Goal: Task Accomplishment & Management: Use online tool/utility

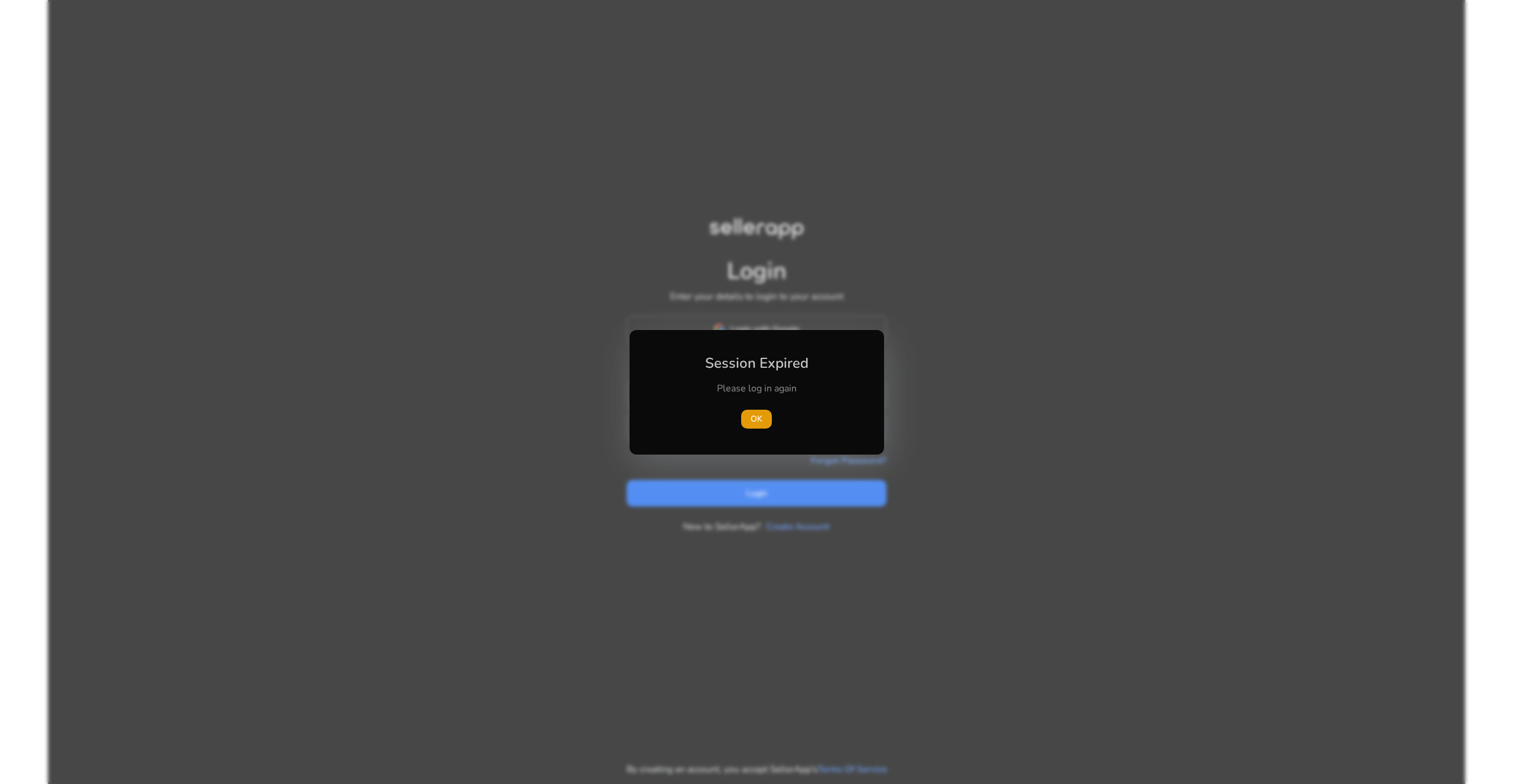
click at [1070, 203] on div at bounding box center [756, 392] width 1513 height 784
click at [997, 237] on div at bounding box center [756, 392] width 1513 height 784
click at [839, 407] on div "Session Expired Please log in again OK" at bounding box center [756, 392] width 226 height 96
click at [841, 394] on div "Session Expired Please log in again OK" at bounding box center [756, 392] width 226 height 96
click at [826, 372] on div "Session Expired Please log in again OK" at bounding box center [756, 392] width 226 height 96
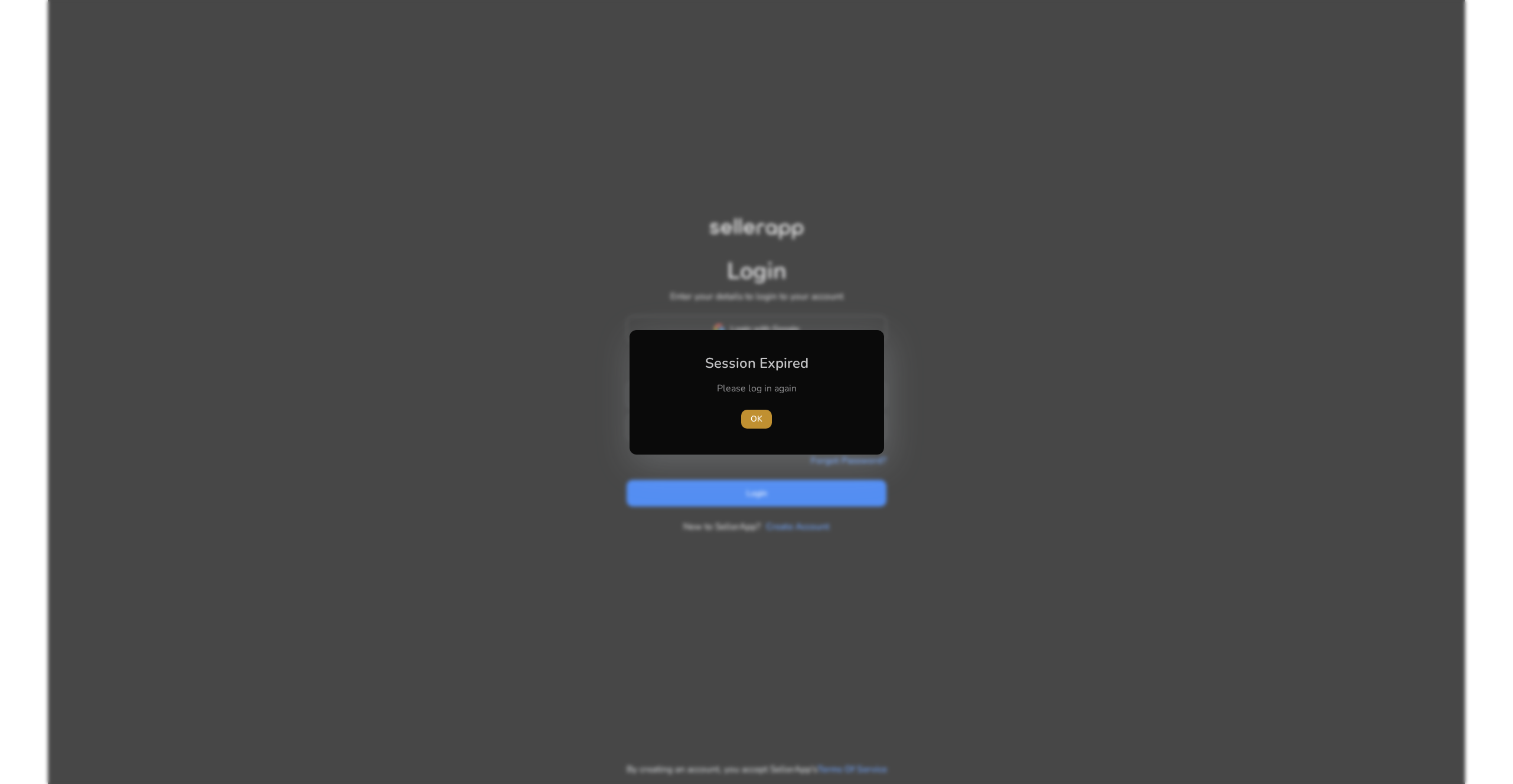
click at [756, 420] on span "OK" at bounding box center [756, 419] width 12 height 13
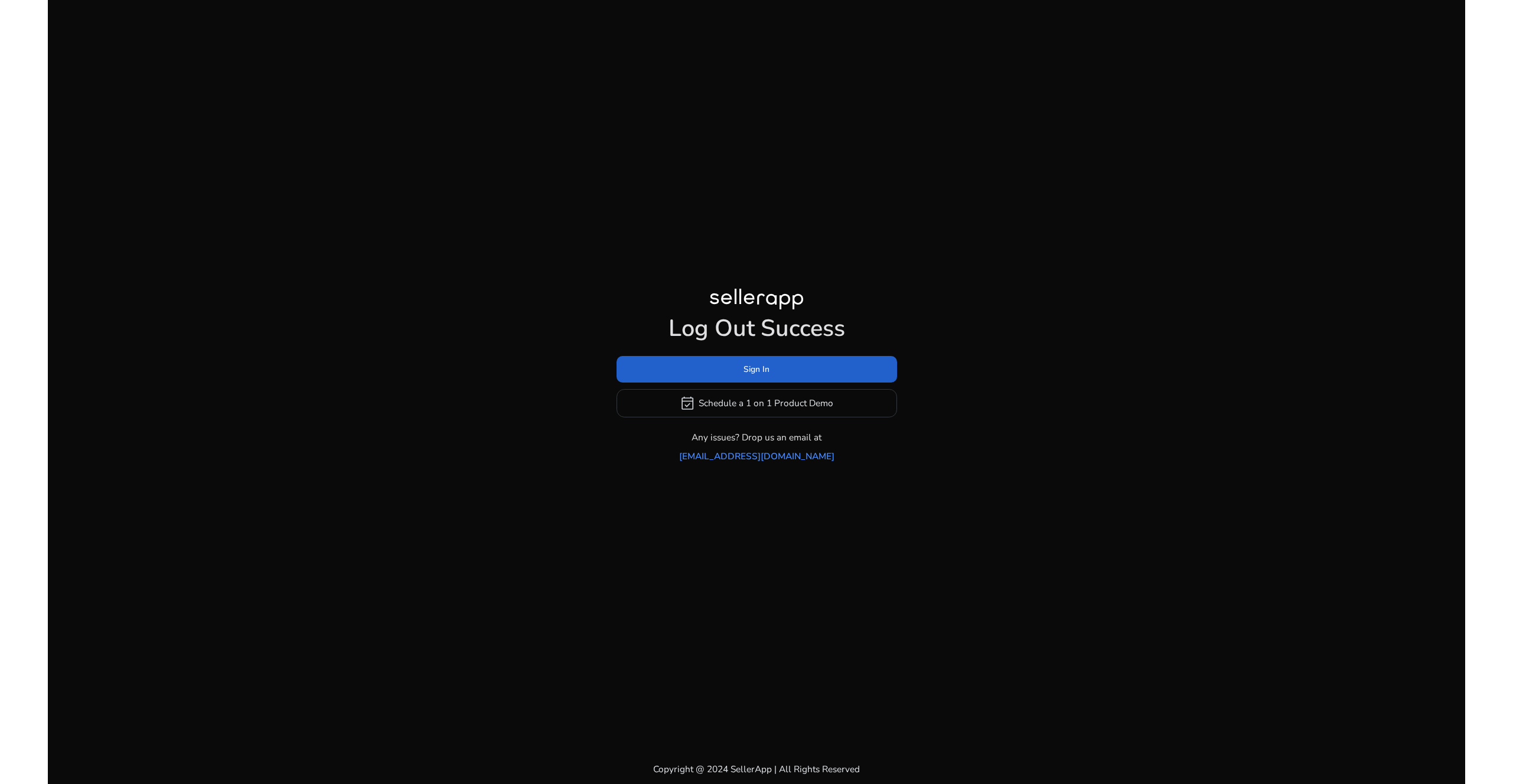
click at [779, 382] on span at bounding box center [756, 369] width 280 height 28
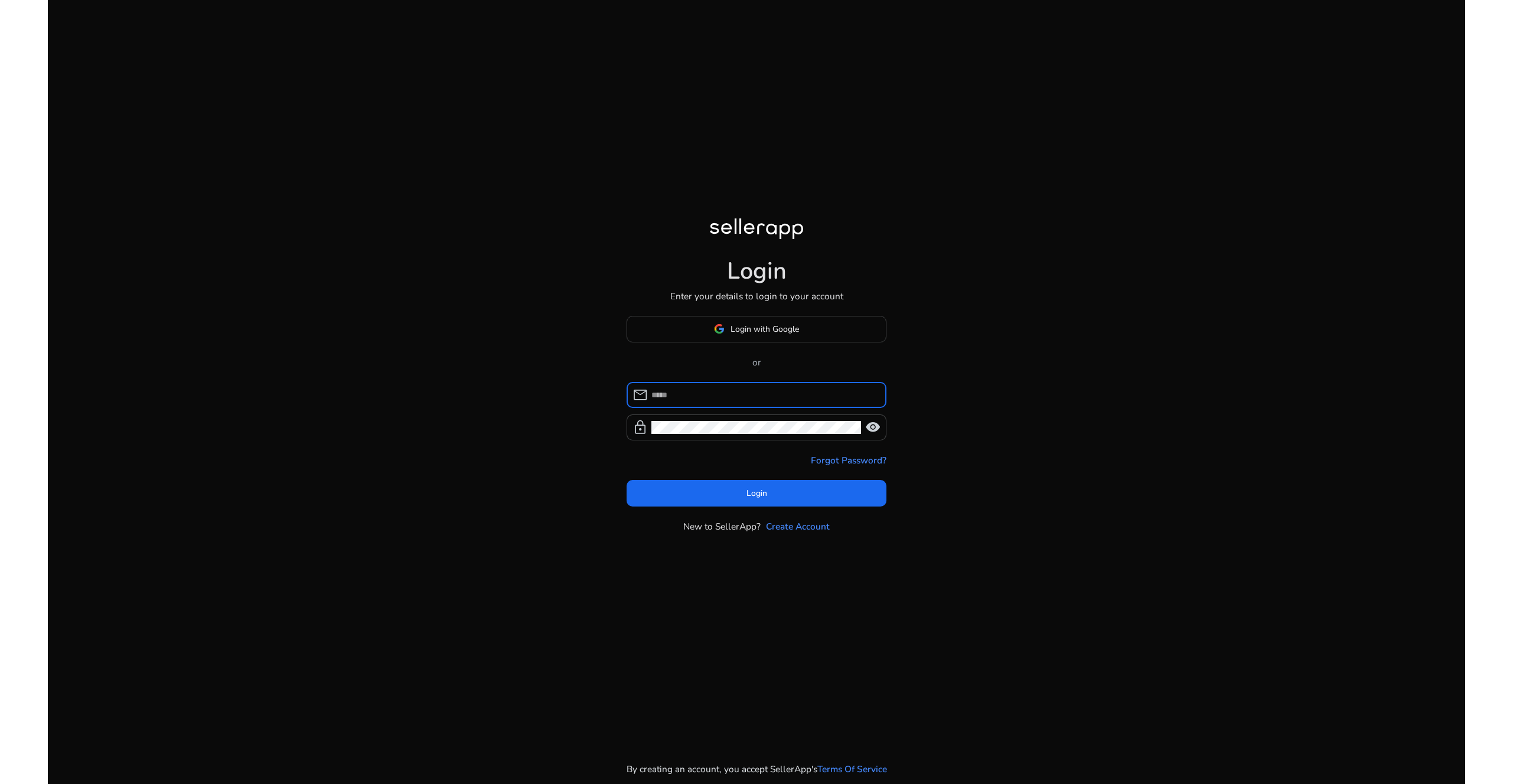
type input "**********"
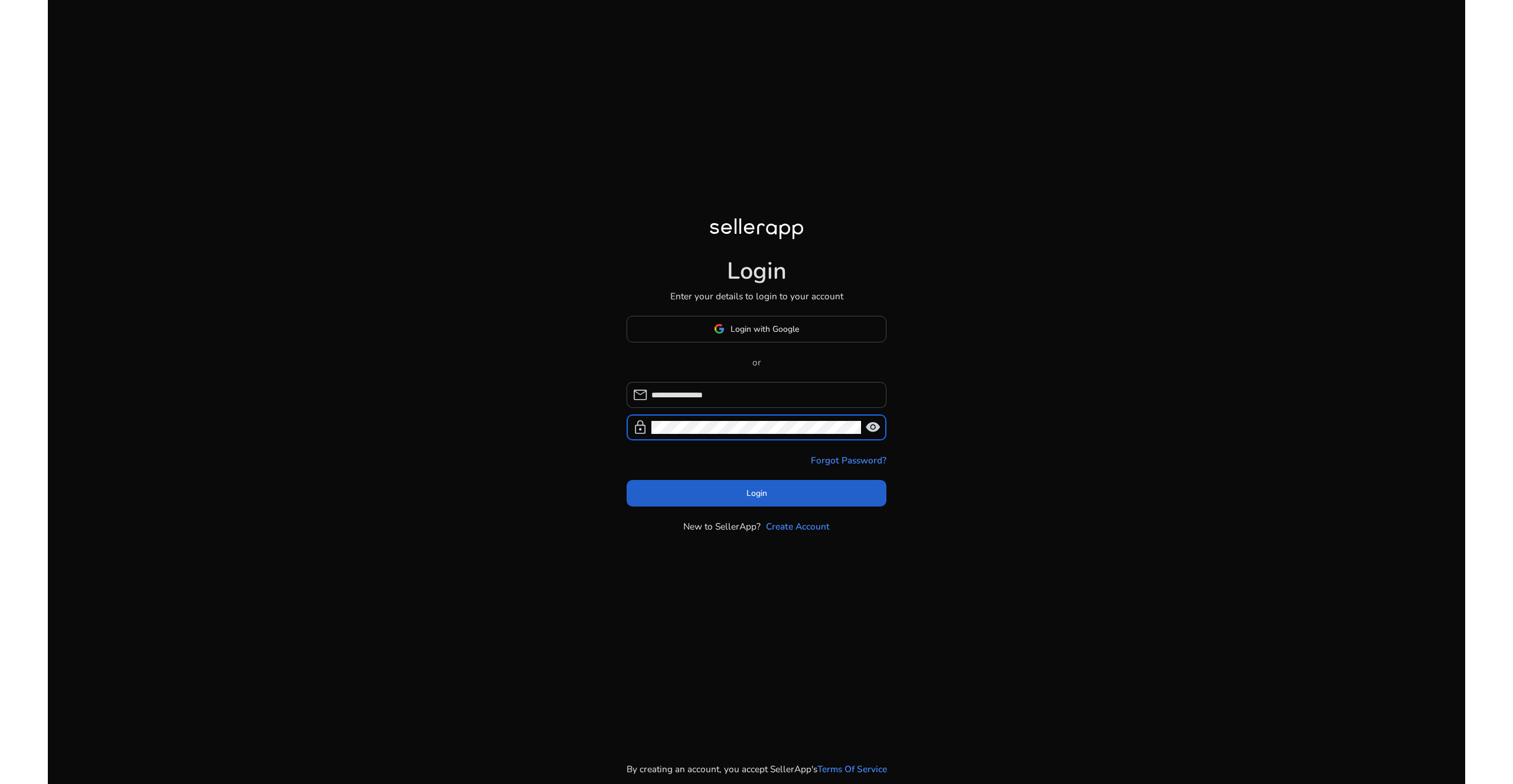
click at [749, 496] on span "Login" at bounding box center [756, 493] width 21 height 13
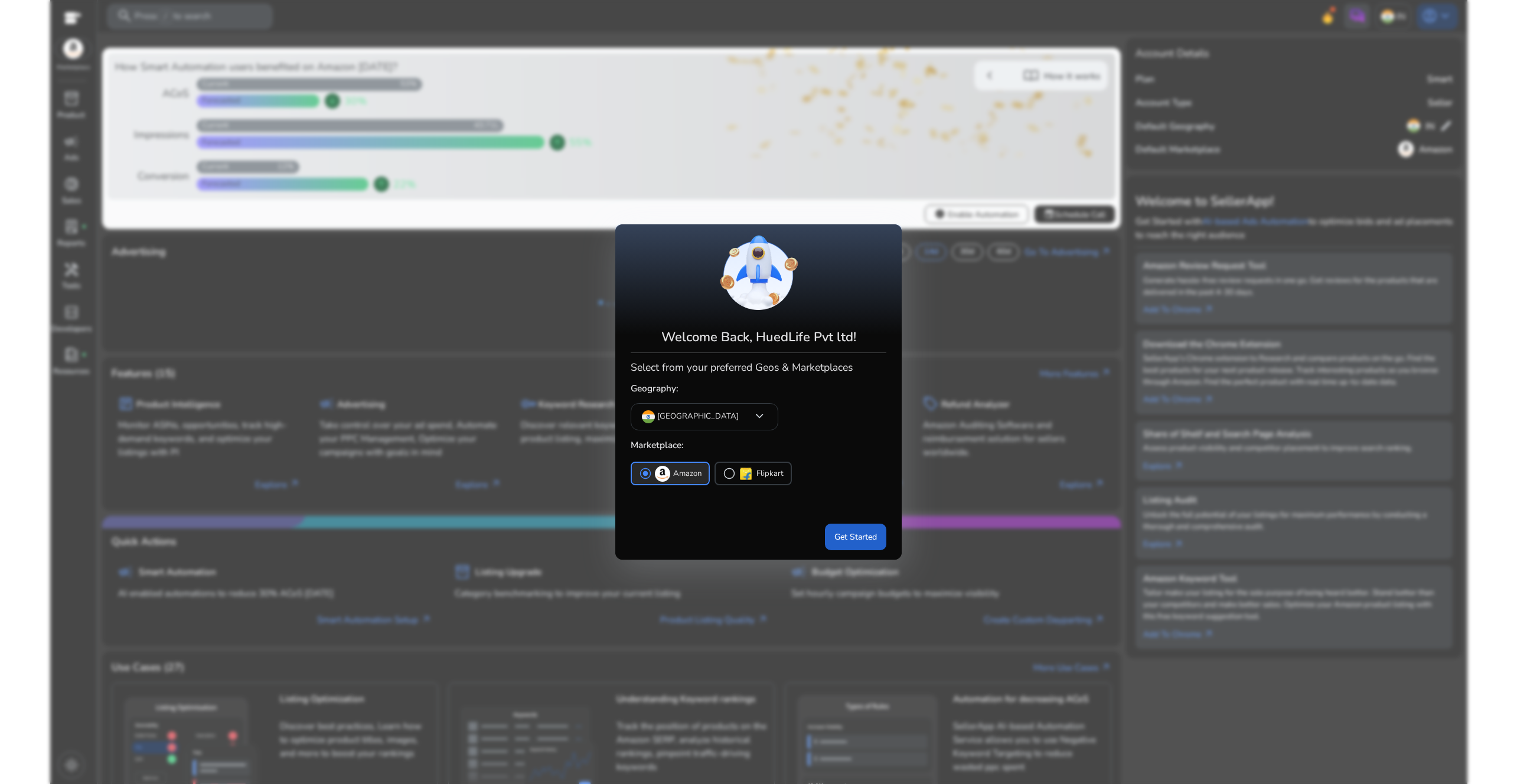
click at [851, 538] on span "Get Started" at bounding box center [855, 537] width 42 height 13
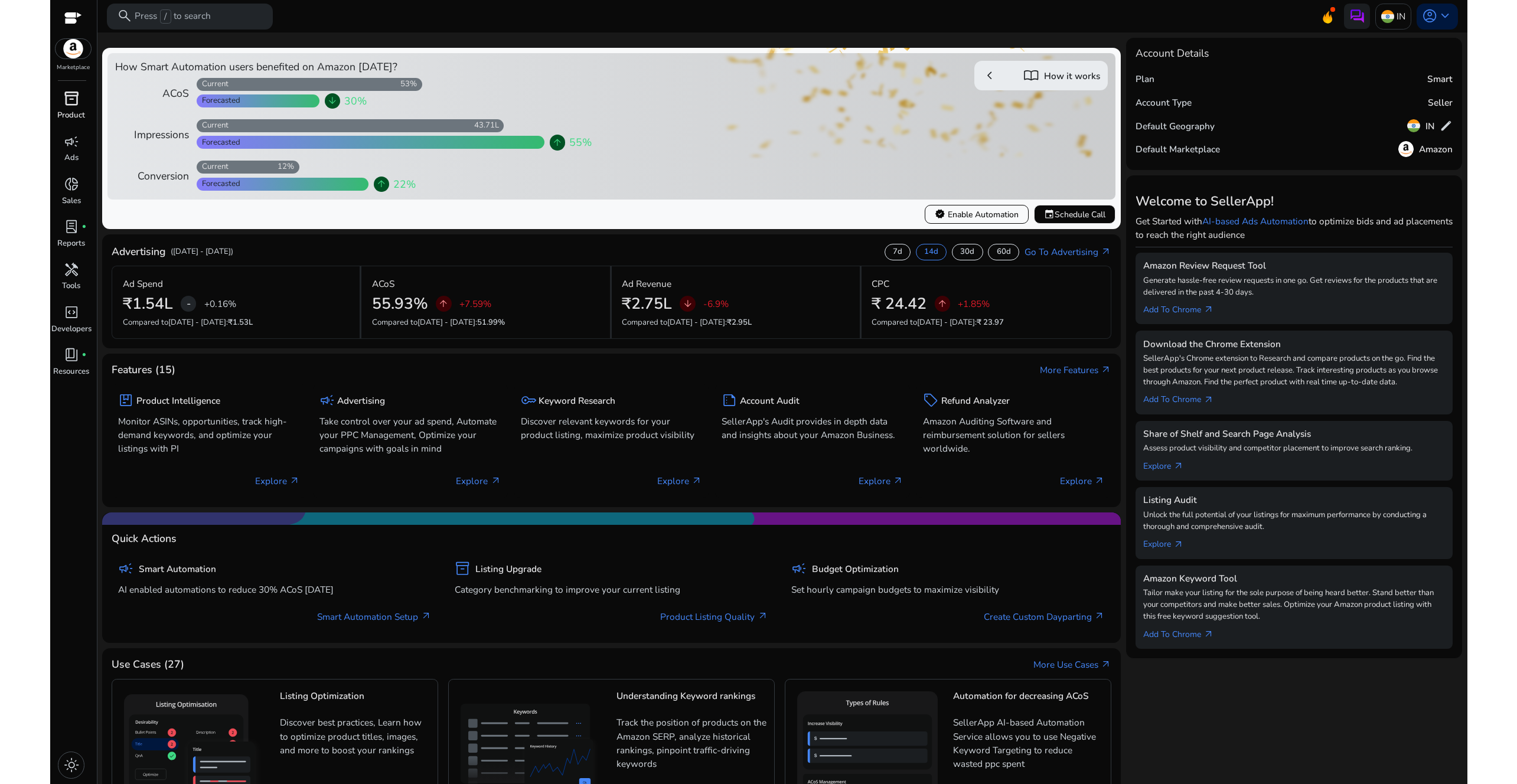
click at [65, 96] on span "inventory_2" at bounding box center [72, 99] width 16 height 16
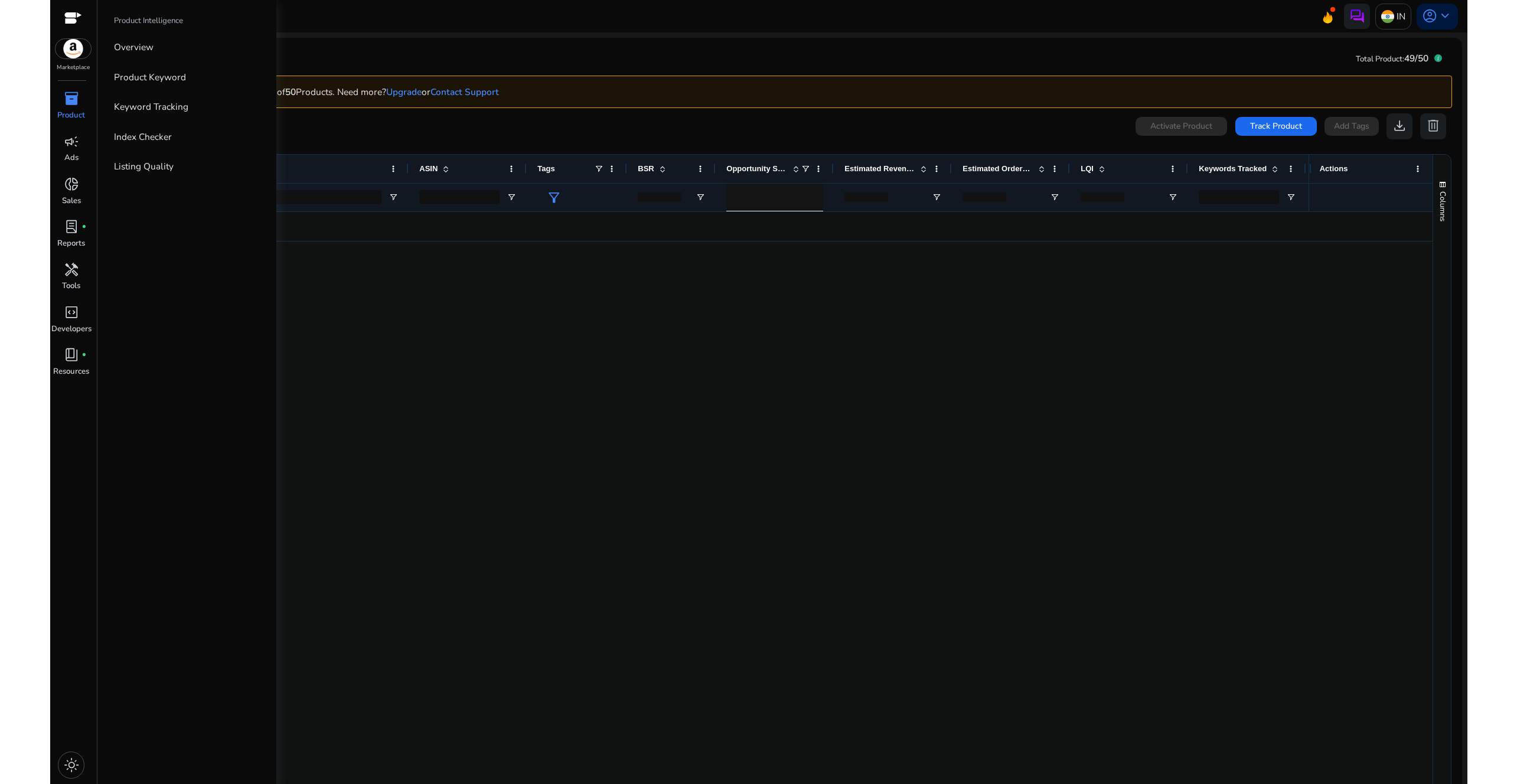
click at [77, 51] on img at bounding box center [73, 48] width 35 height 20
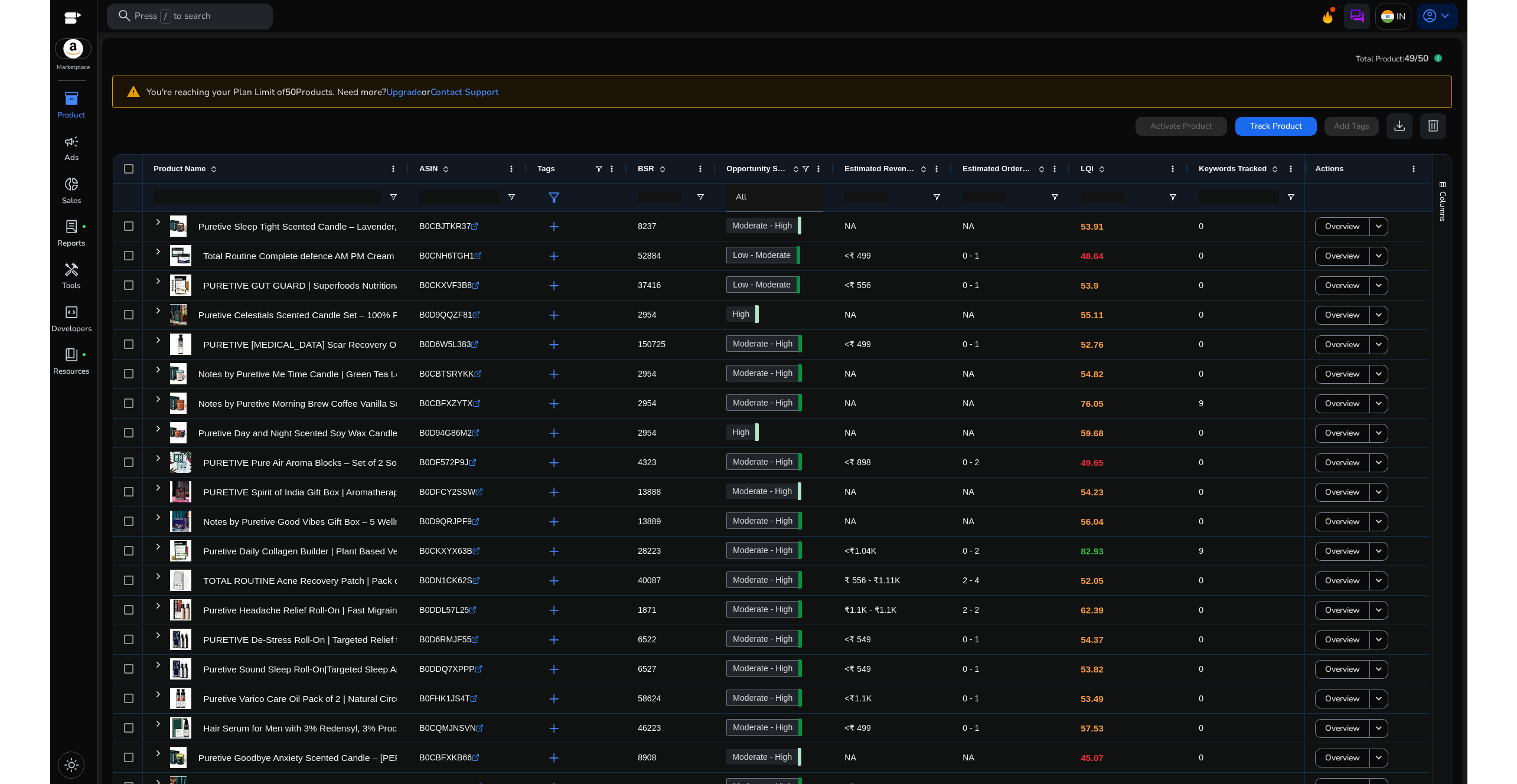
click at [350, 26] on mat-toolbar "search Press / to search IN account_circle keyboard_arrow_down" at bounding box center [782, 16] width 1370 height 32
click at [71, 149] on span "campaign" at bounding box center [72, 142] width 16 height 16
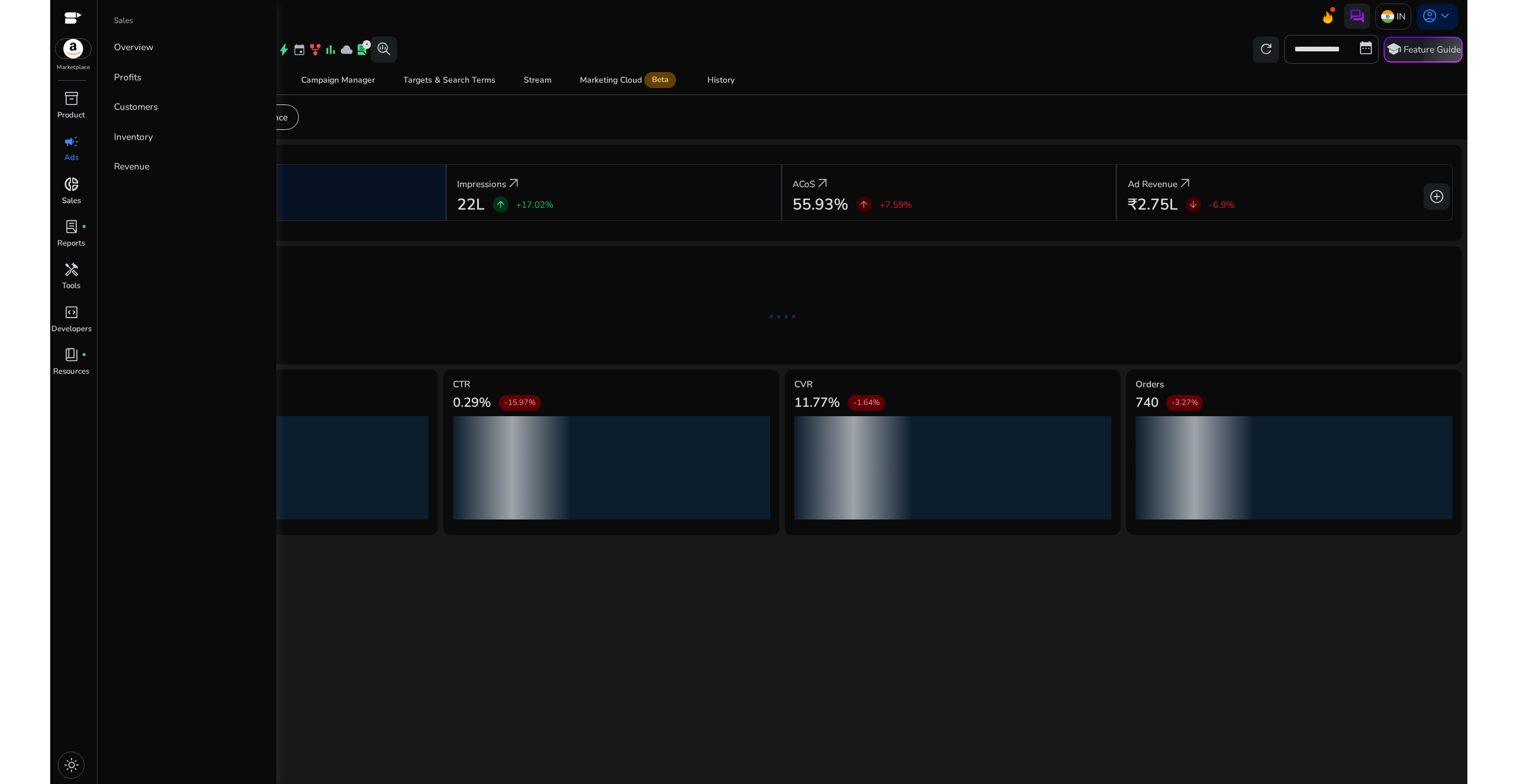
click at [71, 180] on span "donut_small" at bounding box center [72, 184] width 16 height 16
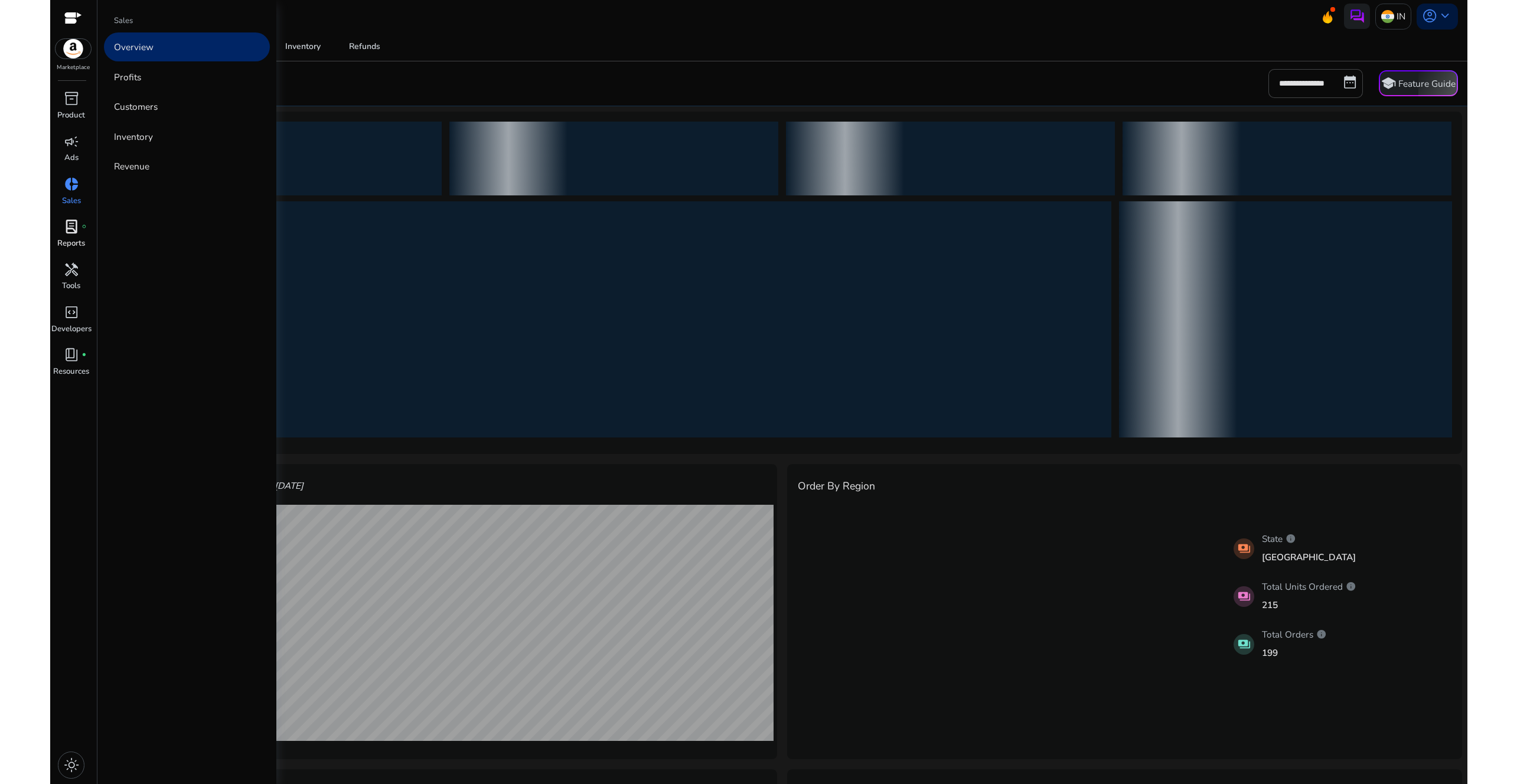
click at [72, 231] on span "lab_profile" at bounding box center [72, 227] width 16 height 16
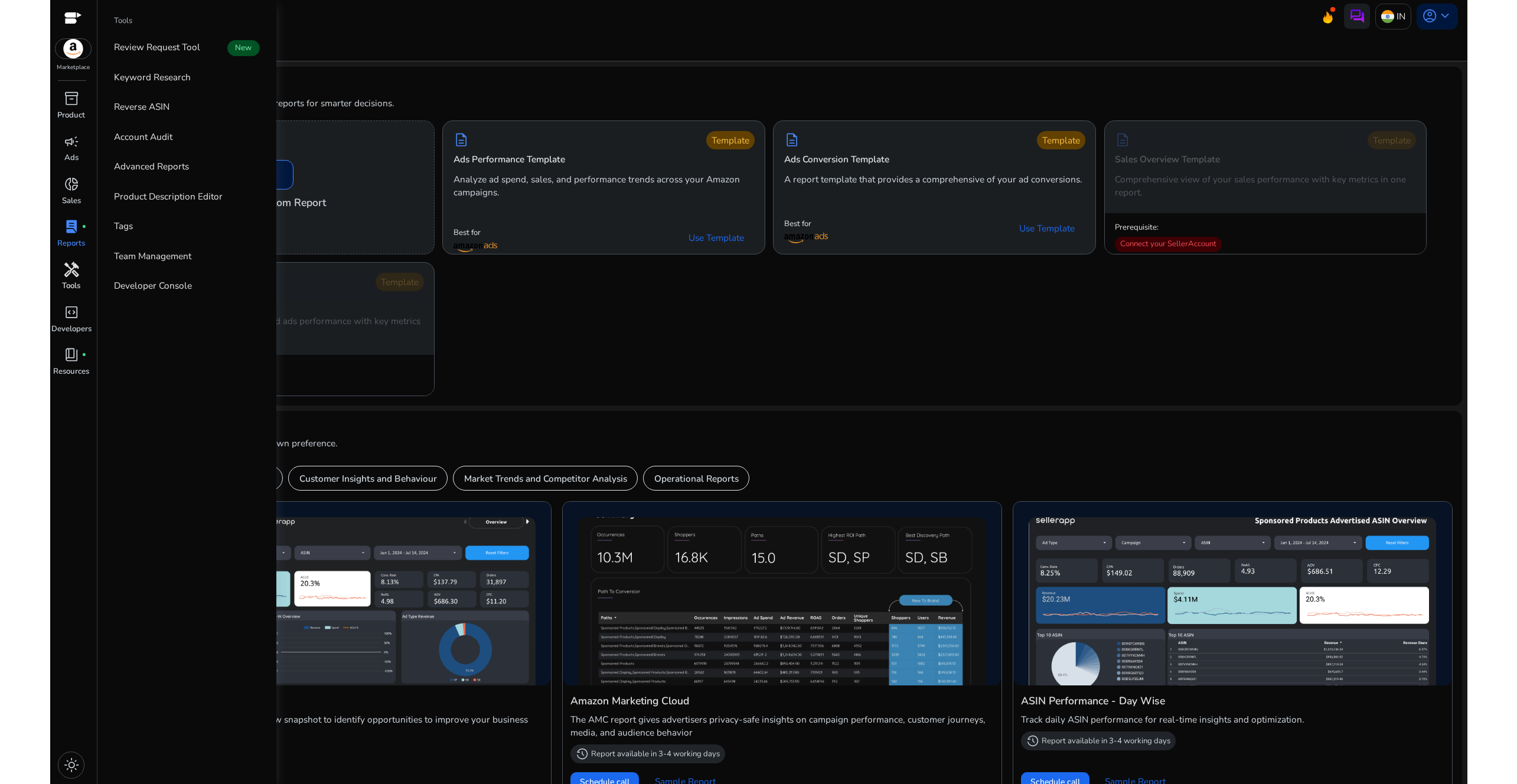
click at [75, 273] on span "handyman" at bounding box center [72, 270] width 16 height 16
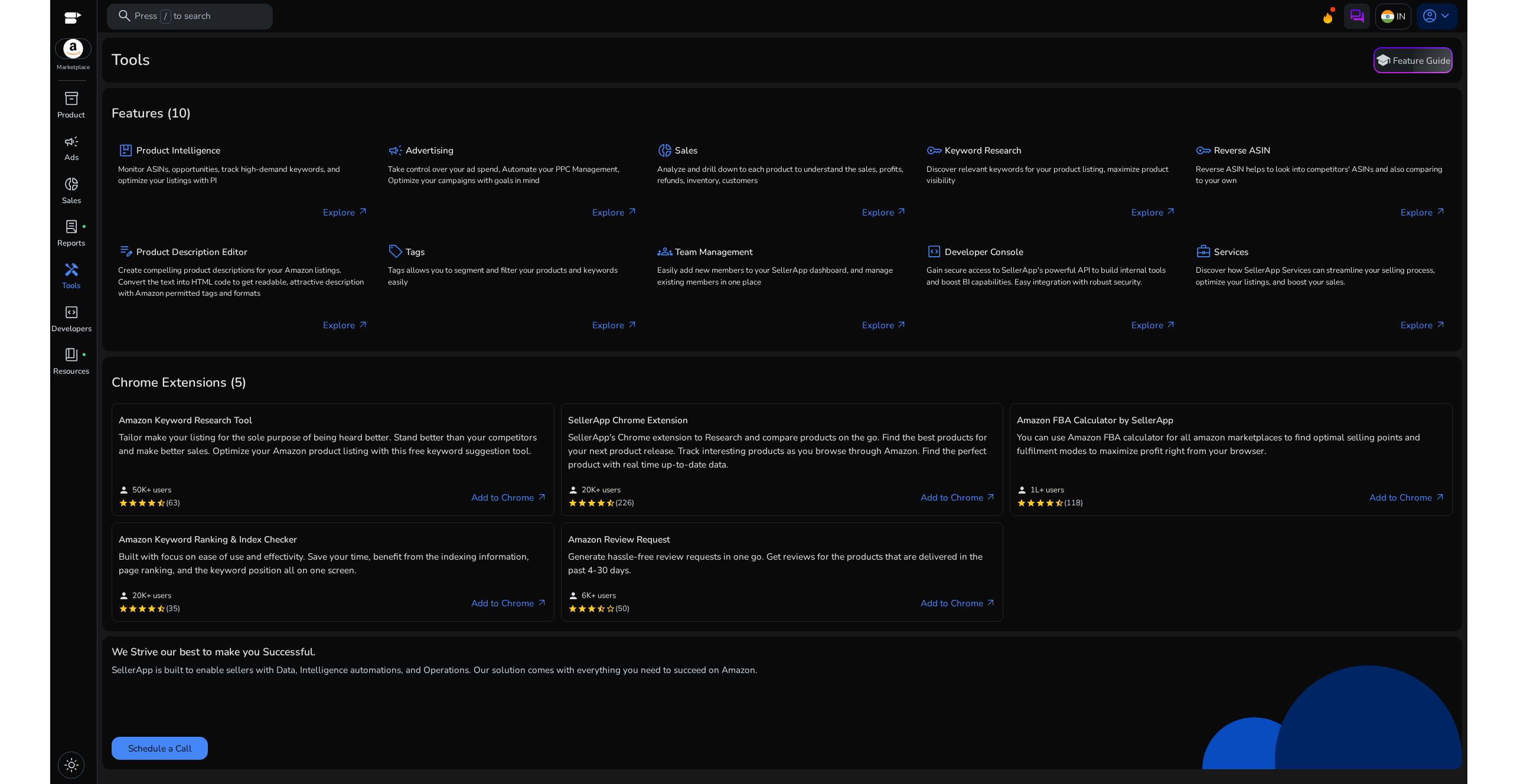
click at [323, 68] on div "Tools school Feature Guide" at bounding box center [782, 60] width 1341 height 26
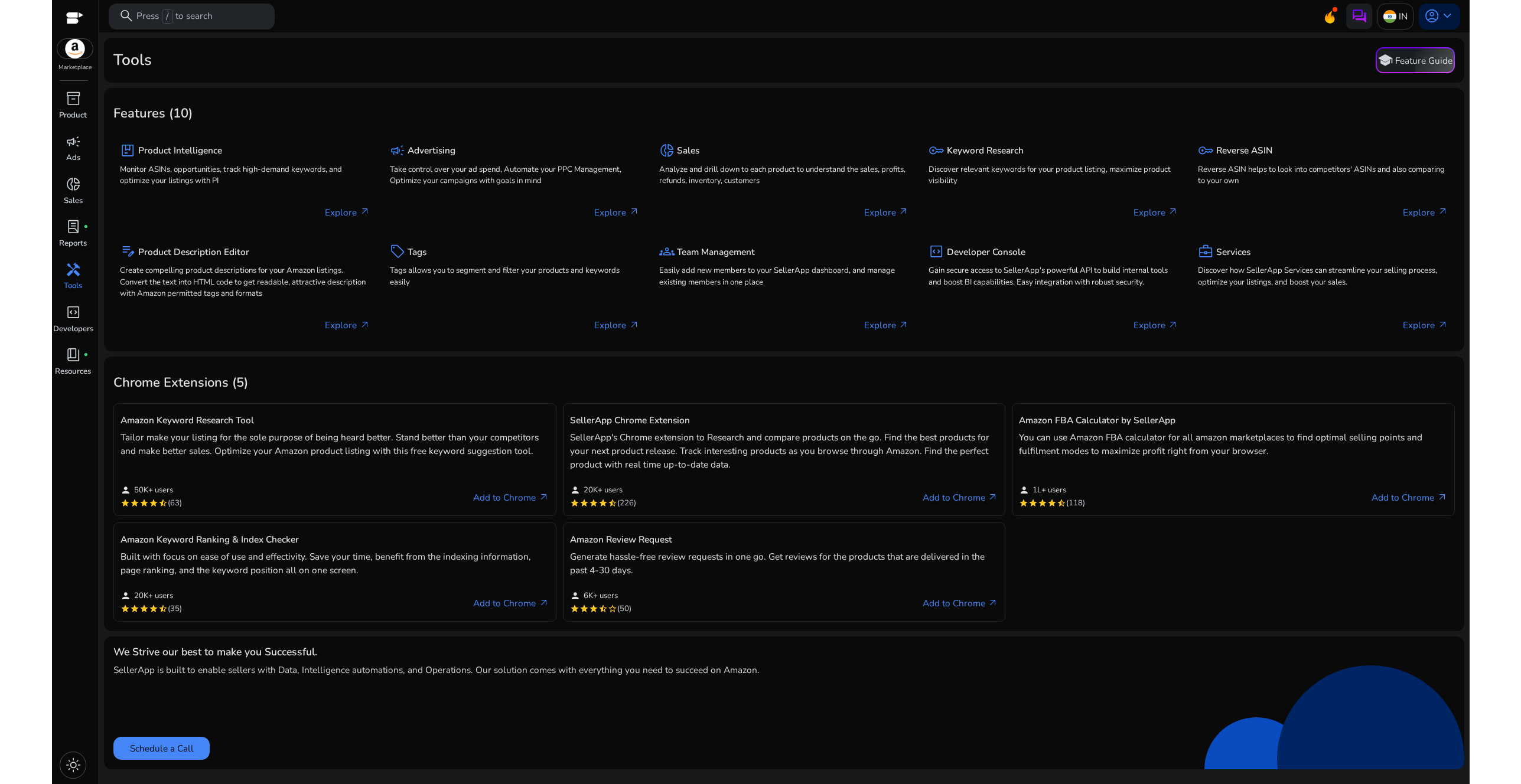
click at [689, 57] on div "Tools school Feature Guide" at bounding box center [784, 60] width 1341 height 26
click at [515, 597] on link "Add to Chrome arrow_outward" at bounding box center [511, 604] width 75 height 16
click at [511, 492] on link "Add to Chrome arrow_outward" at bounding box center [511, 498] width 75 height 16
click at [75, 145] on span "campaign" at bounding box center [74, 142] width 16 height 16
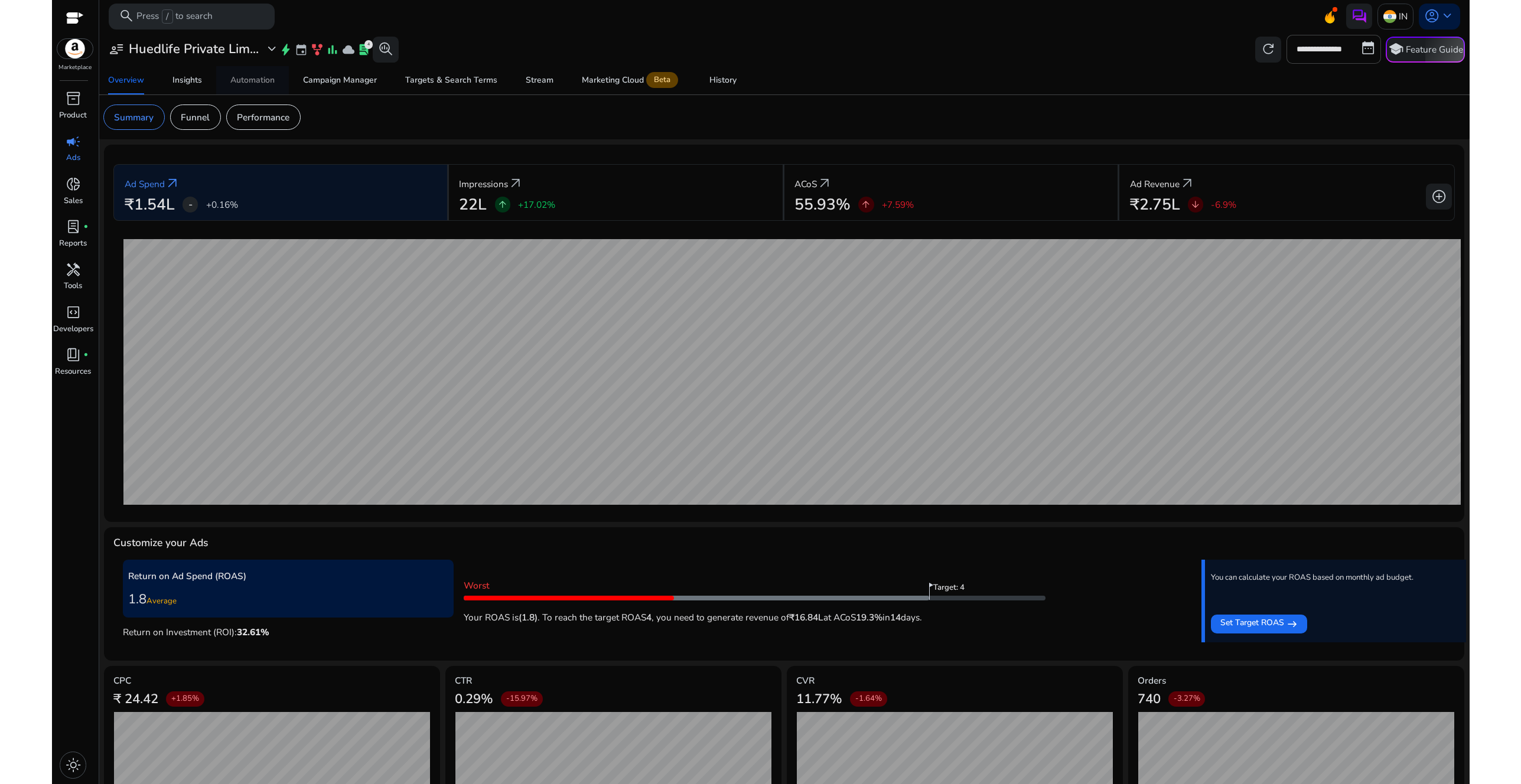
click at [245, 81] on div "Automation" at bounding box center [252, 80] width 44 height 8
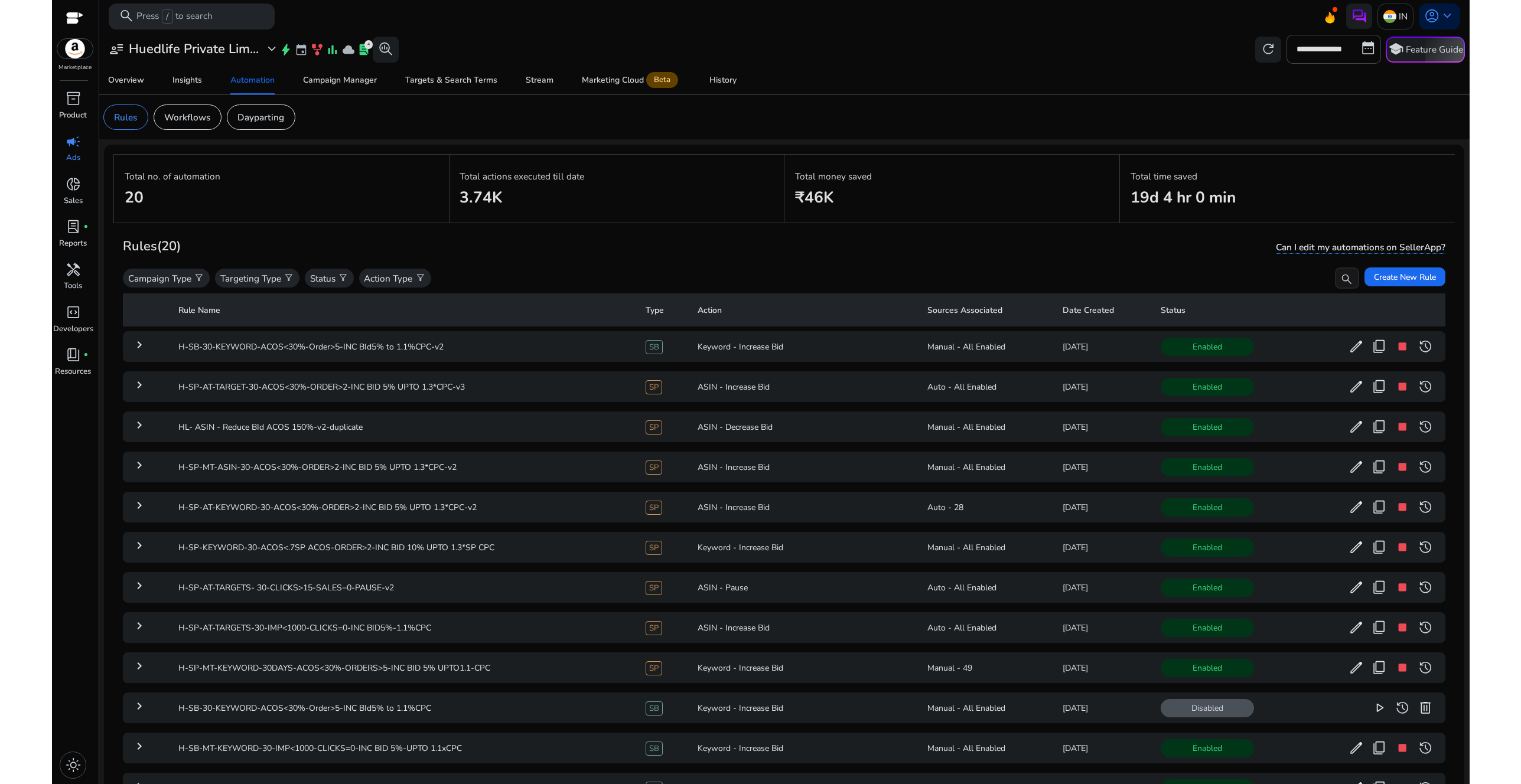
click at [503, 26] on mat-toolbar "search Press / to search IN account_circle keyboard_arrow_down" at bounding box center [784, 16] width 1370 height 32
click at [736, 47] on div "**********" at bounding box center [784, 48] width 1363 height 28
click at [208, 116] on p "Workflows" at bounding box center [187, 117] width 46 height 14
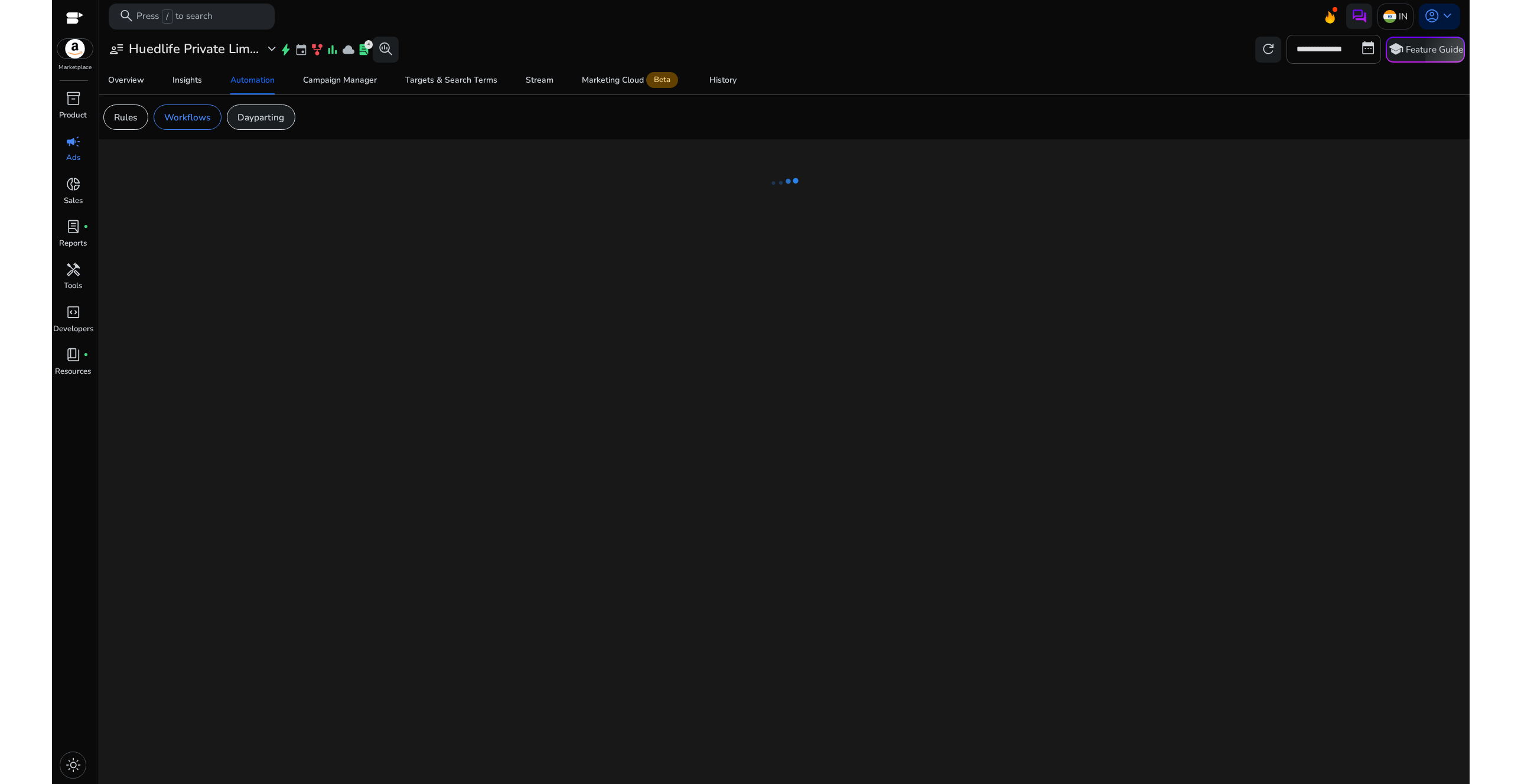
click at [265, 118] on p "Dayparting" at bounding box center [261, 117] width 47 height 14
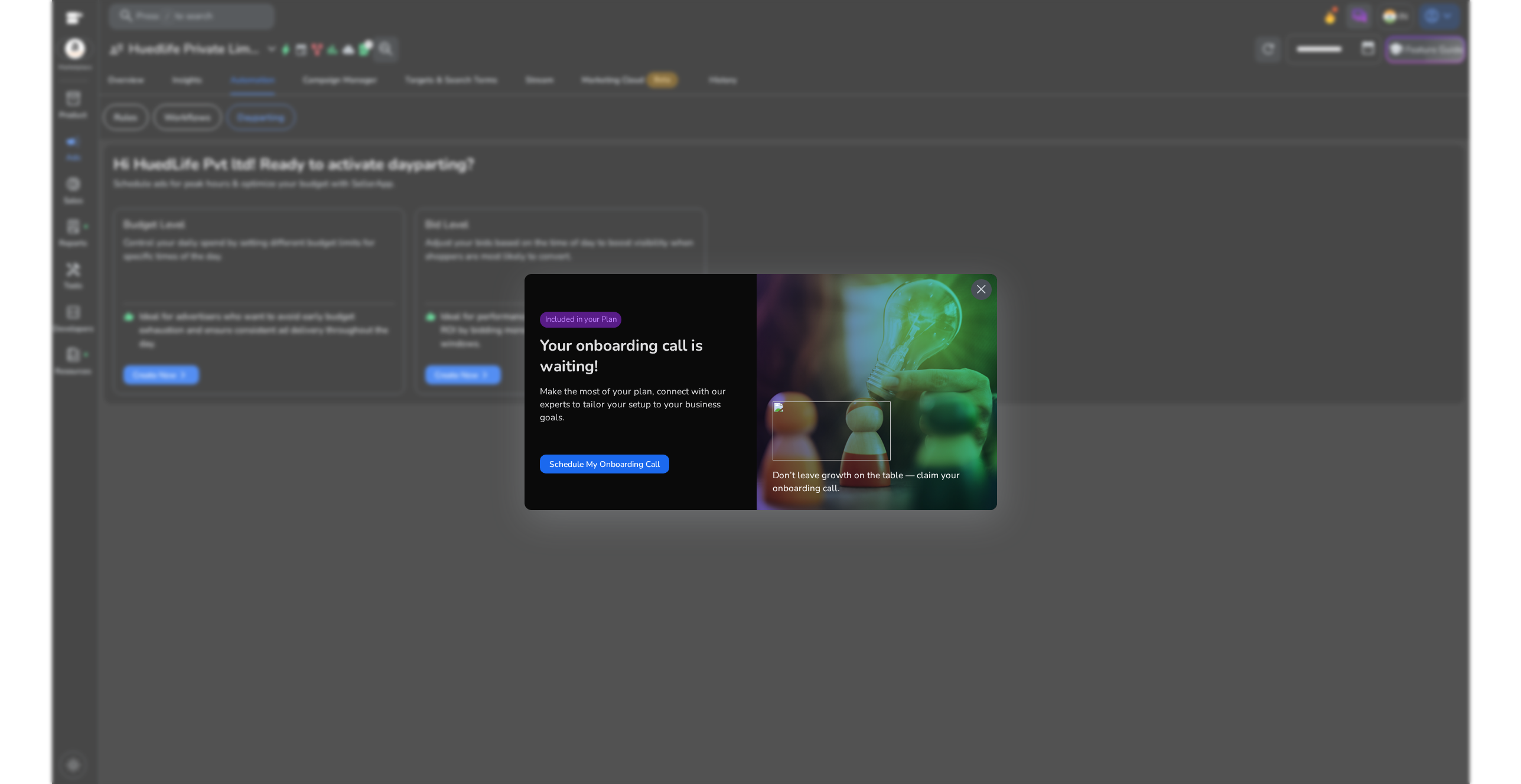
click at [981, 289] on span "close" at bounding box center [981, 289] width 16 height 16
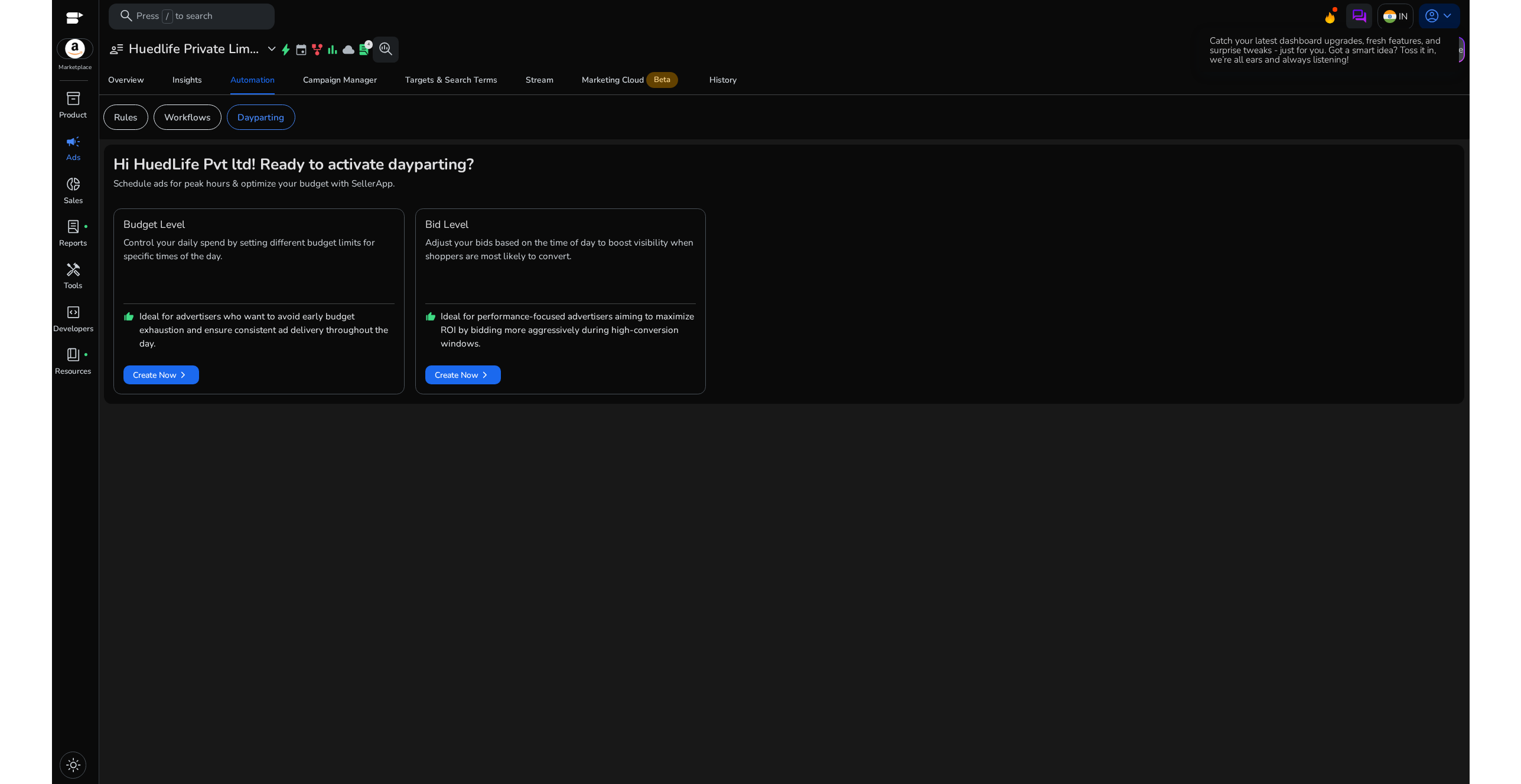
click at [1333, 19] on icon at bounding box center [1330, 17] width 10 height 11
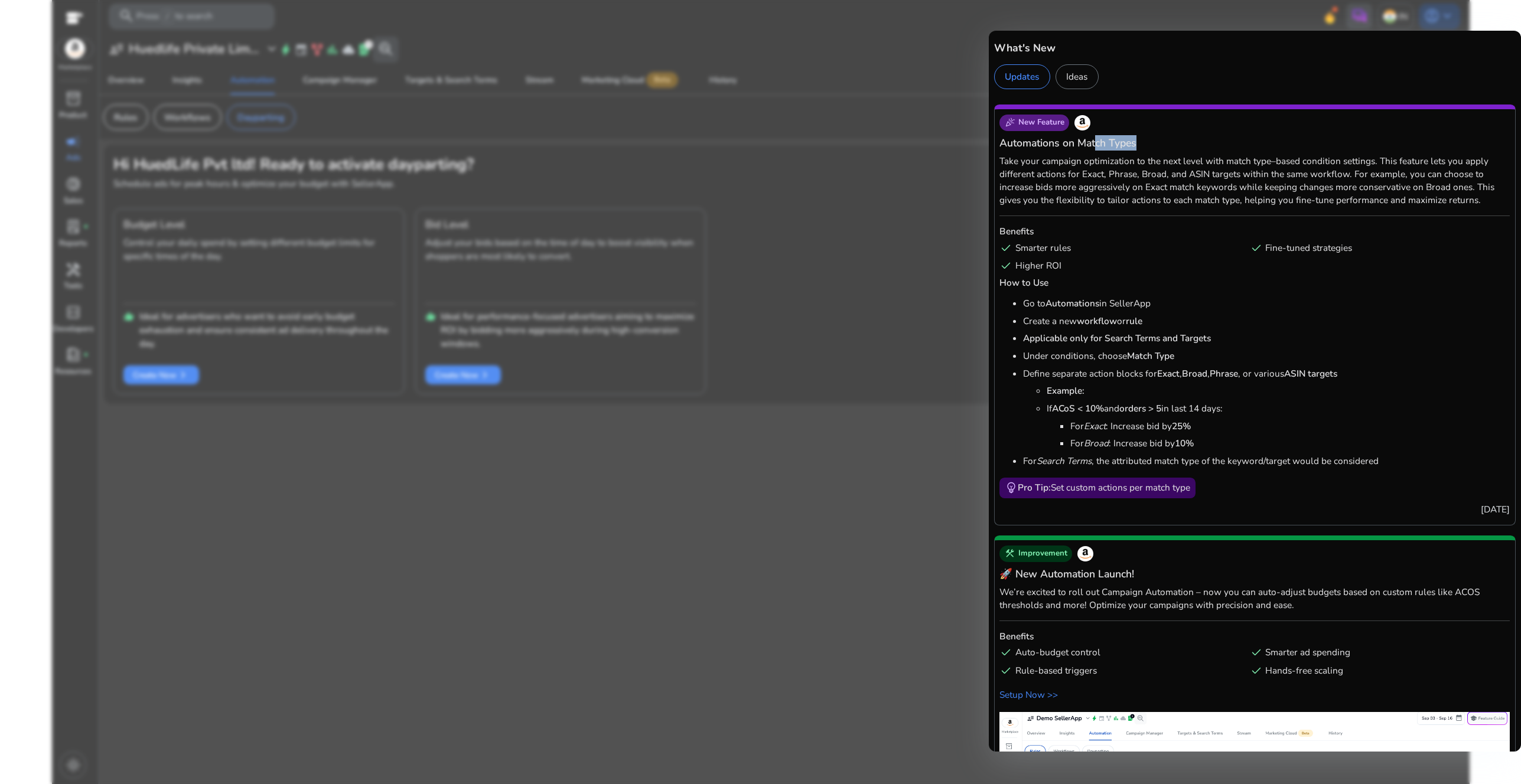
drag, startPoint x: 1099, startPoint y: 144, endPoint x: 1266, endPoint y: 212, distance: 180.3
click at [1266, 212] on div "celebration New Feature Automations on Match Types Take your campaign optimizat…" at bounding box center [1255, 315] width 522 height 421
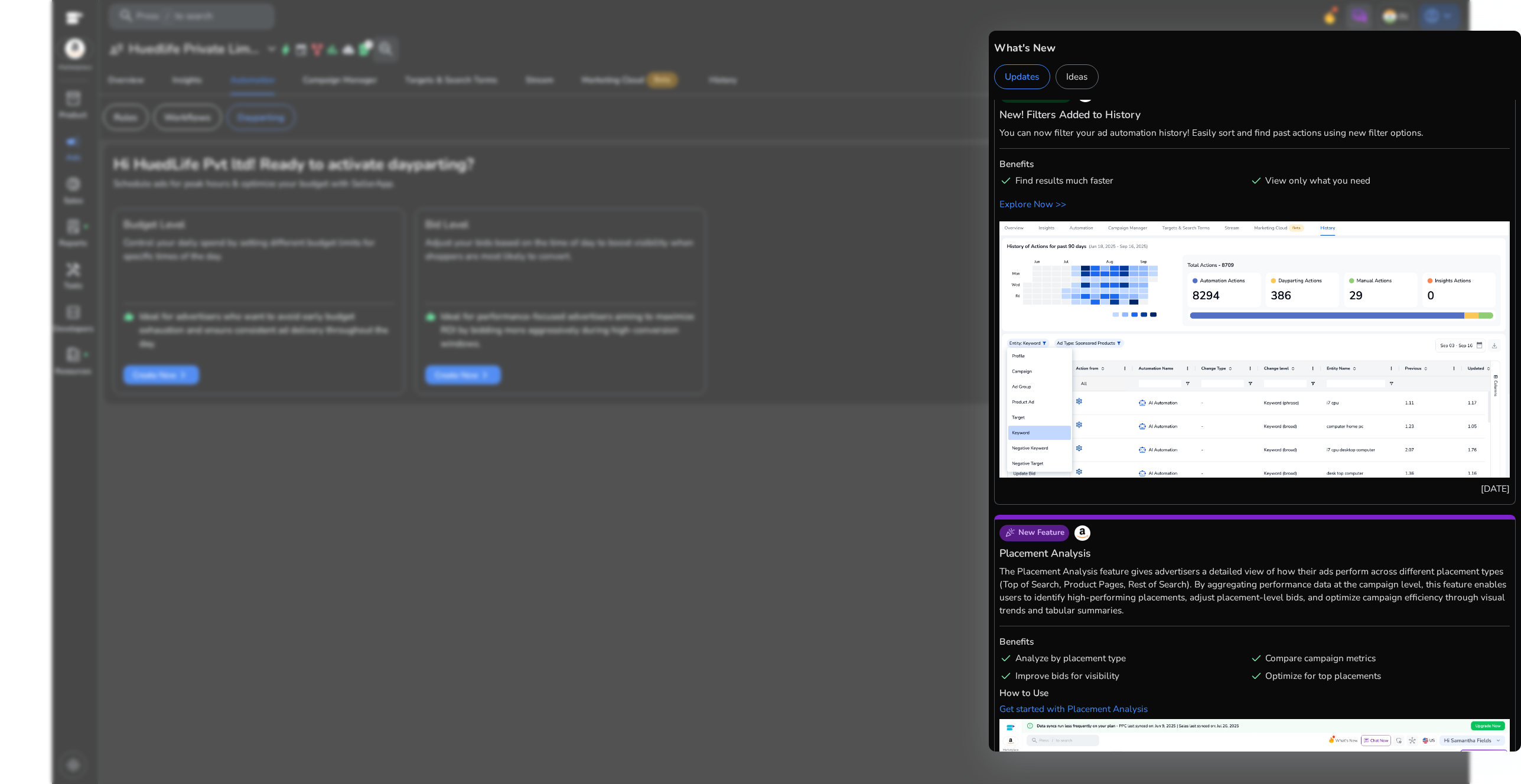
scroll to position [1431, 0]
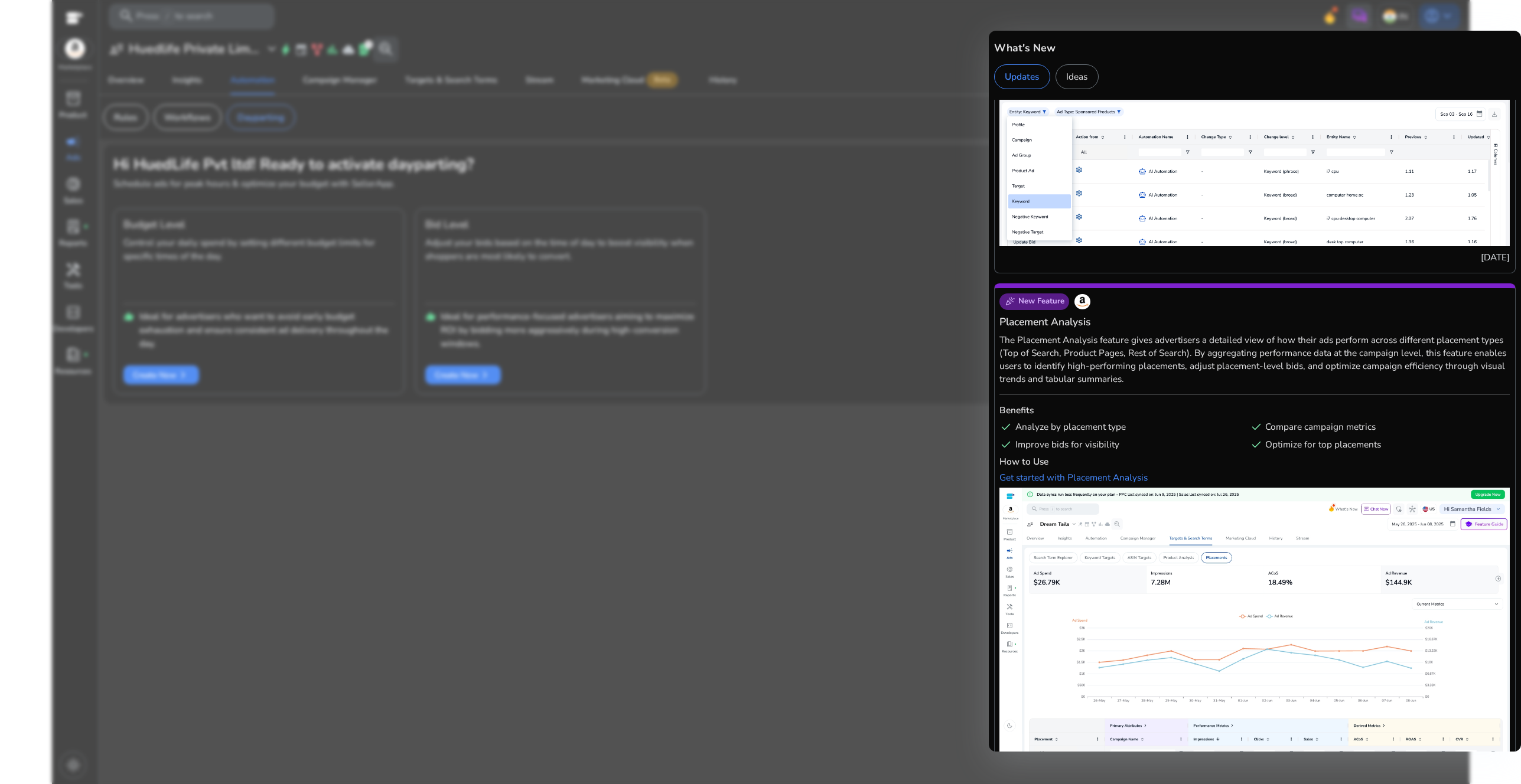
click at [873, 85] on div at bounding box center [760, 392] width 1521 height 784
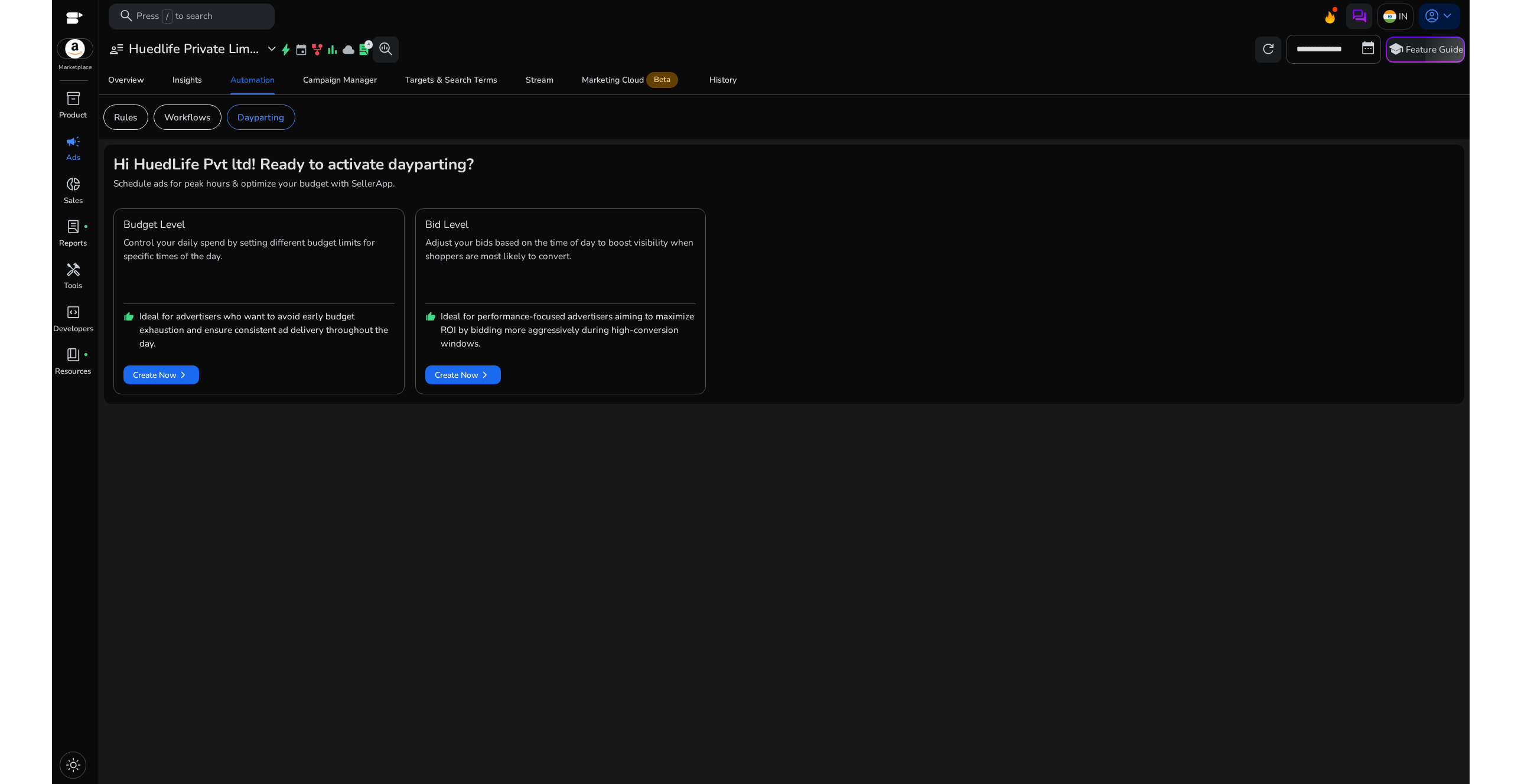
click at [840, 220] on div "Budget Level Control your daily spend by setting different budget limits for sp…" at bounding box center [784, 301] width 1341 height 186
click at [177, 111] on p "Workflows" at bounding box center [187, 117] width 46 height 14
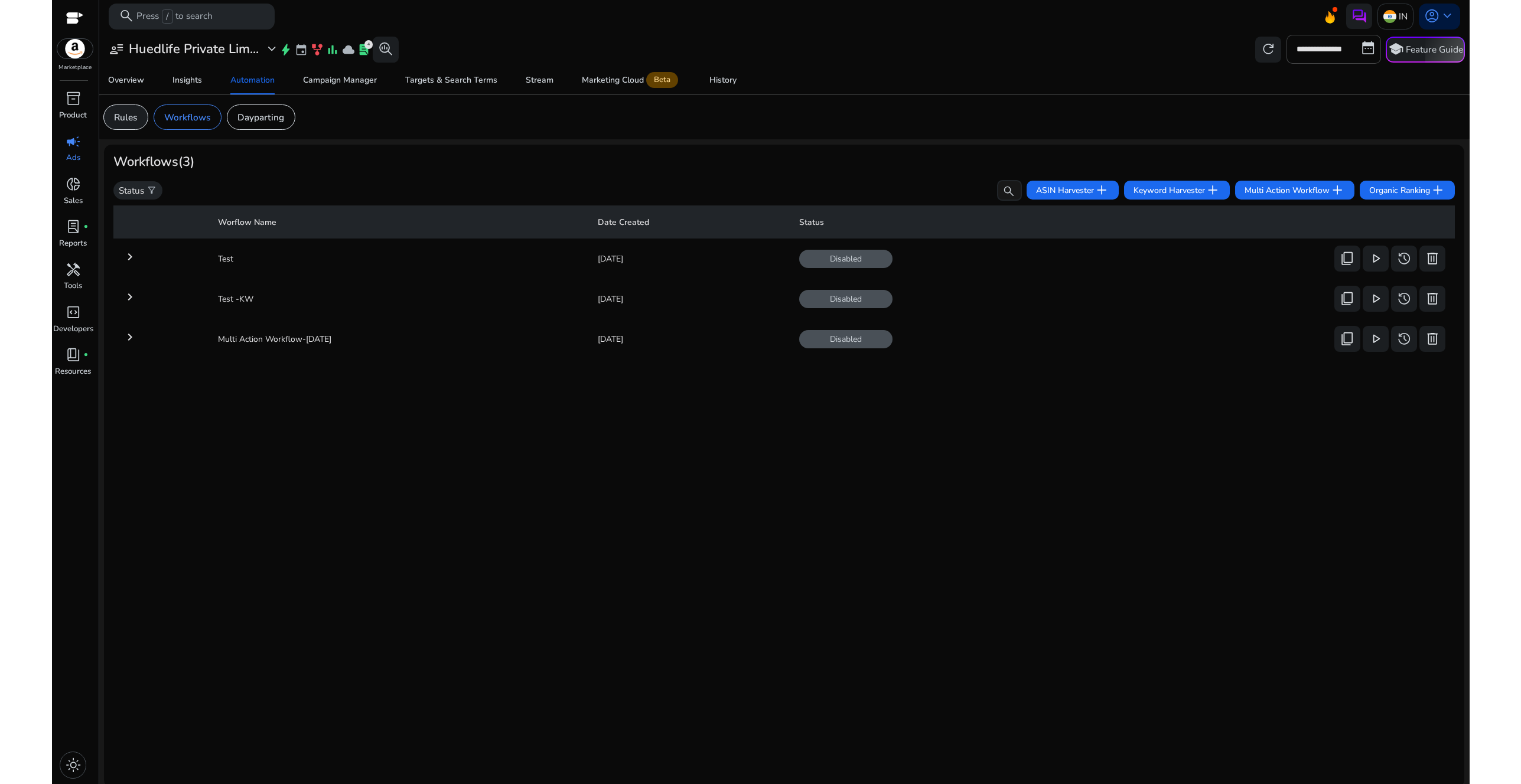
click at [133, 114] on p "Rules" at bounding box center [126, 117] width 23 height 14
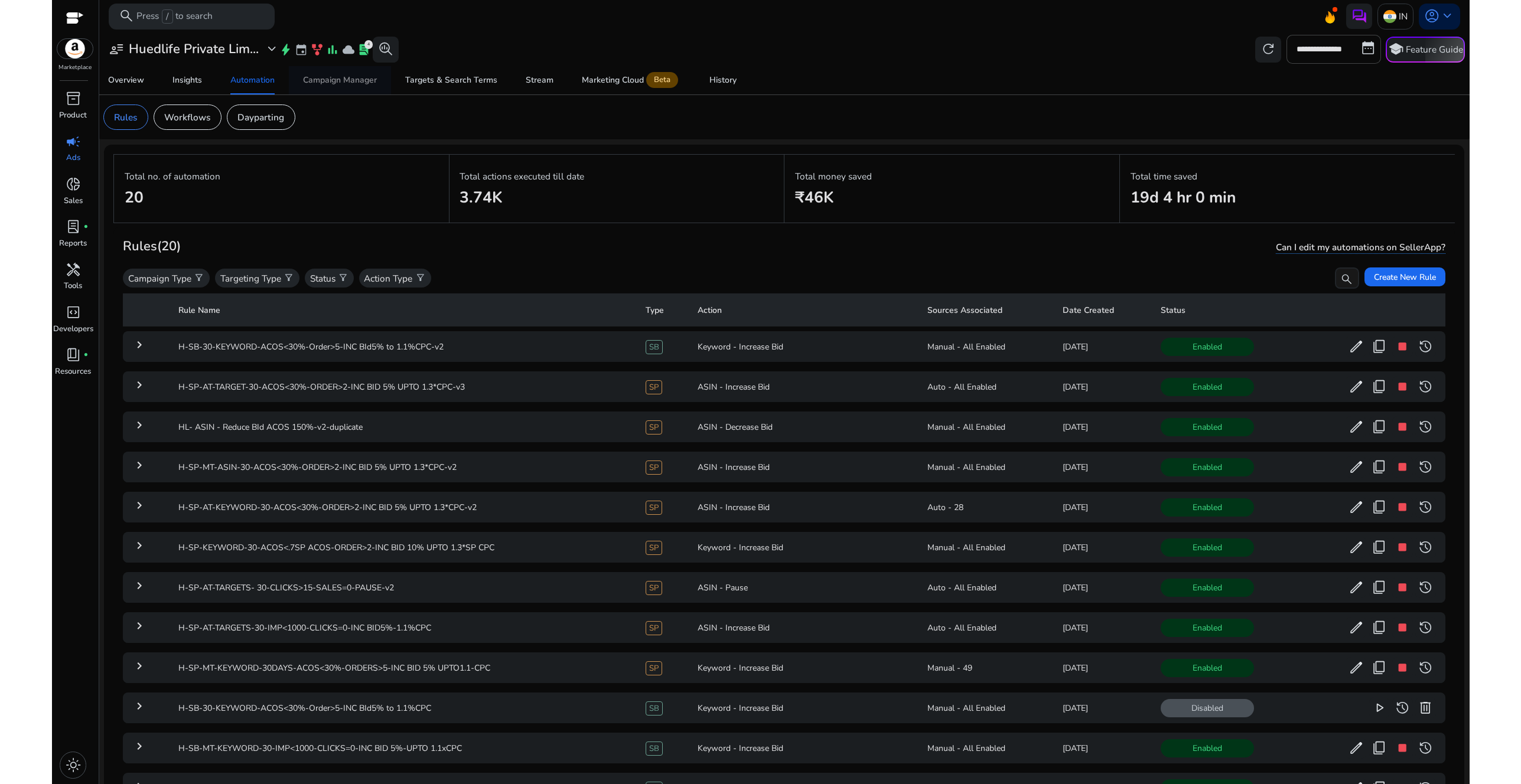
click at [346, 82] on div "Campaign Manager" at bounding box center [340, 80] width 74 height 8
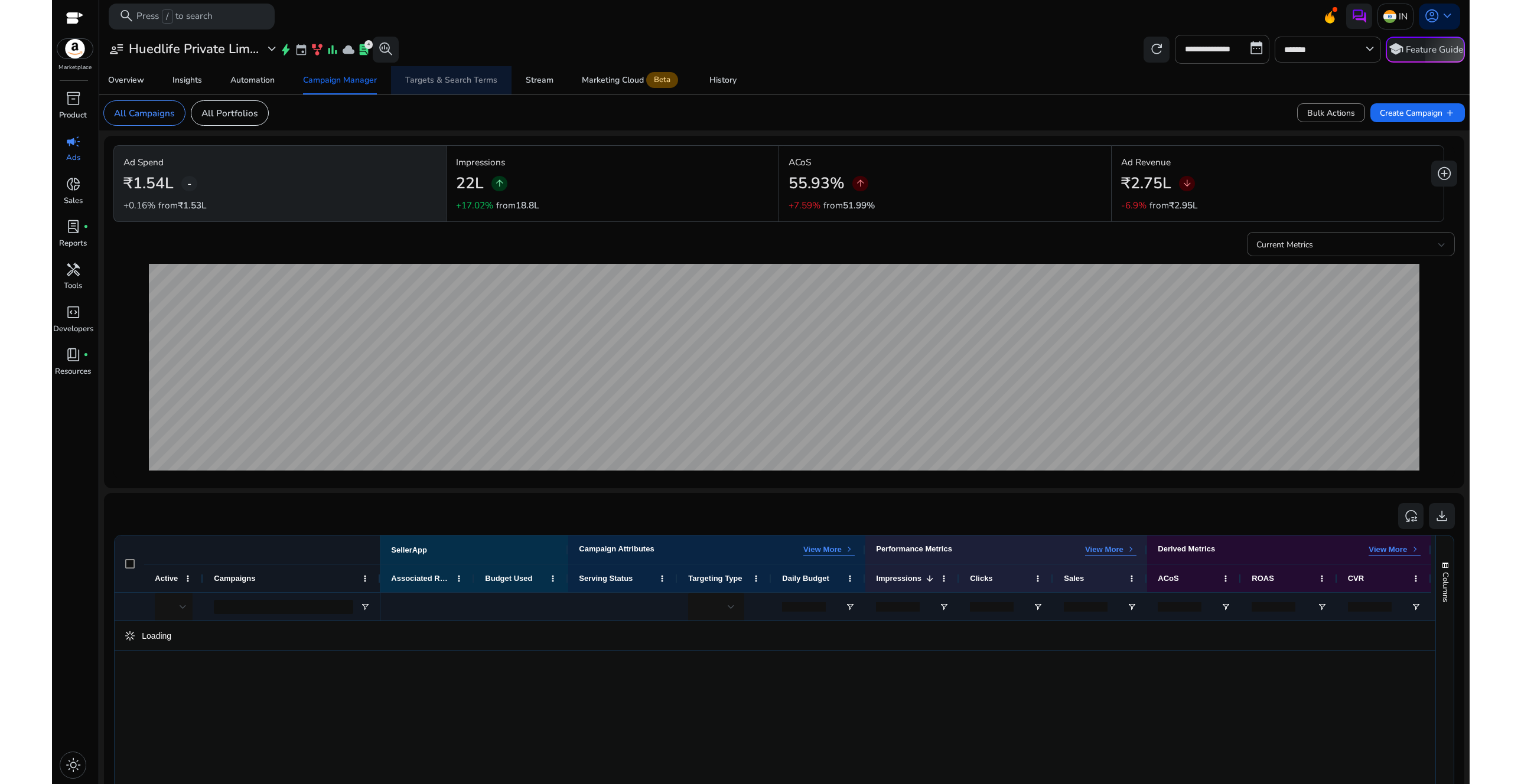
click at [456, 79] on div "Targets & Search Terms" at bounding box center [451, 80] width 92 height 8
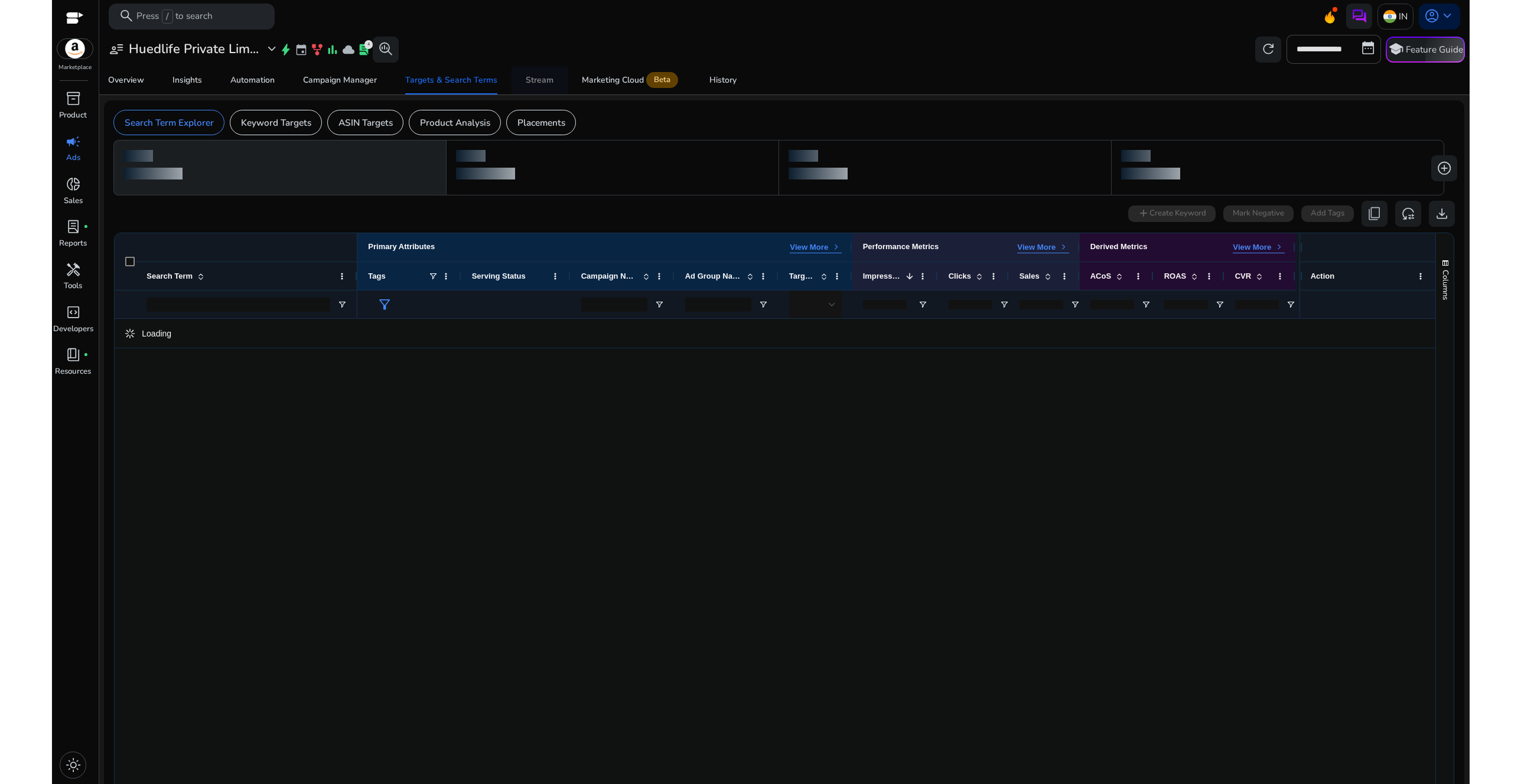
click at [536, 79] on div "Stream" at bounding box center [539, 80] width 28 height 8
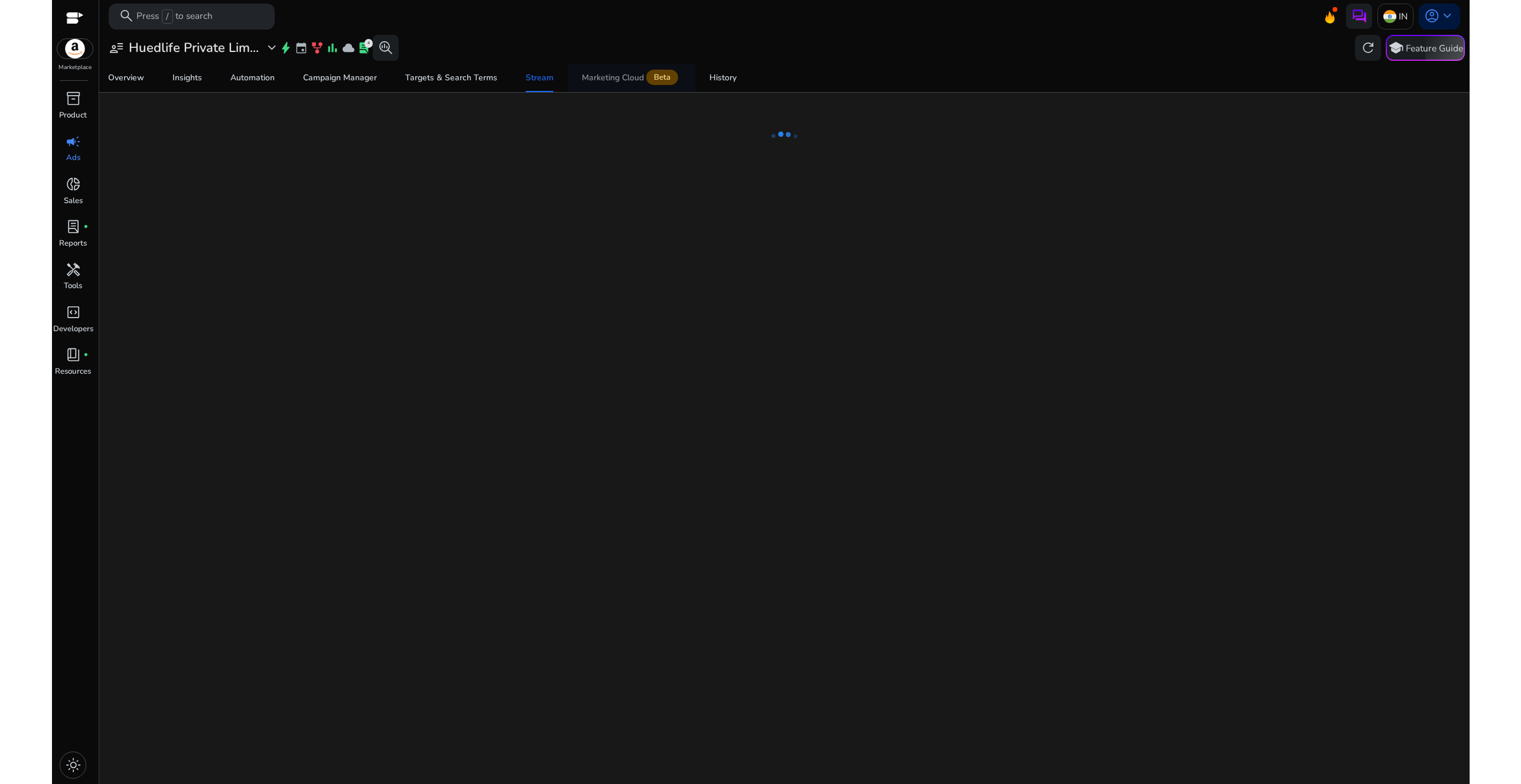
click at [625, 78] on div "Marketing Cloud Beta" at bounding box center [631, 78] width 99 height 11
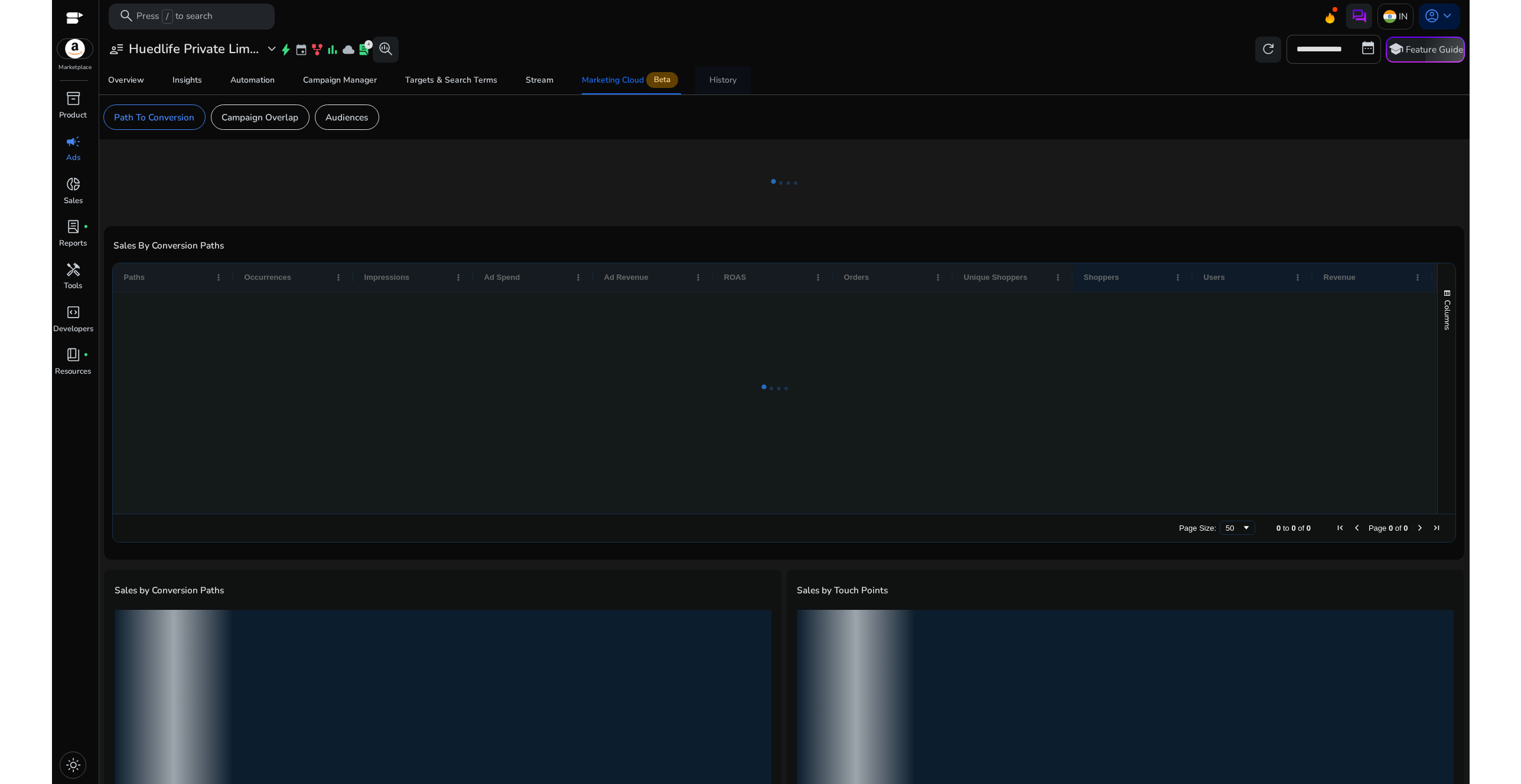
click at [723, 79] on div "History" at bounding box center [723, 80] width 27 height 8
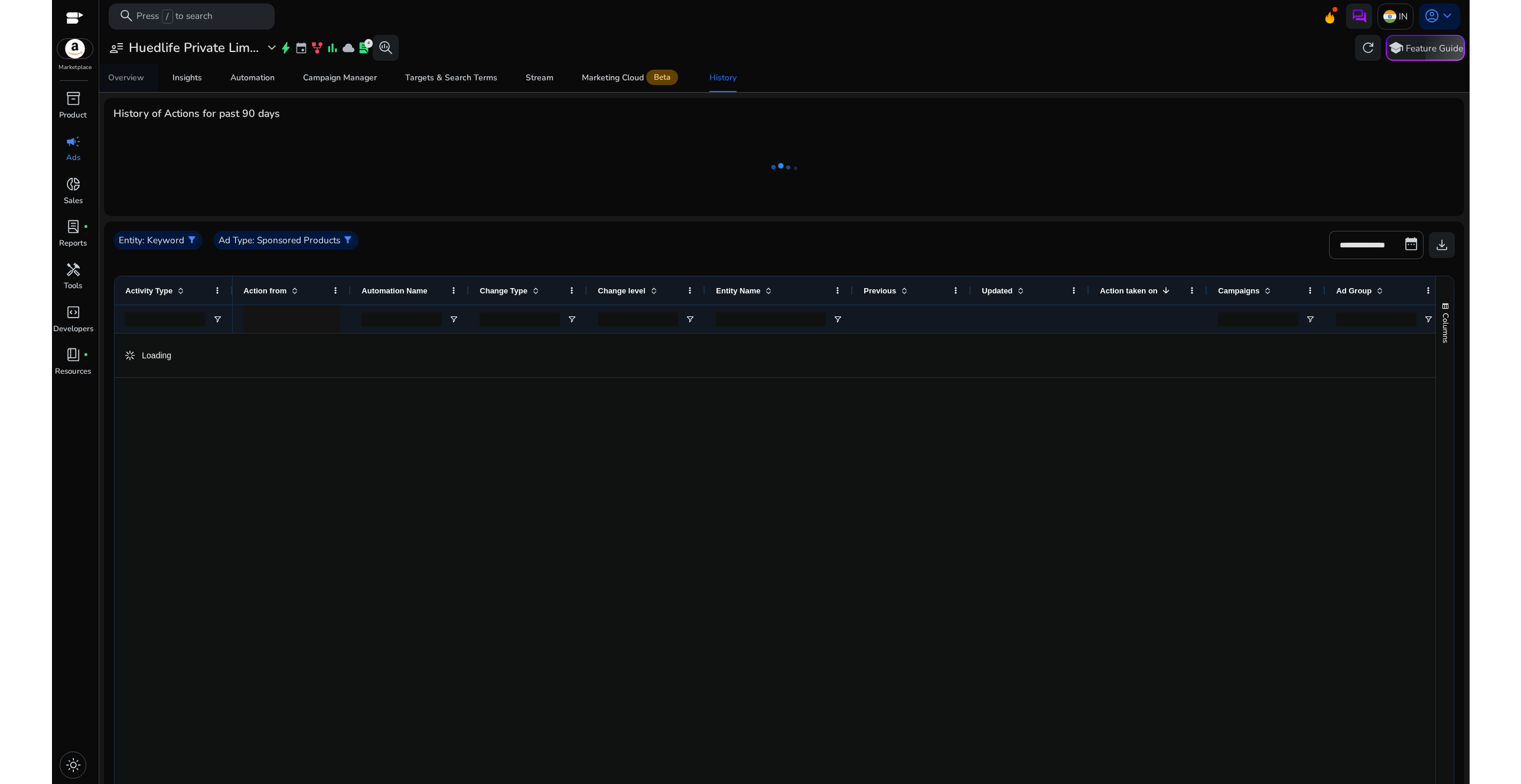
click at [133, 84] on span "Overview" at bounding box center [126, 78] width 36 height 28
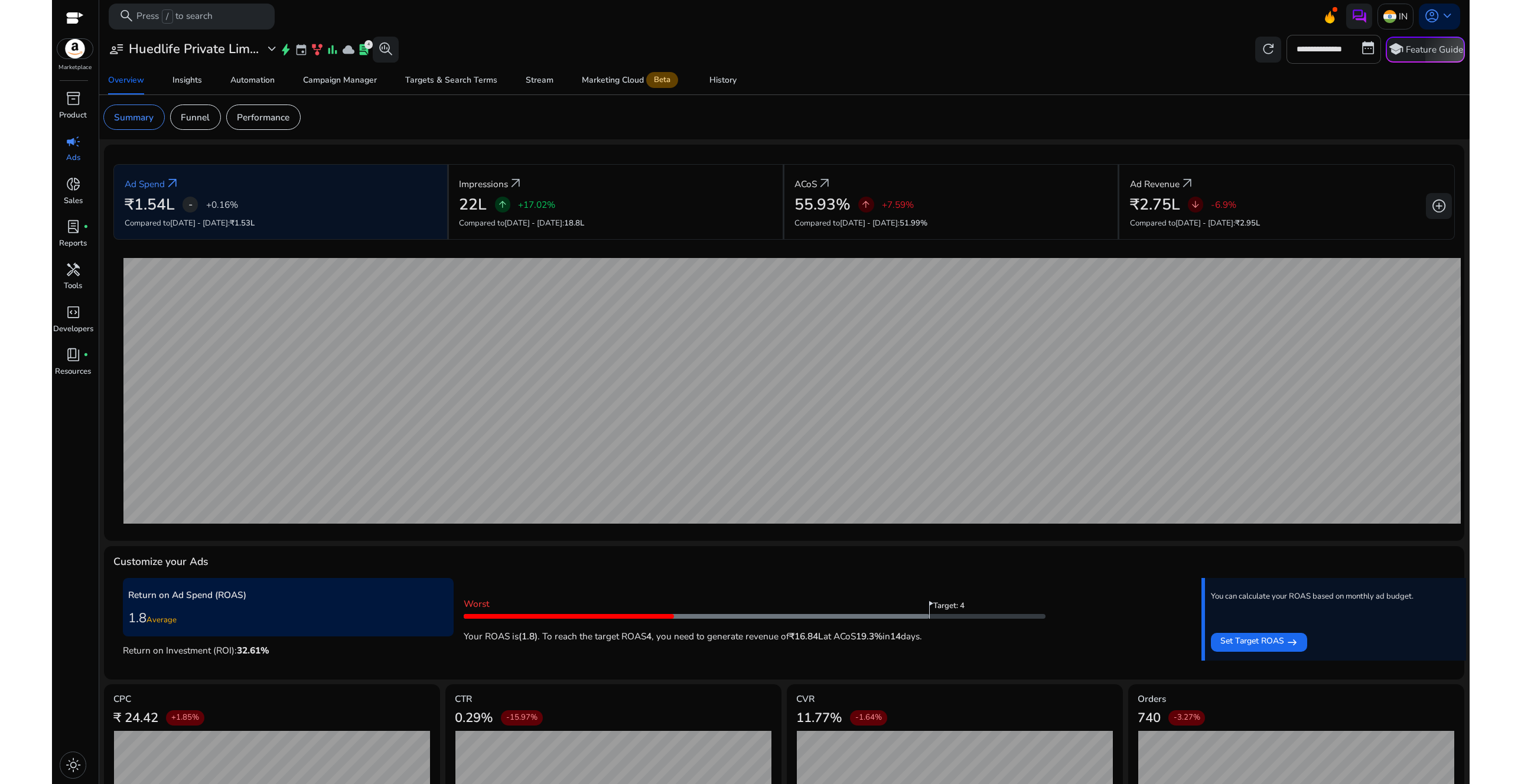
click at [762, 32] on div at bounding box center [784, 33] width 1370 height 2
click at [810, 60] on div "**********" at bounding box center [784, 48] width 1363 height 28
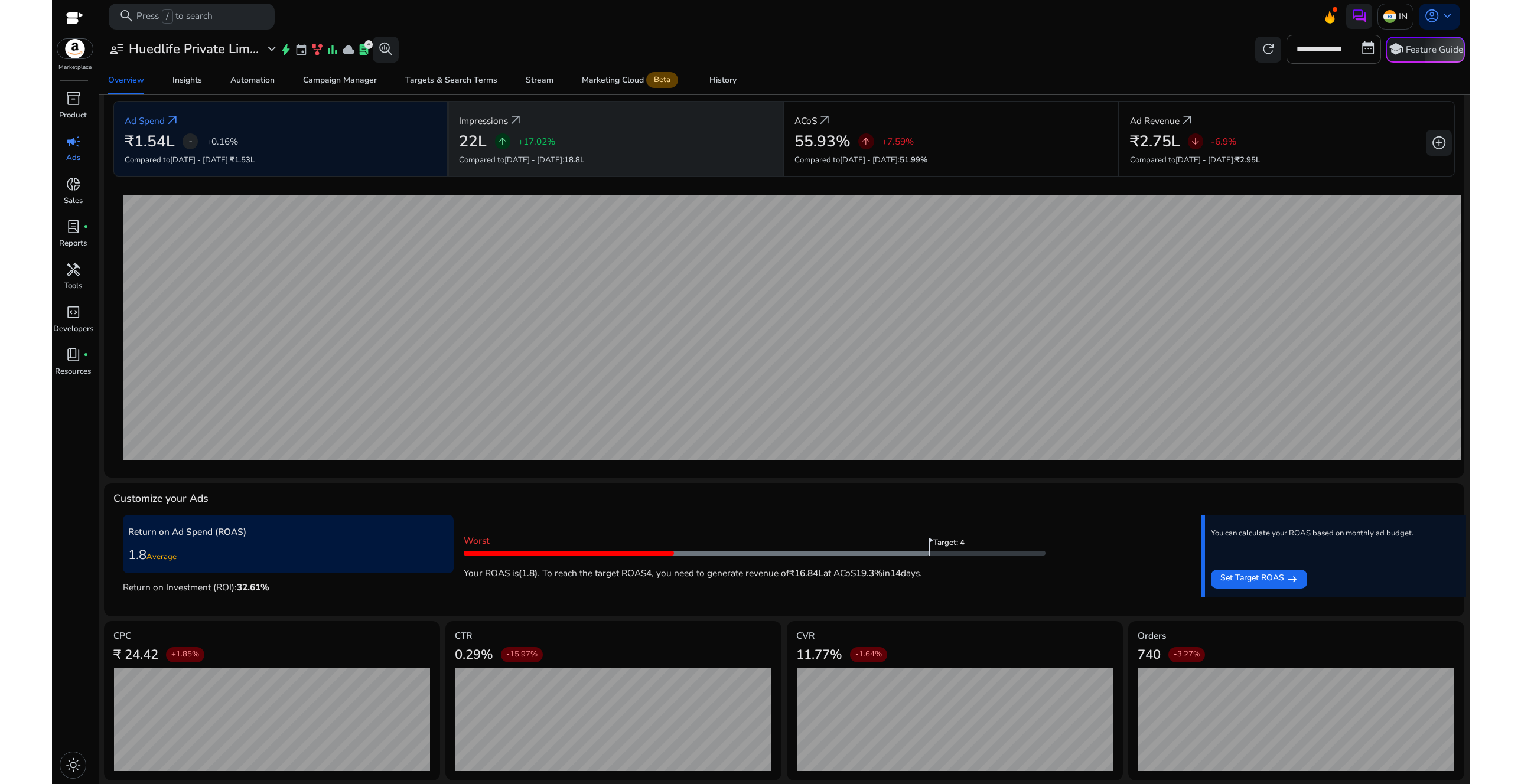
scroll to position [61, 0]
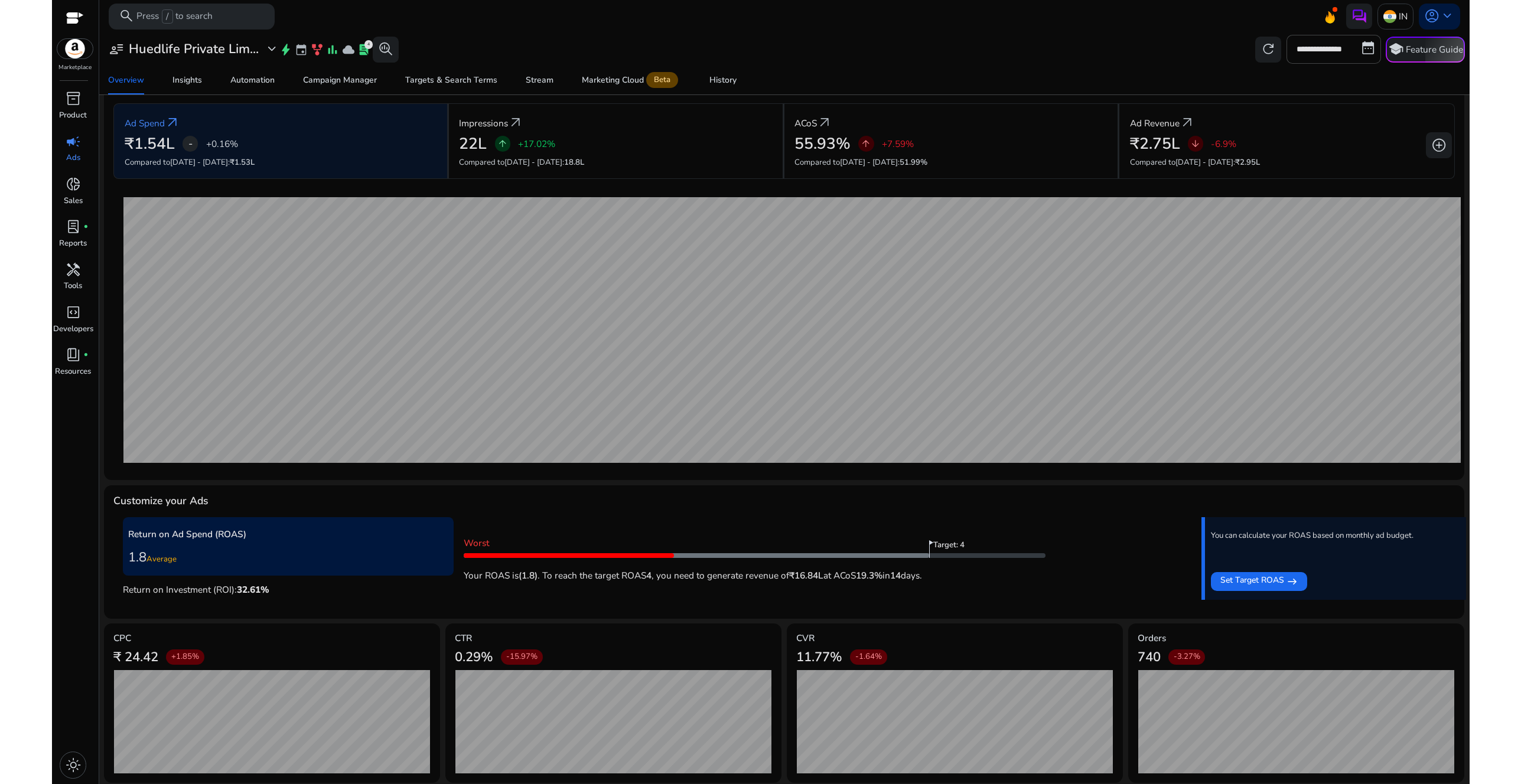
click at [818, 48] on div "**********" at bounding box center [784, 48] width 1363 height 28
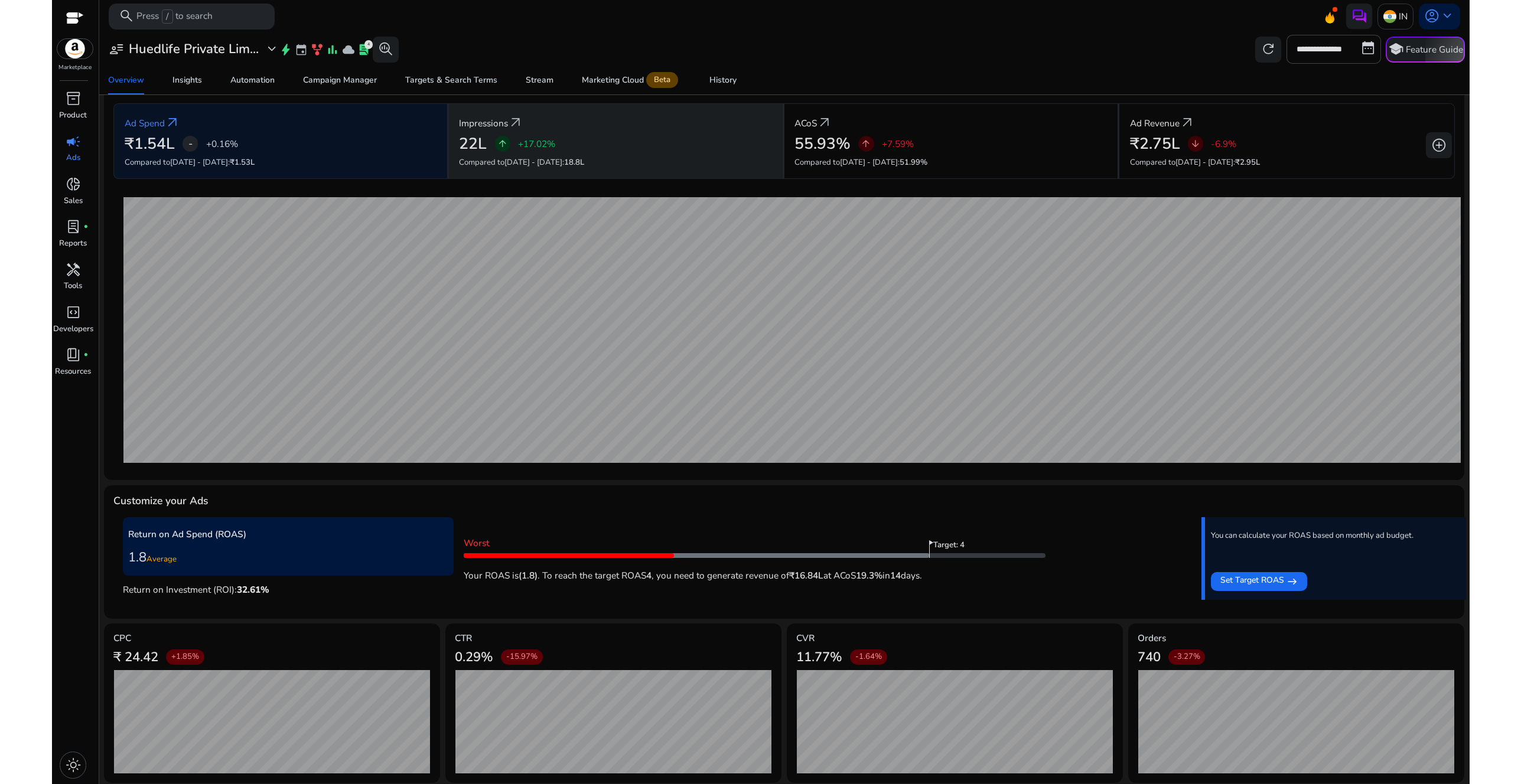
scroll to position [0, 0]
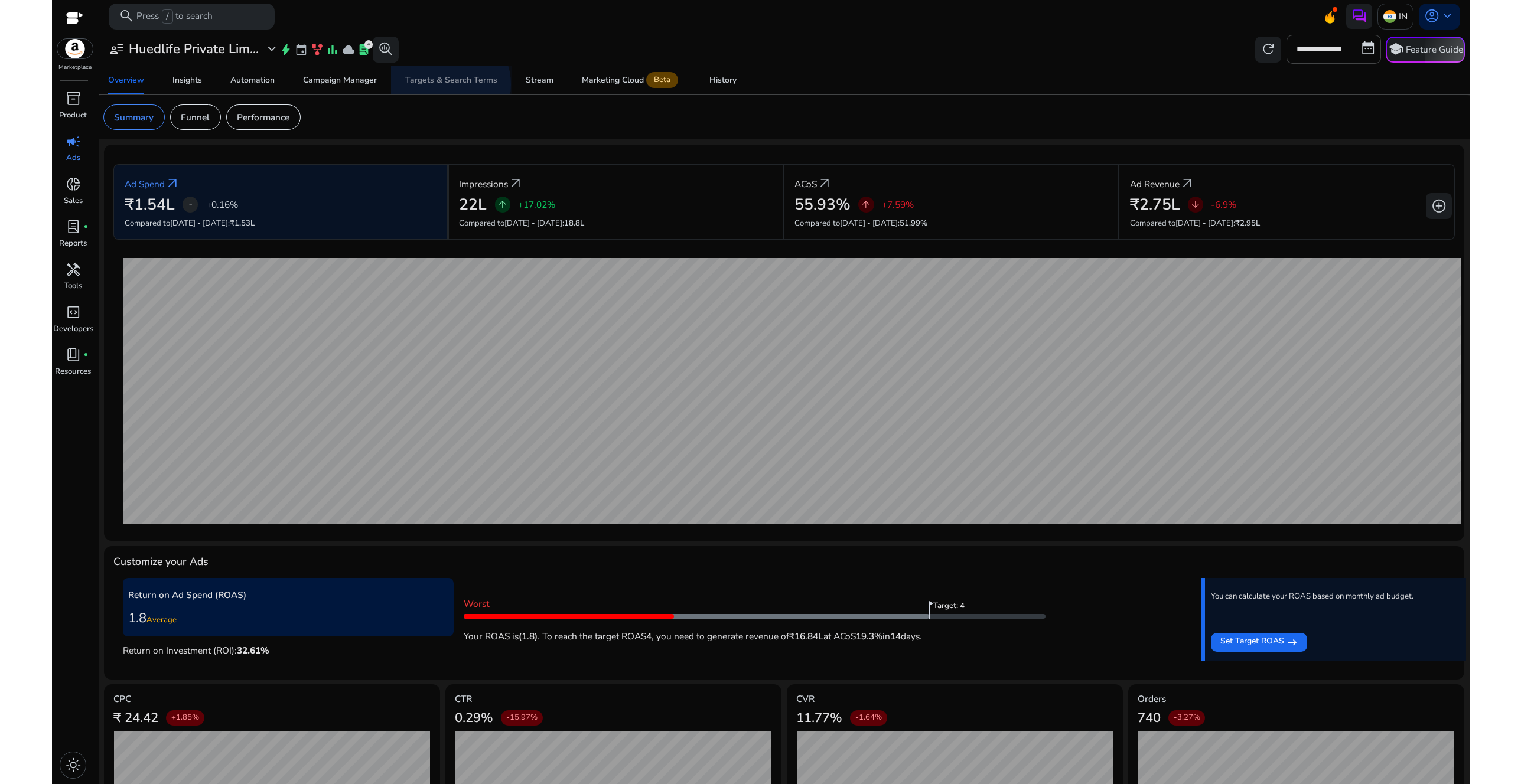
click at [446, 84] on div "Targets & Search Terms" at bounding box center [451, 80] width 92 height 8
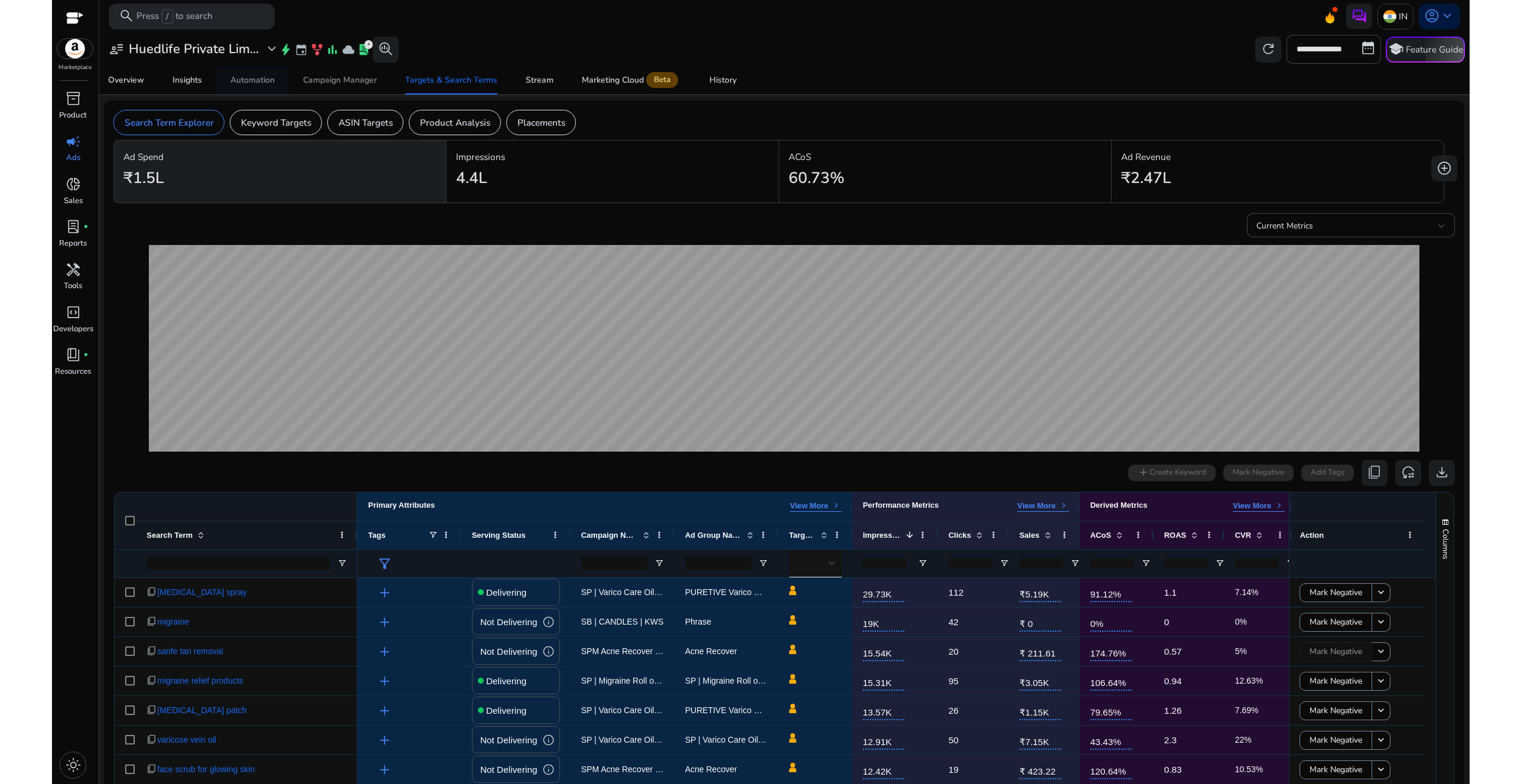
click at [352, 78] on div "Campaign Manager" at bounding box center [340, 80] width 74 height 8
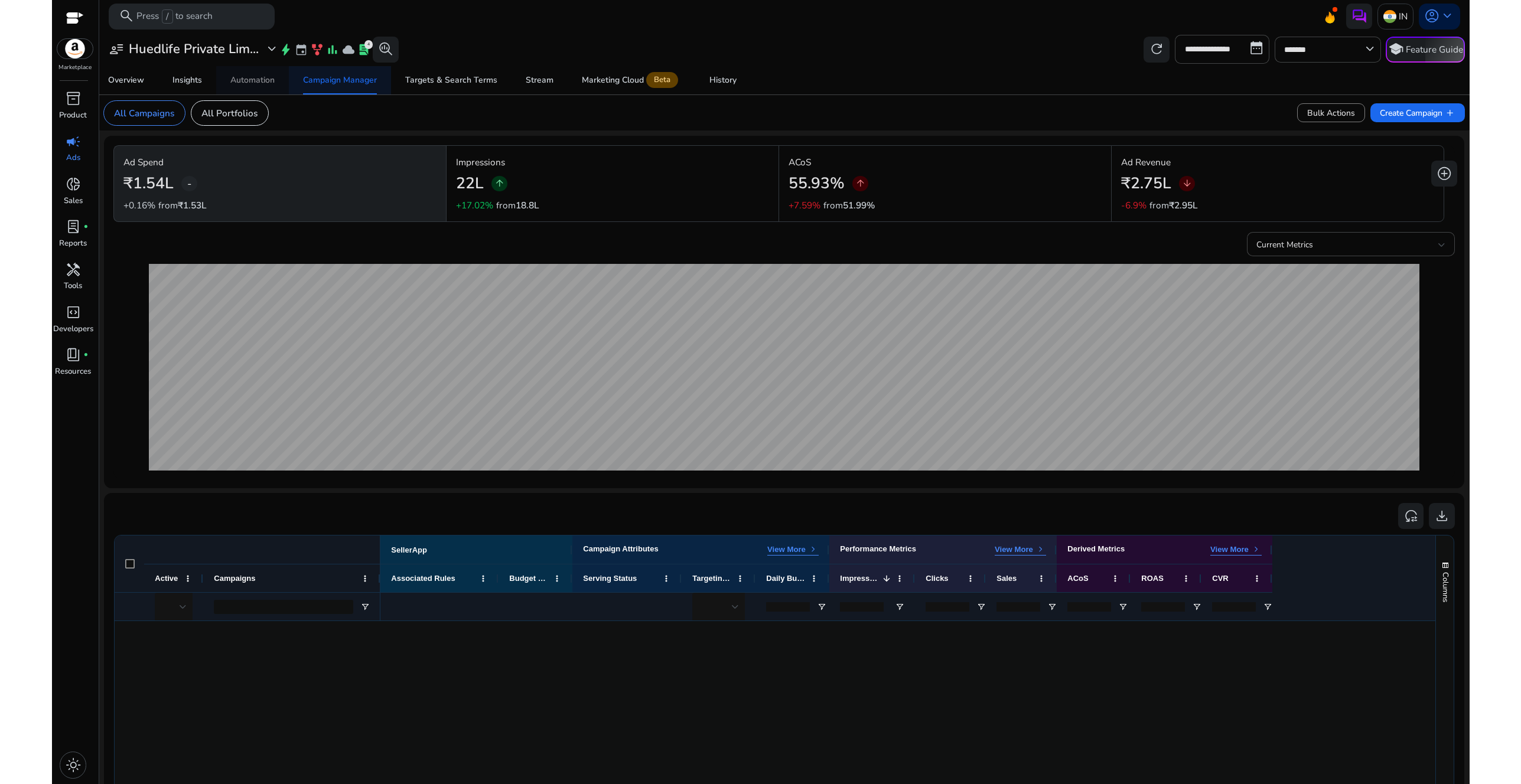
click at [257, 82] on div "Automation" at bounding box center [252, 80] width 44 height 8
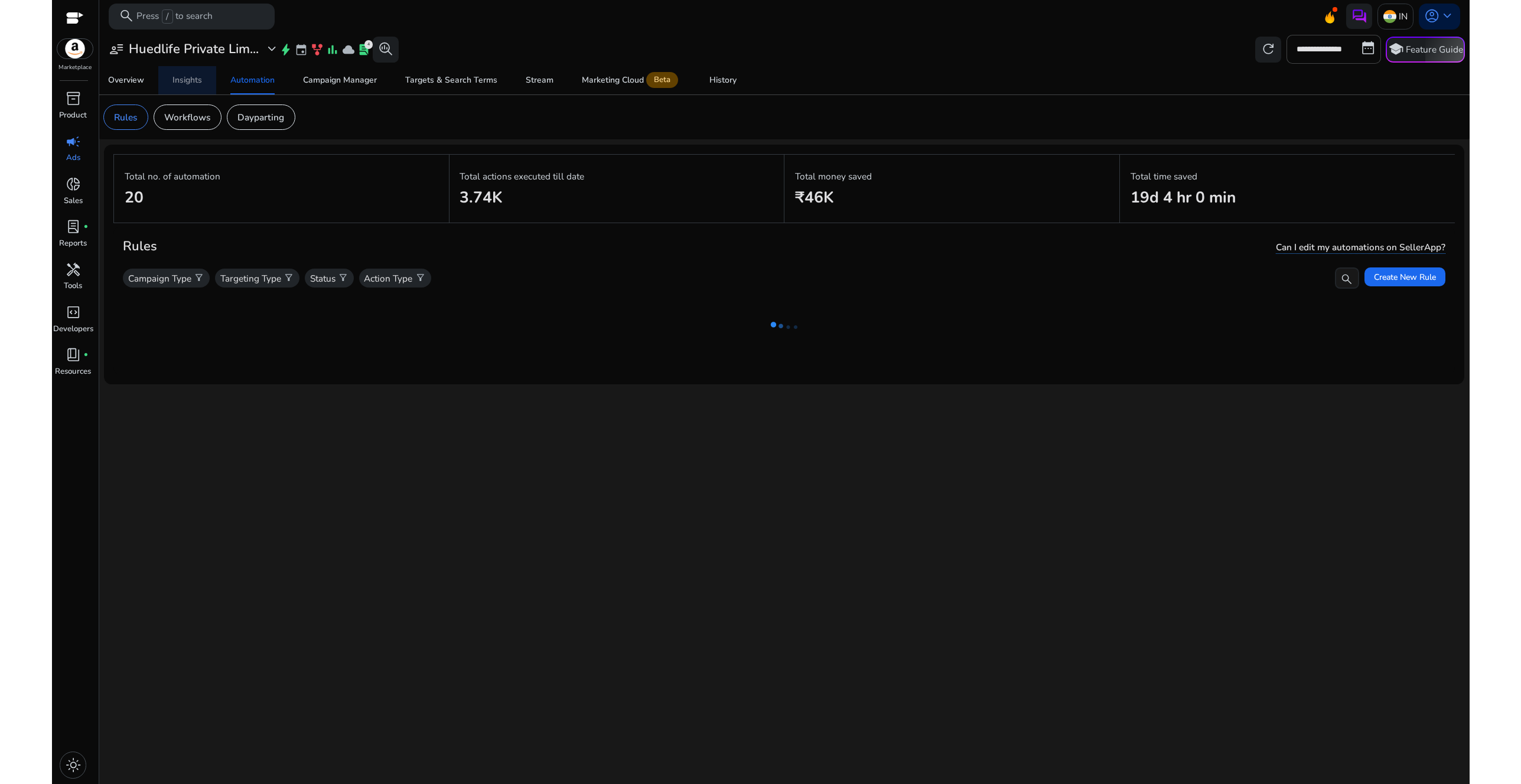
click at [189, 80] on div "Insights" at bounding box center [187, 80] width 29 height 8
click at [152, 78] on link "Overview" at bounding box center [126, 80] width 65 height 28
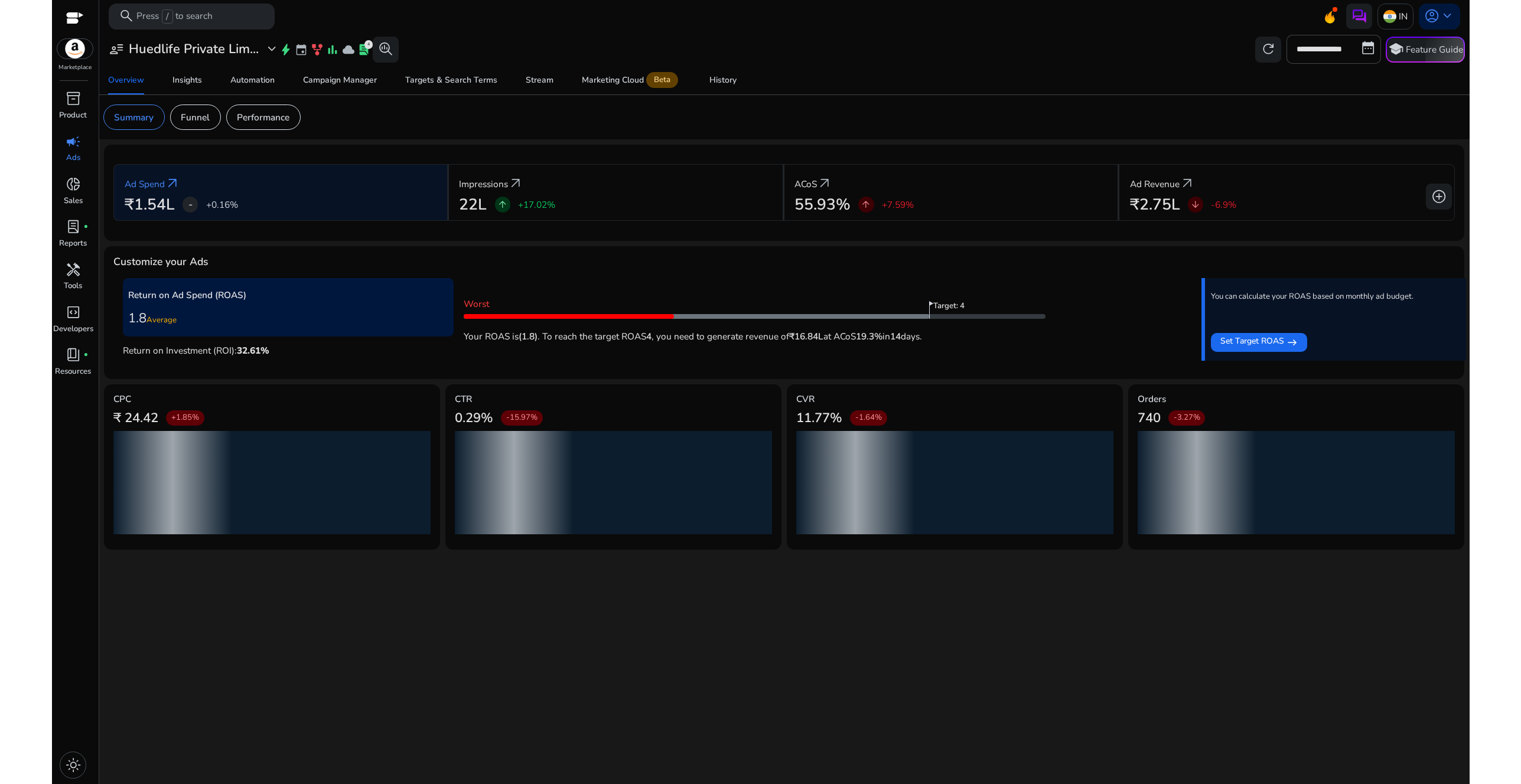
click at [78, 48] on img at bounding box center [75, 48] width 35 height 20
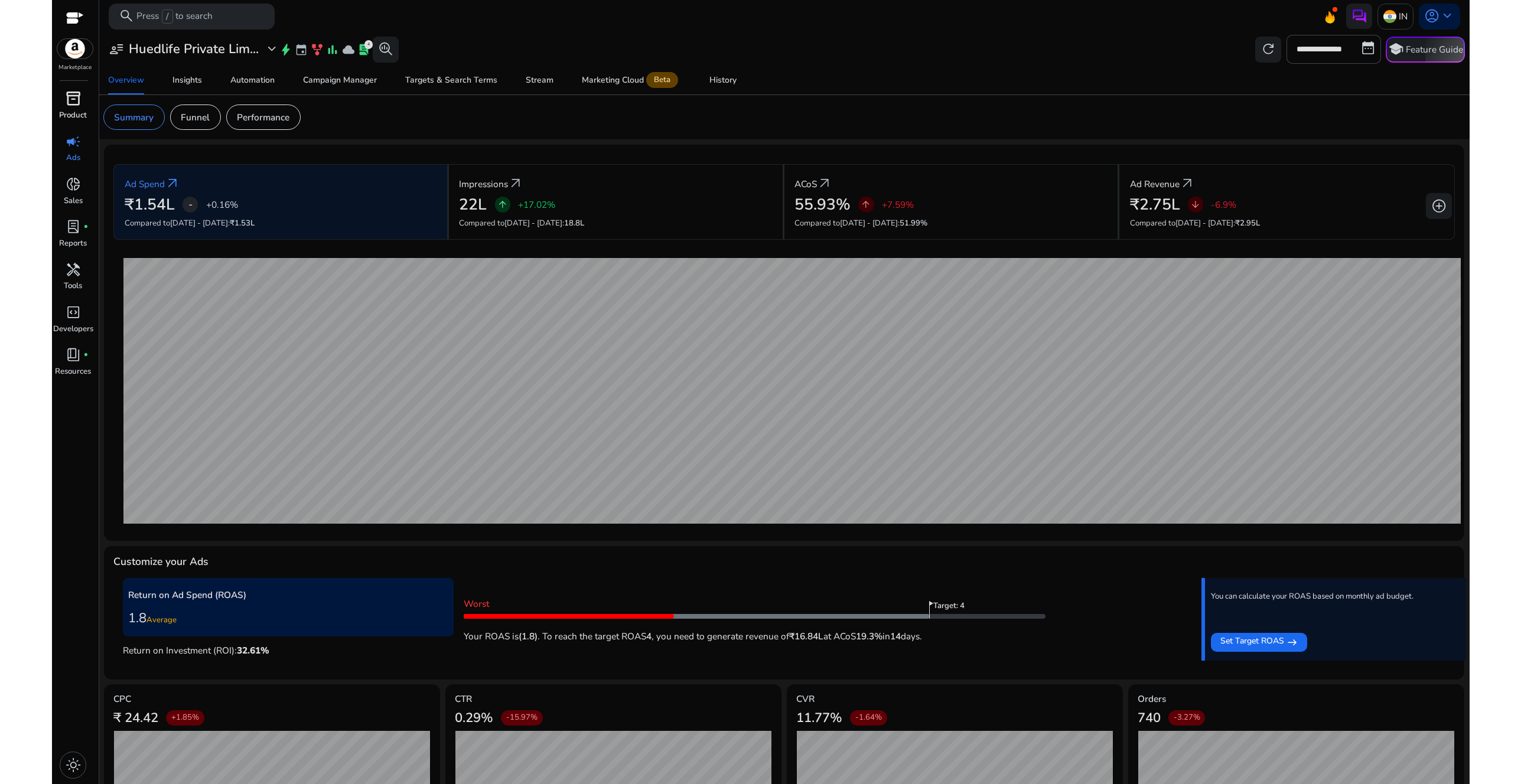
click at [72, 96] on span "inventory_2" at bounding box center [74, 99] width 16 height 16
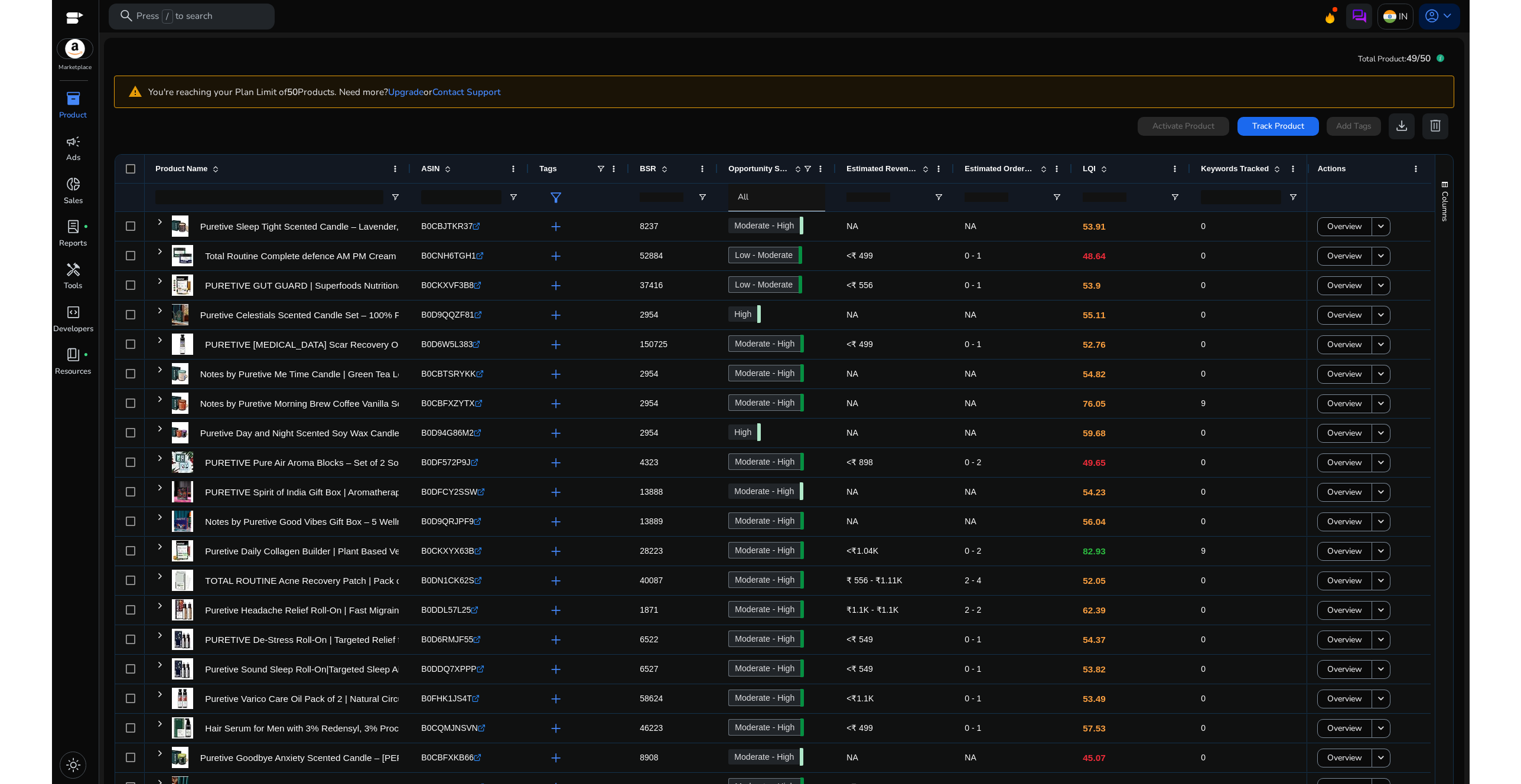
click at [918, 57] on mat-card "Total Product: 49/50 warning You're reaching your Plan Limit of 50 Products. Ne…" at bounding box center [784, 446] width 1360 height 816
click at [450, 24] on mat-toolbar "search Press / to search IN account_circle keyboard_arrow_down" at bounding box center [784, 16] width 1370 height 32
click at [72, 152] on p "Ads" at bounding box center [74, 158] width 14 height 12
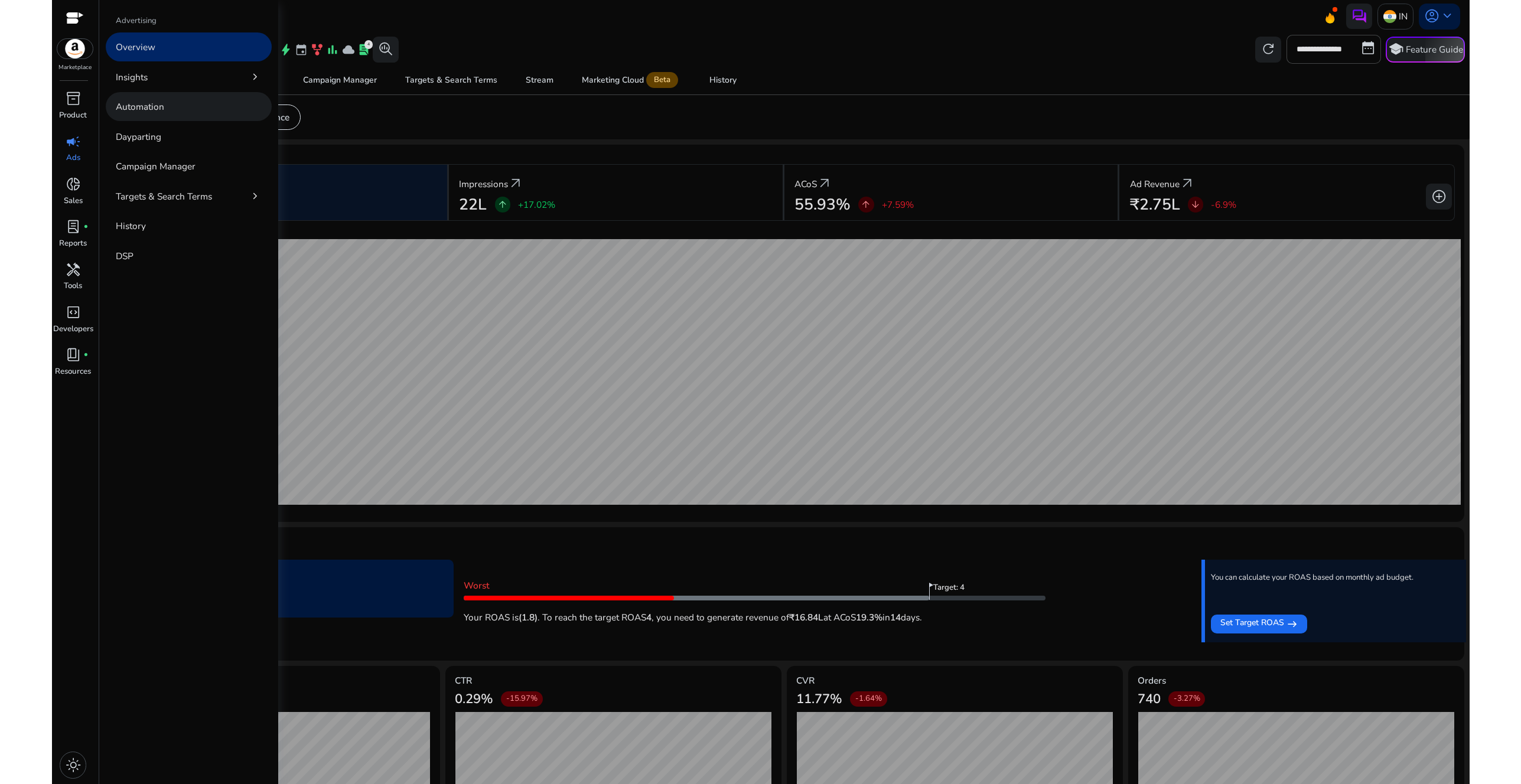
click at [188, 105] on link "Automation" at bounding box center [189, 106] width 167 height 29
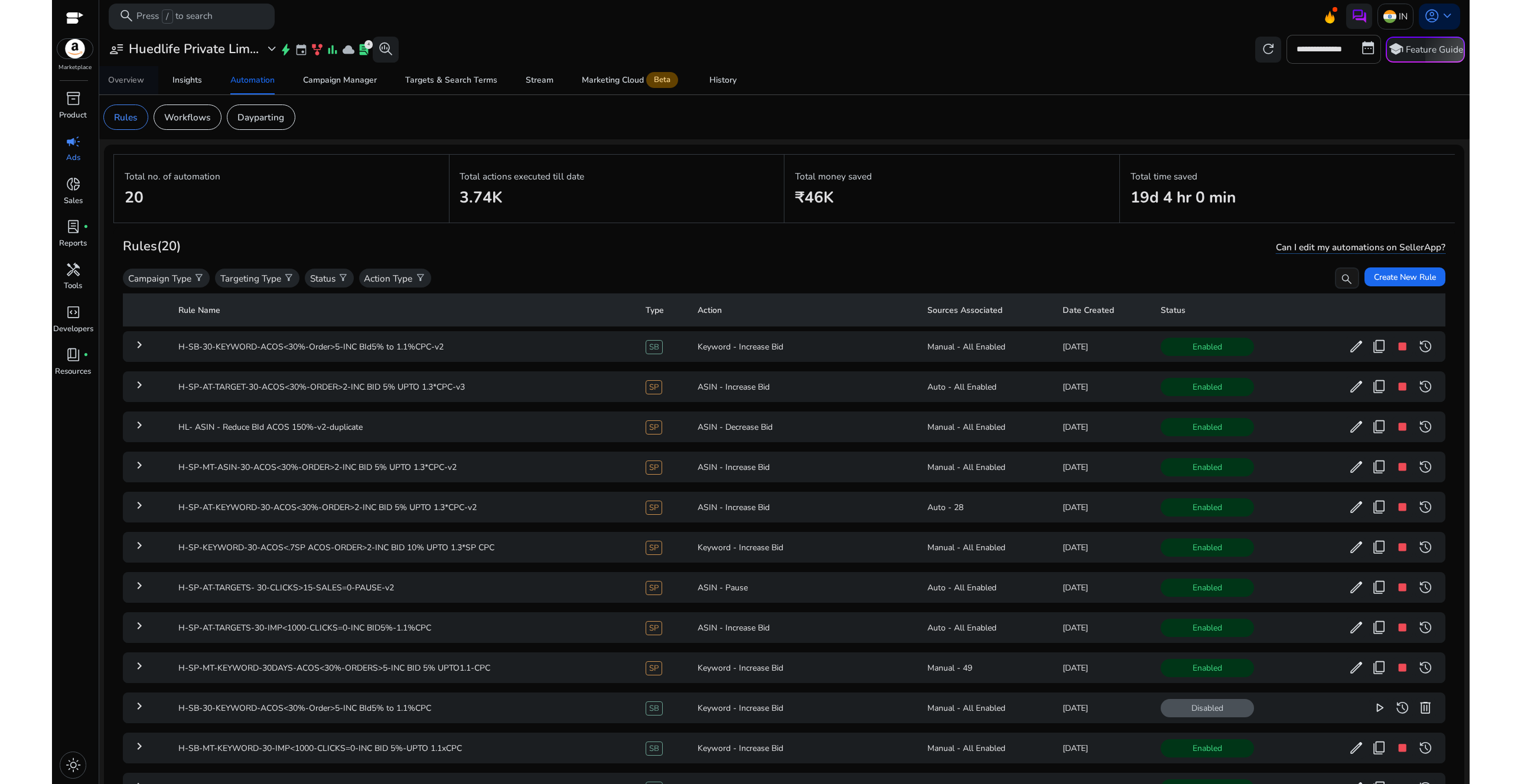
click at [115, 86] on span "Overview" at bounding box center [126, 80] width 36 height 28
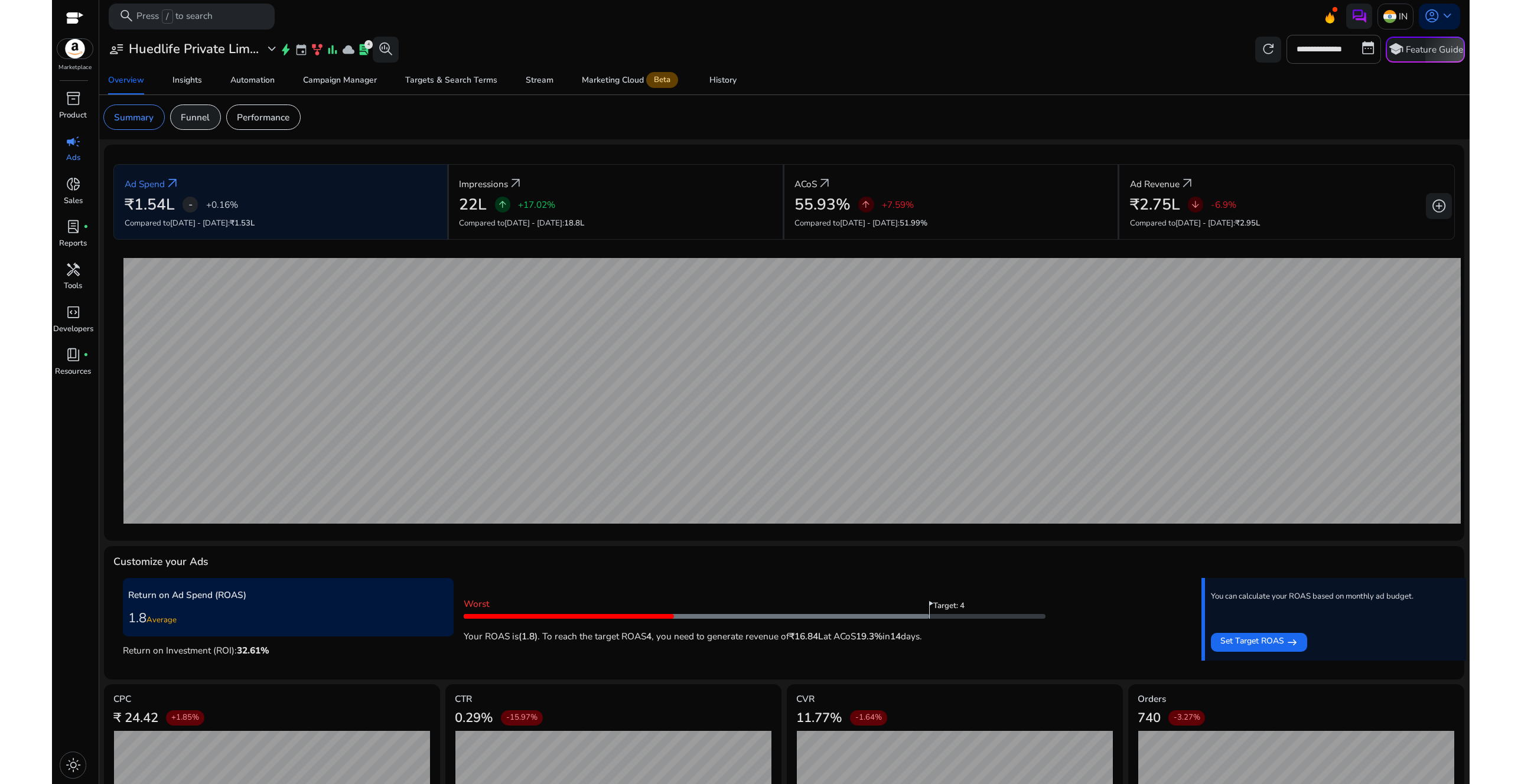
click at [200, 118] on p "Funnel" at bounding box center [195, 117] width 29 height 14
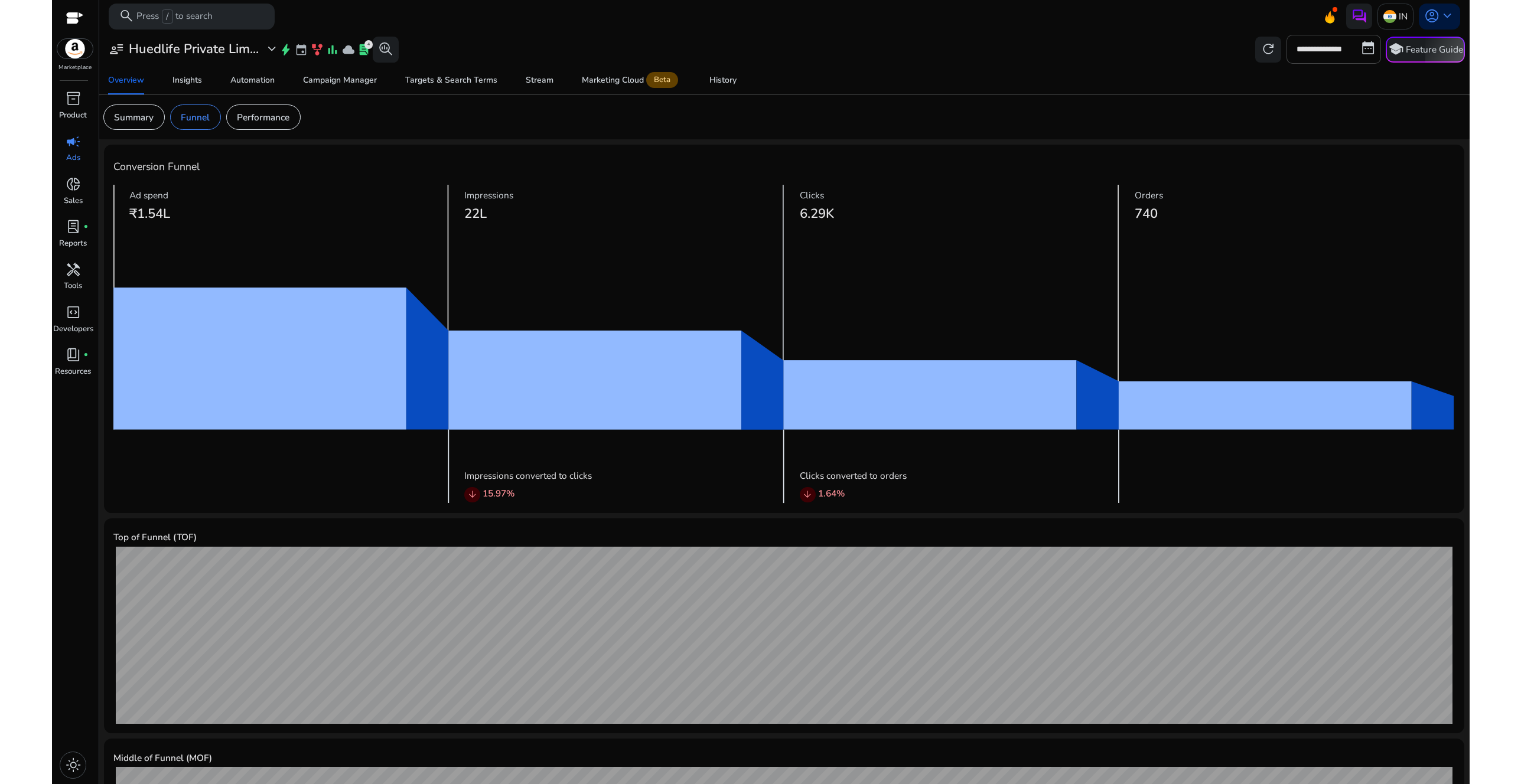
click at [882, 46] on div "**********" at bounding box center [784, 48] width 1363 height 28
click at [698, 34] on div at bounding box center [784, 33] width 1370 height 2
click at [569, 38] on div "**********" at bounding box center [784, 48] width 1363 height 28
click at [487, 20] on mat-toolbar "search Press / to search IN account_circle keyboard_arrow_down" at bounding box center [784, 16] width 1370 height 32
click at [566, 28] on mat-toolbar "search Press / to search IN account_circle keyboard_arrow_down" at bounding box center [784, 16] width 1370 height 32
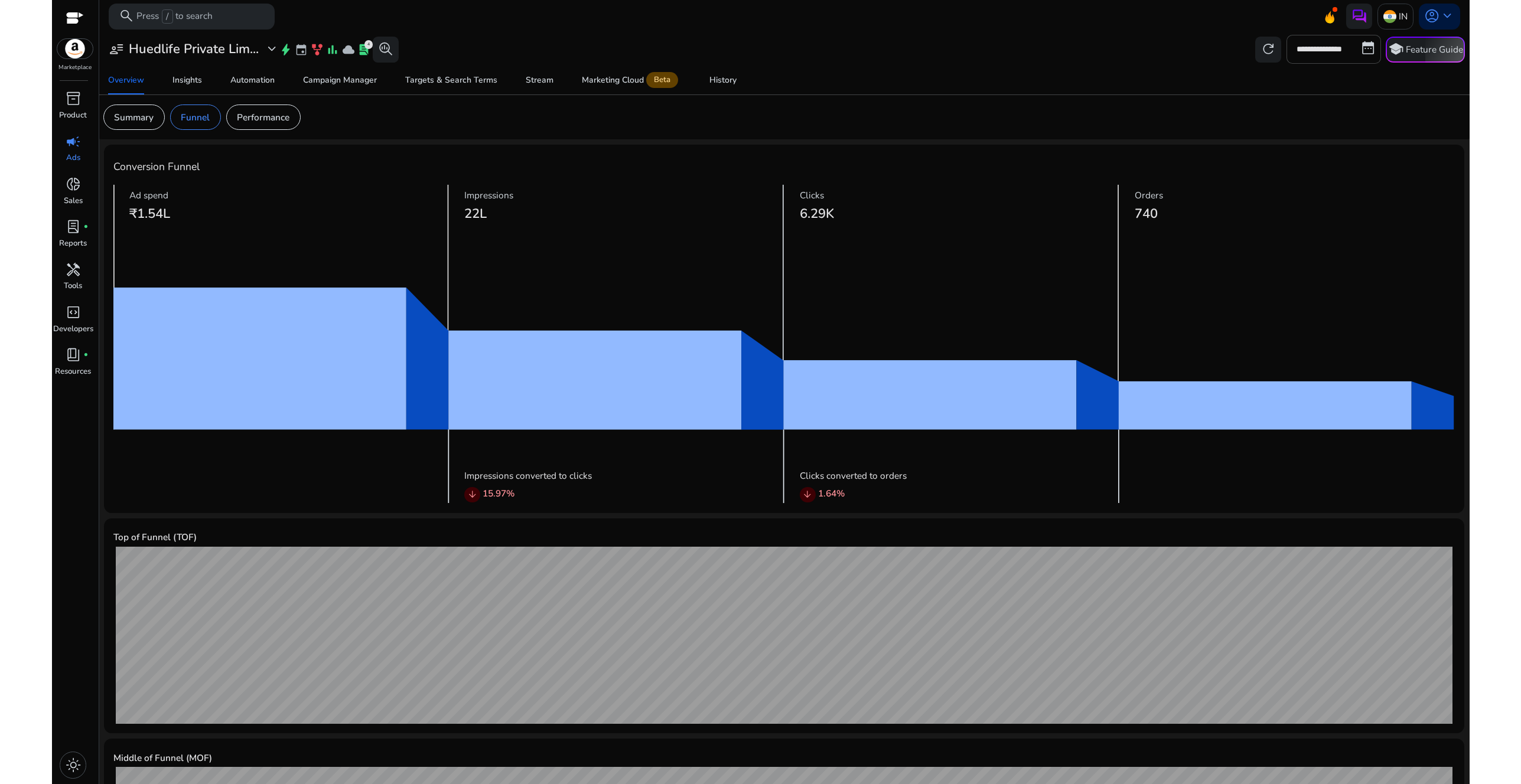
click at [124, 465] on div at bounding box center [281, 484] width 335 height 39
click at [133, 465] on div at bounding box center [281, 484] width 335 height 39
click at [143, 465] on div at bounding box center [281, 484] width 335 height 39
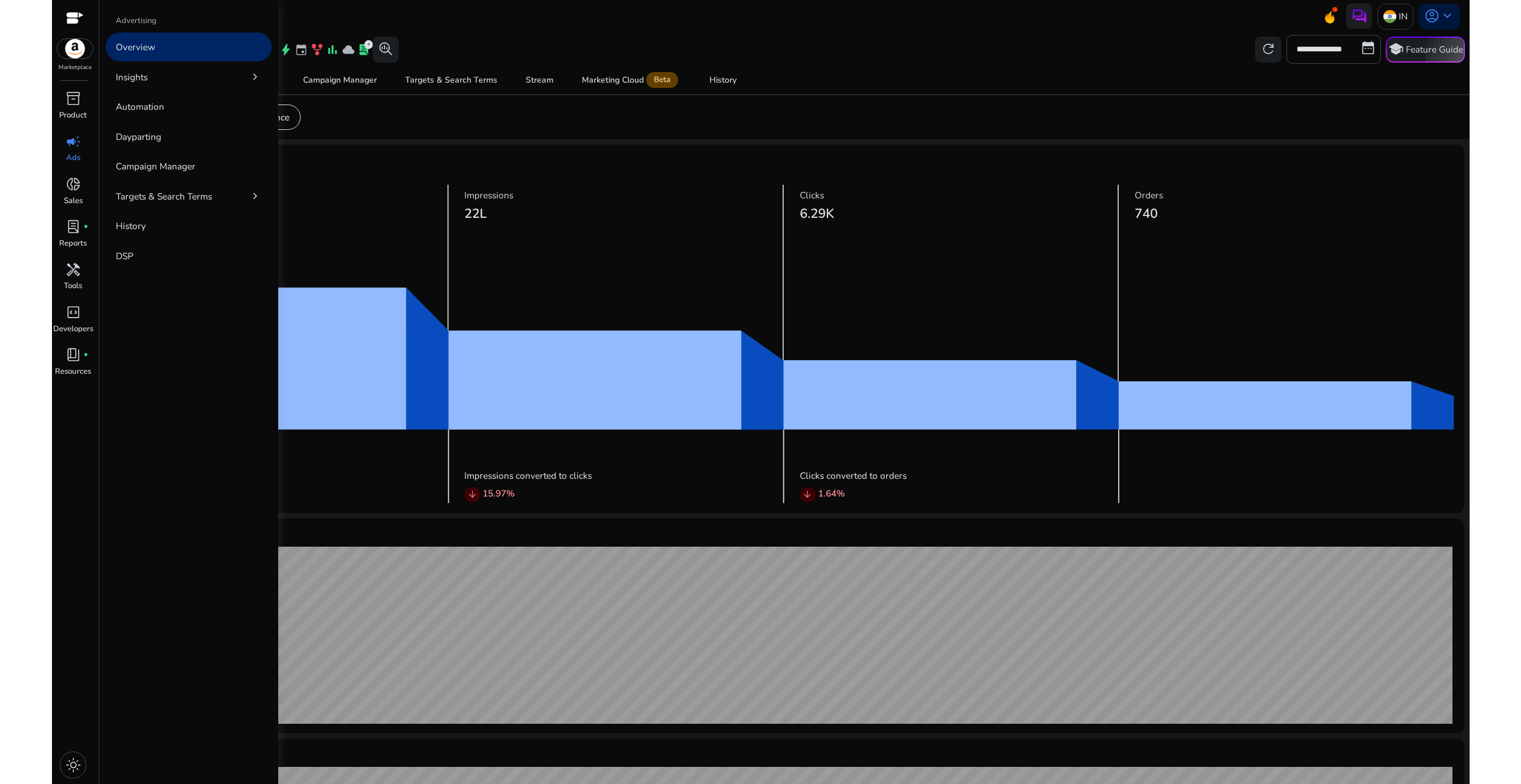
click at [69, 144] on span "campaign" at bounding box center [74, 142] width 16 height 16
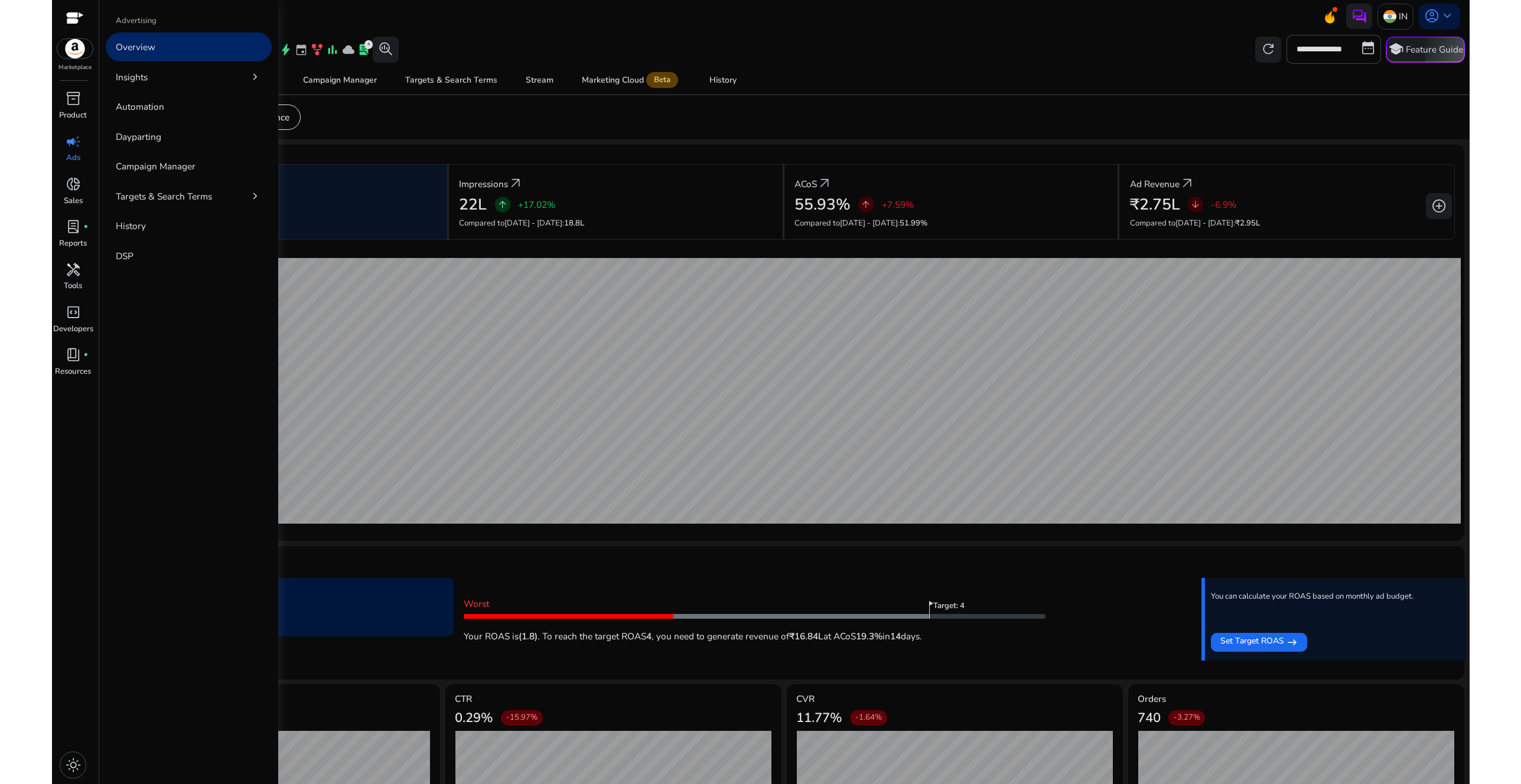
click at [225, 52] on link "Overview" at bounding box center [189, 47] width 167 height 29
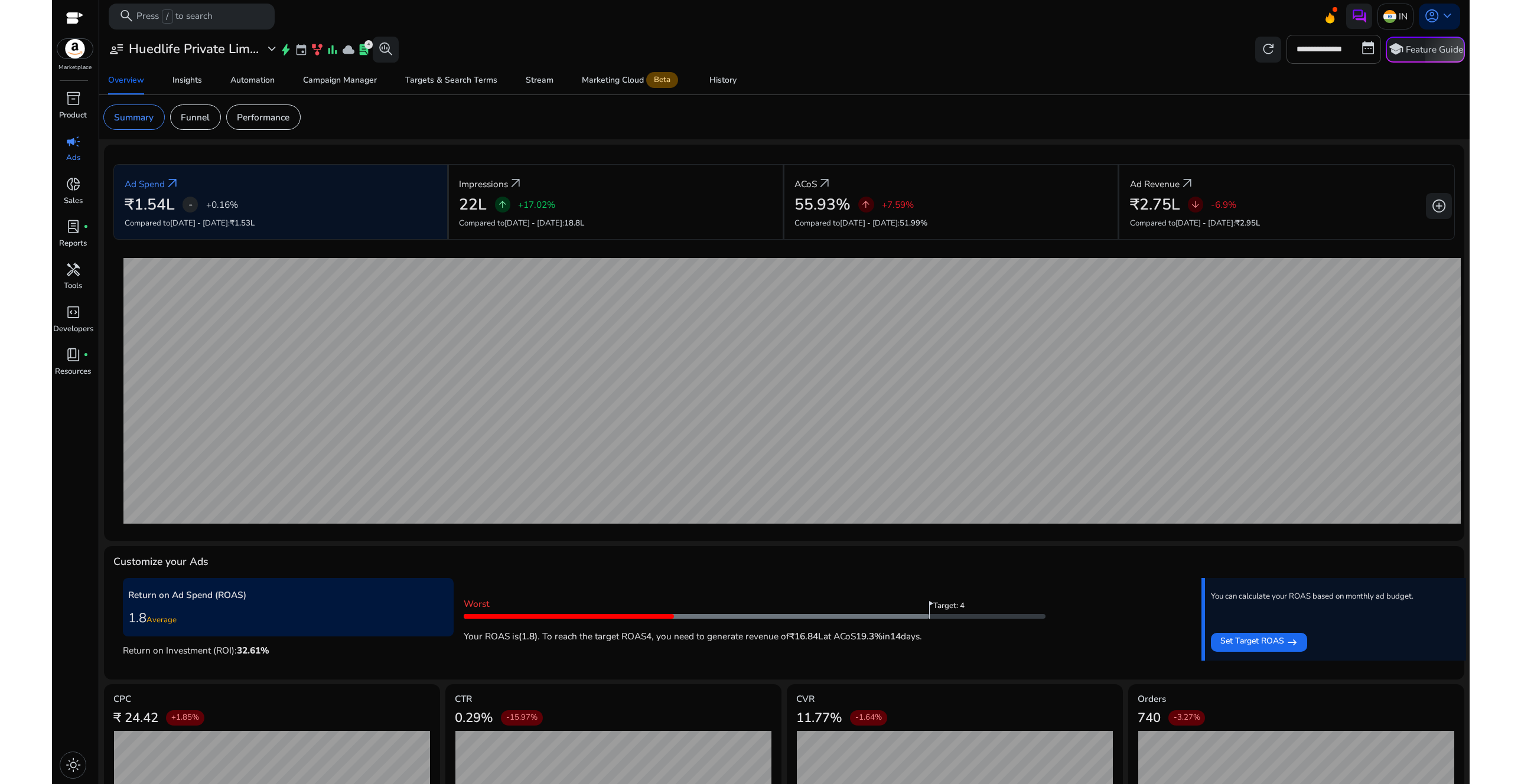
click at [66, 142] on span "campaign" at bounding box center [74, 142] width 16 height 16
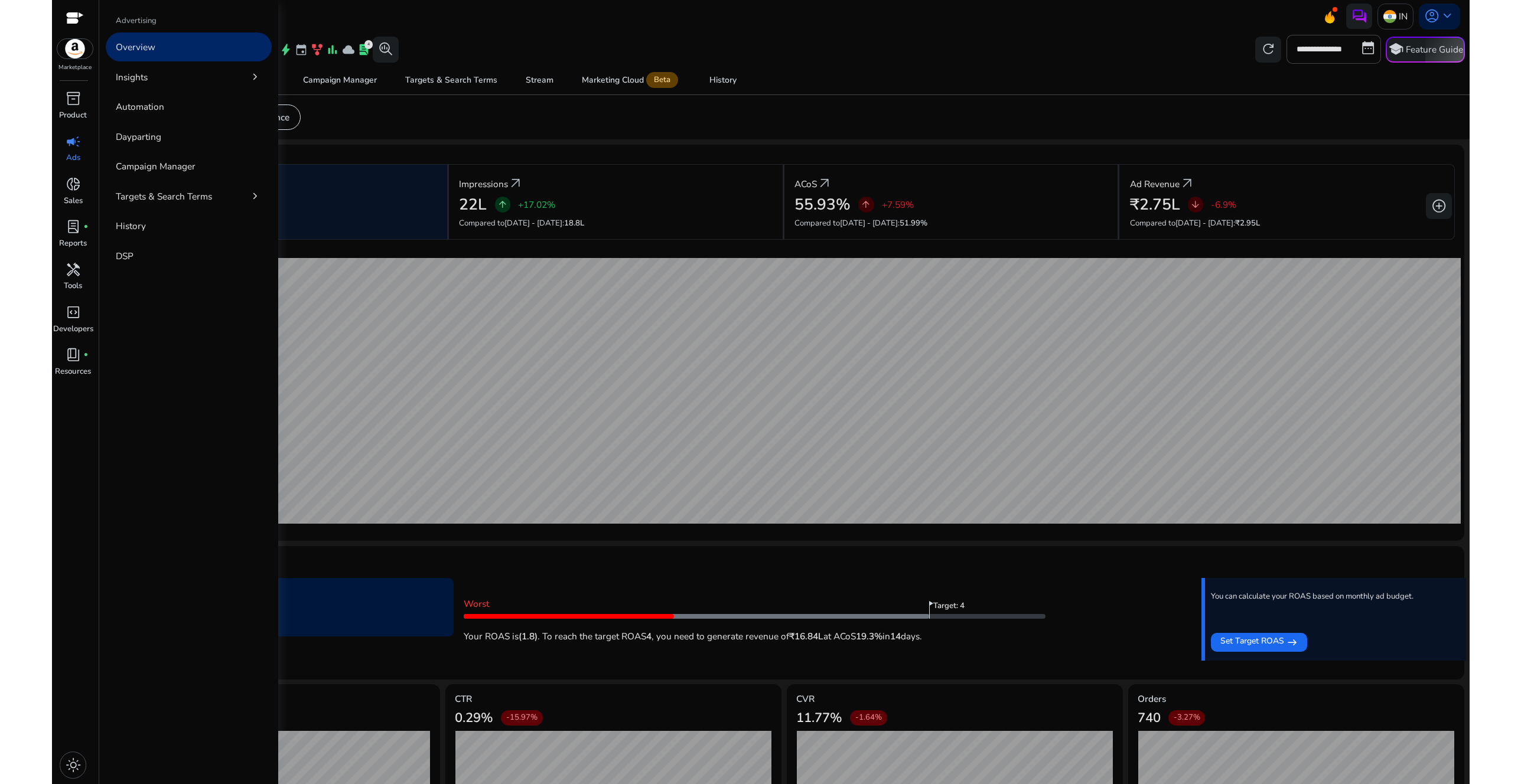
click at [67, 148] on span "campaign" at bounding box center [74, 142] width 16 height 16
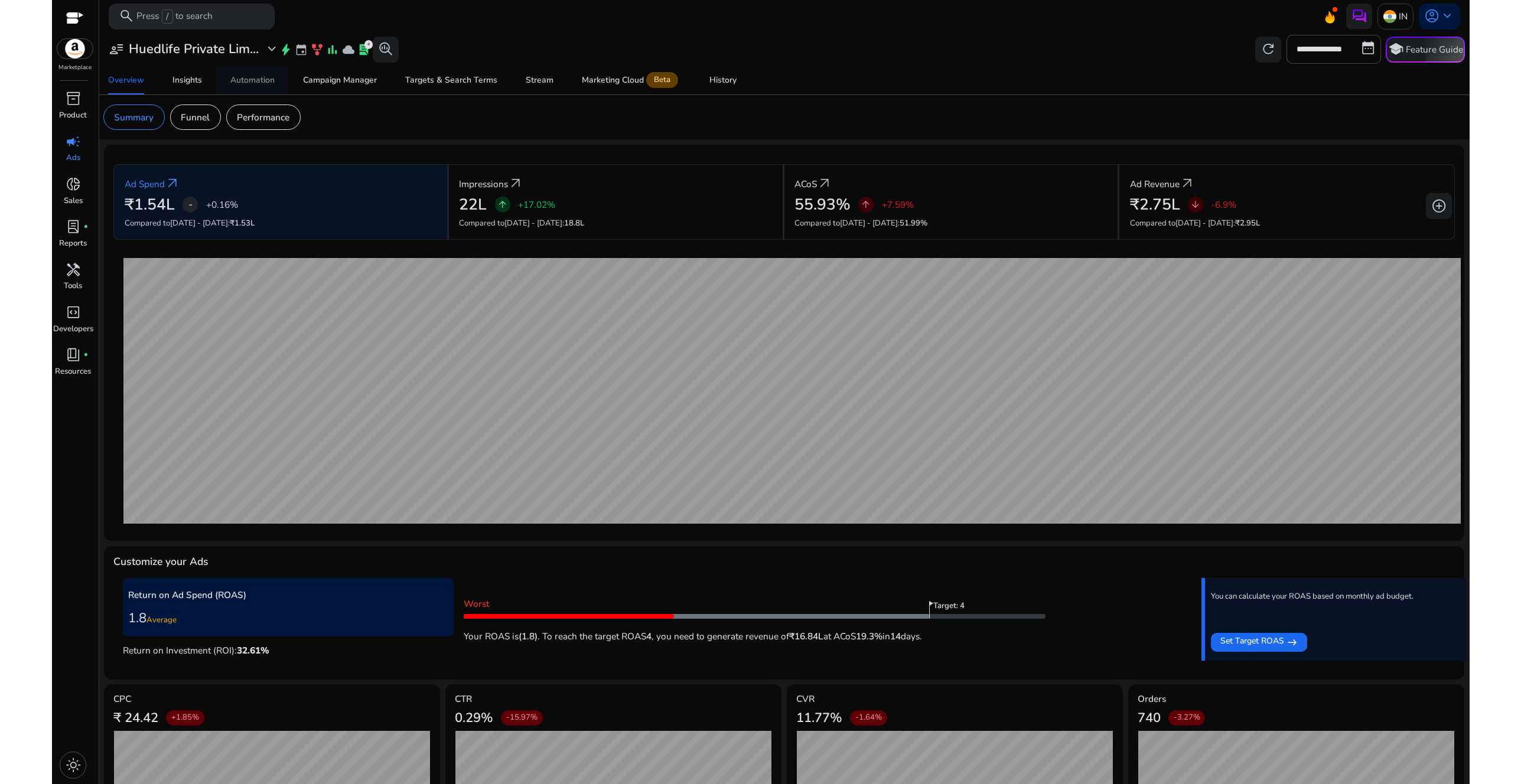
click at [256, 82] on div "Automation" at bounding box center [252, 80] width 44 height 8
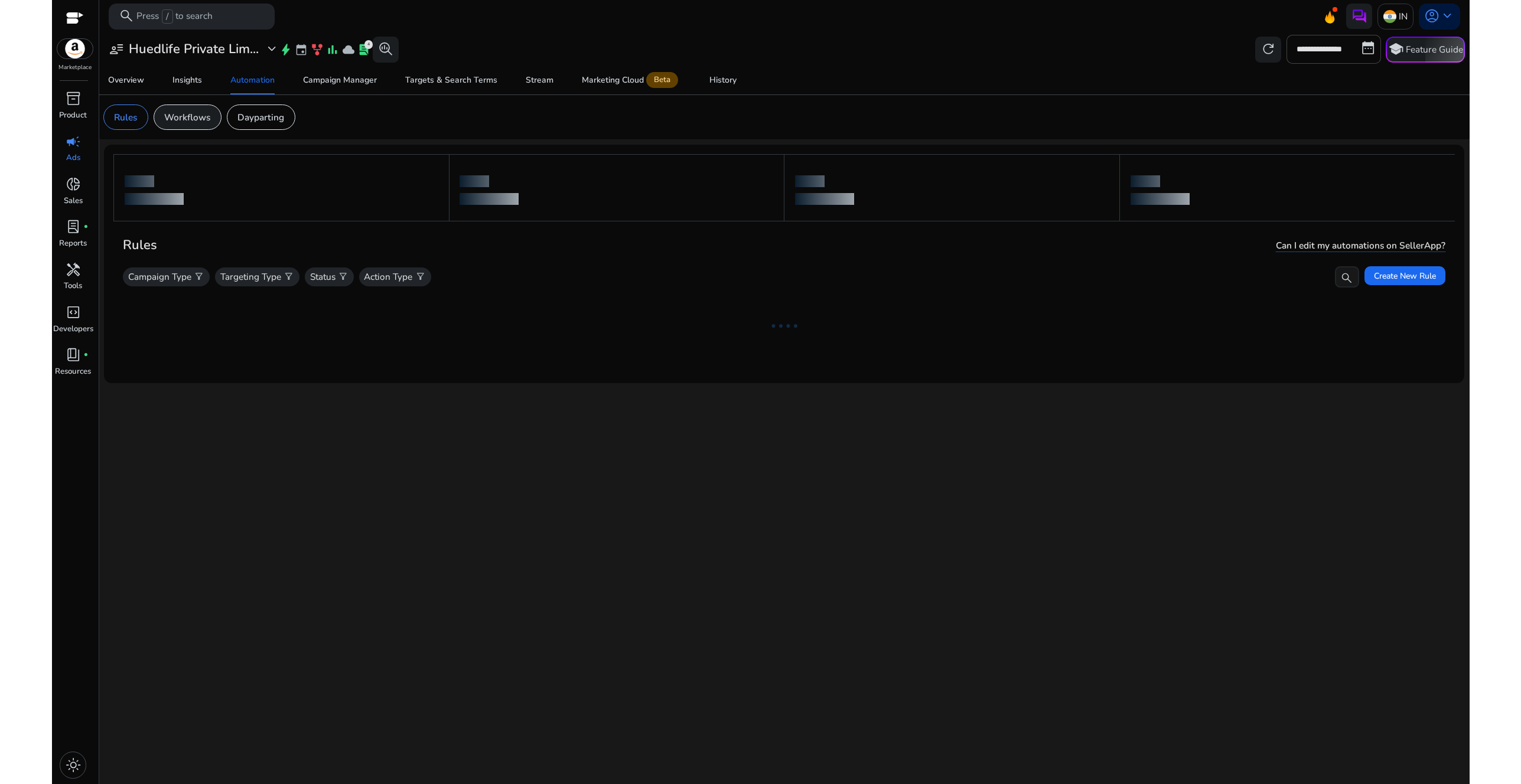
click at [194, 124] on div "Workflows" at bounding box center [188, 117] width 68 height 25
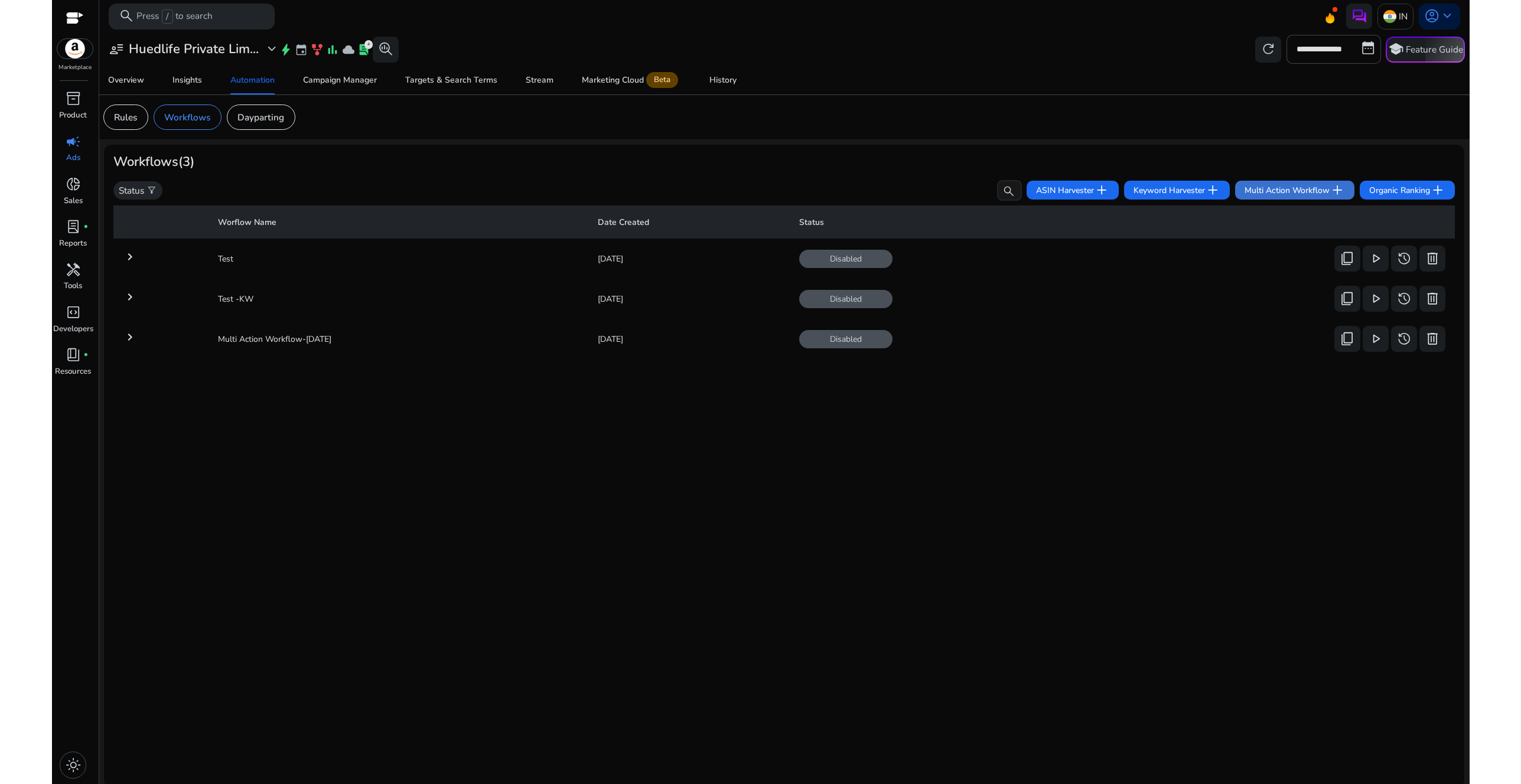
click at [1294, 193] on span "Multi Action Workflow add" at bounding box center [1295, 190] width 100 height 16
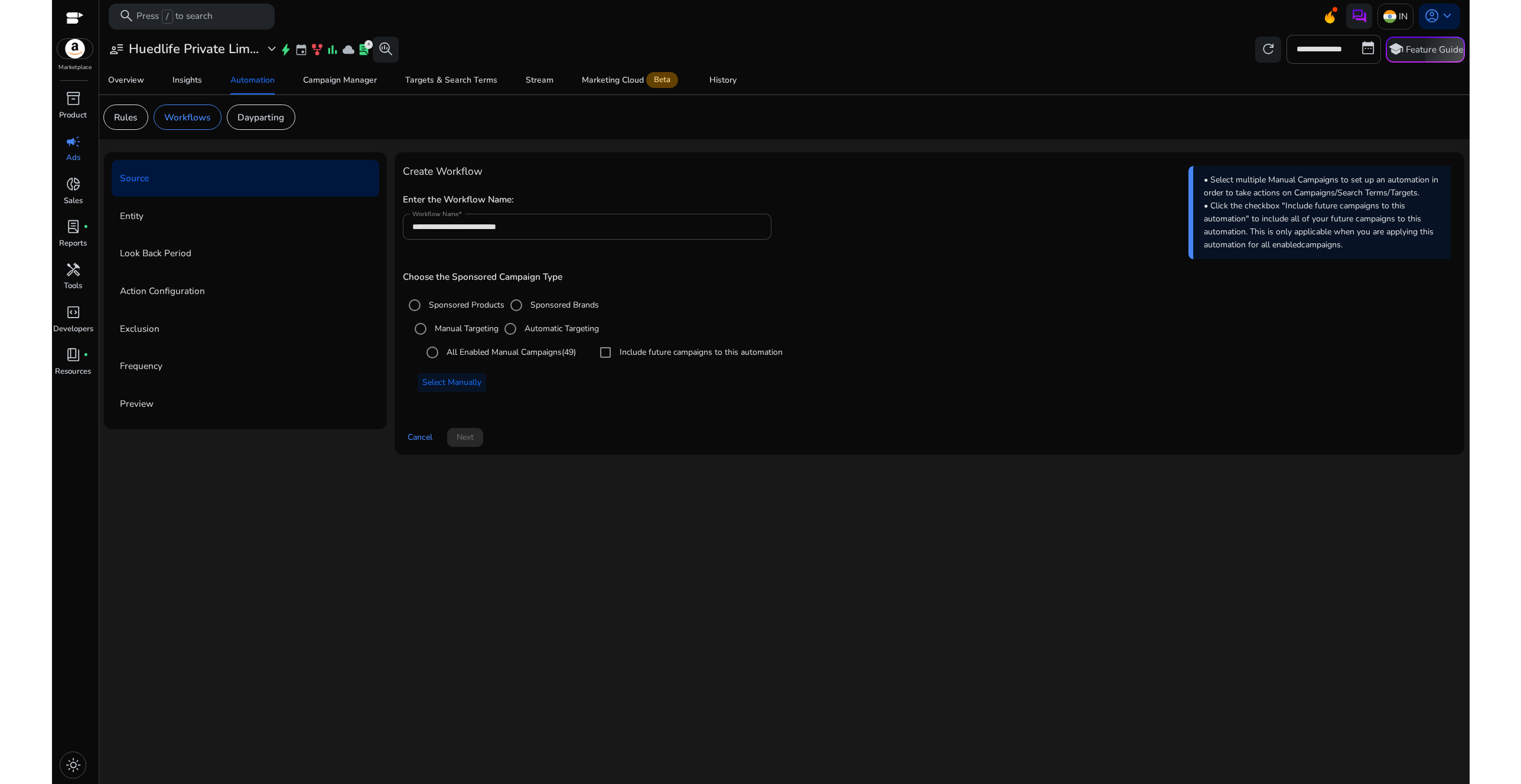
click at [526, 354] on label "All Enabled Manual Campaigns (49)" at bounding box center [510, 352] width 132 height 13
click at [653, 354] on label "Include future campaigns to this automation" at bounding box center [700, 352] width 166 height 13
click at [472, 437] on span "Next" at bounding box center [465, 437] width 17 height 13
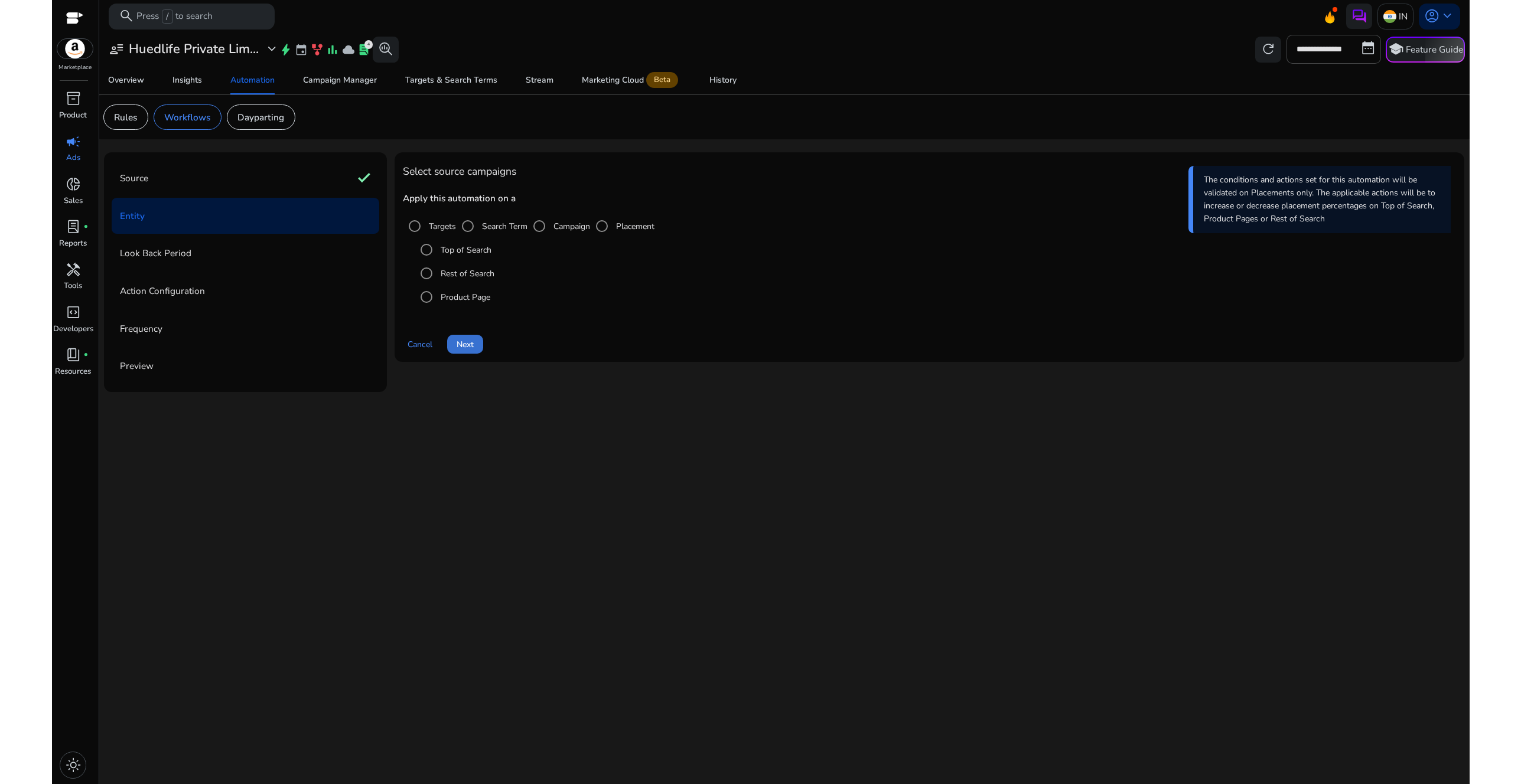
click at [468, 348] on span "Next" at bounding box center [465, 344] width 17 height 13
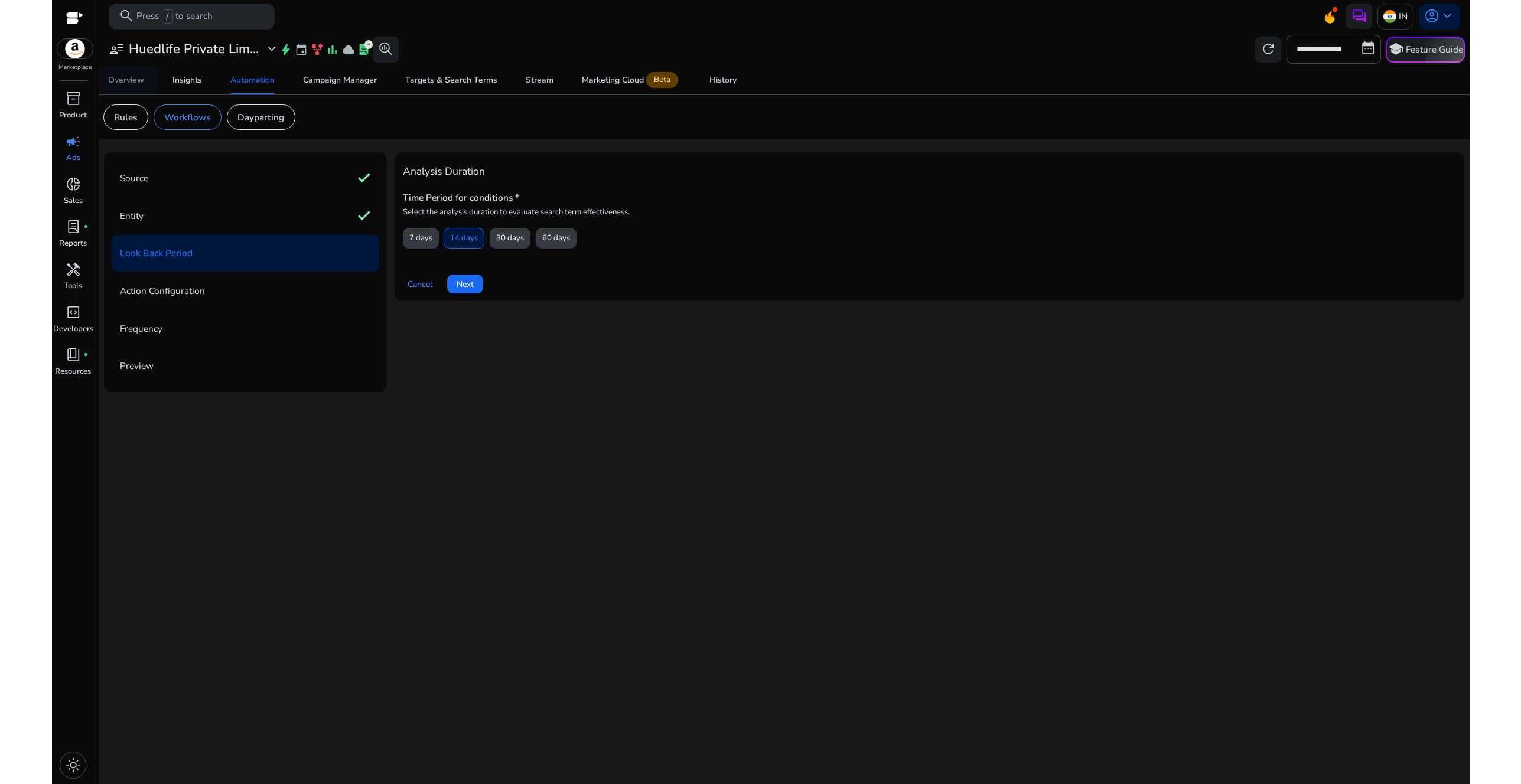
click at [132, 80] on div "Overview" at bounding box center [126, 80] width 36 height 8
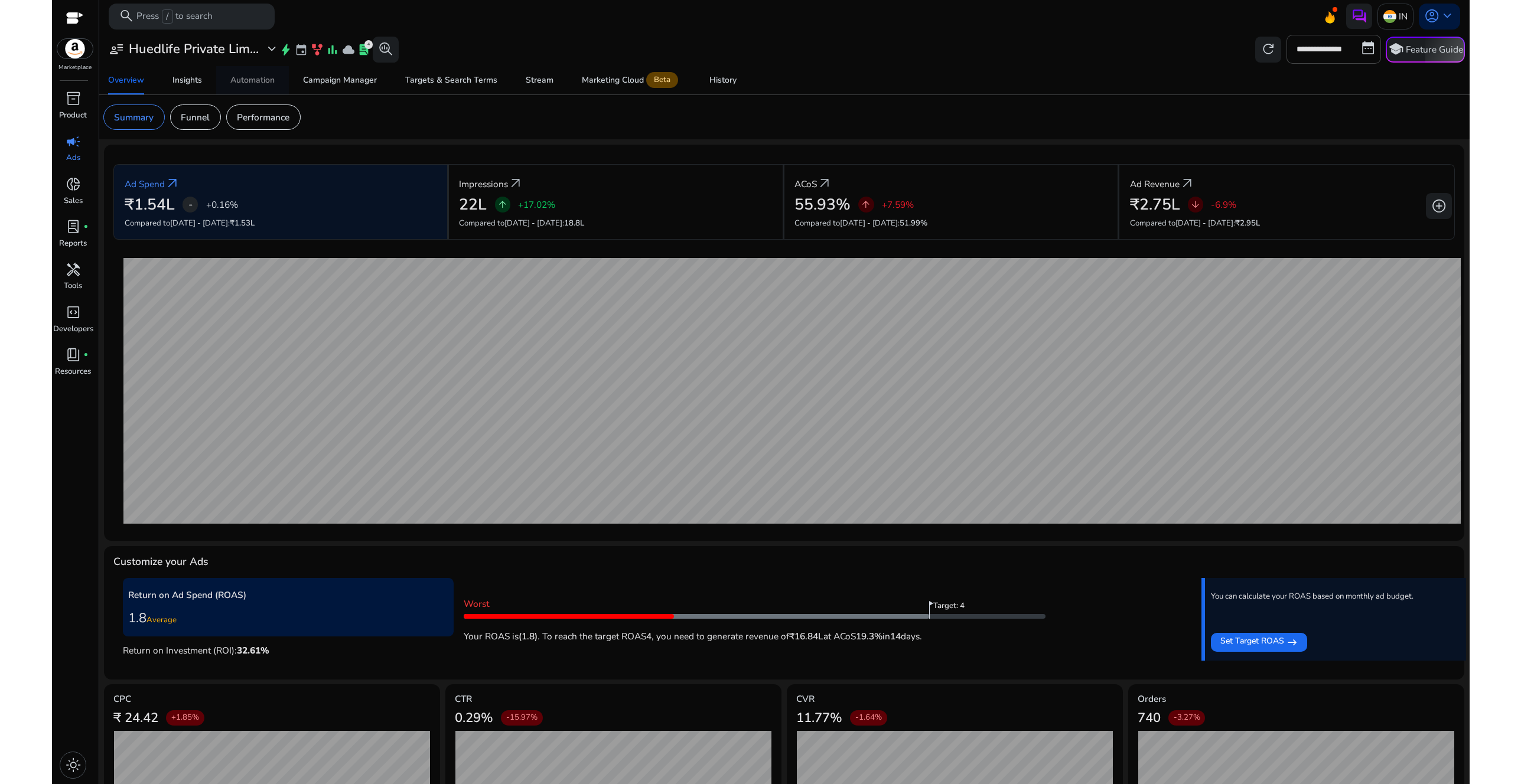
click at [247, 81] on div "Automation" at bounding box center [252, 80] width 44 height 8
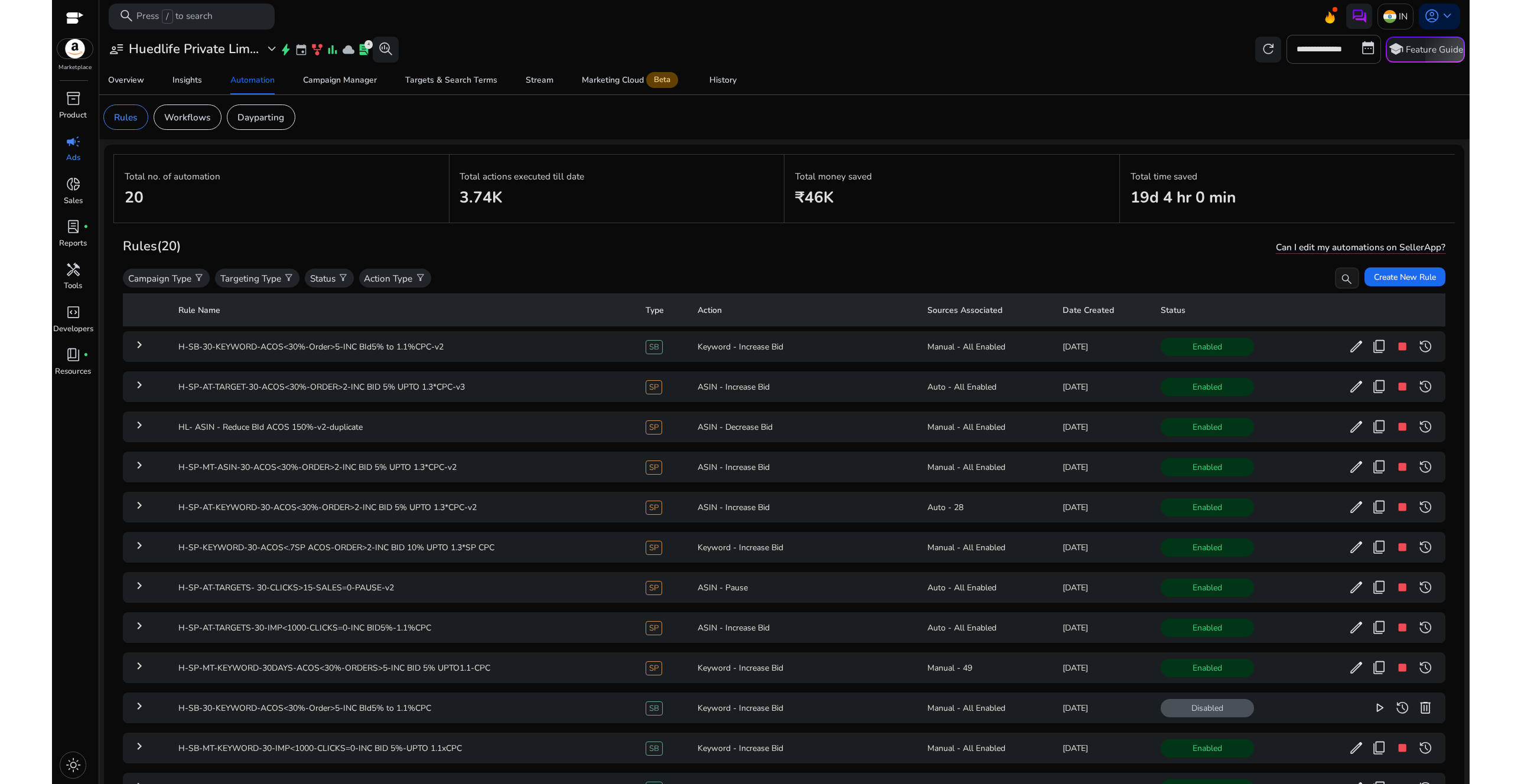
scroll to position [18, 0]
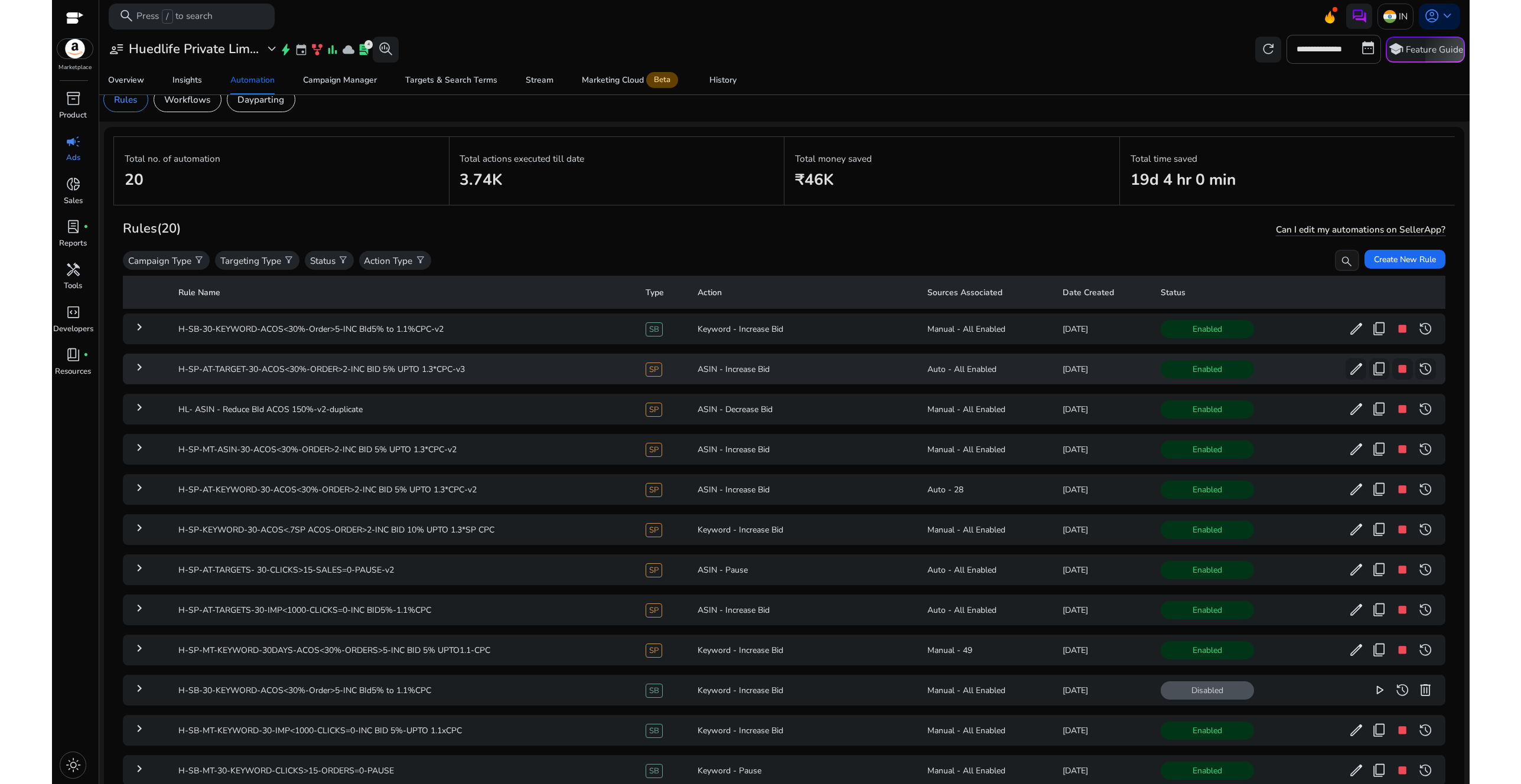
click at [138, 368] on mat-icon "keyboard_arrow_right" at bounding box center [139, 368] width 14 height 14
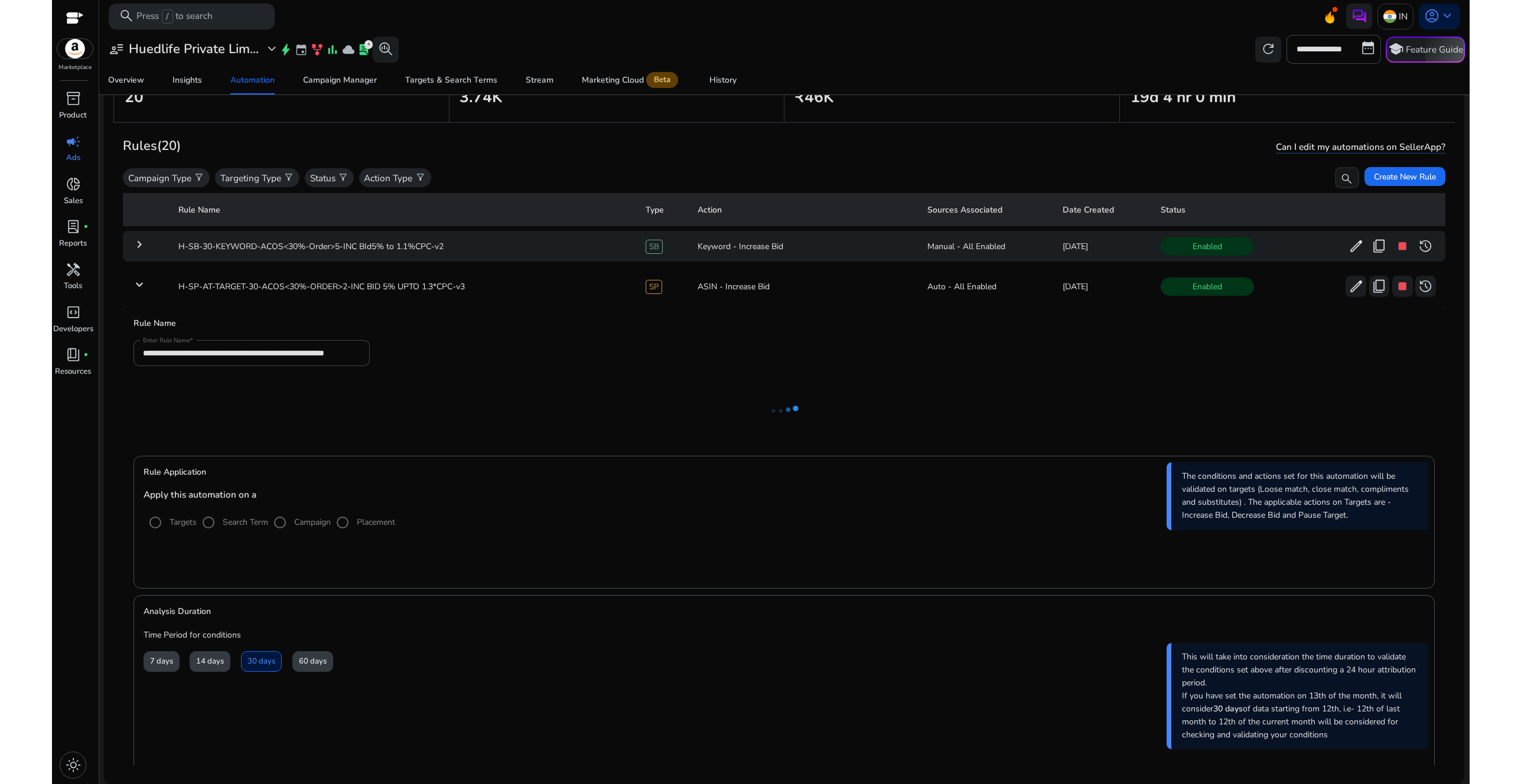
scroll to position [0, 0]
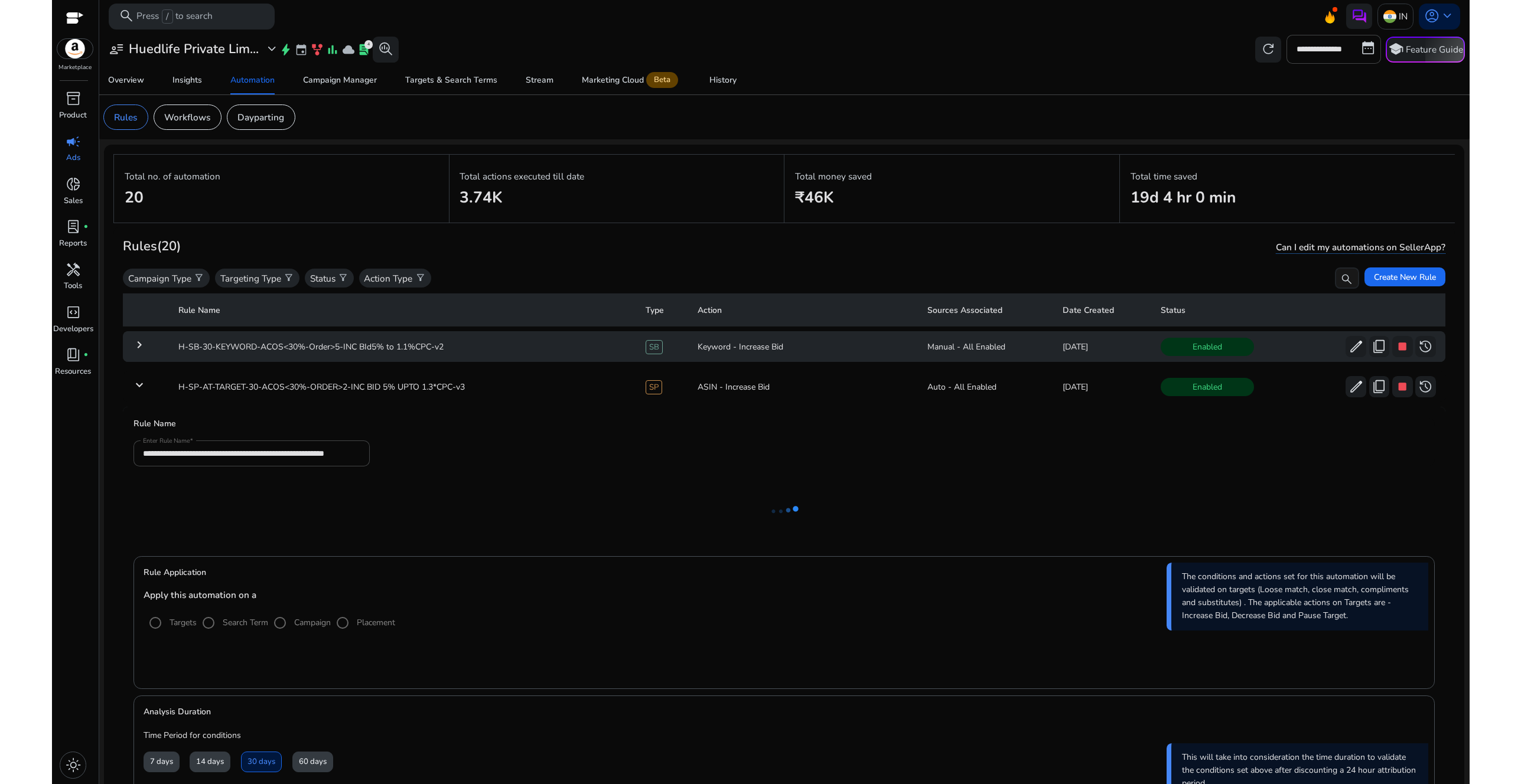
click at [141, 345] on mat-icon "keyboard_arrow_right" at bounding box center [139, 345] width 14 height 14
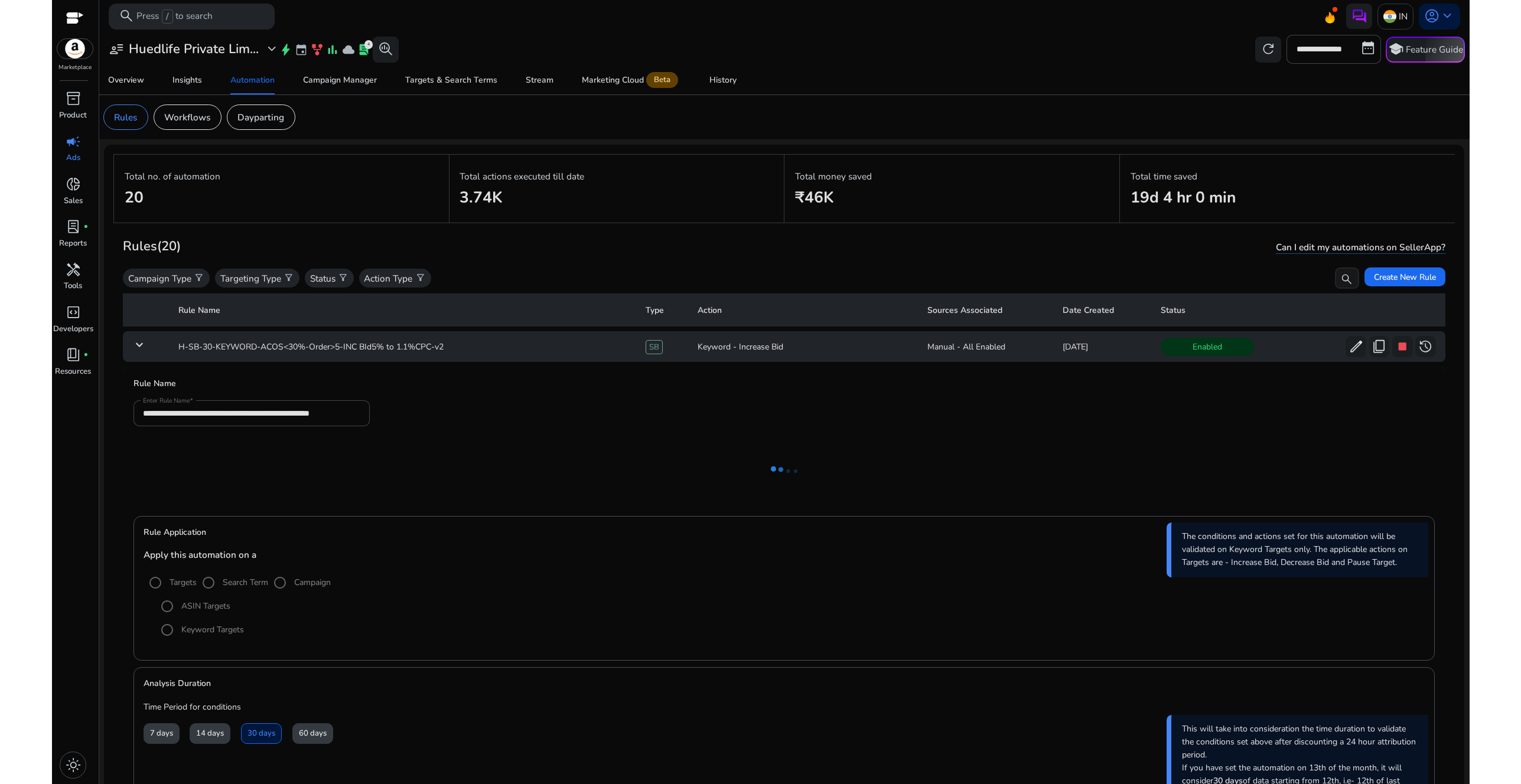
click at [142, 339] on mat-icon "keyboard_arrow_down" at bounding box center [139, 345] width 14 height 14
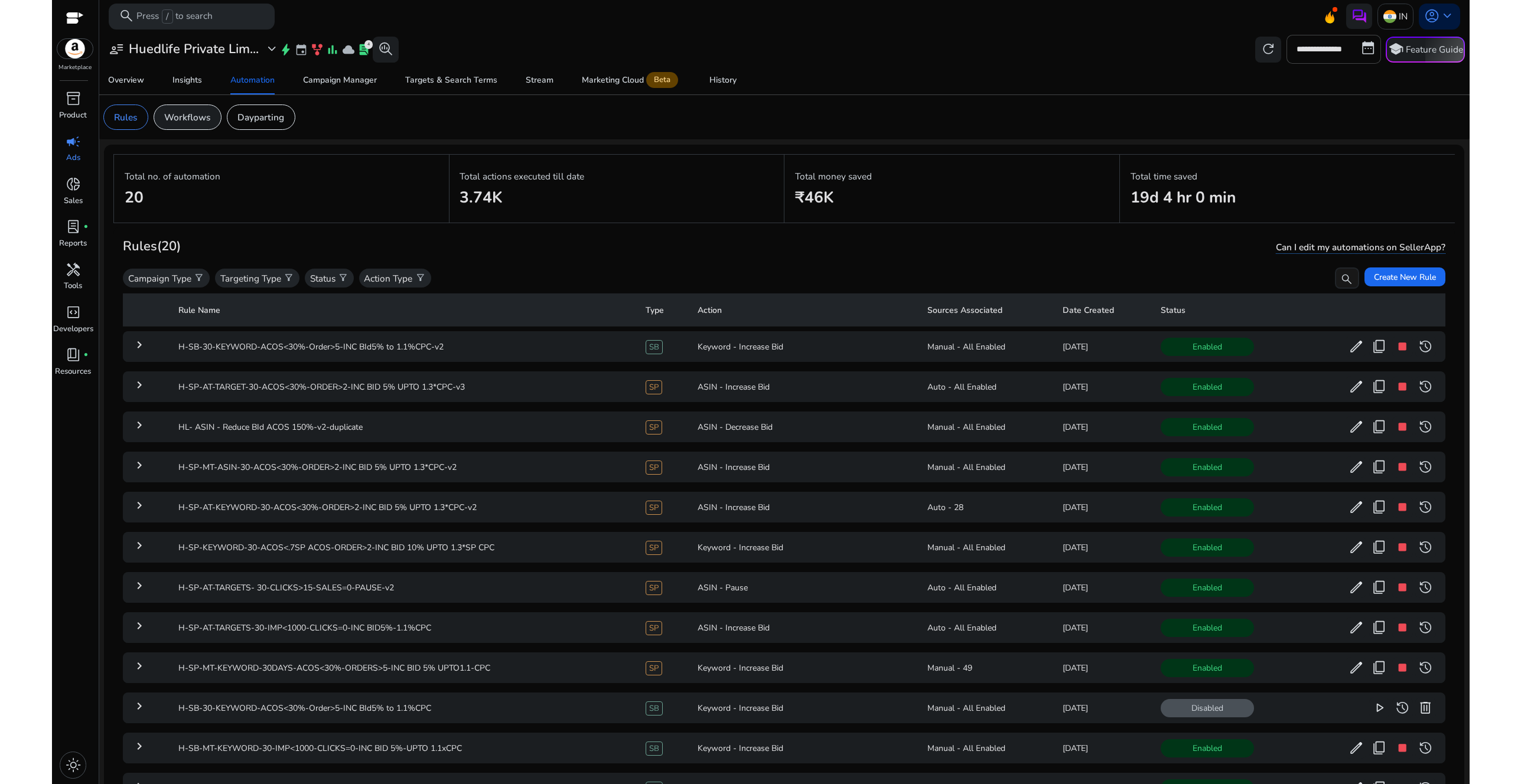
click at [190, 121] on p "Workflows" at bounding box center [187, 117] width 46 height 14
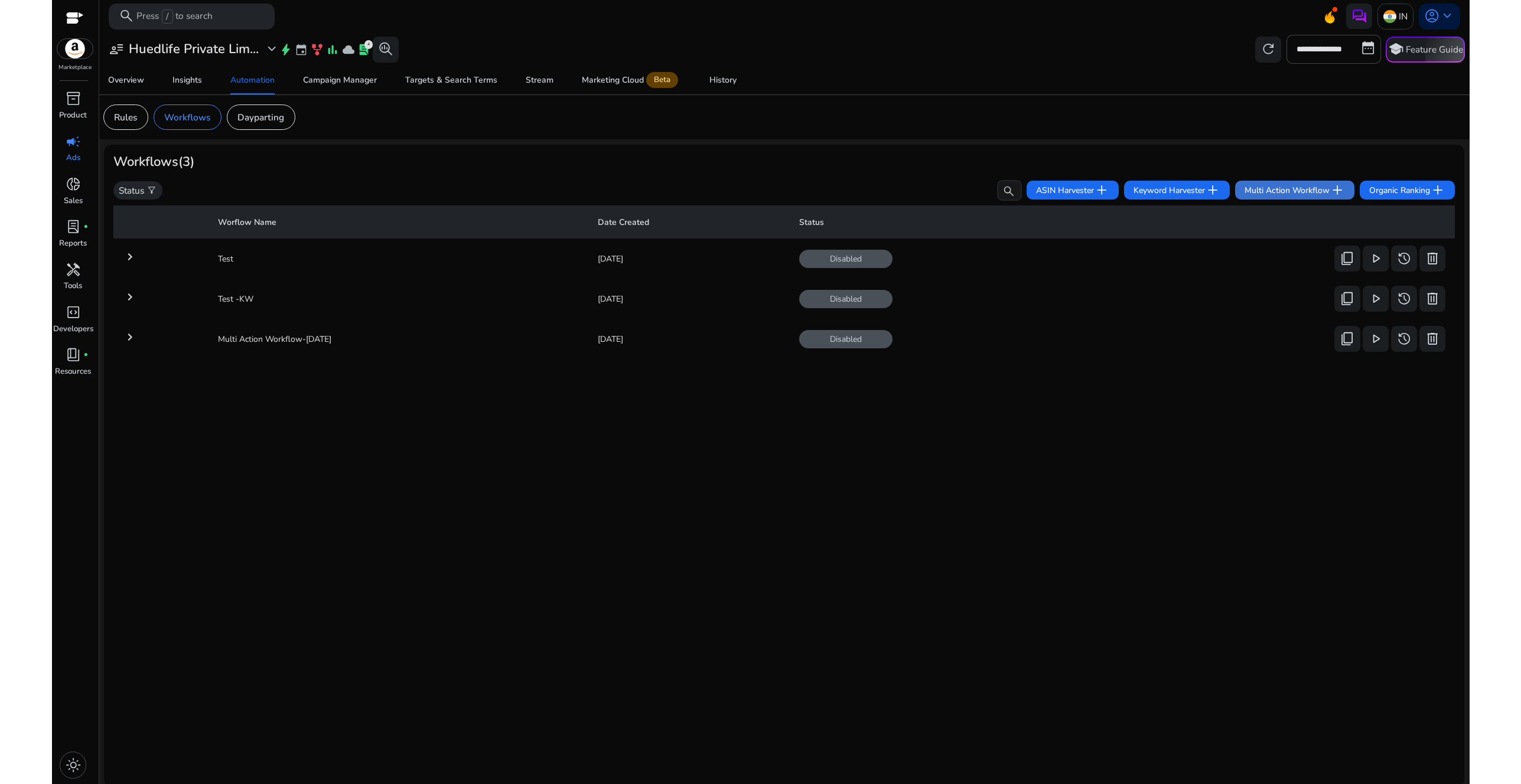
click at [1287, 192] on span "Multi Action Workflow add" at bounding box center [1295, 190] width 100 height 16
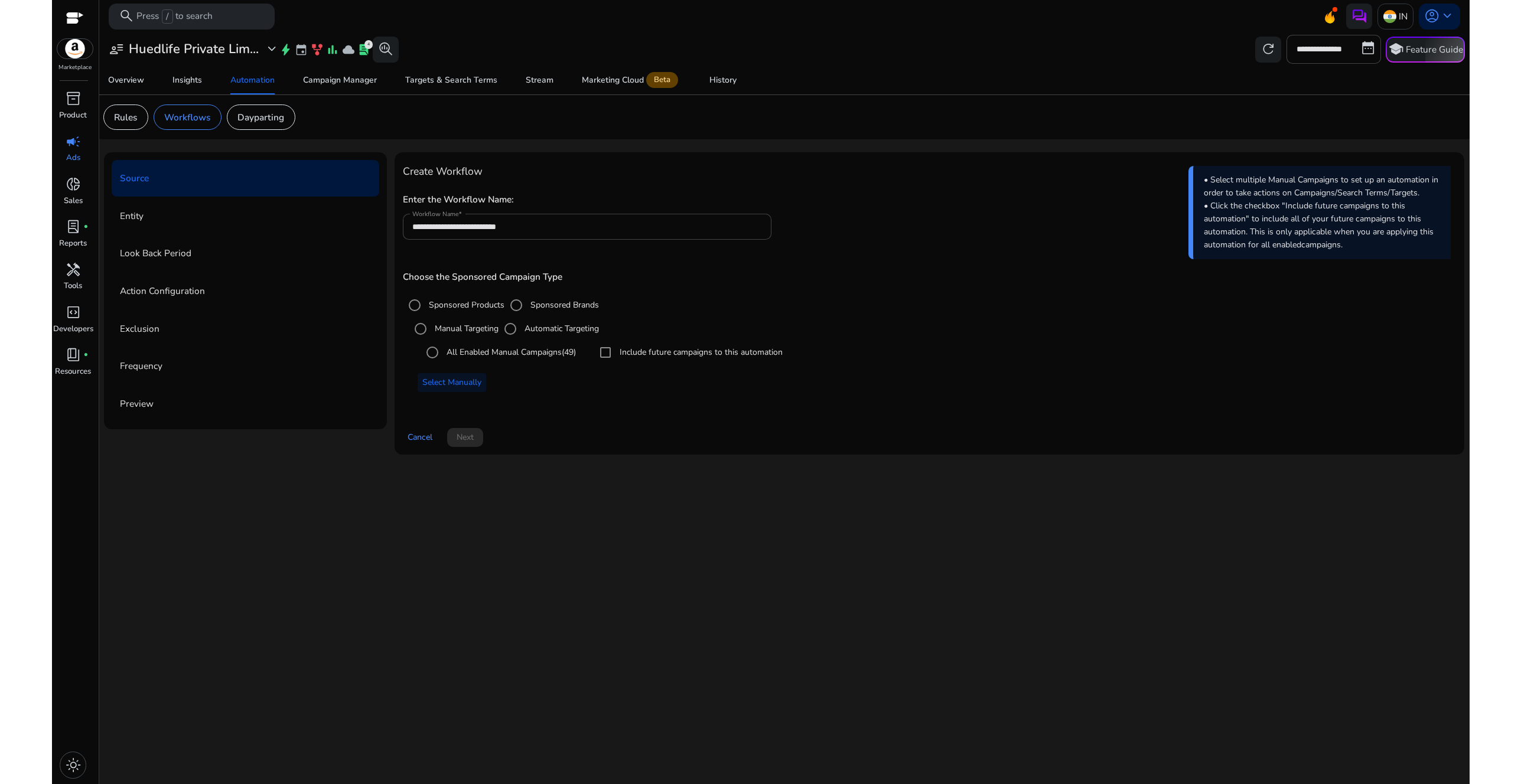
click at [530, 351] on label "All Enabled Manual Campaigns (49)" at bounding box center [510, 352] width 132 height 13
click at [634, 352] on label "Include future campaigns to this automation" at bounding box center [700, 352] width 166 height 13
drag, startPoint x: 496, startPoint y: 225, endPoint x: 387, endPoint y: 220, distance: 109.1
click at [387, 220] on div "**********" at bounding box center [784, 309] width 1360 height 313
type input "**********"
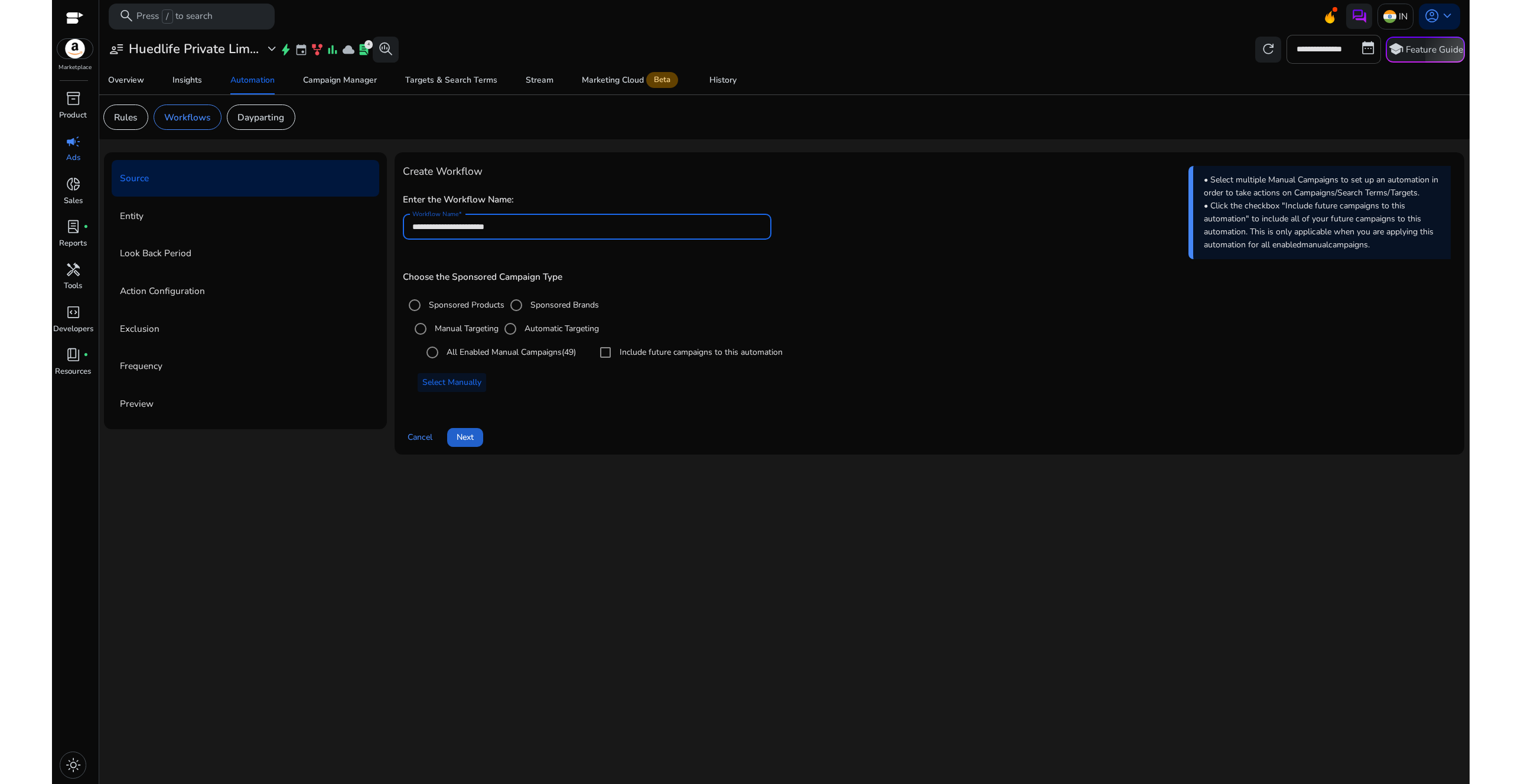
click at [462, 437] on span "Next" at bounding box center [465, 437] width 17 height 13
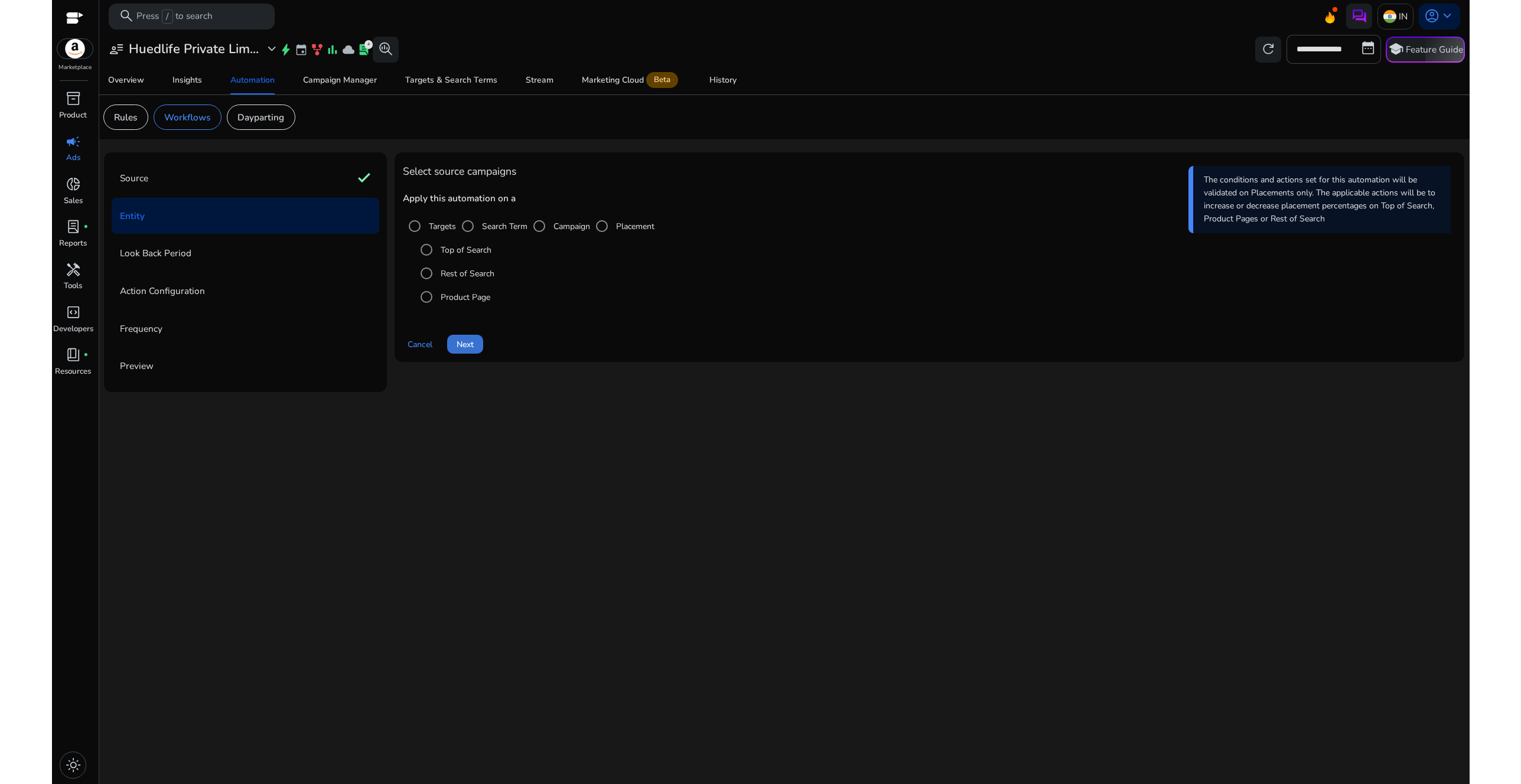
click at [472, 349] on span "Next" at bounding box center [465, 344] width 17 height 13
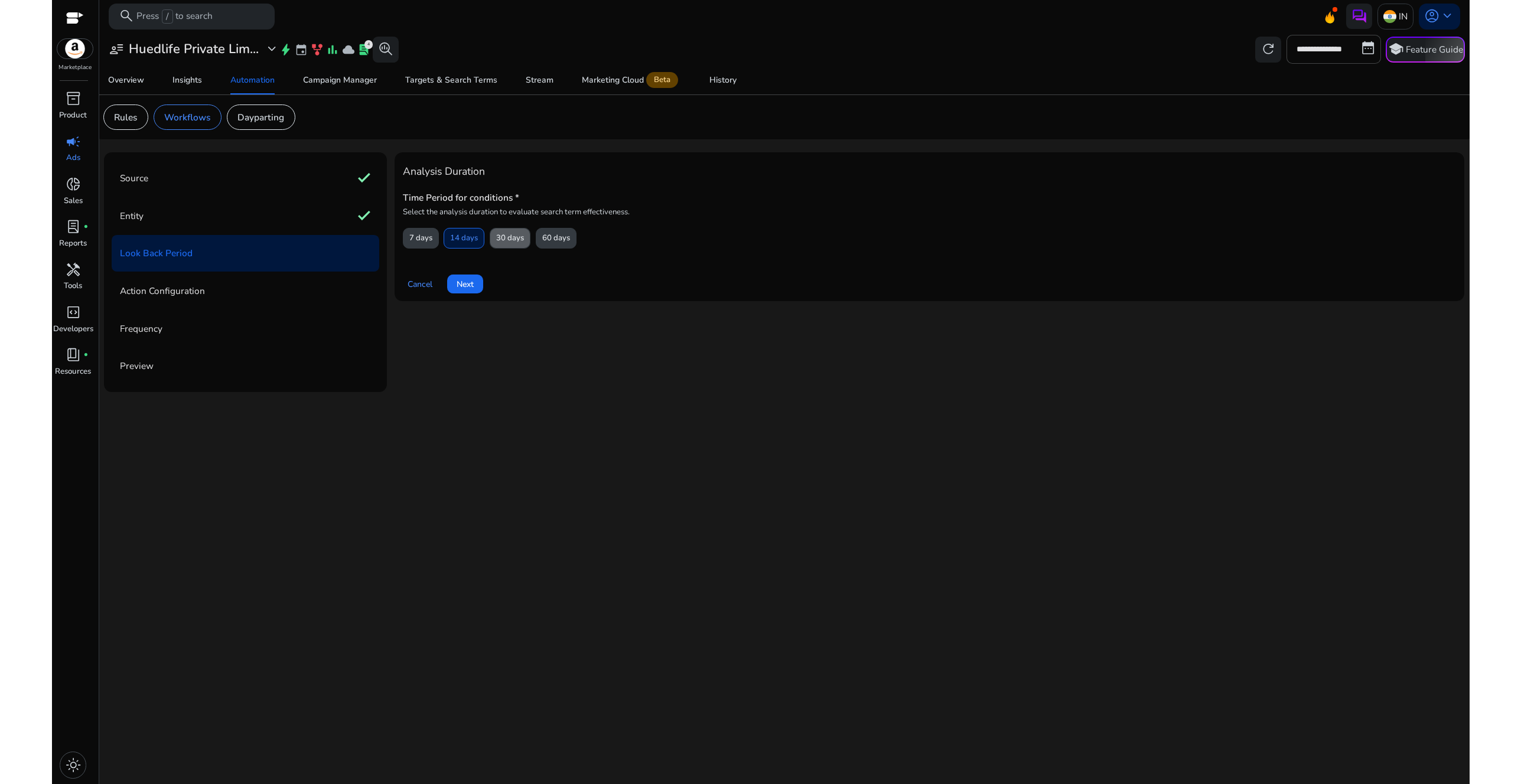
click at [515, 232] on span "30 days" at bounding box center [510, 238] width 28 height 21
click at [464, 288] on span "Next" at bounding box center [465, 284] width 17 height 13
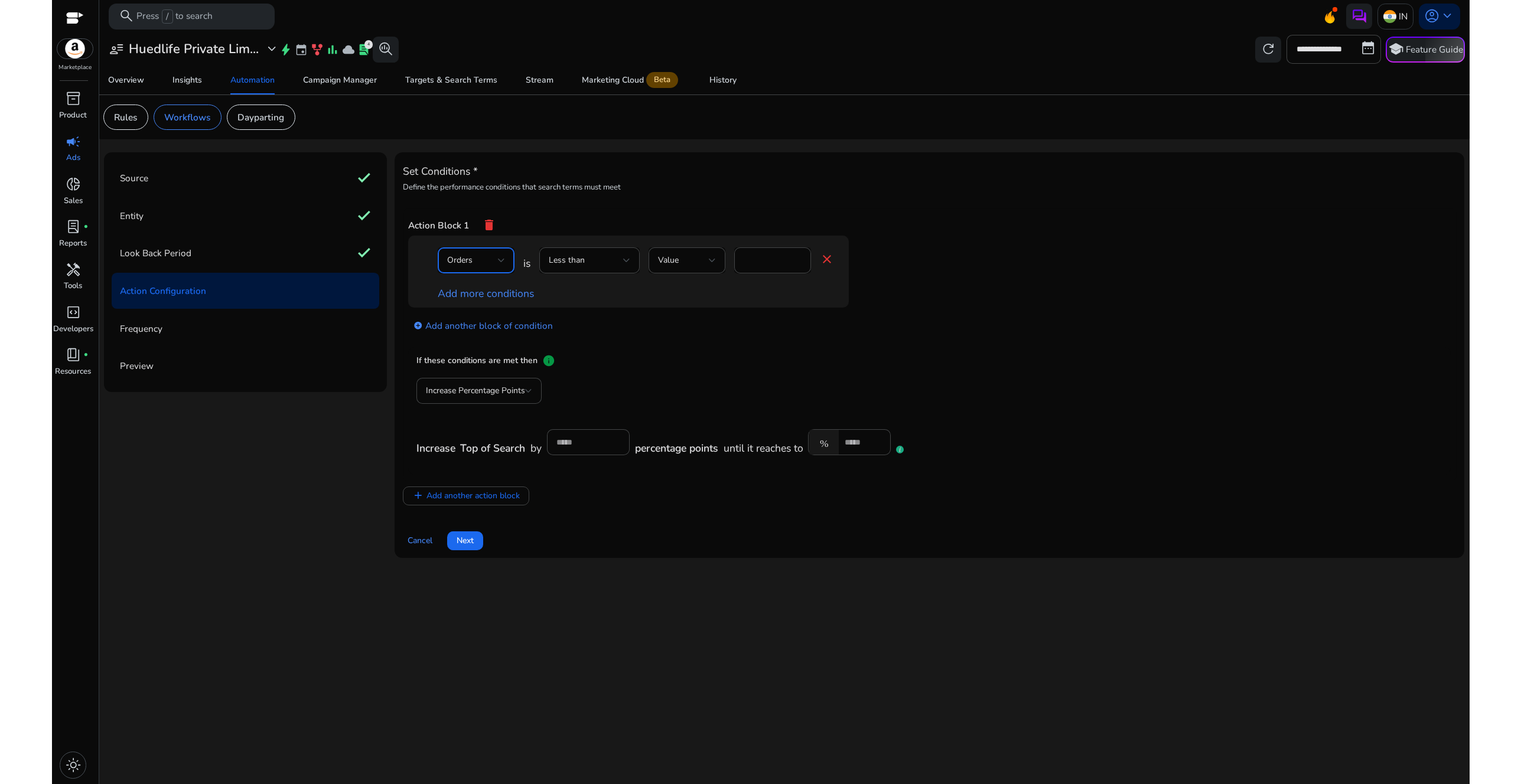
click at [482, 266] on div "Orders" at bounding box center [472, 261] width 51 height 13
click at [478, 366] on span "ROAS" at bounding box center [476, 372] width 58 height 13
click at [771, 254] on input "*" at bounding box center [772, 261] width 58 height 13
drag, startPoint x: 771, startPoint y: 258, endPoint x: 722, endPoint y: 258, distance: 49.0
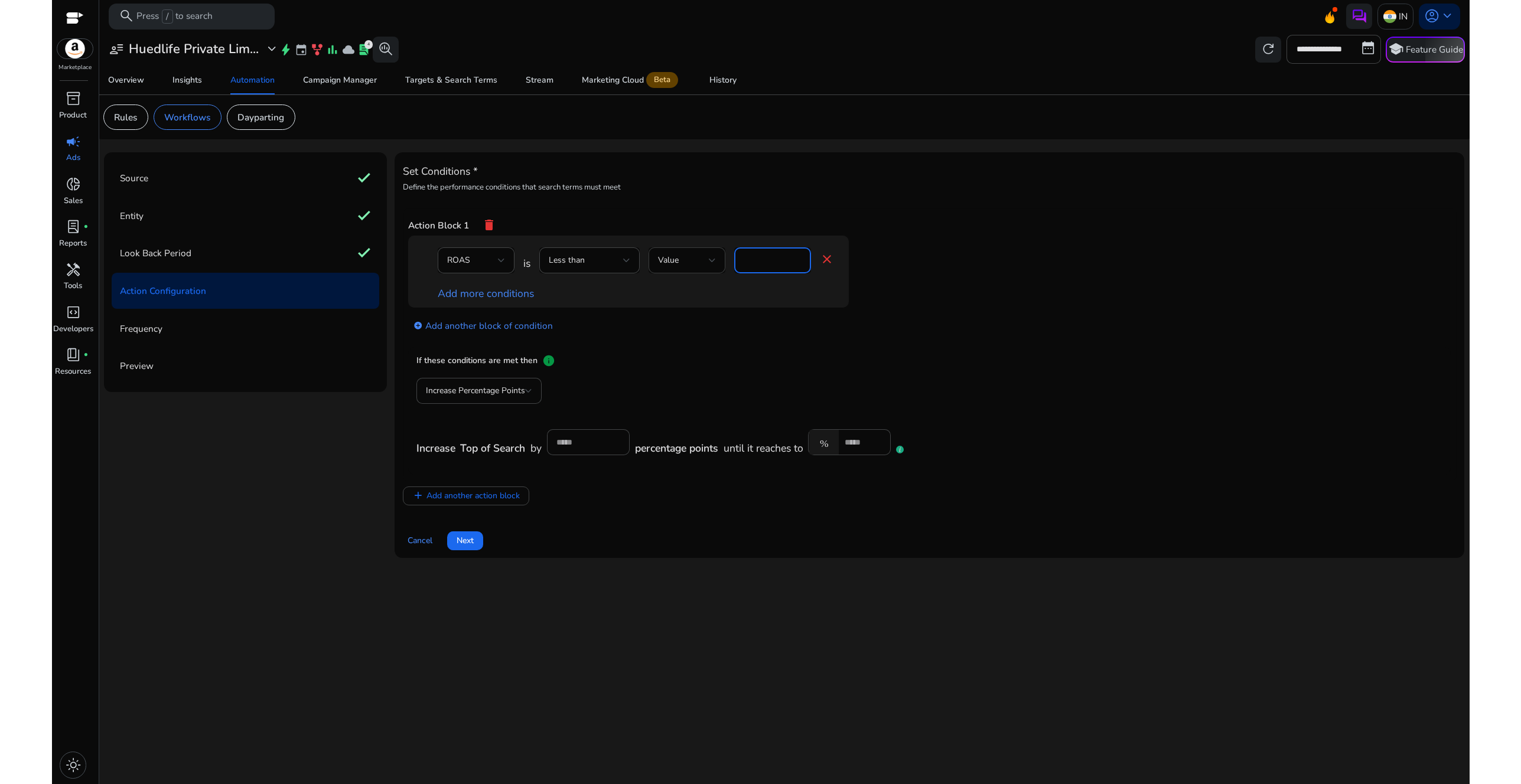
click at [699, 255] on div "ROAS is Less than Value * close" at bounding box center [636, 267] width 396 height 38
type input "**"
click at [795, 311] on div "add_circle Add another block of condition" at bounding box center [652, 325] width 488 height 35
click at [705, 265] on div "Value" at bounding box center [683, 261] width 51 height 13
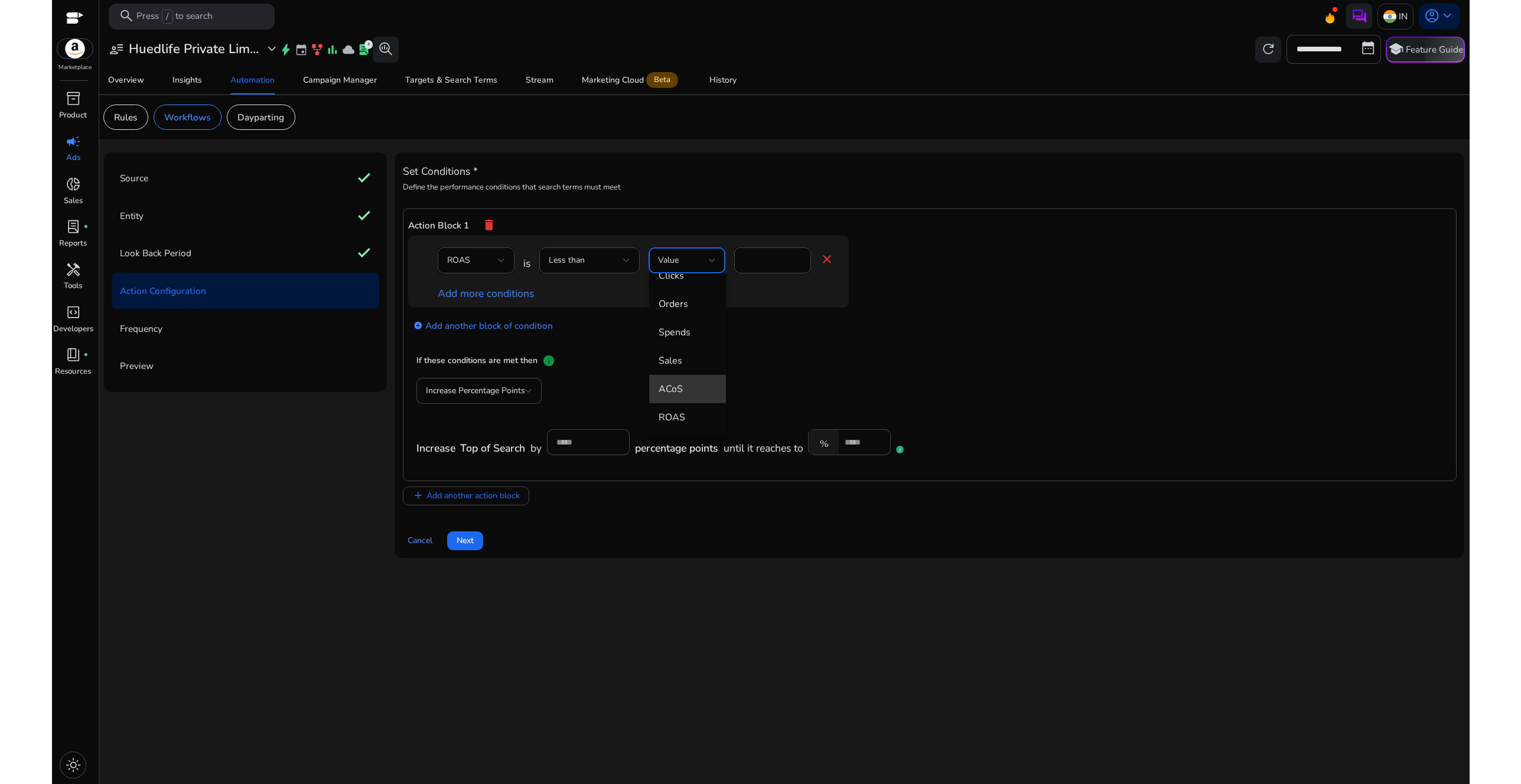
click at [692, 386] on span "ACoS" at bounding box center [688, 389] width 58 height 13
click at [699, 261] on div "ACoS" at bounding box center [683, 261] width 51 height 13
click at [692, 299] on mat-option "Value" at bounding box center [688, 292] width 77 height 28
click at [764, 261] on input "**" at bounding box center [772, 261] width 58 height 13
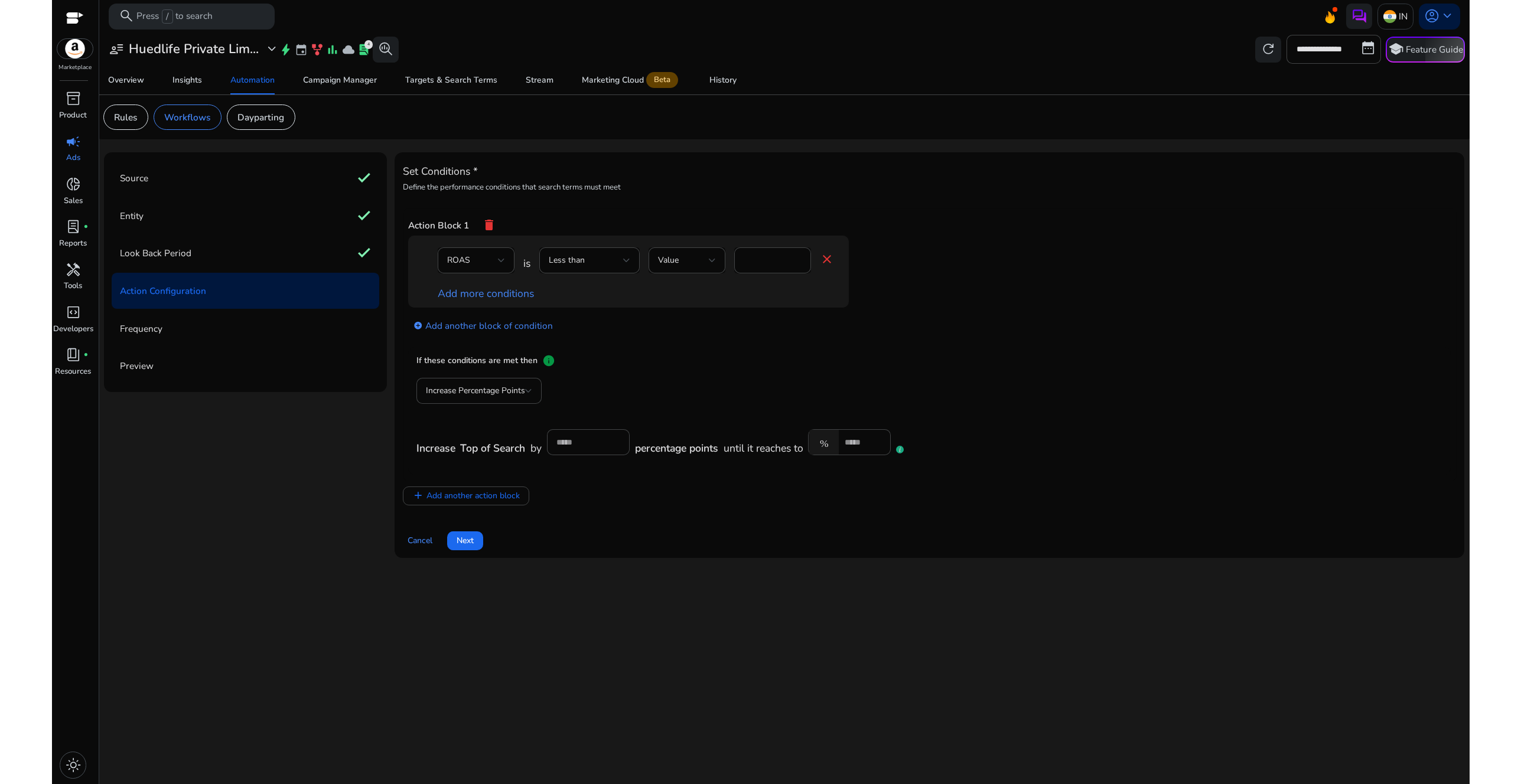
click at [737, 309] on div "add_circle Add another block of condition" at bounding box center [652, 325] width 488 height 35
click at [480, 257] on div "ROAS" at bounding box center [472, 261] width 51 height 13
click at [472, 395] on span "ACoS" at bounding box center [476, 393] width 58 height 13
click at [738, 306] on div "ACoS is Less than Value % ** close Add more conditions" at bounding box center [628, 271] width 441 height 72
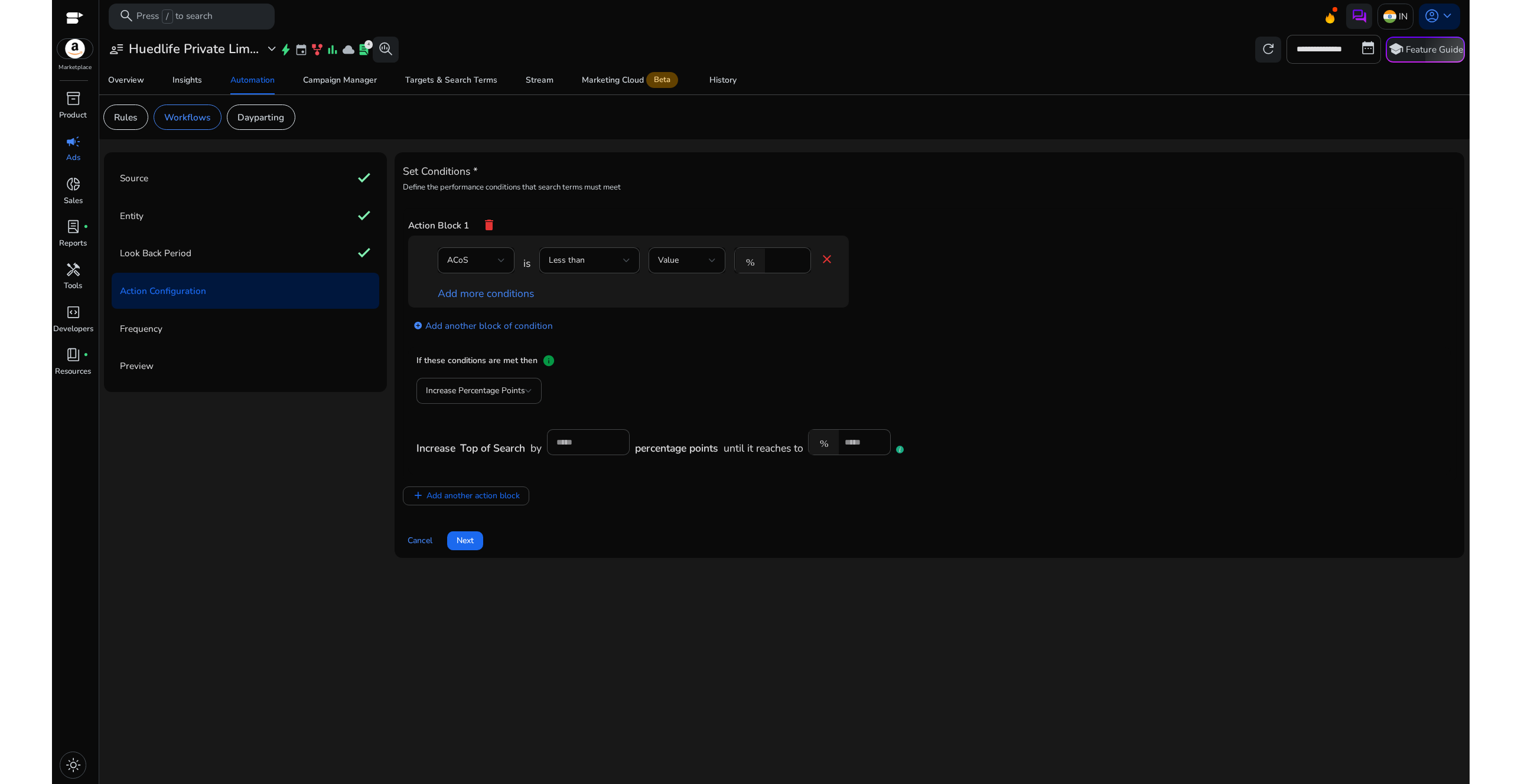
click at [603, 300] on div "Add more conditions" at bounding box center [636, 293] width 396 height 16
click at [465, 324] on link "add_circle Add another block of condition" at bounding box center [483, 325] width 139 height 15
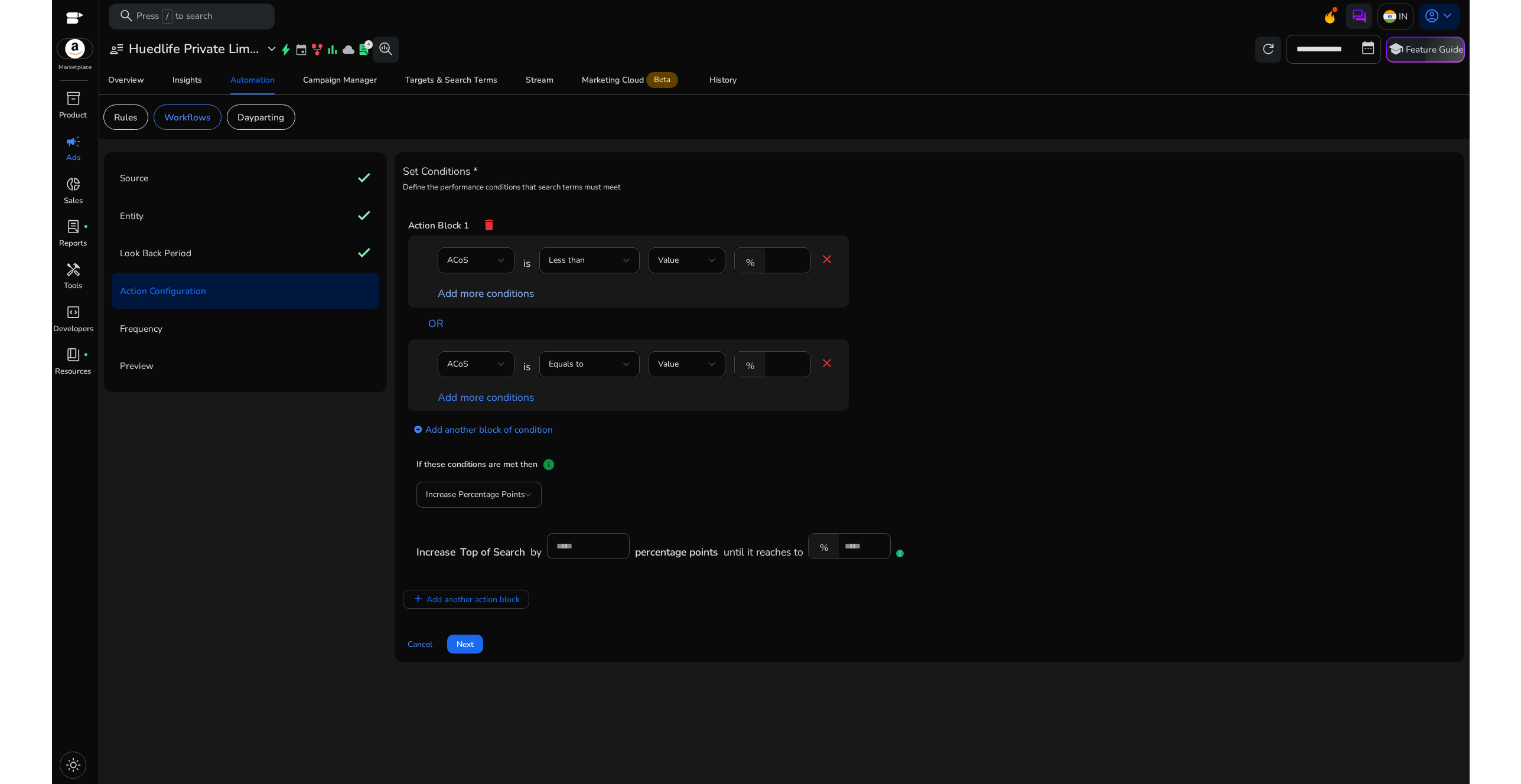
click at [489, 295] on link "Add more conditions" at bounding box center [485, 293] width 96 height 14
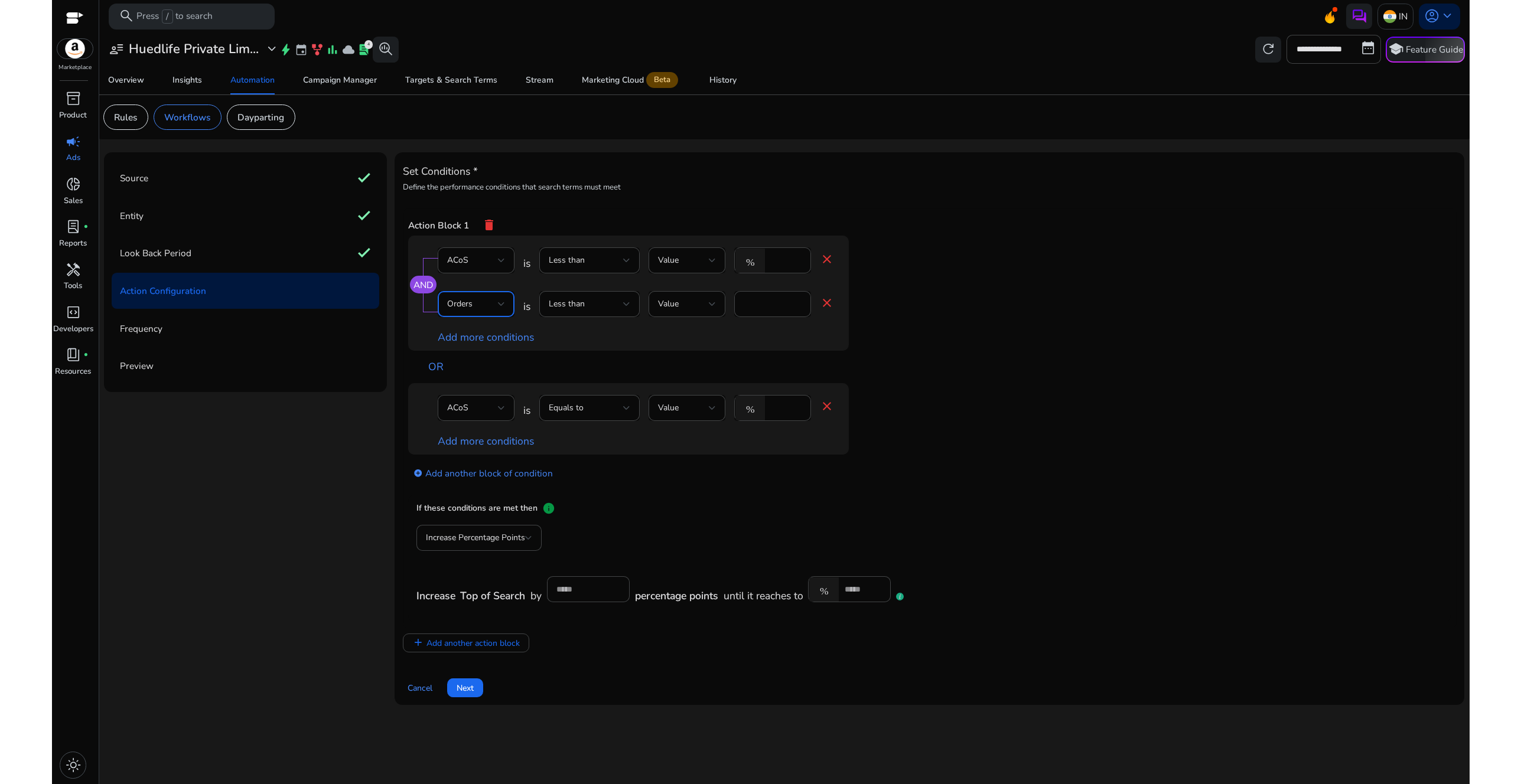
click at [485, 310] on div "Orders" at bounding box center [472, 304] width 51 height 13
click at [592, 310] on div at bounding box center [760, 392] width 1521 height 784
click at [606, 309] on div "Less than" at bounding box center [586, 304] width 75 height 13
click at [600, 365] on div "Greater than" at bounding box center [576, 365] width 54 height 13
drag, startPoint x: 771, startPoint y: 301, endPoint x: 722, endPoint y: 294, distance: 49.5
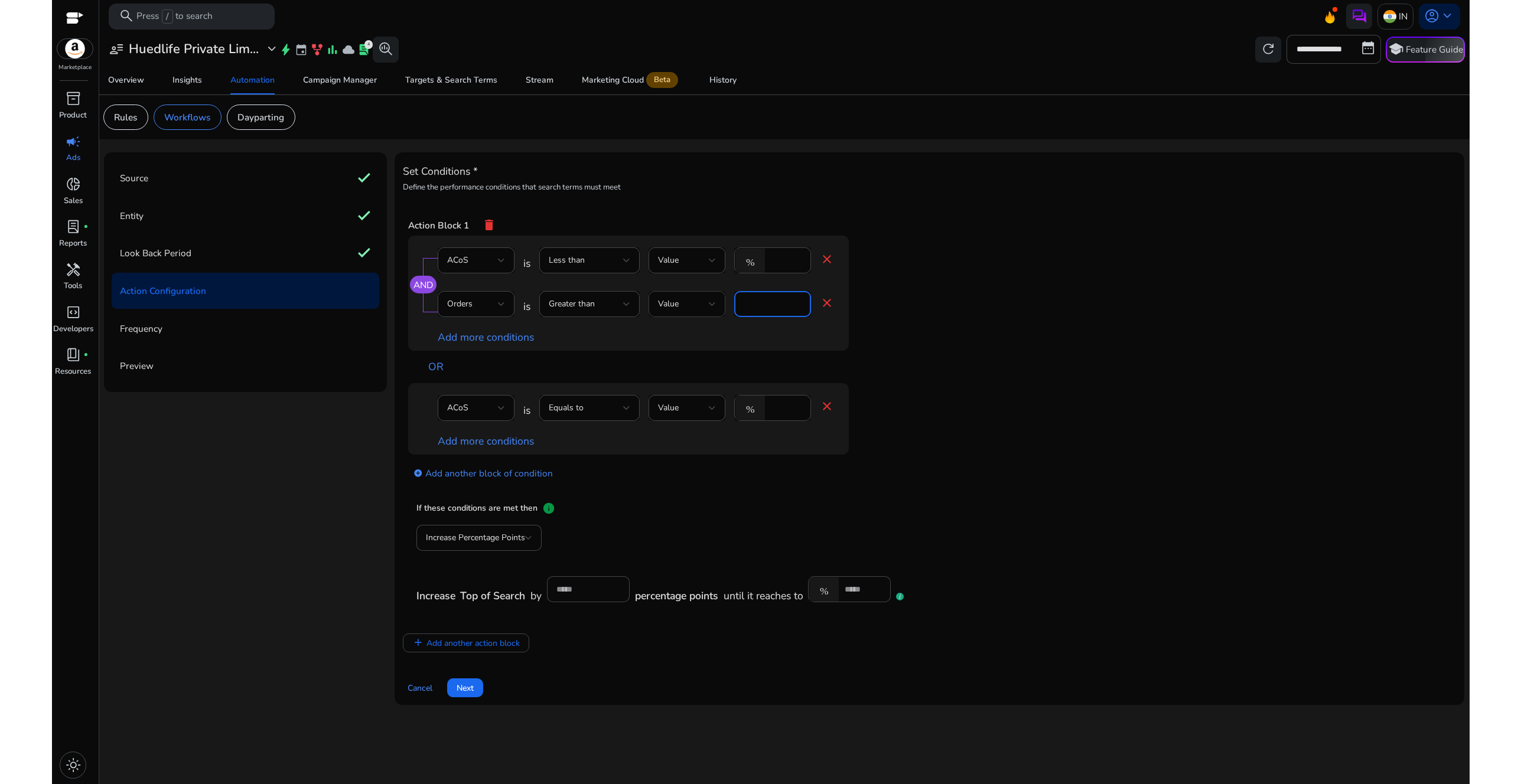
click at [722, 294] on div "Orders is Greater than Value * close" at bounding box center [636, 310] width 396 height 38
type input "*"
click at [878, 270] on div "AND ACoS is Less than Value % ** close Orders is Greater than Value * close Add…" at bounding box center [652, 309] width 488 height 147
click at [830, 402] on mat-icon "close" at bounding box center [827, 406] width 14 height 14
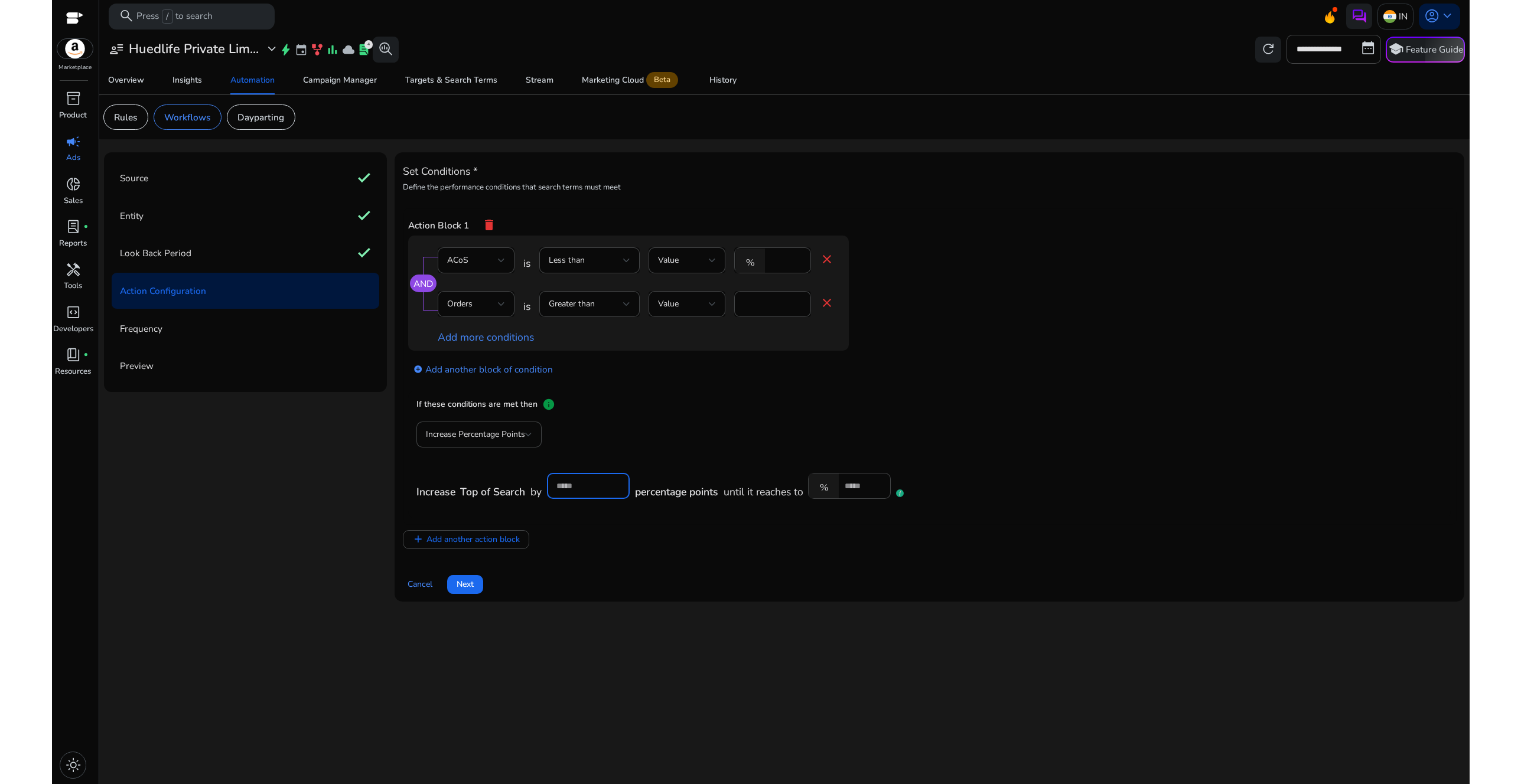
drag, startPoint x: 573, startPoint y: 486, endPoint x: 555, endPoint y: 483, distance: 18.2
click at [555, 483] on div "*" at bounding box center [588, 485] width 83 height 26
type input "*"
click at [738, 438] on div "Increase Percentage Points Increase Top of Search by * percentage points until …" at bounding box center [663, 467] width 493 height 90
drag, startPoint x: 863, startPoint y: 483, endPoint x: 841, endPoint y: 483, distance: 22.0
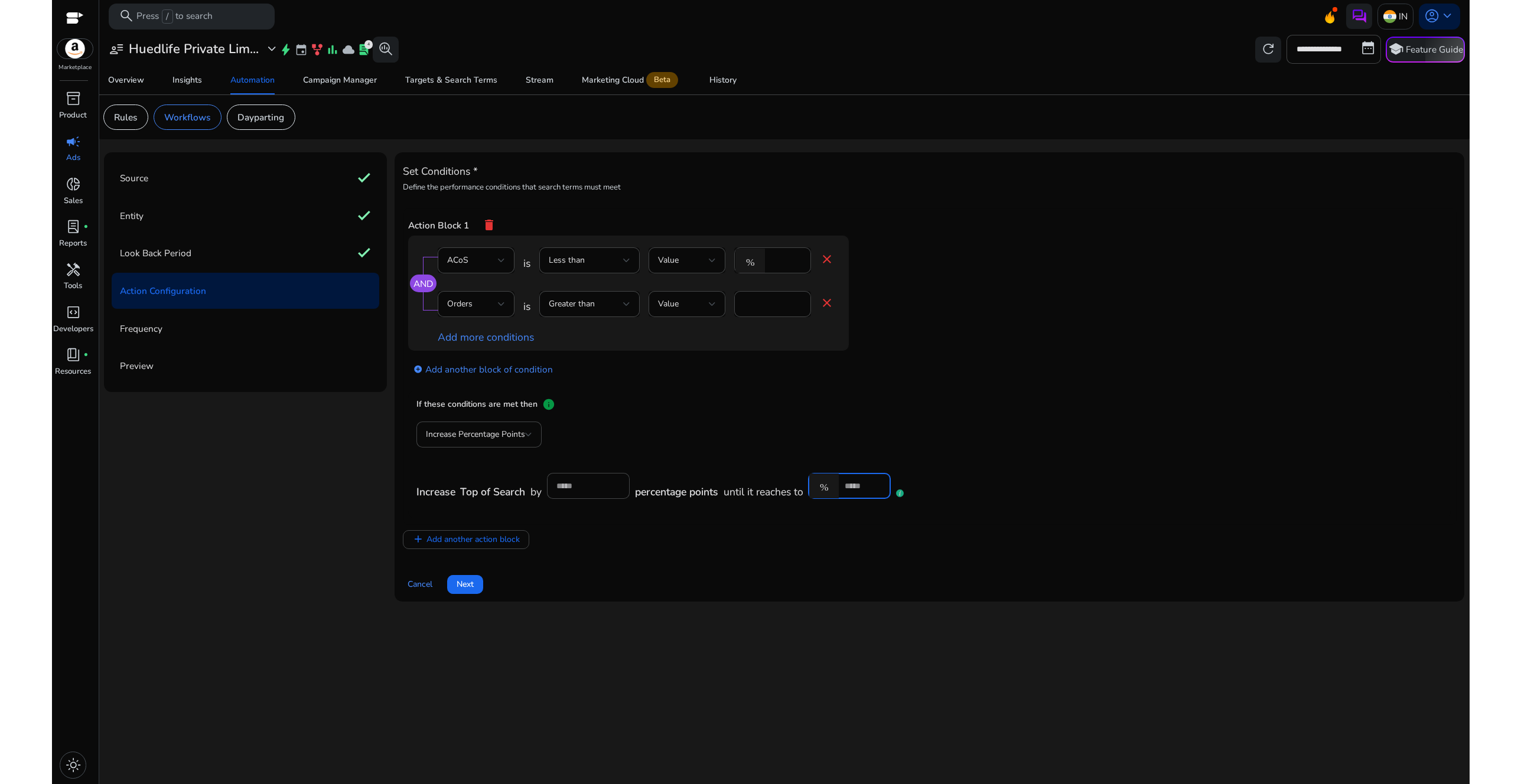
click at [841, 483] on div "% *" at bounding box center [845, 485] width 74 height 26
type input "***"
click at [821, 393] on mat-card "If these conditions are met then info Increase Percentage Points Increase Top o…" at bounding box center [929, 454] width 1042 height 128
click at [707, 405] on div "If these conditions are met then info" at bounding box center [930, 410] width 1027 height 24
click at [610, 408] on div "If these conditions are met then info" at bounding box center [930, 410] width 1027 height 24
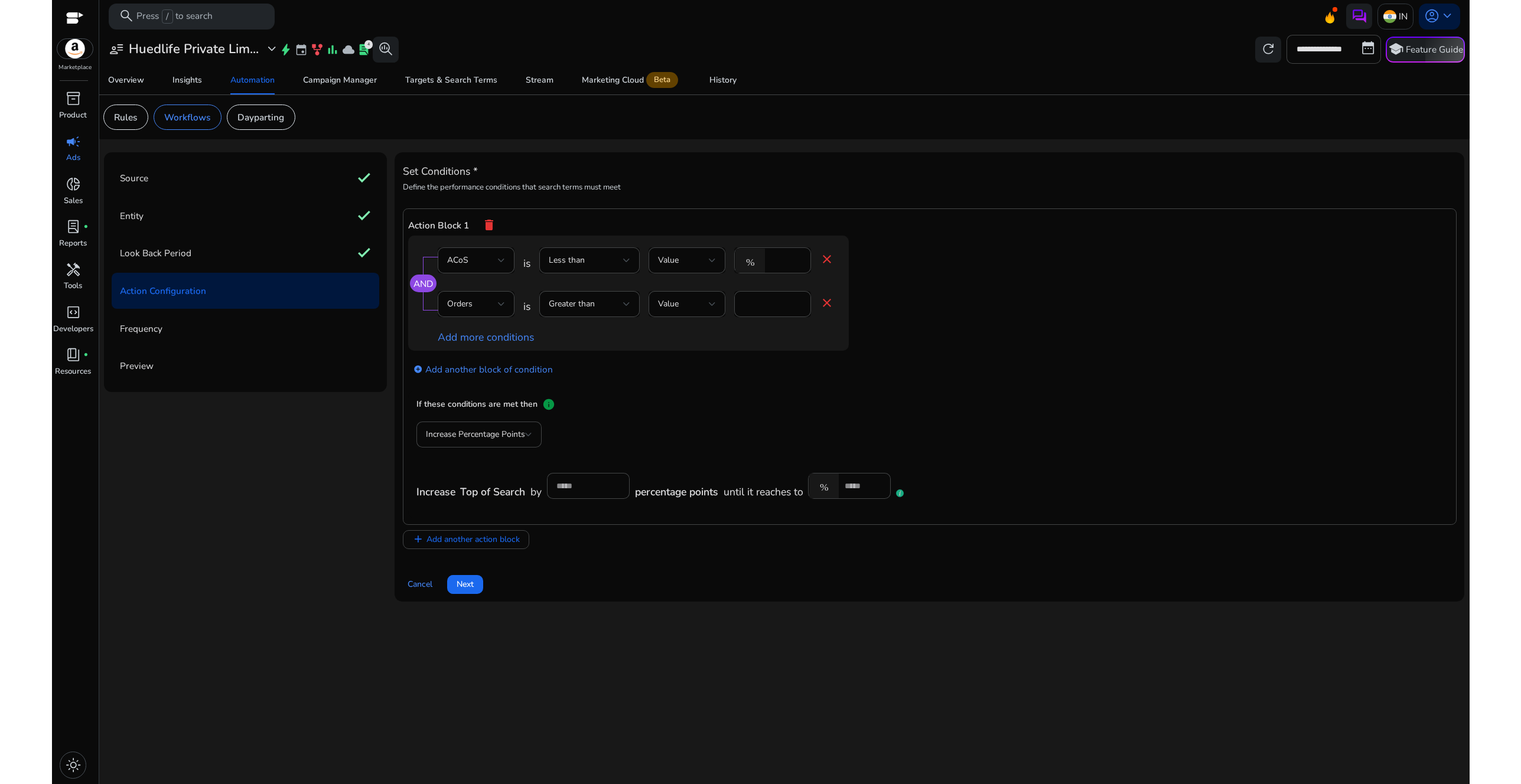
click at [958, 290] on app-ppc-editable-conditions "AND ACoS is Less than Value % ** close Orders is Greater than Value * close Add…" at bounding box center [929, 313] width 1042 height 155
click at [585, 422] on div "Increase Percentage Points Increase Top of Search by * percentage points until …" at bounding box center [663, 467] width 493 height 90
click at [474, 585] on span "Next" at bounding box center [465, 584] width 17 height 13
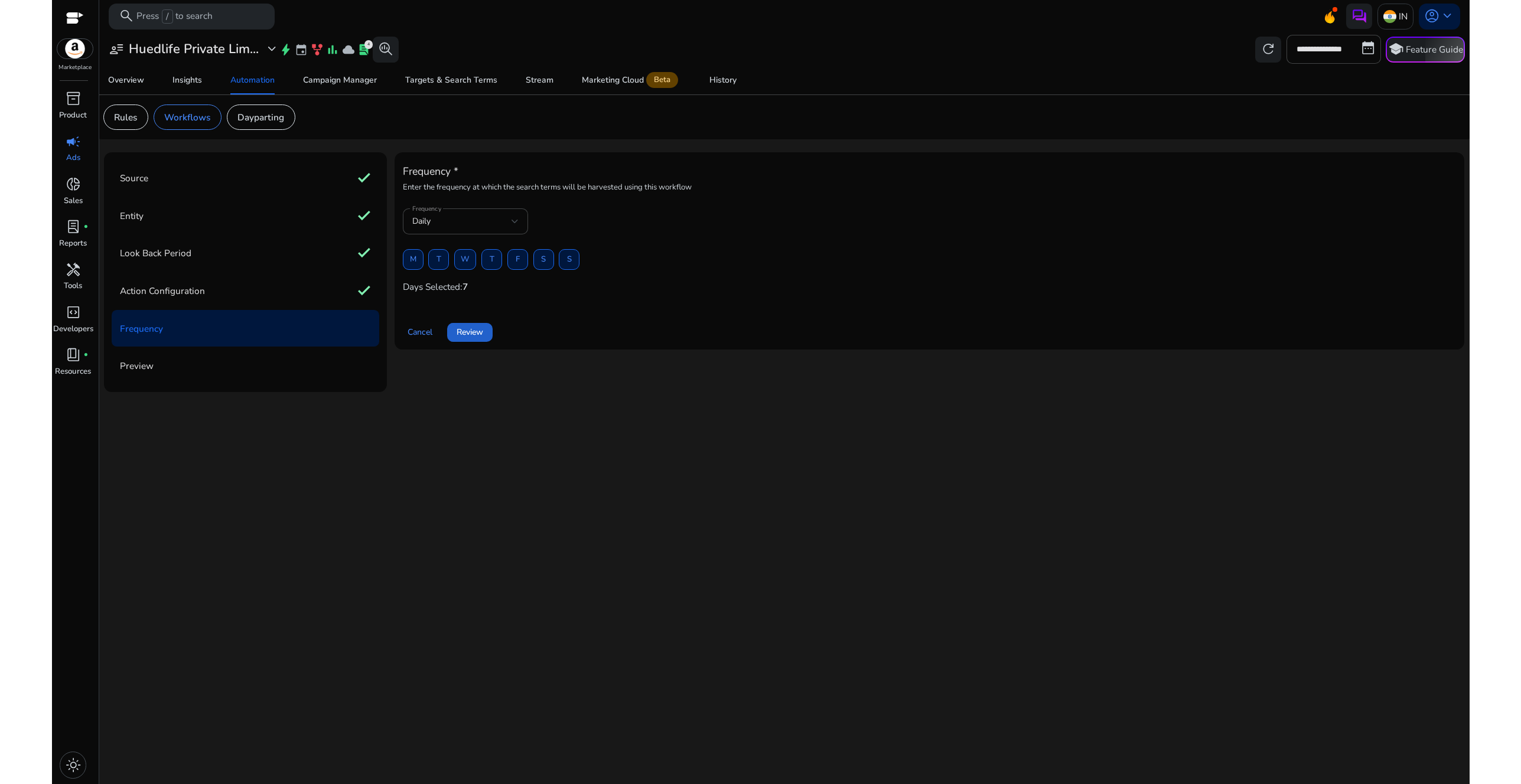
click at [472, 335] on span "Review" at bounding box center [470, 332] width 26 height 13
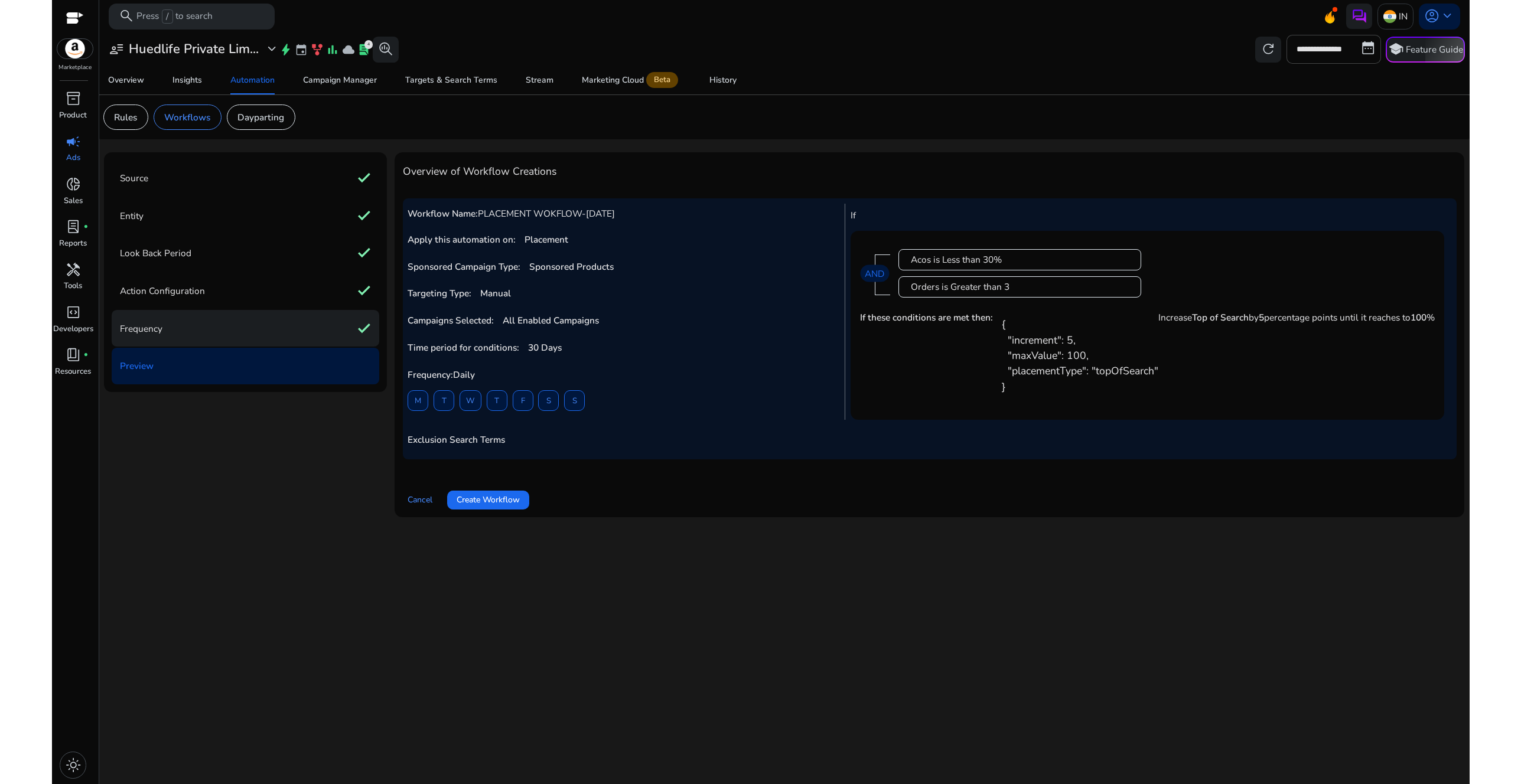
click at [335, 323] on div "Frequency check" at bounding box center [246, 328] width 268 height 36
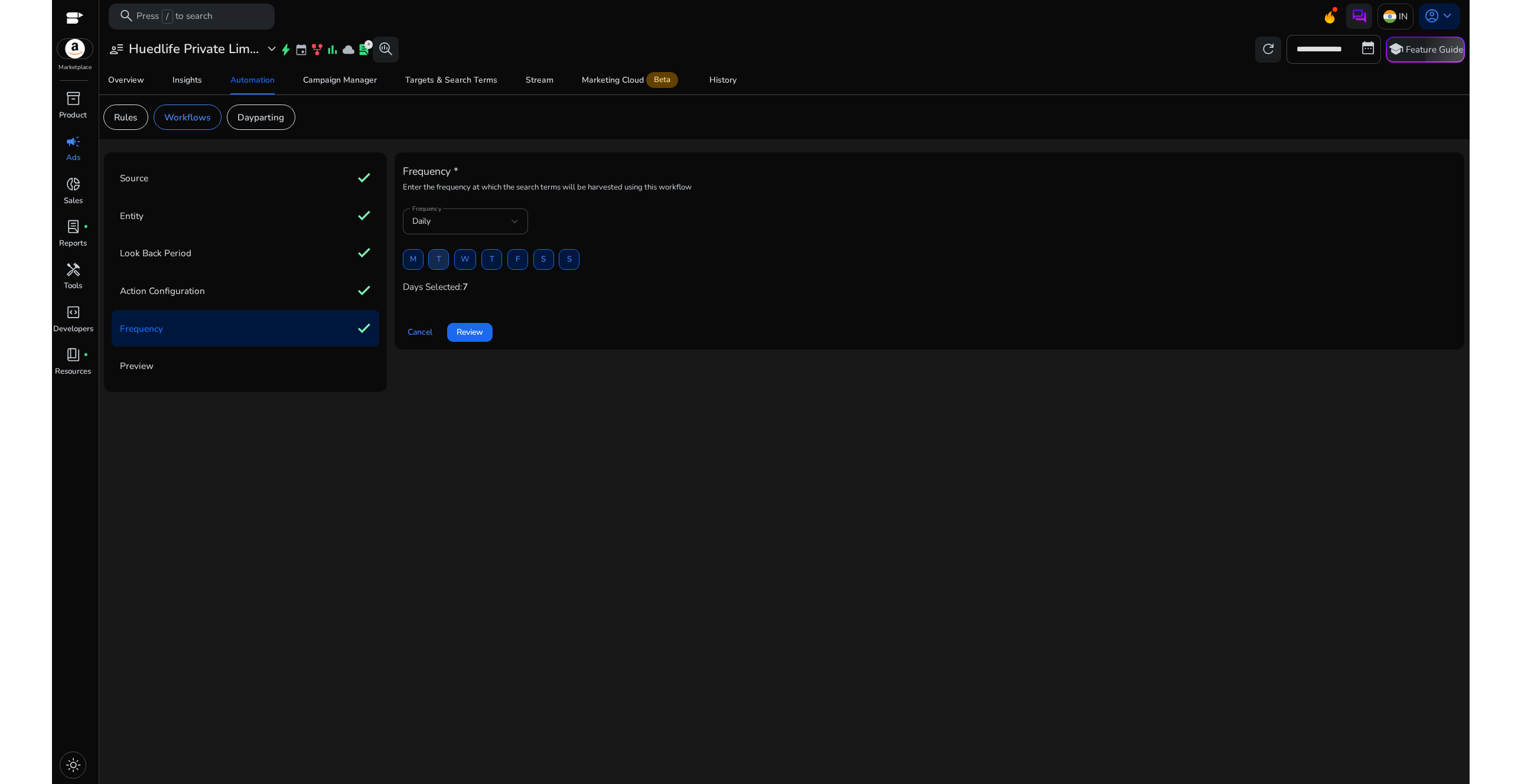
click at [444, 261] on span at bounding box center [438, 259] width 20 height 28
click at [494, 260] on span "T" at bounding box center [492, 259] width 5 height 21
click at [546, 259] on span at bounding box center [543, 259] width 20 height 28
click at [517, 258] on span "F" at bounding box center [518, 259] width 4 height 21
click at [468, 259] on span "W" at bounding box center [465, 259] width 9 height 21
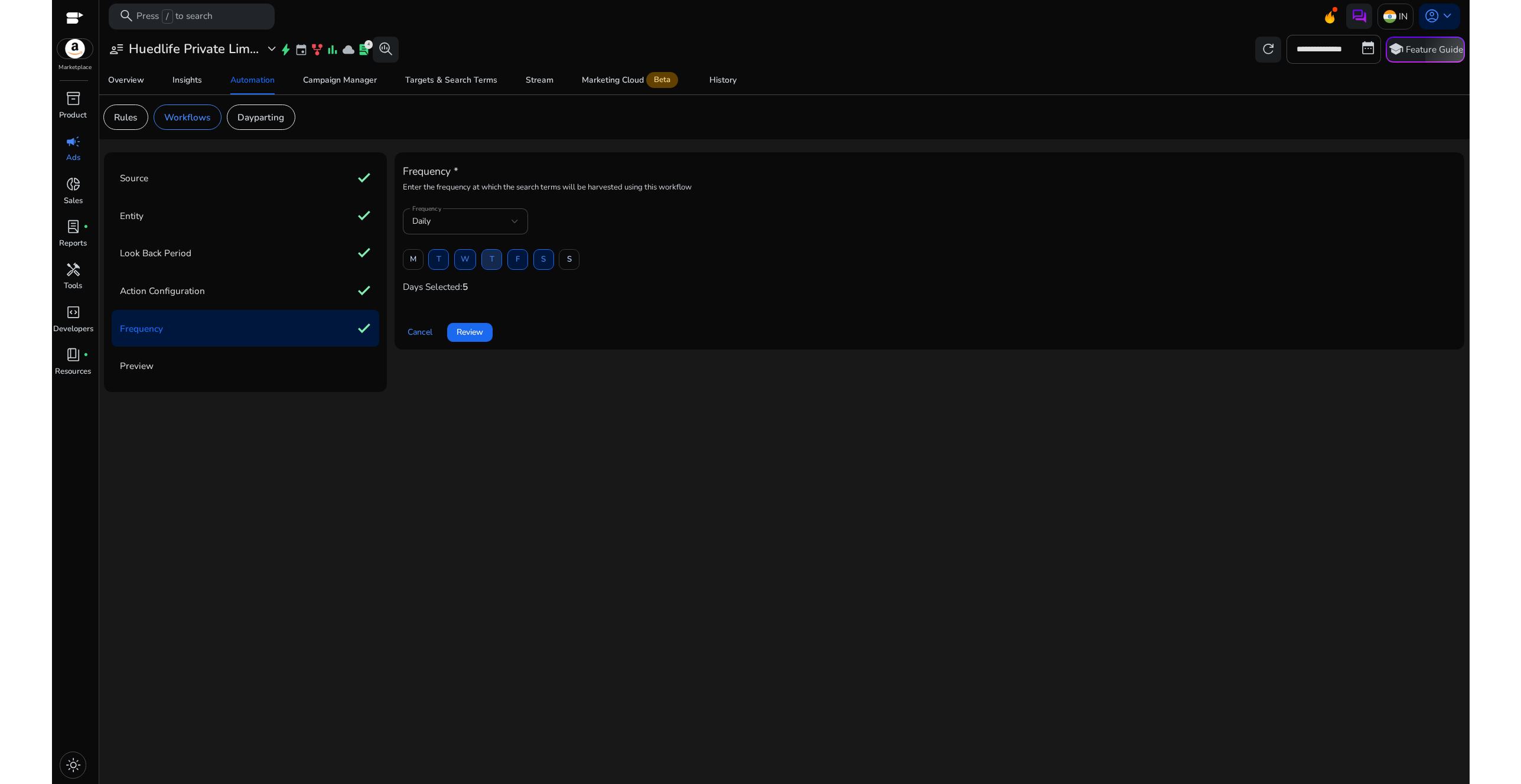
click at [493, 264] on span "T" at bounding box center [492, 259] width 5 height 21
click at [439, 260] on span "T" at bounding box center [439, 259] width 5 height 21
click at [417, 259] on span at bounding box center [413, 259] width 20 height 28
click at [543, 260] on span "S" at bounding box center [543, 259] width 5 height 21
click at [562, 261] on span at bounding box center [569, 259] width 20 height 28
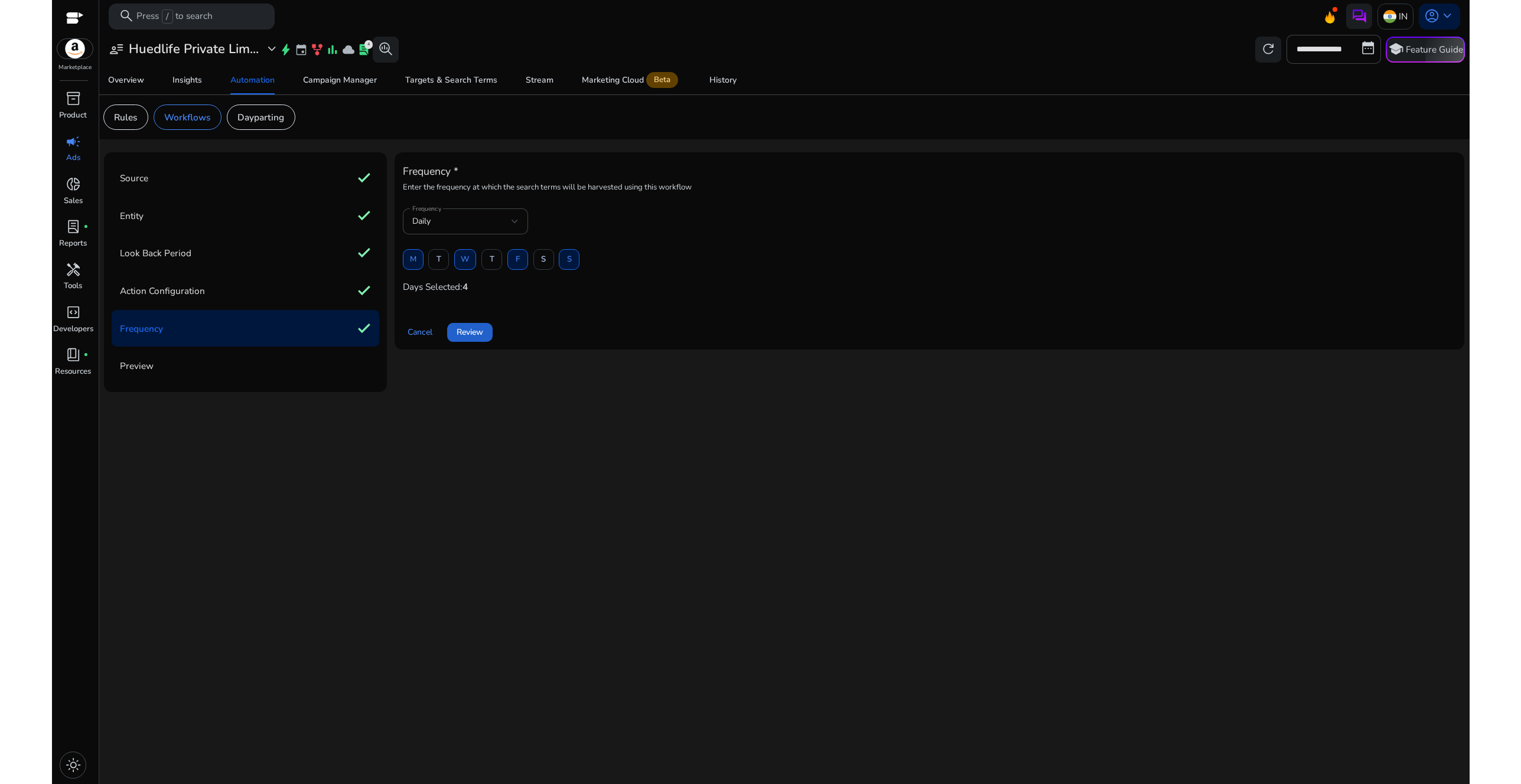
click at [473, 332] on span "Review" at bounding box center [470, 332] width 26 height 13
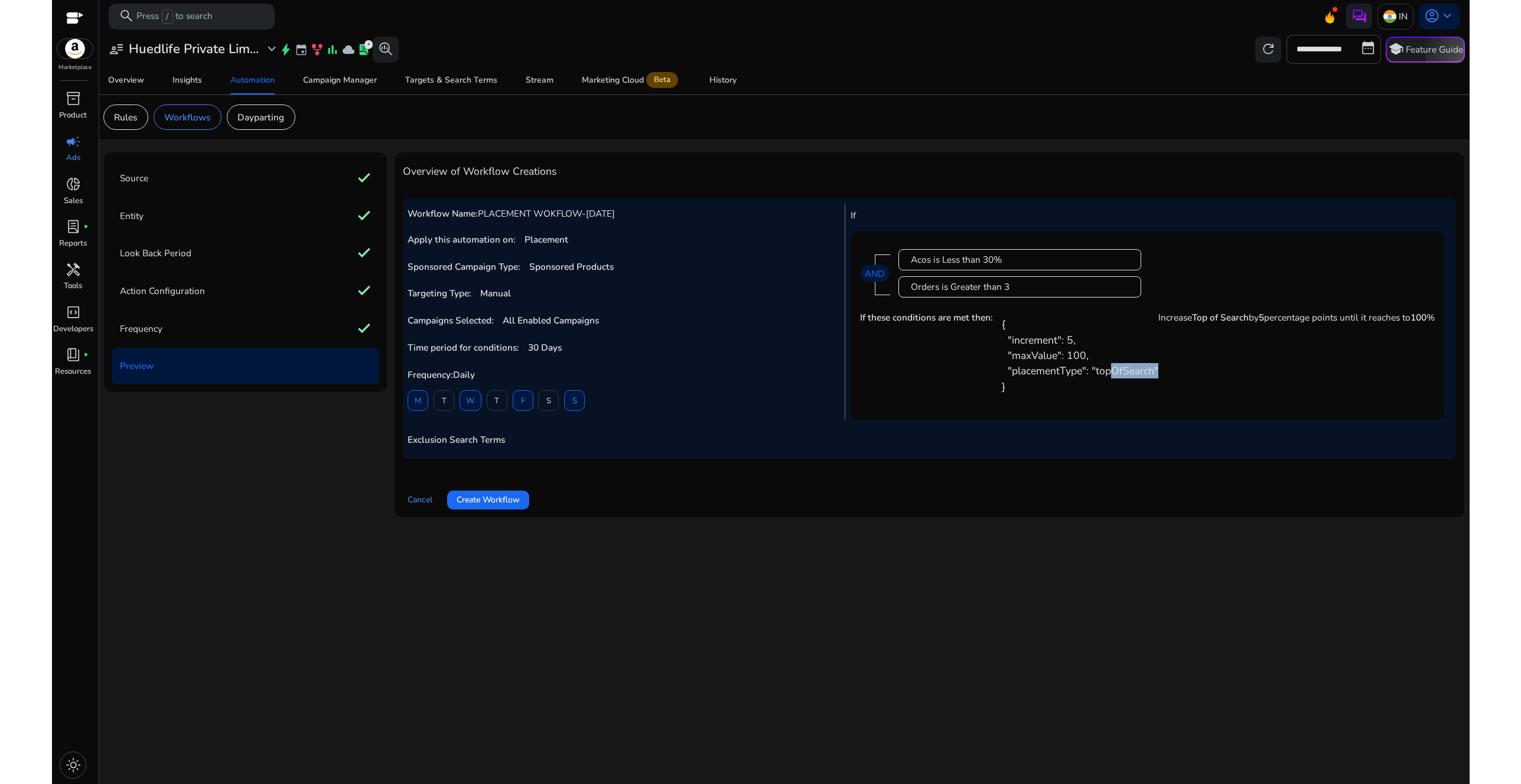
drag, startPoint x: 1115, startPoint y: 373, endPoint x: 1188, endPoint y: 373, distance: 73.0
click at [1188, 373] on div "If these conditions are met then: { "increment": 5, "maxValue": 100, "placement…" at bounding box center [1147, 359] width 575 height 104
click at [1187, 373] on div "If these conditions are met then: { "increment": 5, "maxValue": 100, "placement…" at bounding box center [1147, 359] width 575 height 104
click at [487, 506] on span "Create Workflow" at bounding box center [488, 500] width 63 height 13
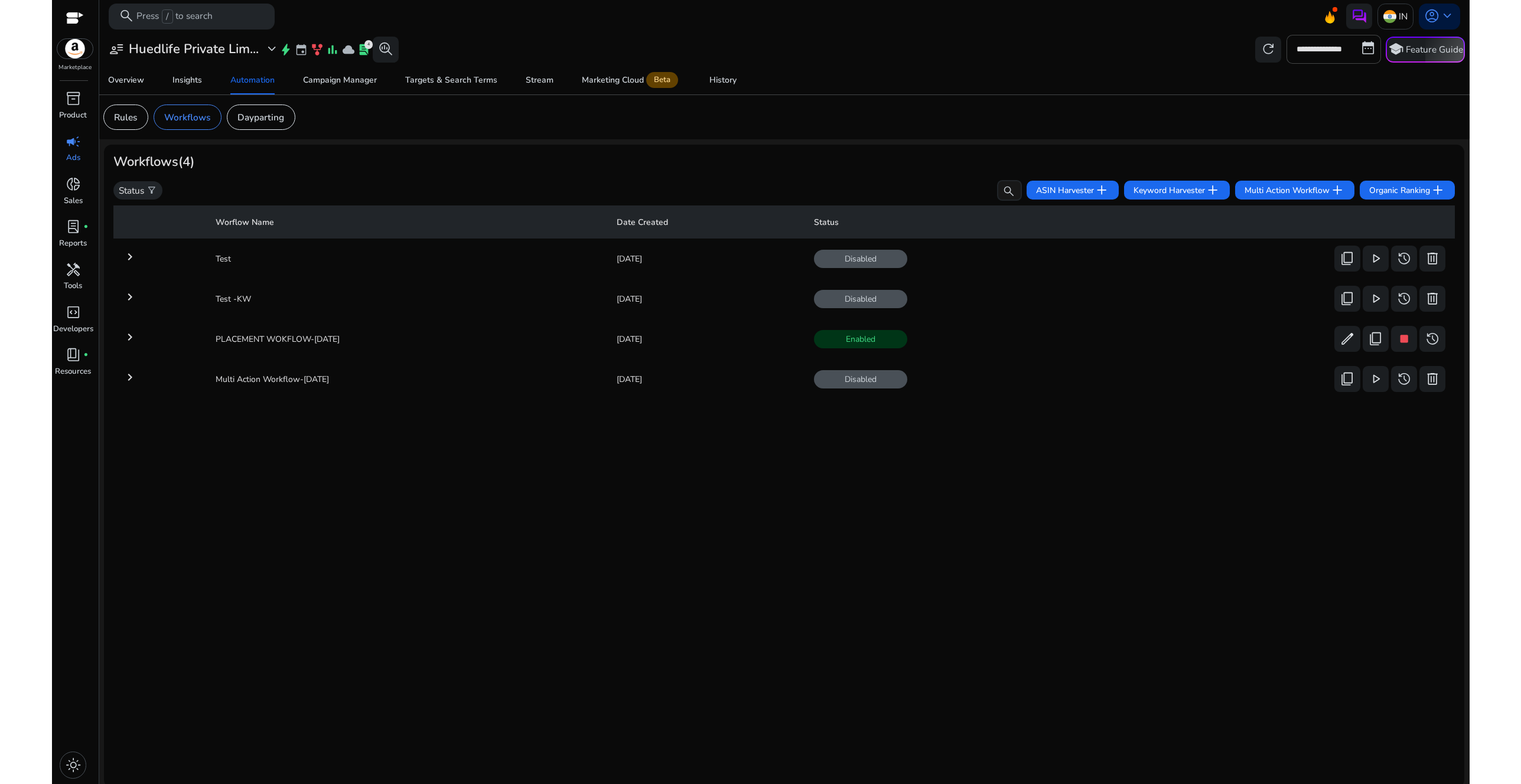
click at [324, 500] on div "Worflow Name Date Created Status keyboard_arrow_right Test Aug 21, 2025 Disable…" at bounding box center [784, 489] width 1341 height 577
click at [445, 523] on div "Worflow Name Date Created Status keyboard_arrow_right Test Aug 21, 2025 Disable…" at bounding box center [784, 489] width 1341 height 577
click at [484, 532] on div "Worflow Name Date Created Status keyboard_arrow_right Test Aug 21, 2025 Disable…" at bounding box center [784, 489] width 1341 height 577
click at [80, 408] on div "inventory_2 Product campaign Ads donut_small Sales lab_profile fiber_manual_rec…" at bounding box center [75, 436] width 47 height 696
click at [335, 511] on div "Worflow Name Date Created Status keyboard_arrow_right Test Aug 21, 2025 Disable…" at bounding box center [784, 489] width 1341 height 577
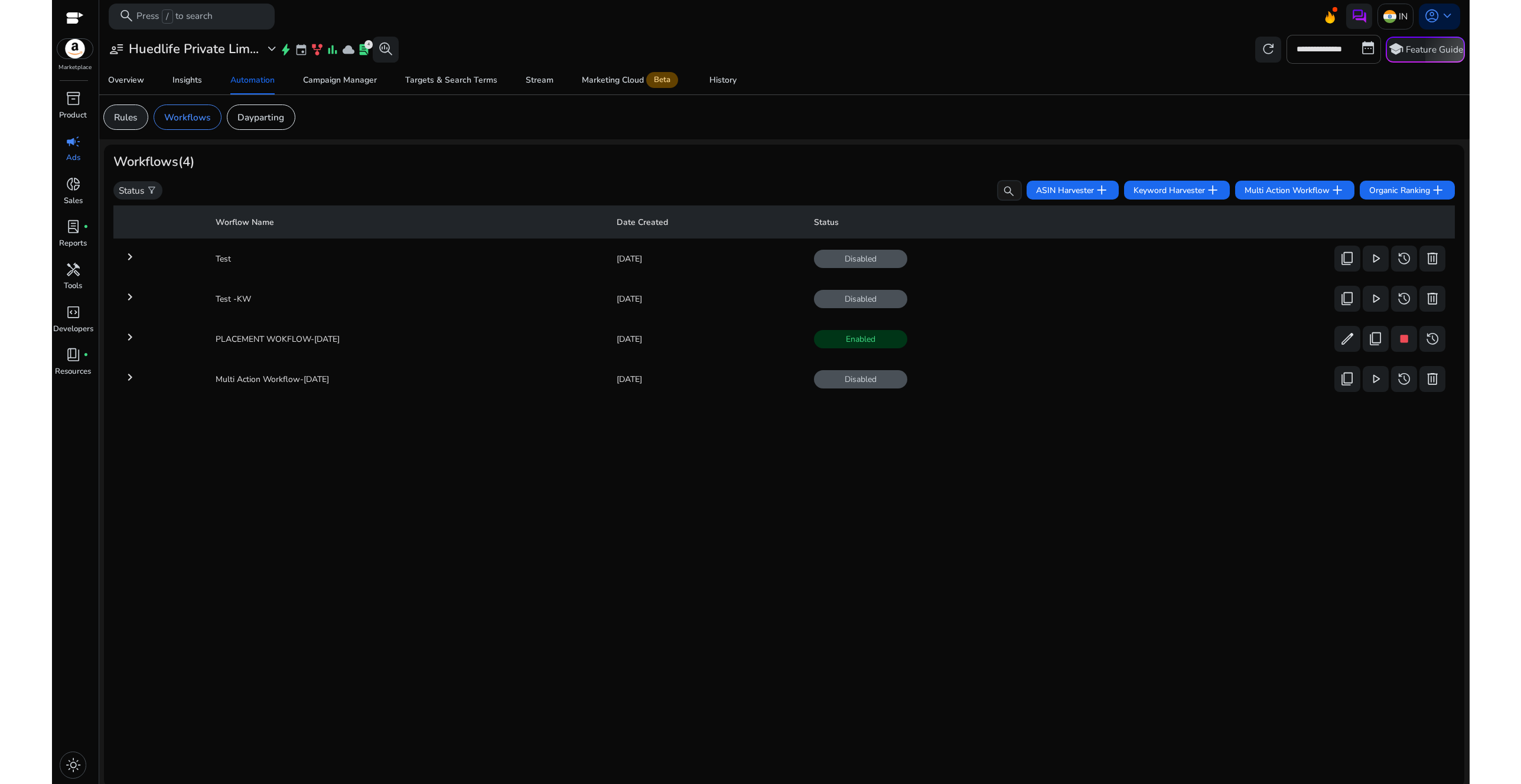
click at [127, 119] on p "Rules" at bounding box center [126, 117] width 23 height 14
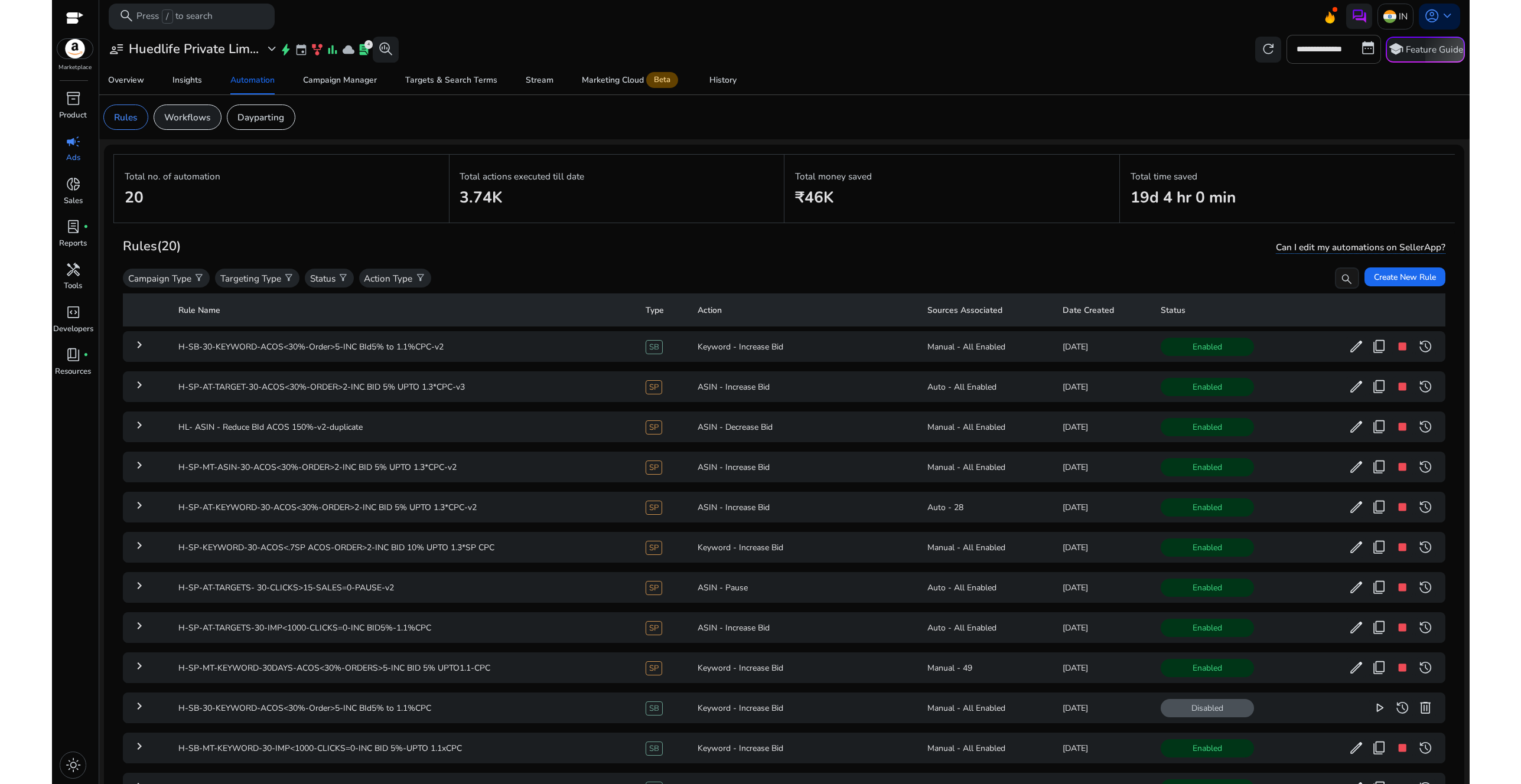
click at [197, 120] on p "Workflows" at bounding box center [187, 117] width 46 height 14
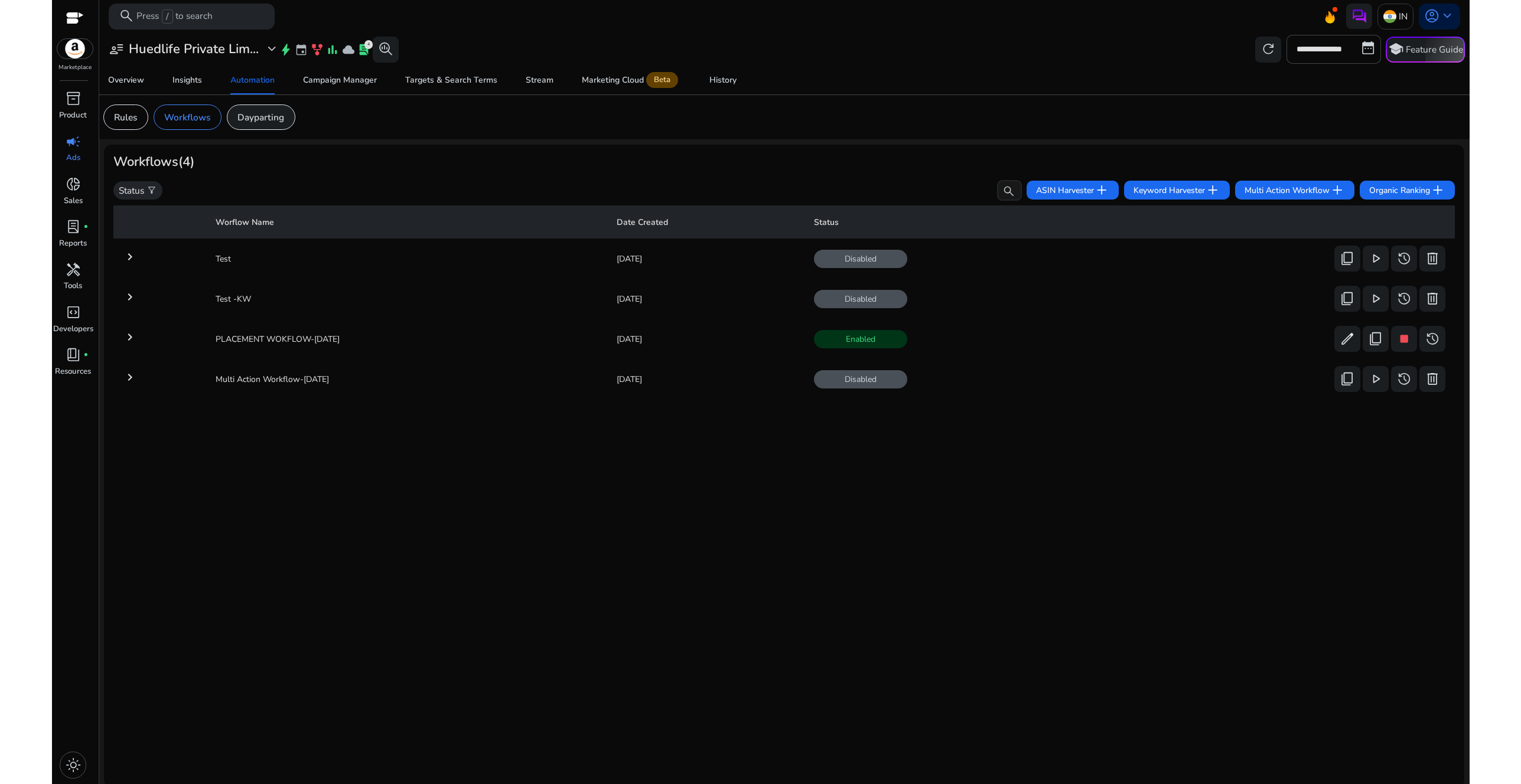
click at [253, 118] on p "Dayparting" at bounding box center [261, 117] width 47 height 14
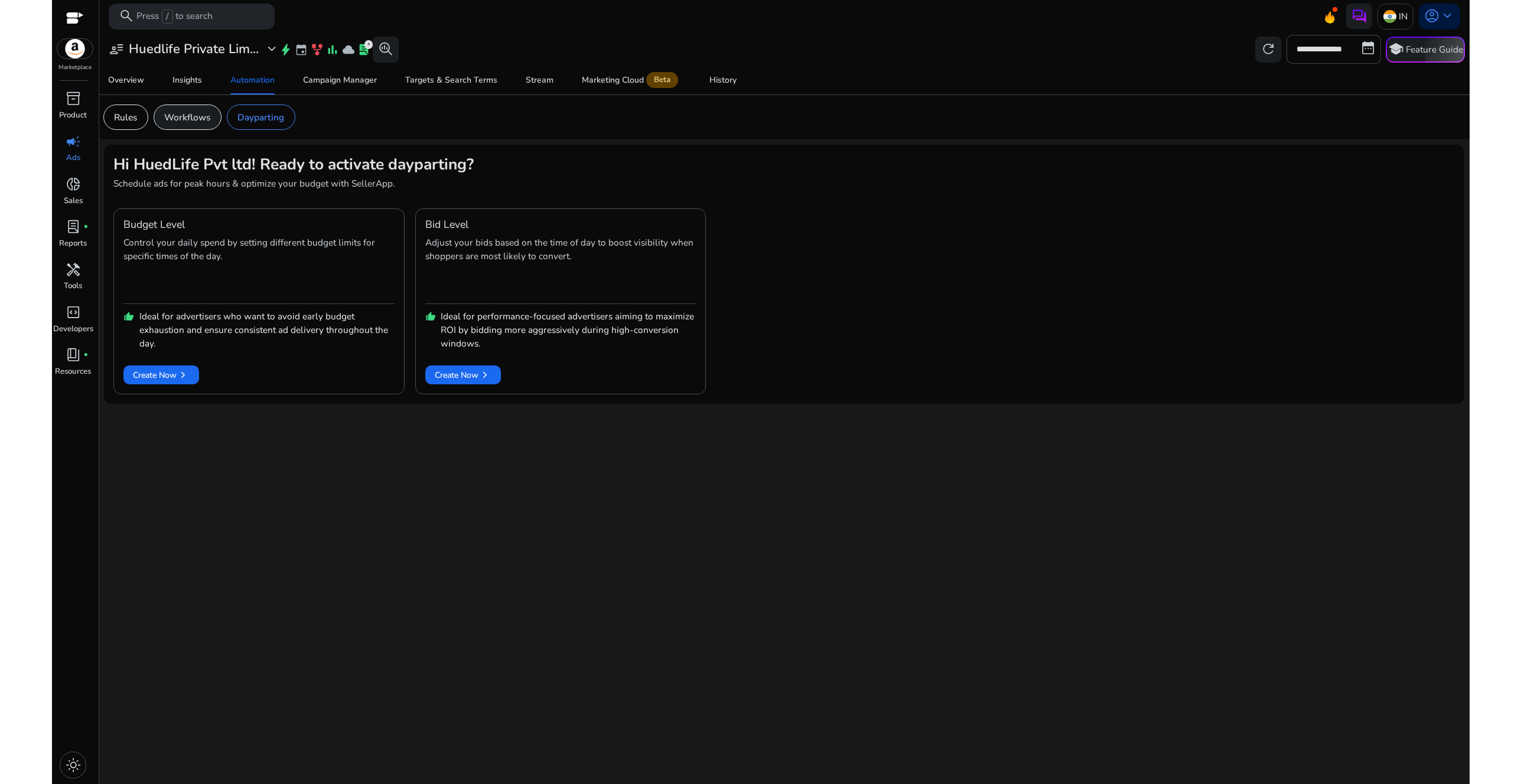
click at [185, 120] on p "Workflows" at bounding box center [187, 117] width 46 height 14
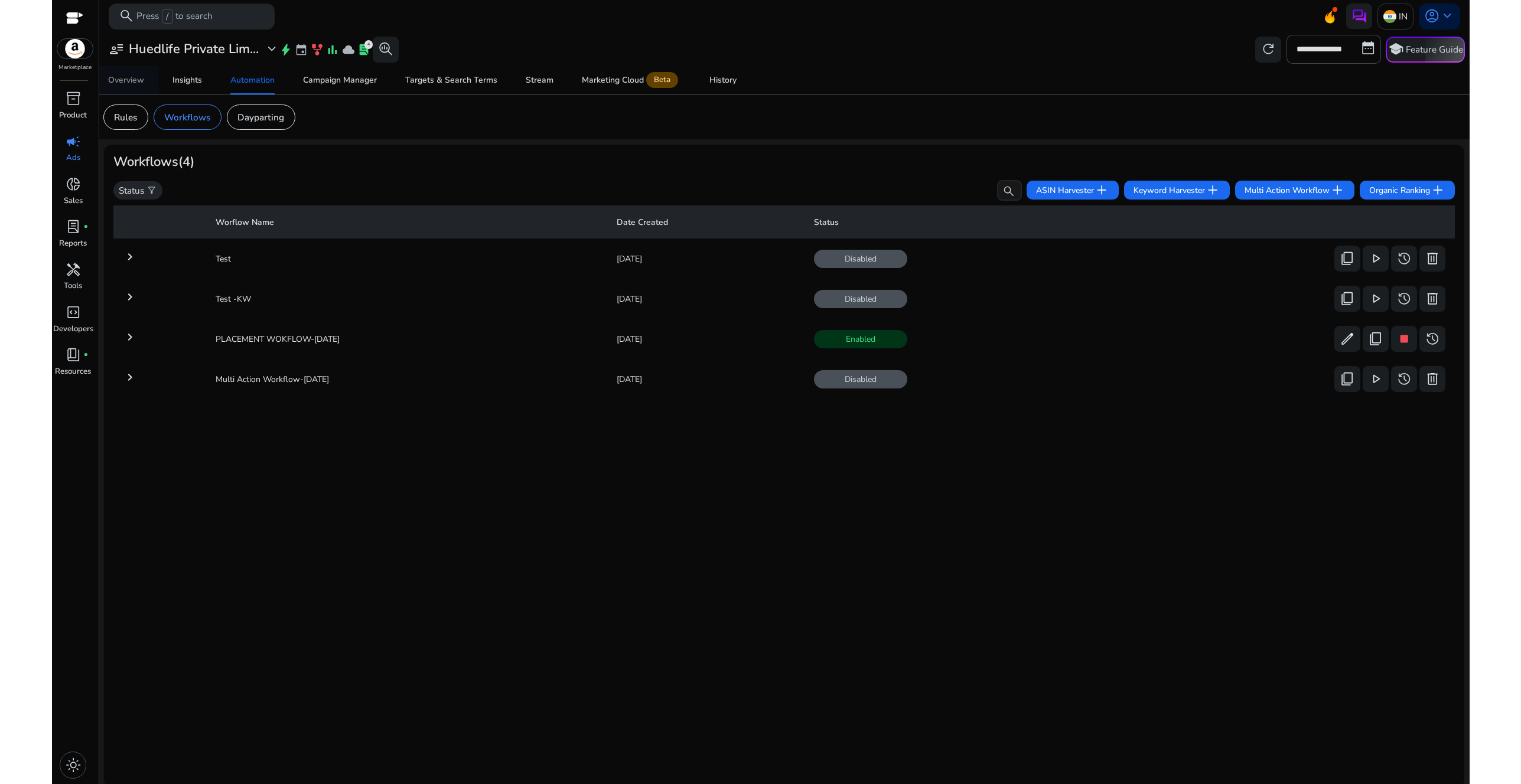
click at [126, 78] on div "Overview" at bounding box center [126, 80] width 36 height 8
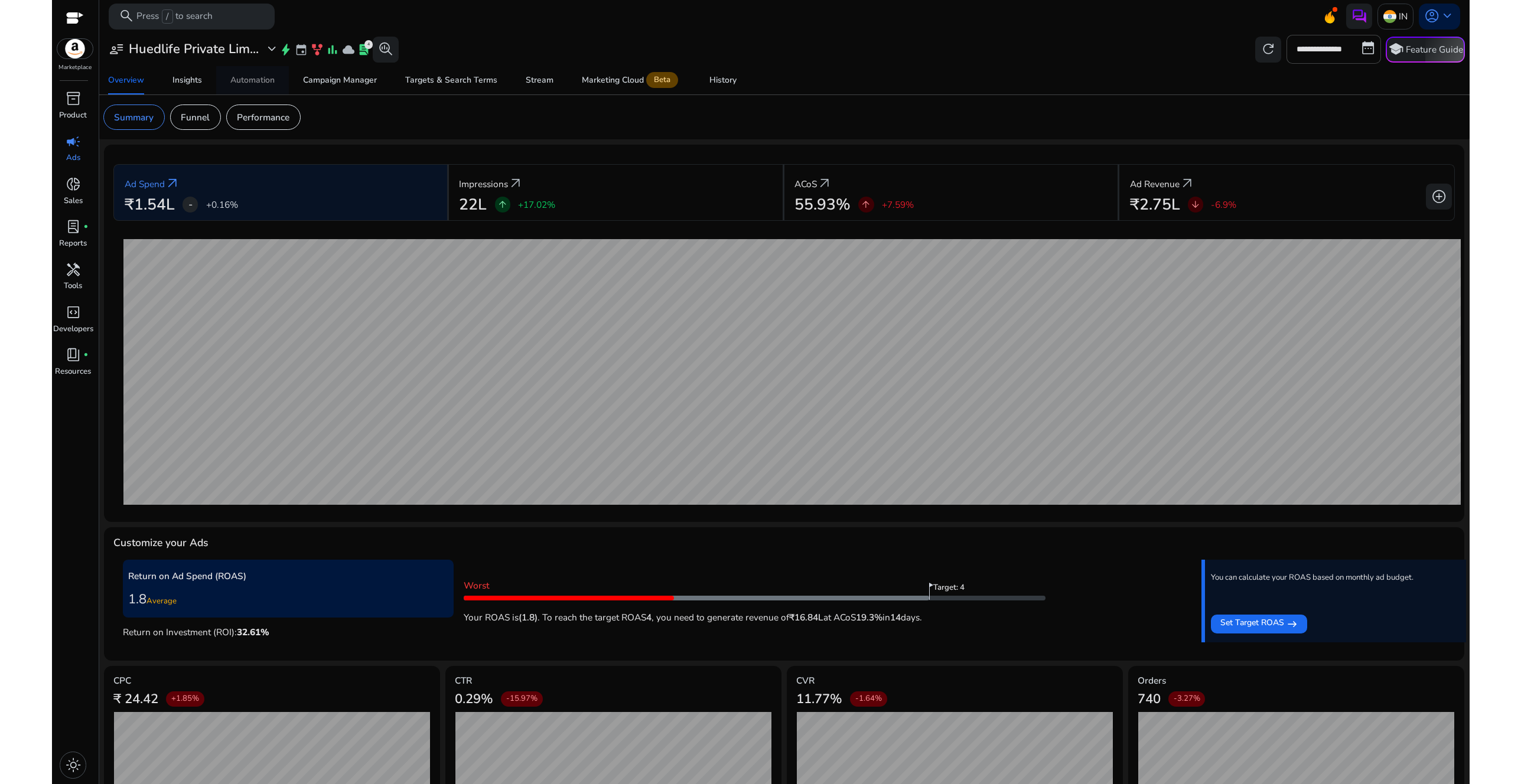
click at [265, 81] on div "Automation" at bounding box center [252, 80] width 44 height 8
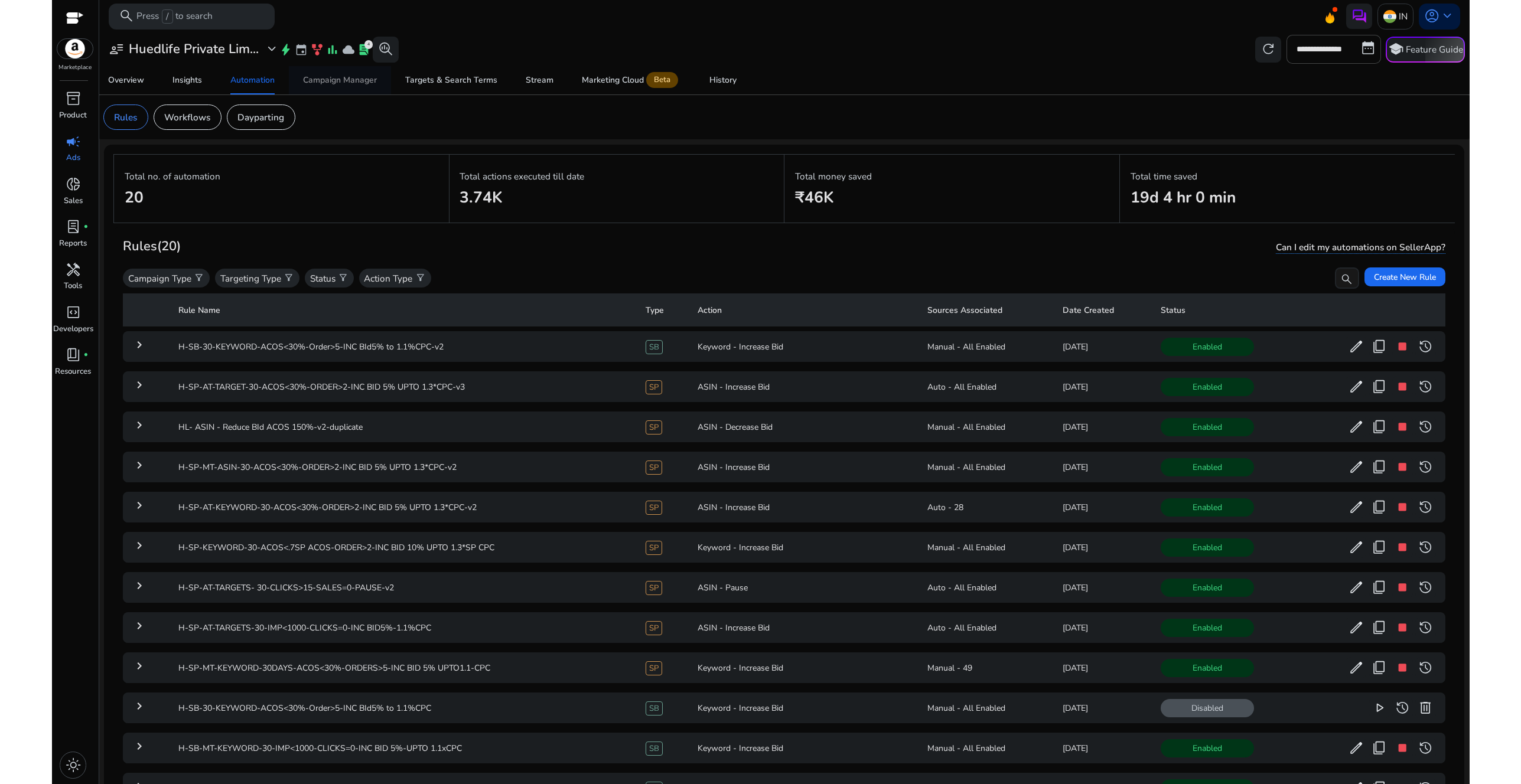
click at [351, 84] on div "Campaign Manager" at bounding box center [340, 80] width 74 height 8
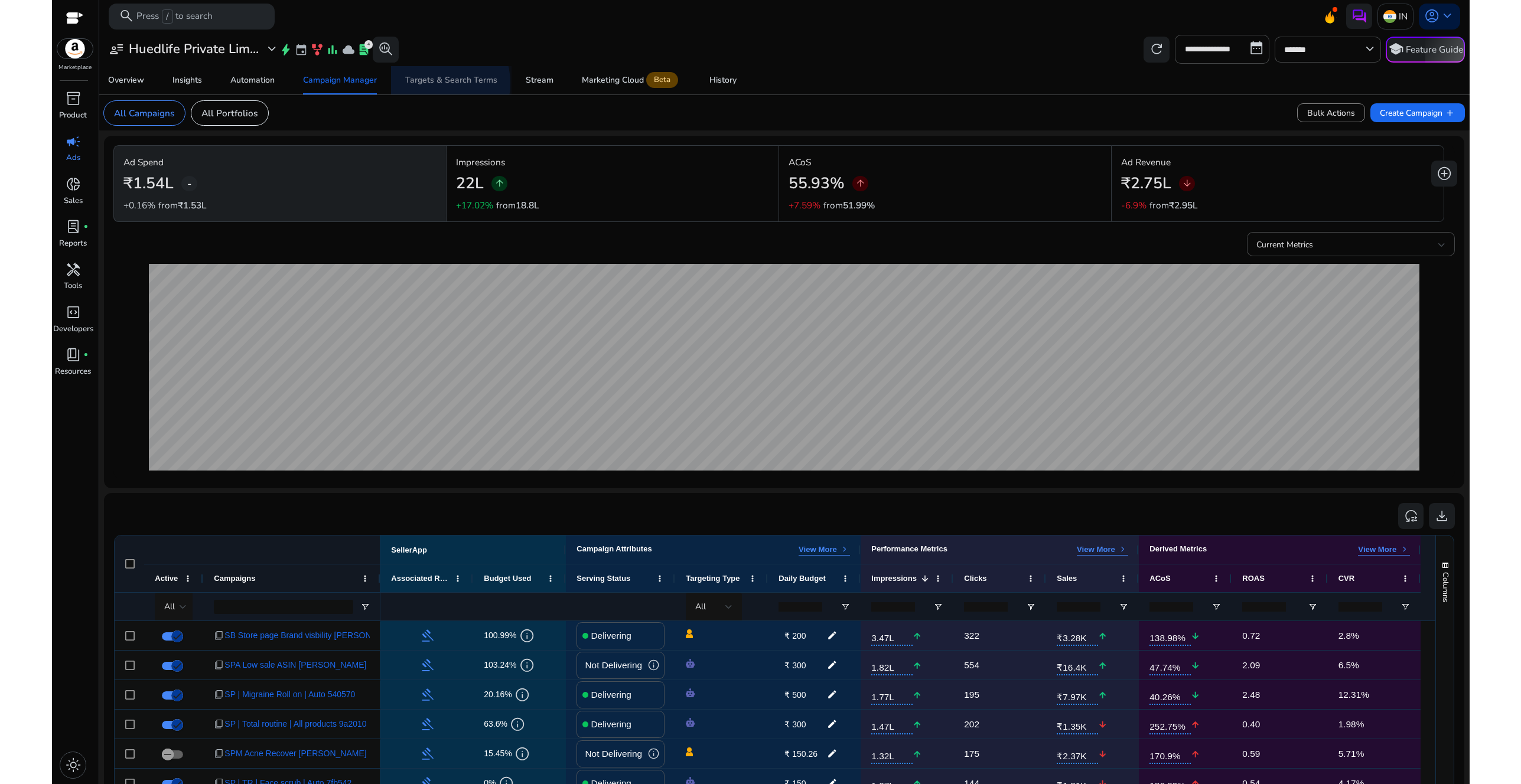
click at [434, 83] on div "Targets & Search Terms" at bounding box center [451, 80] width 92 height 8
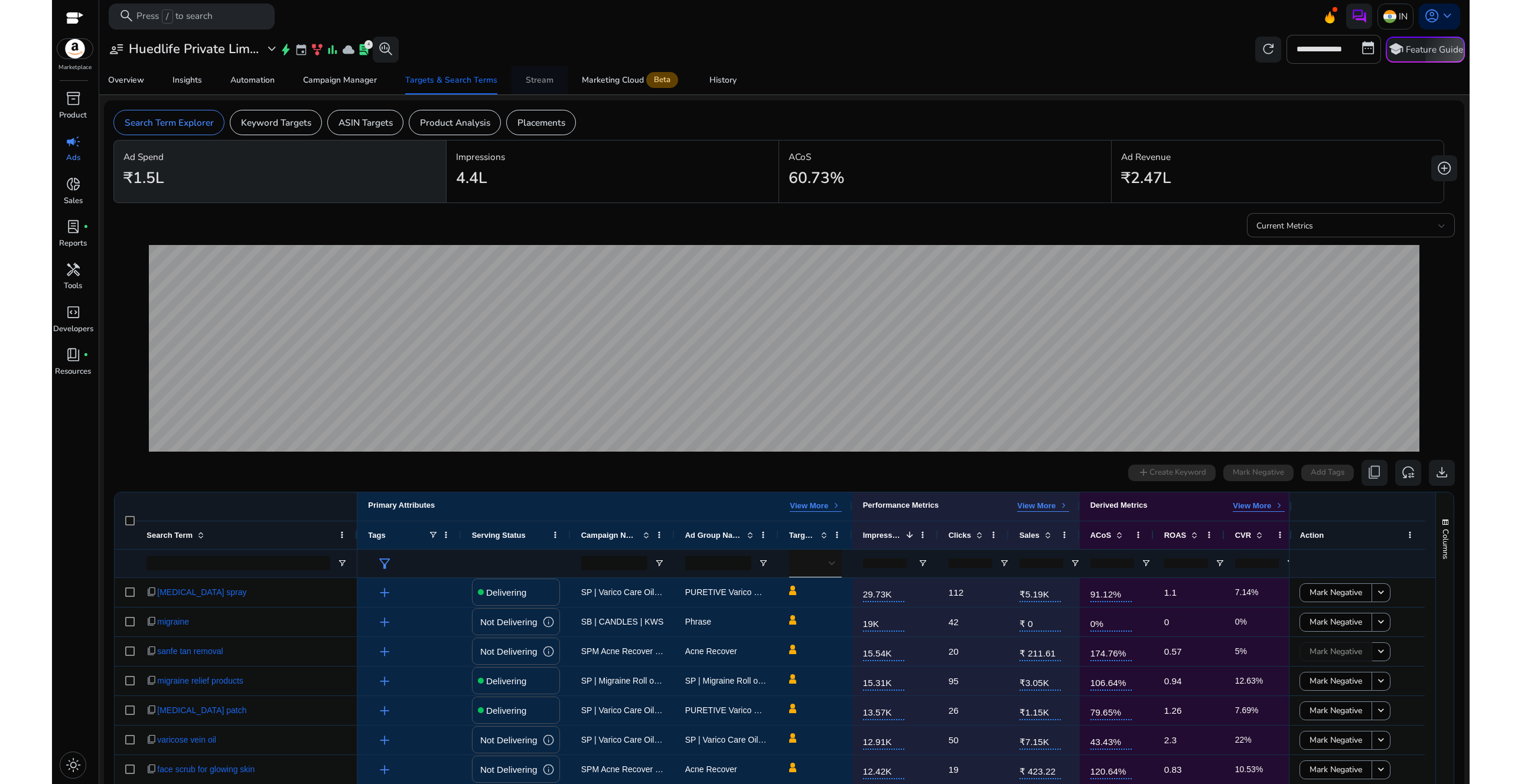
click at [539, 79] on div "Stream" at bounding box center [539, 80] width 28 height 8
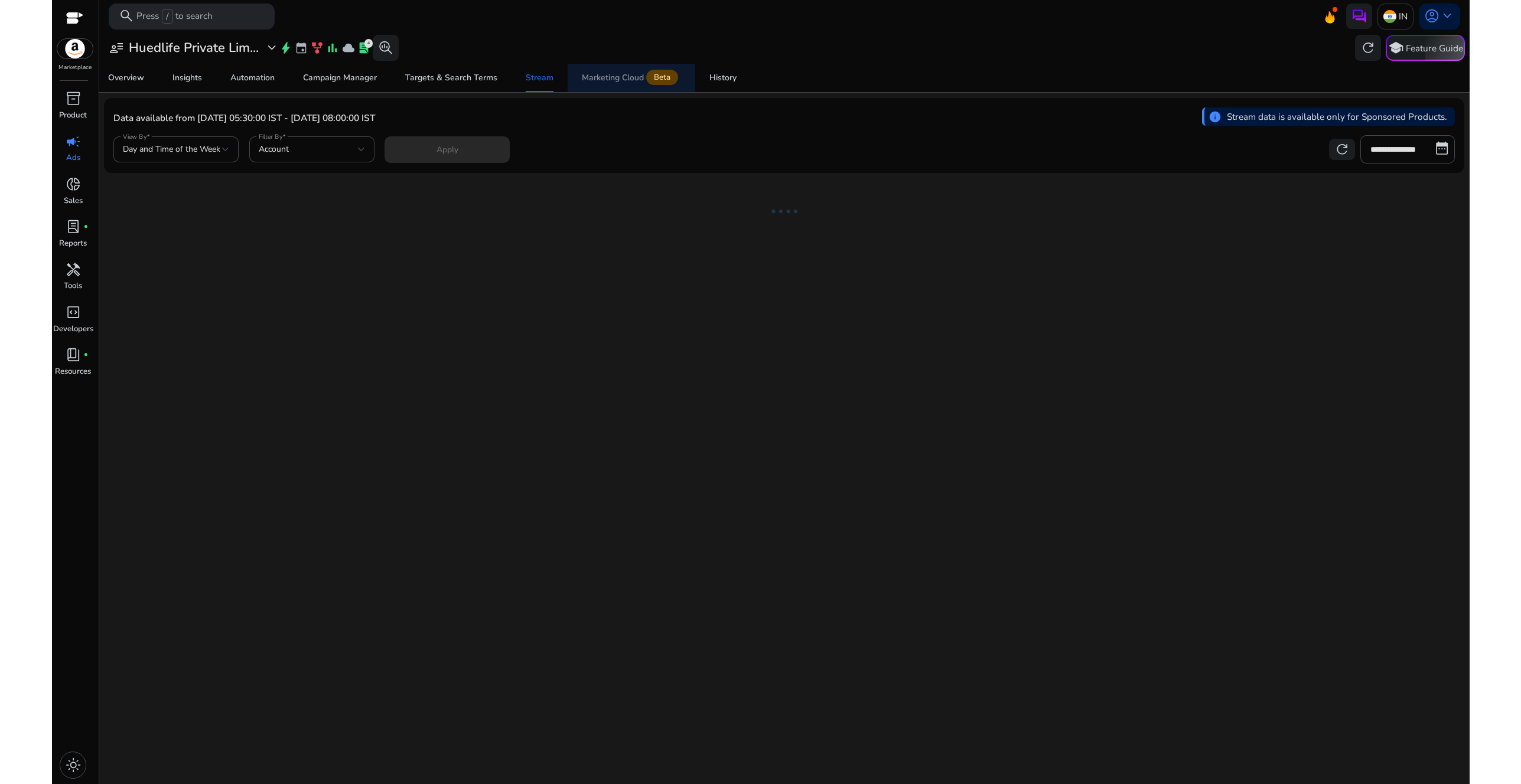
click at [607, 83] on span "Marketing Cloud Beta" at bounding box center [631, 78] width 99 height 28
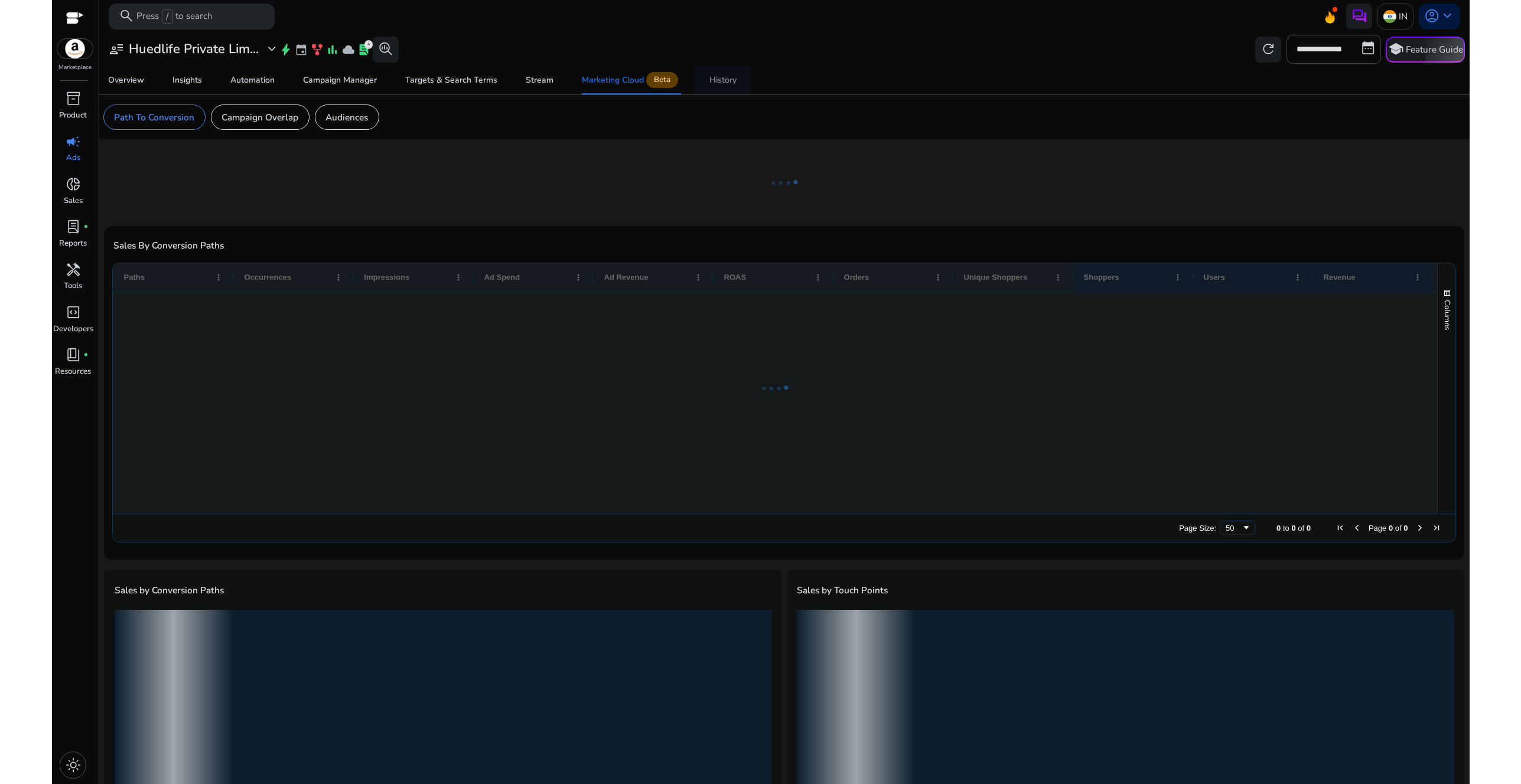
click at [734, 84] on div "History" at bounding box center [723, 80] width 27 height 8
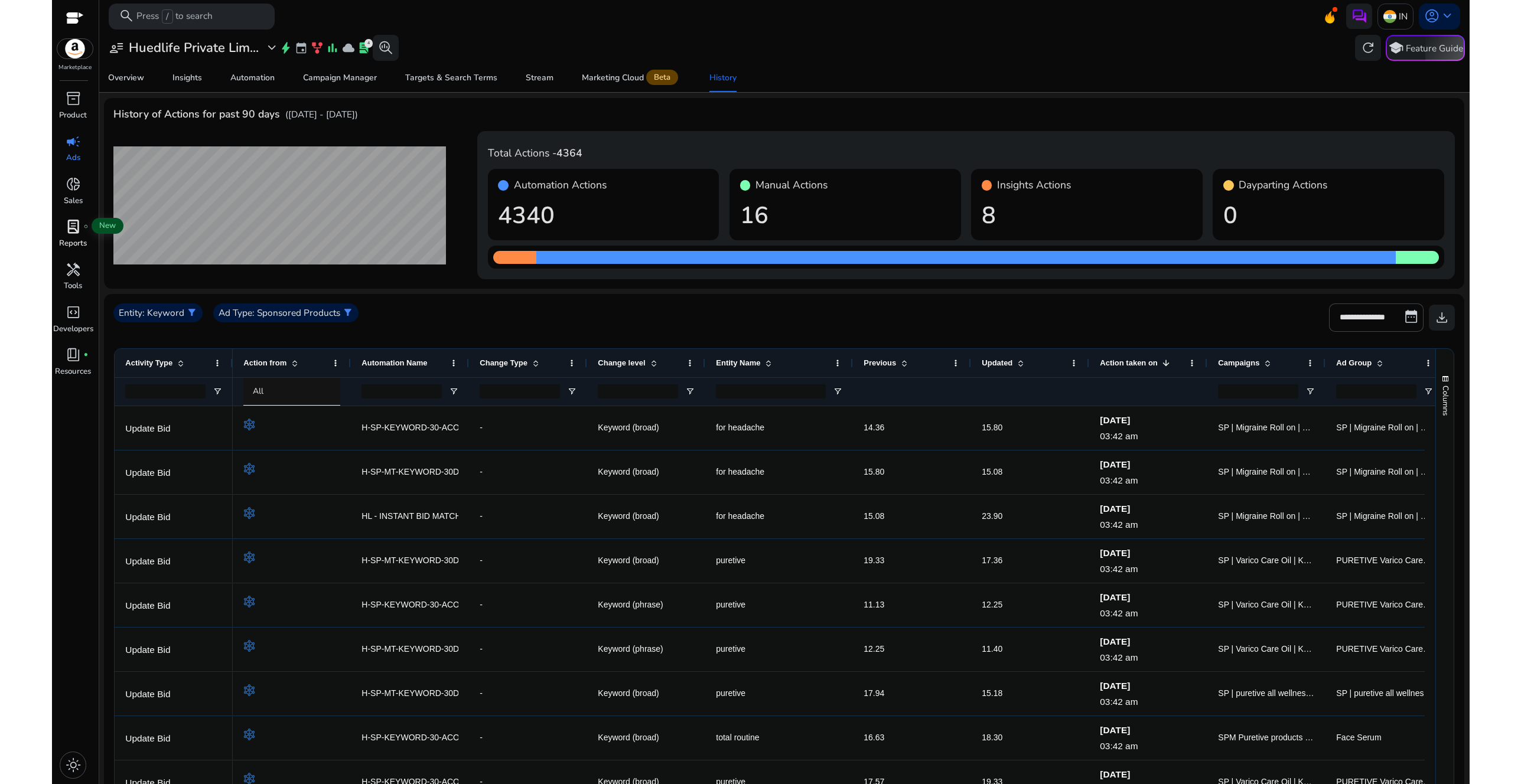
click at [77, 225] on span "lab_profile" at bounding box center [74, 227] width 16 height 16
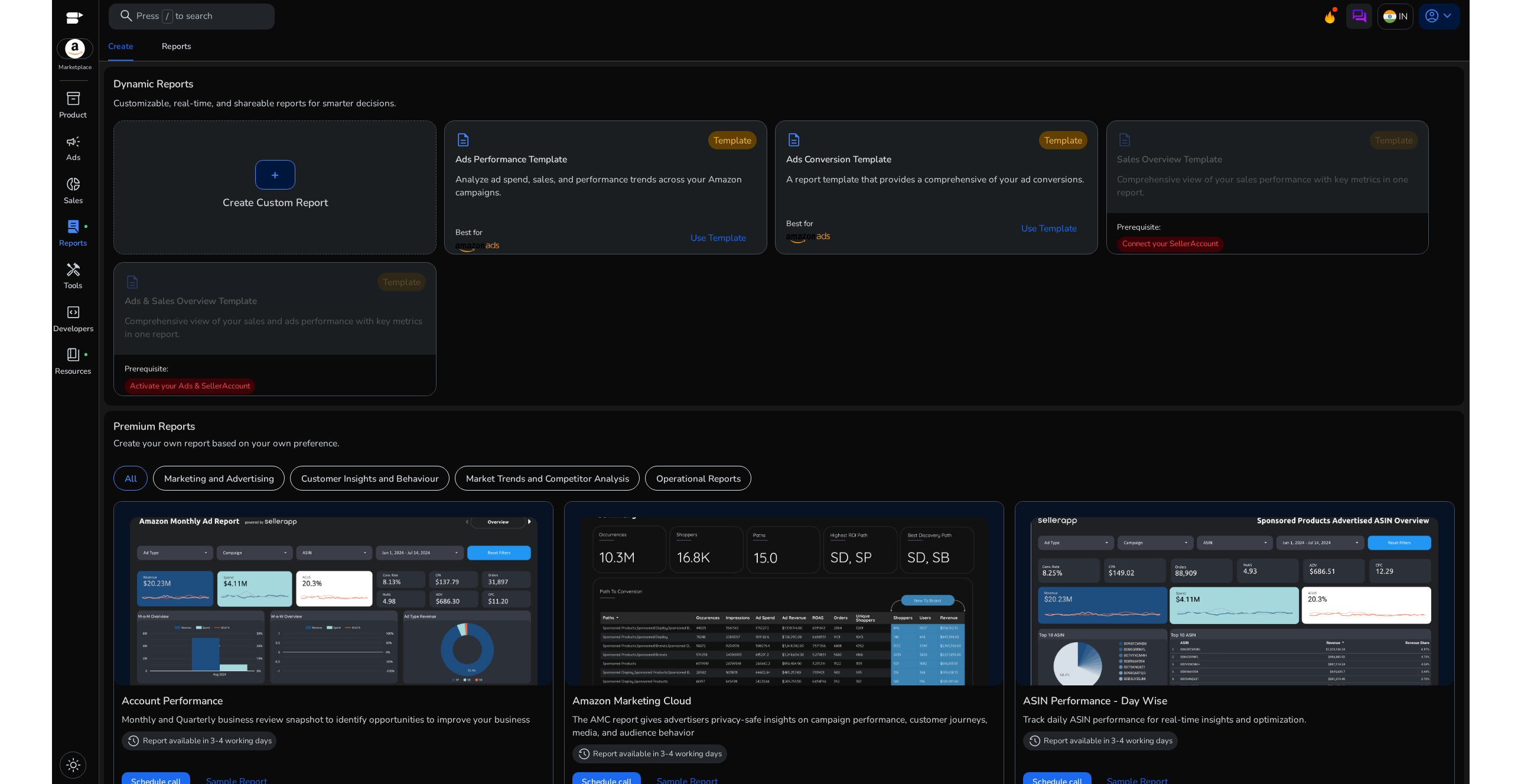
click at [634, 323] on div "+ Create Custom Report description Template Ads Performance Template Analyze ad…" at bounding box center [784, 258] width 1341 height 275
click at [591, 57] on div "Create Reports" at bounding box center [784, 46] width 1381 height 28
click at [567, 63] on div "Create Reports Dynamic Reports Customizable, real-time, and shareable reports f…" at bounding box center [784, 716] width 1360 height 1368
click at [865, 51] on div "Create Reports" at bounding box center [784, 46] width 1381 height 28
click at [1446, 19] on span "keyboard_arrow_down" at bounding box center [1447, 16] width 16 height 16
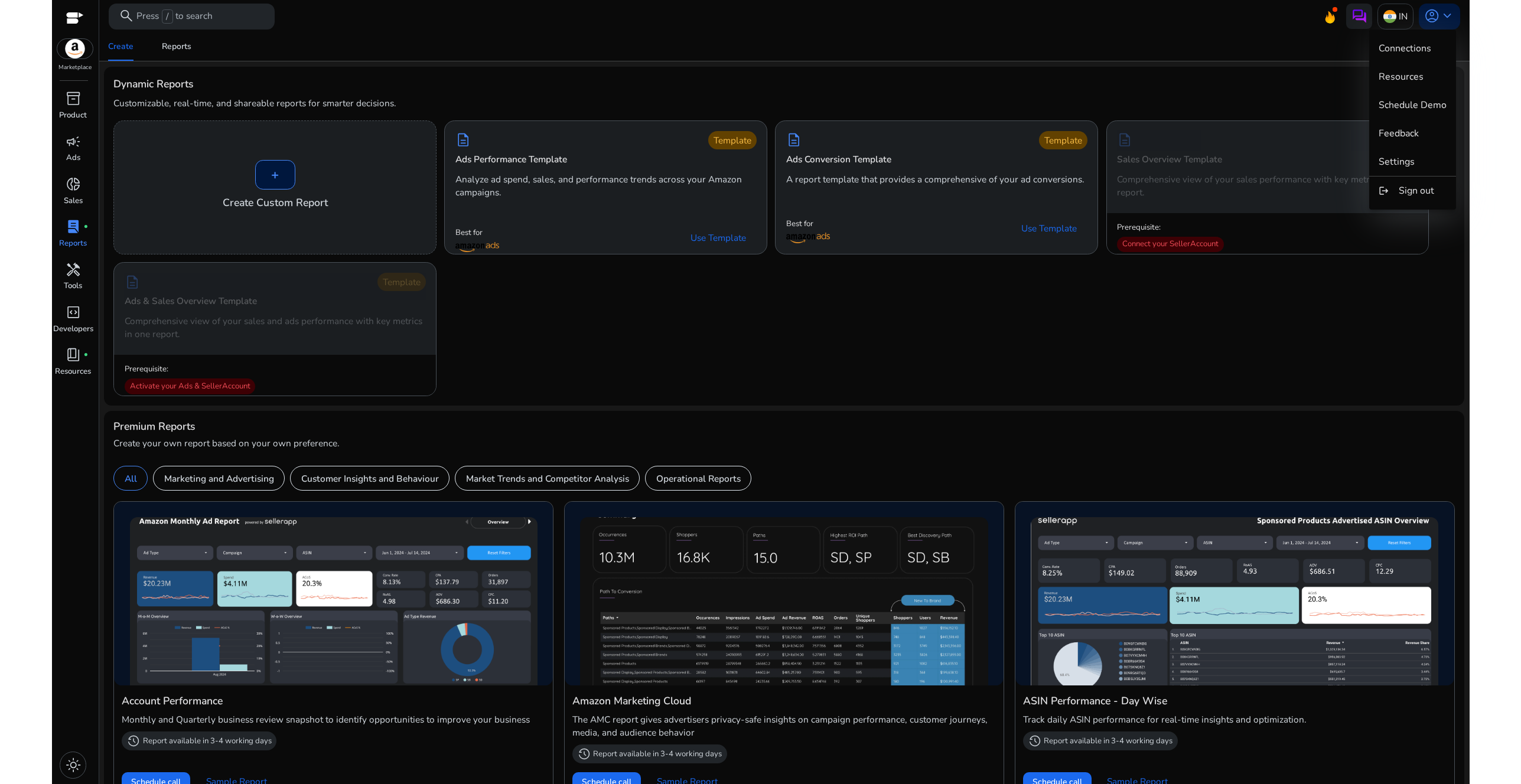
click at [1291, 46] on div at bounding box center [760, 392] width 1521 height 784
click at [530, 24] on mat-toolbar "search Press / to search IN account_circle keyboard_arrow_down" at bounding box center [784, 16] width 1370 height 32
click at [67, 357] on span "book_4" at bounding box center [74, 355] width 16 height 16
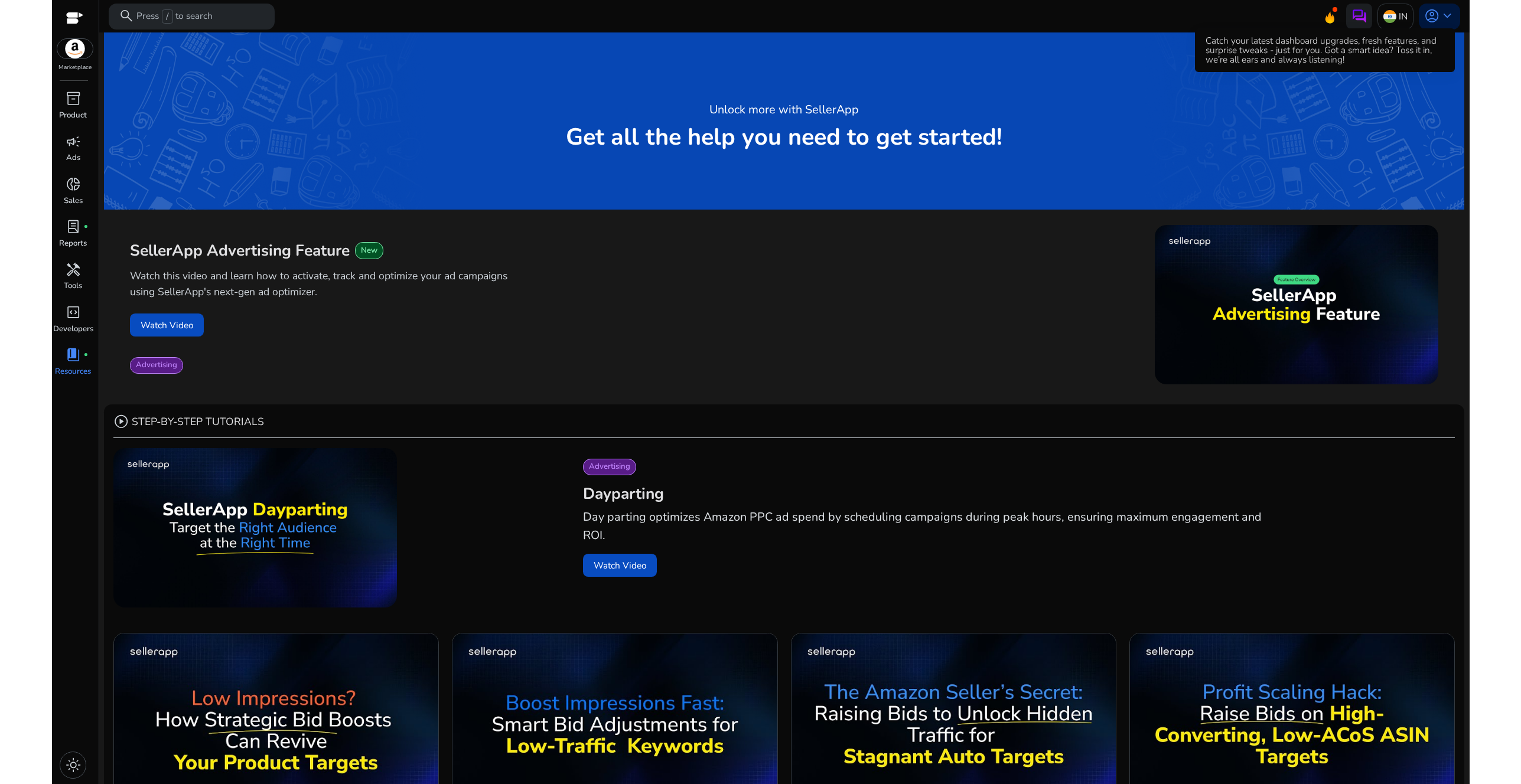
click at [1326, 13] on icon at bounding box center [1330, 16] width 18 height 17
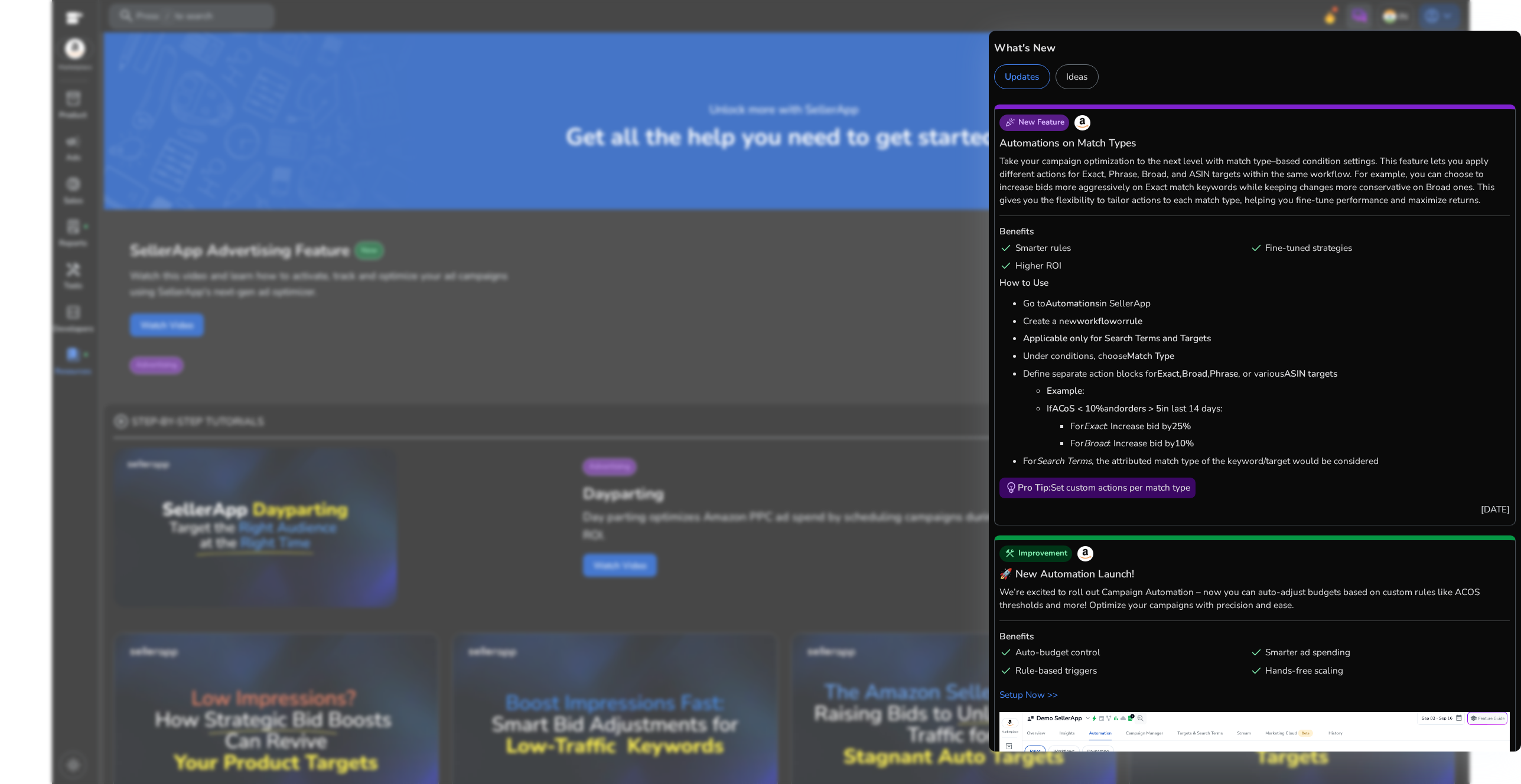
click at [892, 69] on div at bounding box center [760, 392] width 1521 height 784
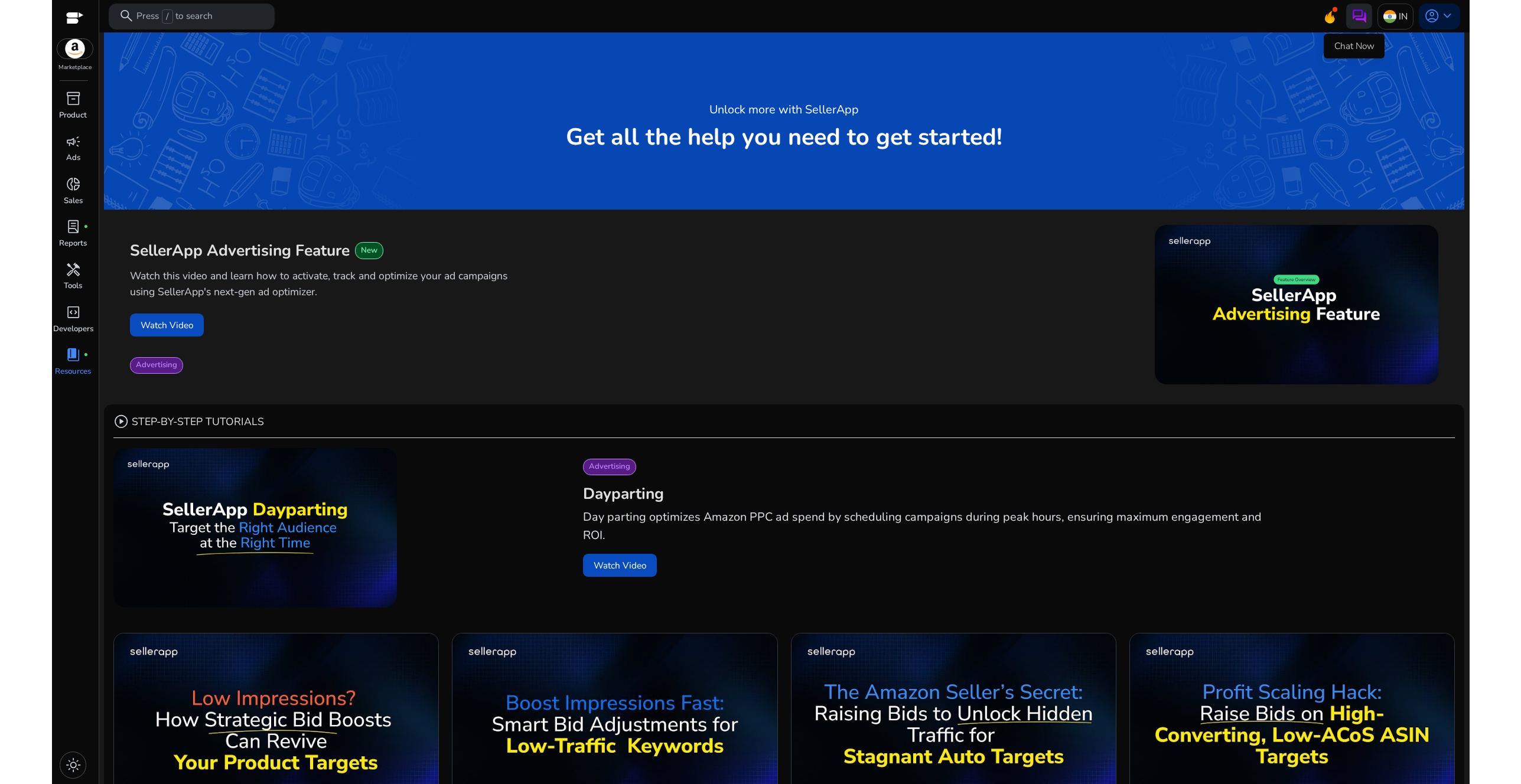
click at [1346, 14] on button at bounding box center [1359, 16] width 26 height 26
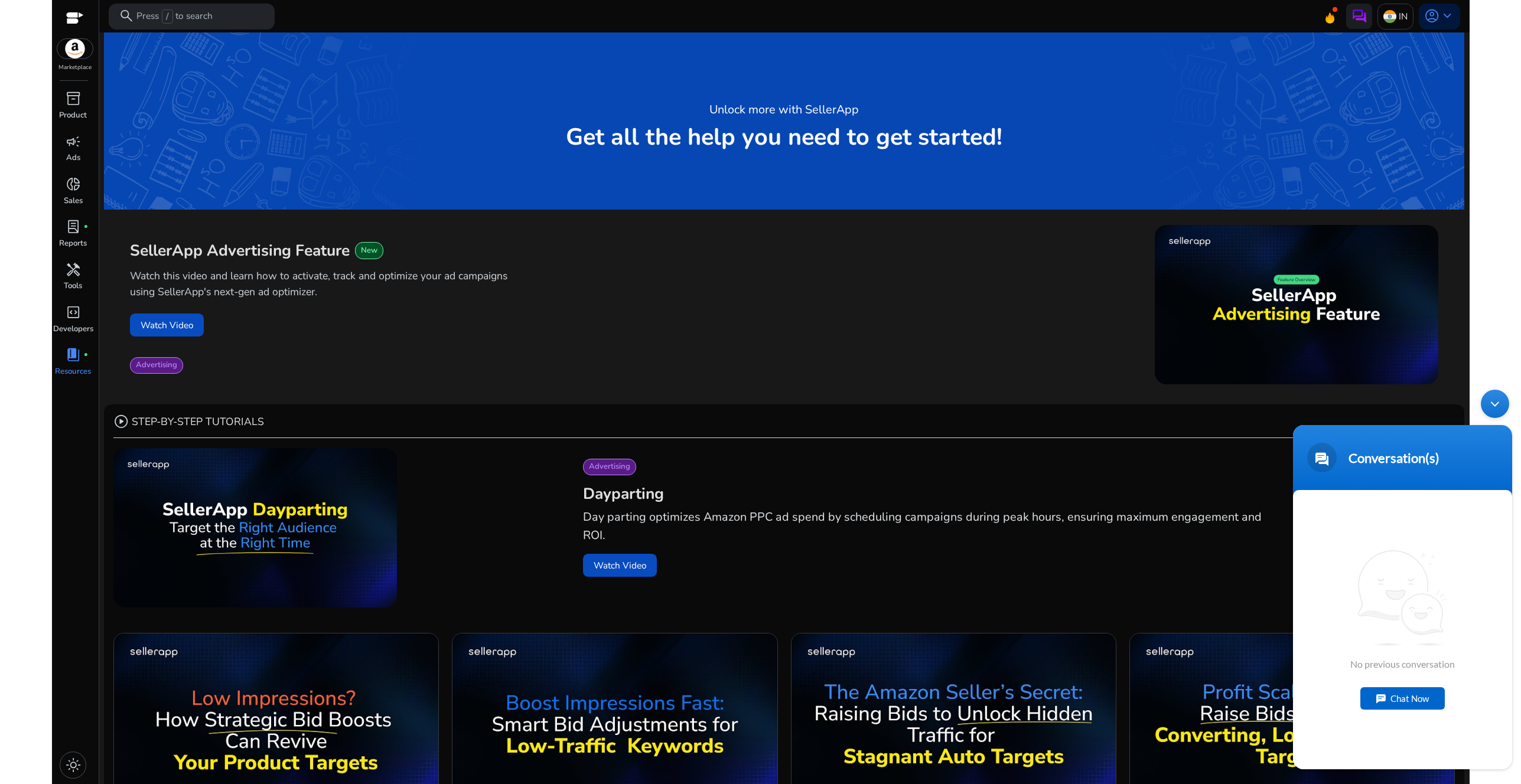
drag, startPoint x: 1494, startPoint y: 394, endPoint x: 2778, endPoint y: 684, distance: 1316.3
click at [1494, 394] on div "Minimize live chat window" at bounding box center [1495, 403] width 28 height 28
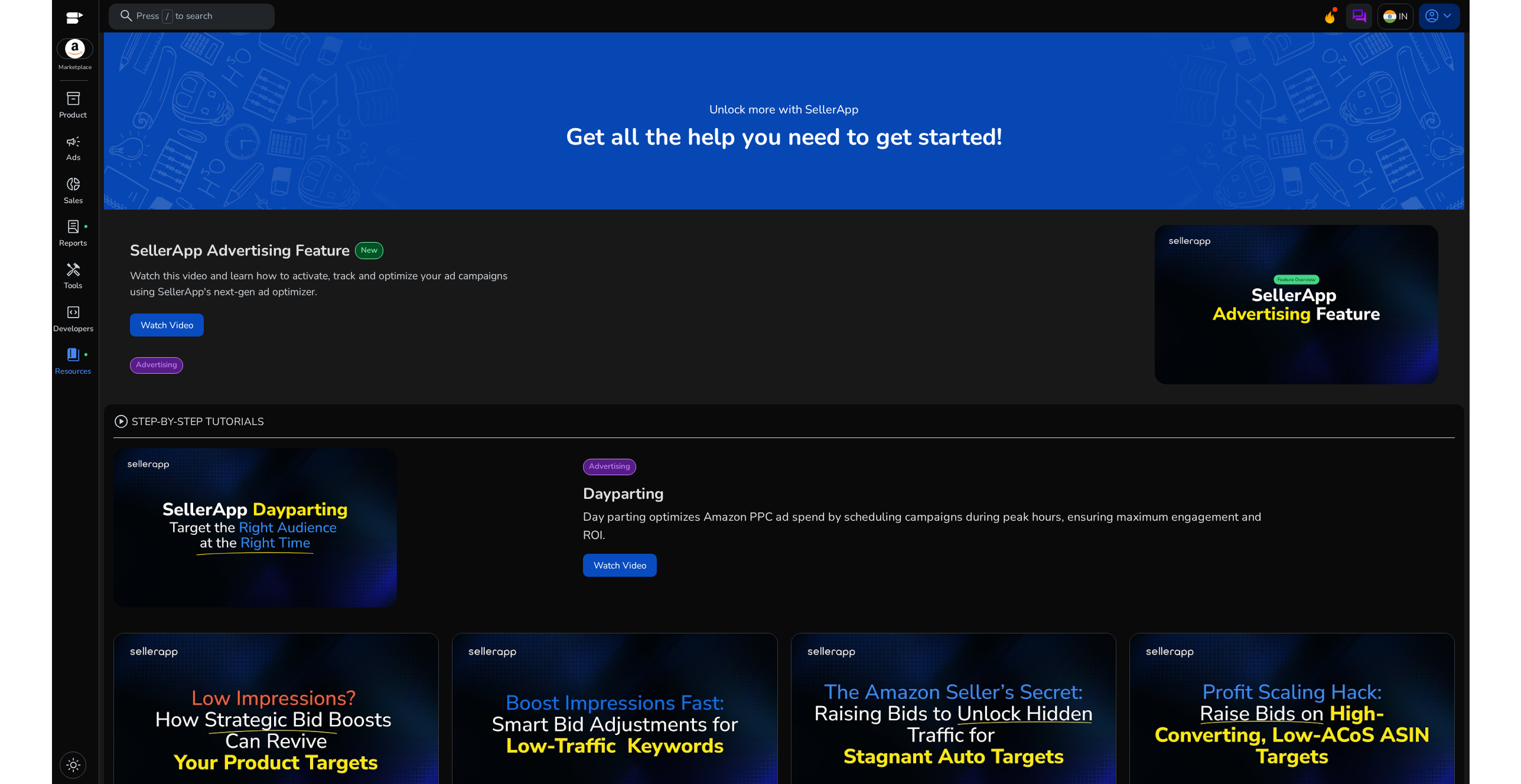
click at [1432, 15] on span "account_circle" at bounding box center [1432, 16] width 16 height 16
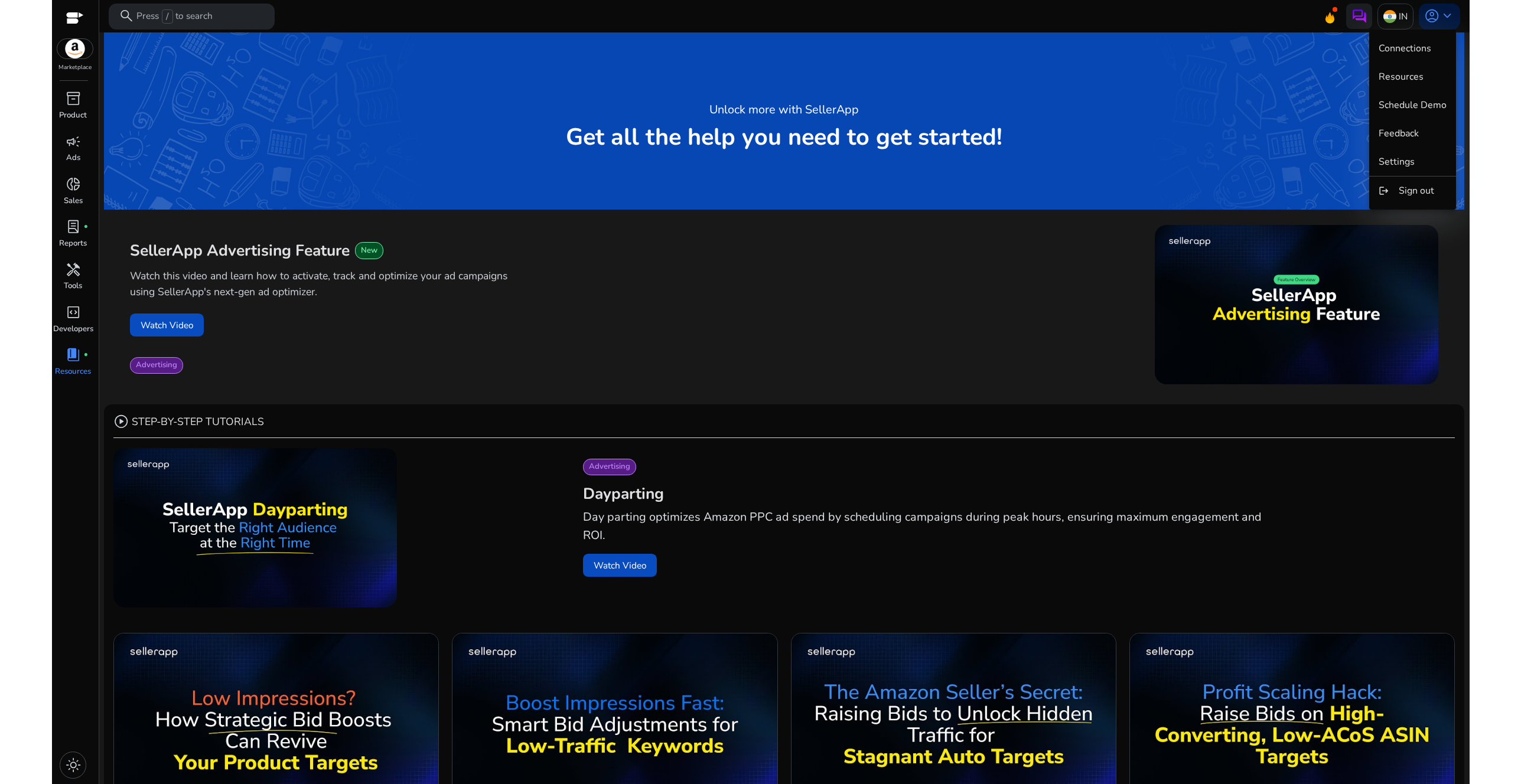
click at [1214, 10] on div at bounding box center [760, 392] width 1521 height 784
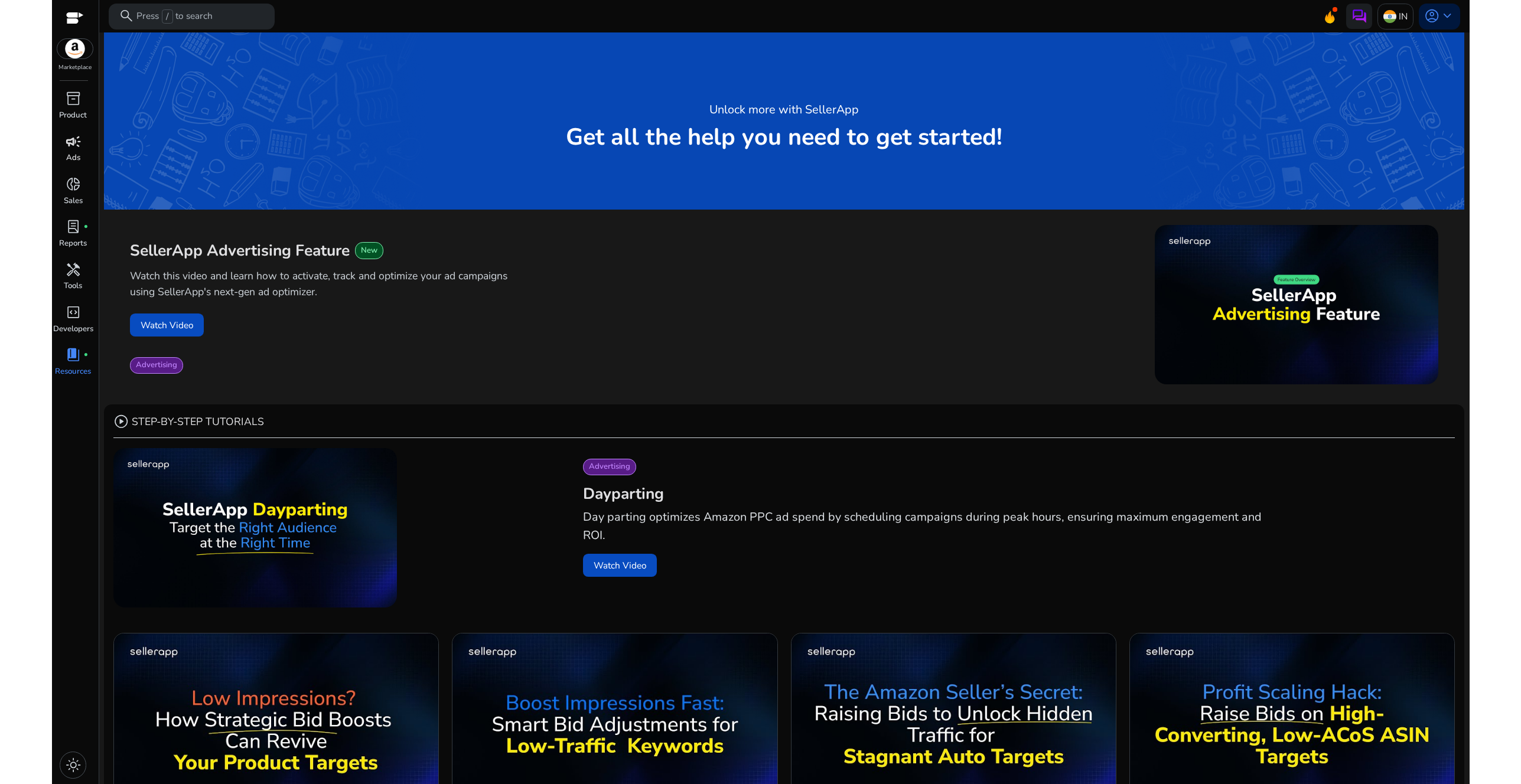
click at [72, 151] on div "campaign" at bounding box center [73, 141] width 36 height 21
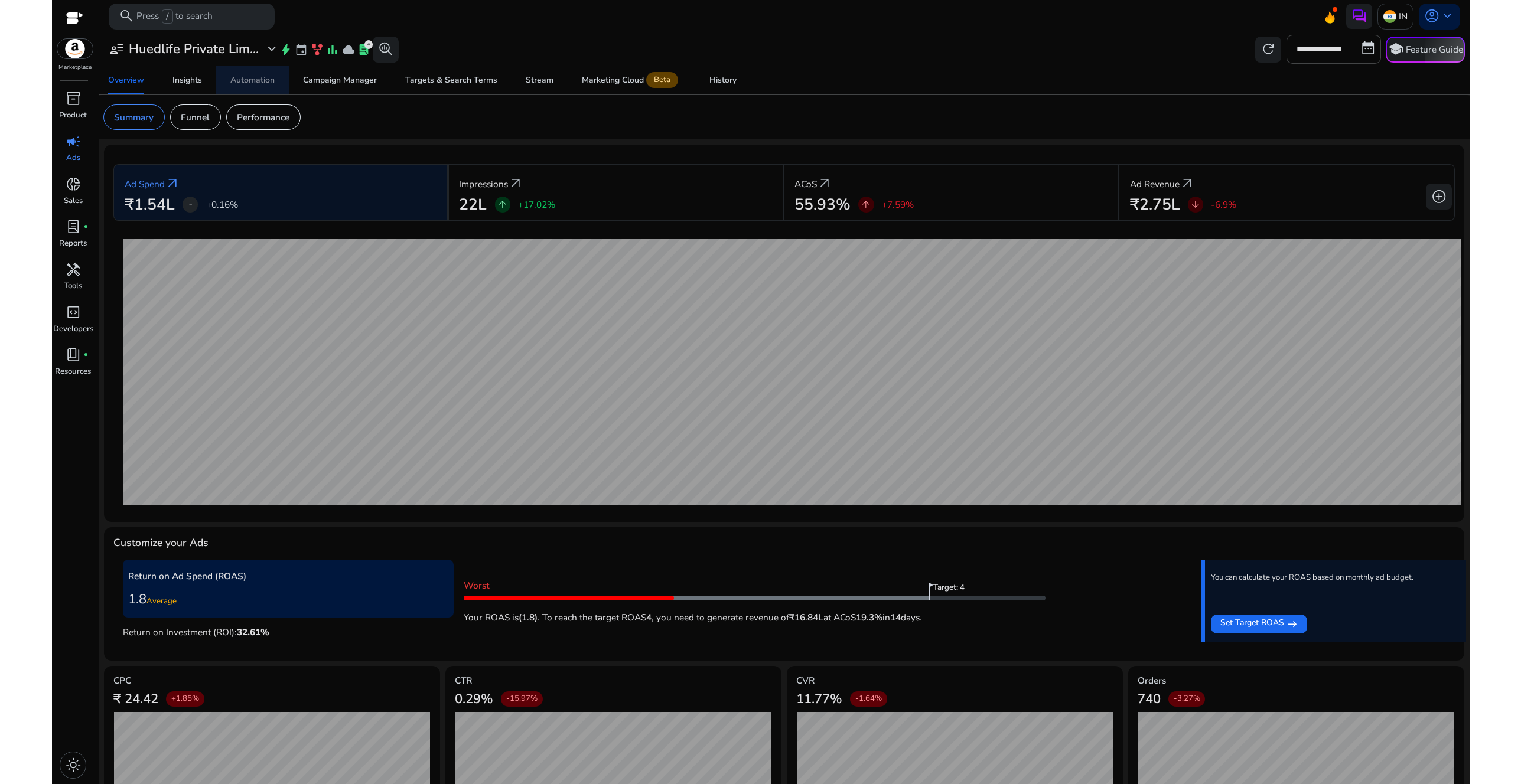
click at [270, 76] on div "Automation" at bounding box center [252, 80] width 44 height 8
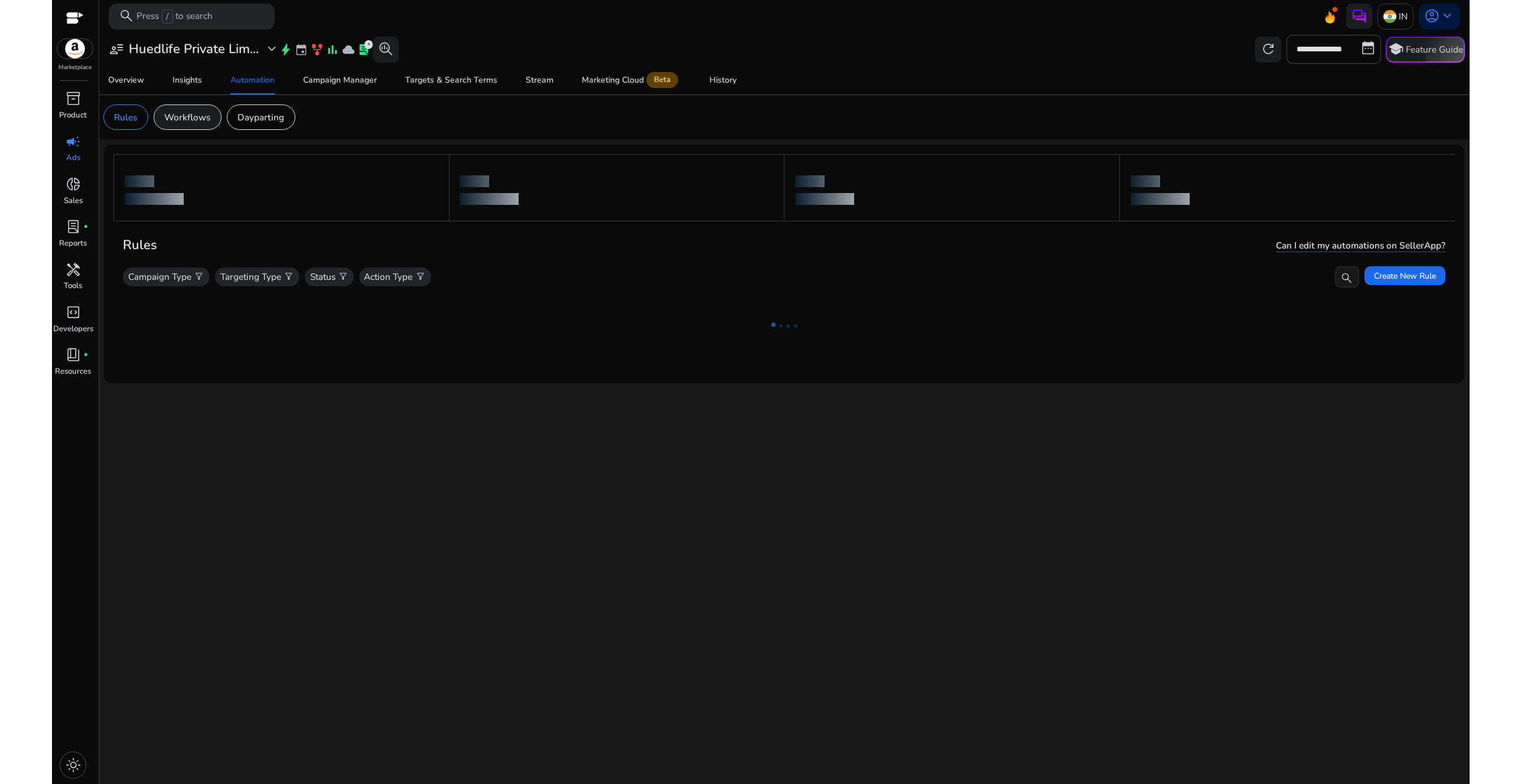
click at [195, 122] on p "Workflows" at bounding box center [187, 117] width 46 height 14
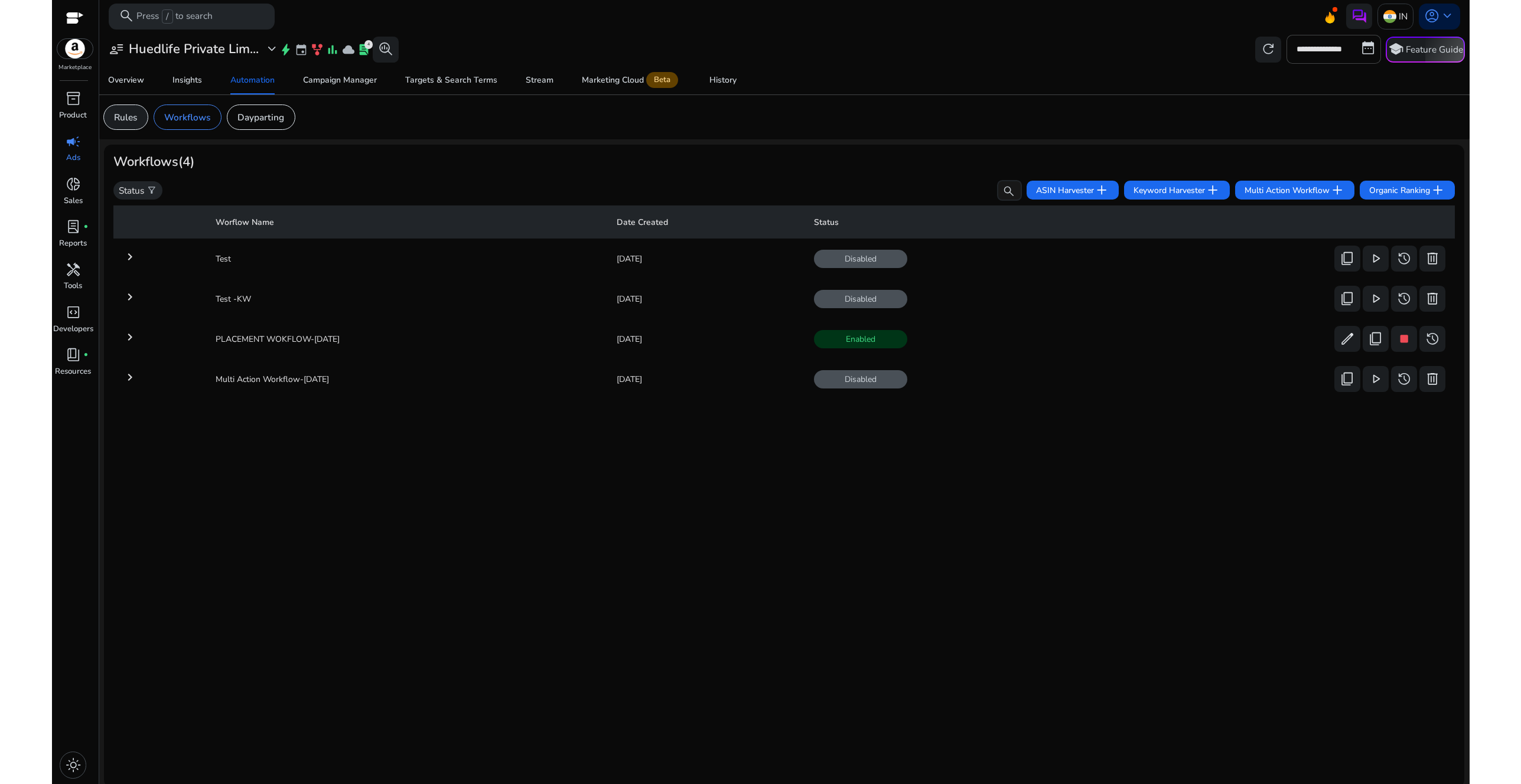
click at [130, 116] on p "Rules" at bounding box center [126, 117] width 23 height 14
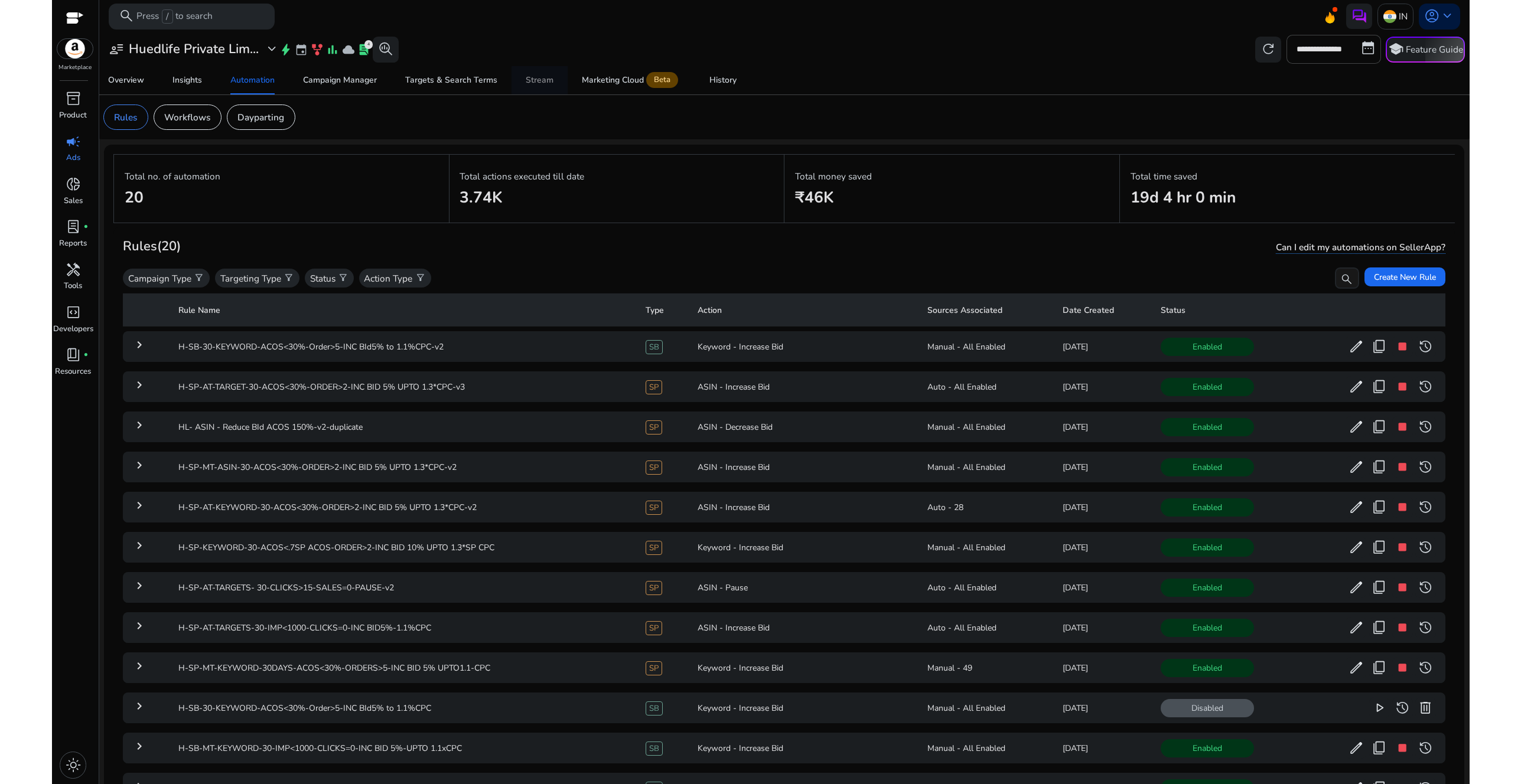
click at [528, 81] on div "Stream" at bounding box center [539, 80] width 28 height 8
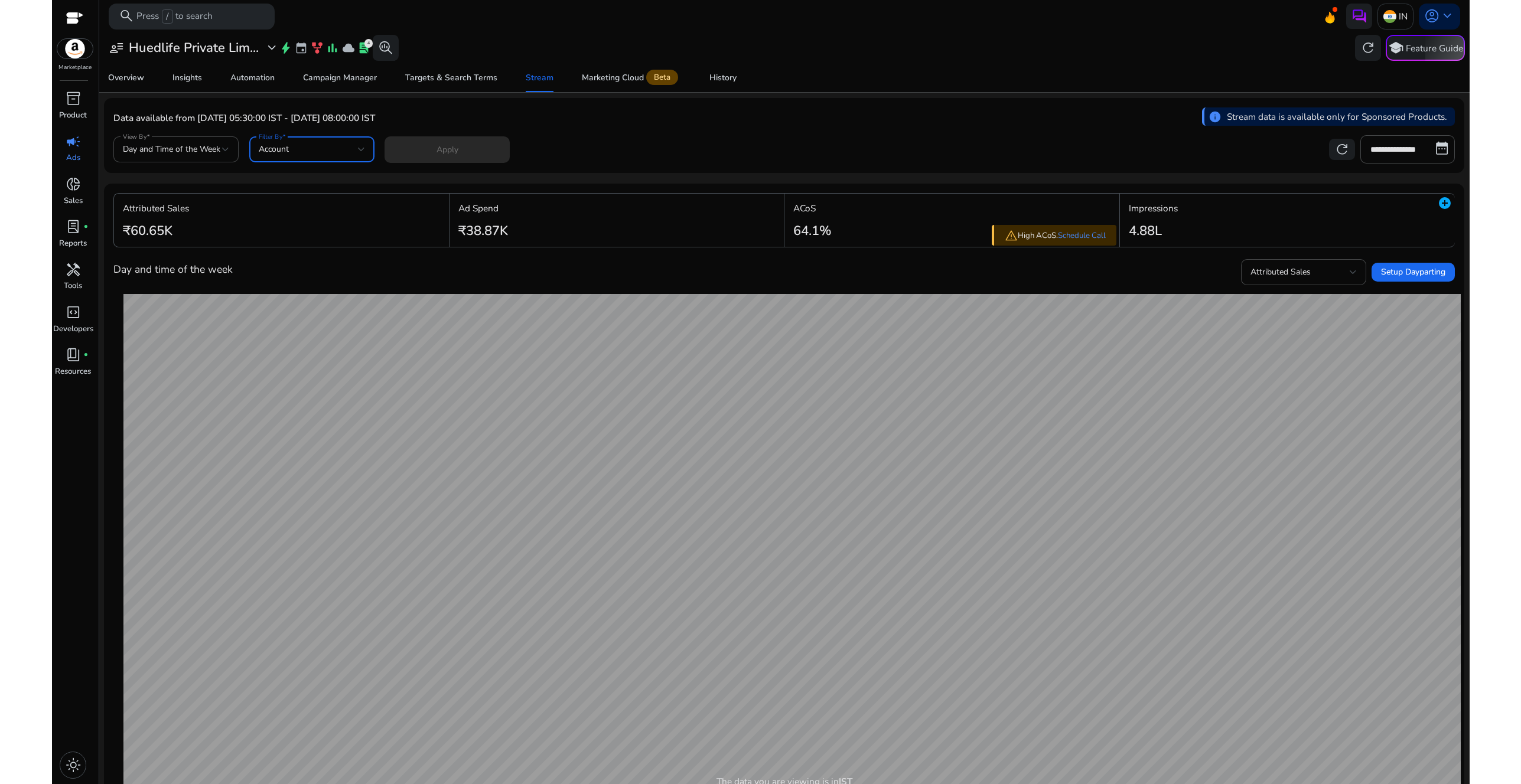
click at [333, 149] on div "Account" at bounding box center [309, 149] width 99 height 13
click at [670, 143] on div at bounding box center [760, 392] width 1521 height 784
click at [215, 149] on span "Day and Time of the Week" at bounding box center [172, 149] width 97 height 11
click at [707, 143] on div at bounding box center [760, 392] width 1521 height 784
click at [1433, 148] on input "**********" at bounding box center [1408, 149] width 94 height 28
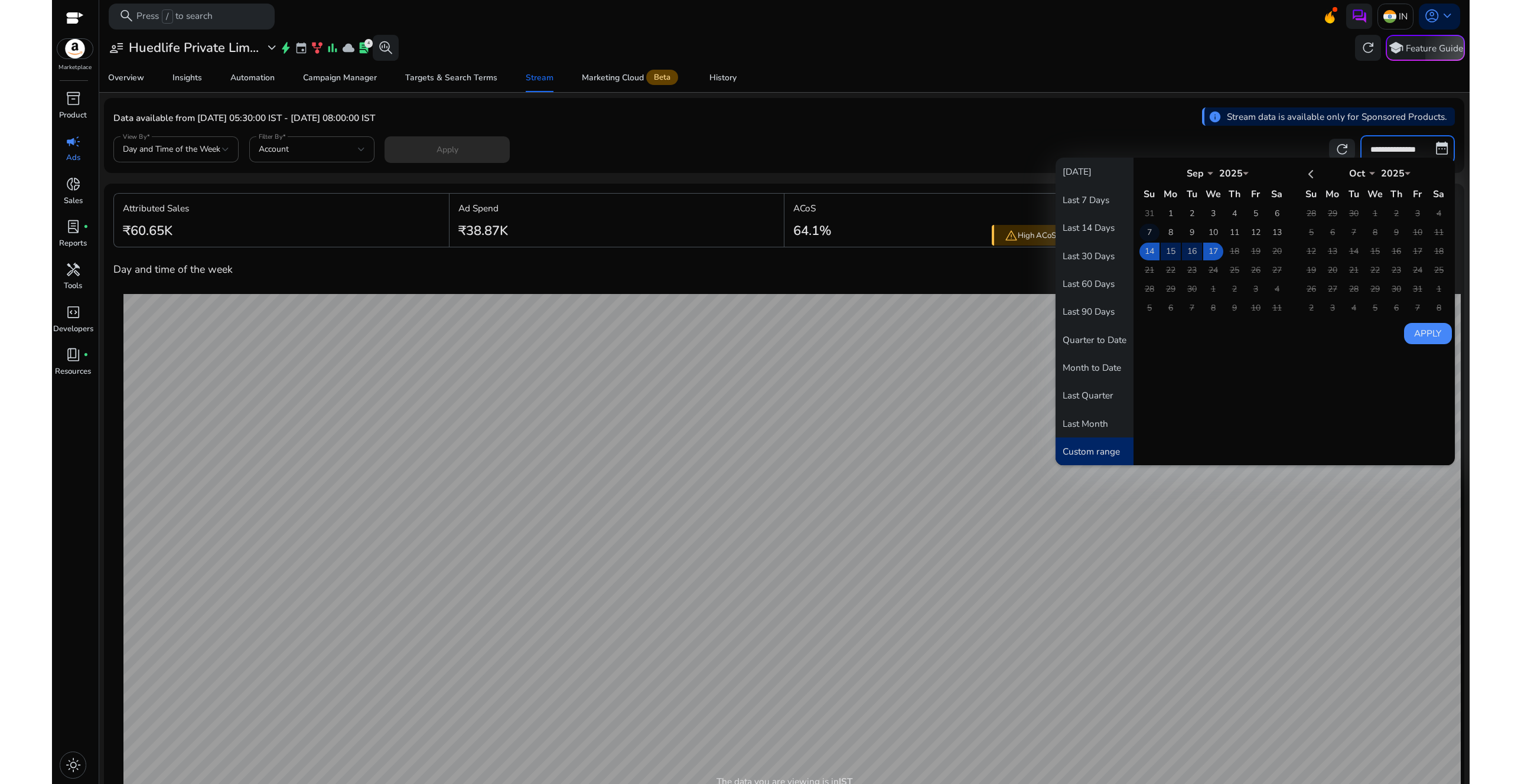
click at [1143, 231] on td "7" at bounding box center [1150, 232] width 20 height 18
click at [1270, 228] on td "13" at bounding box center [1277, 232] width 20 height 18
click at [1428, 332] on button "Apply" at bounding box center [1428, 333] width 48 height 22
type input "**********"
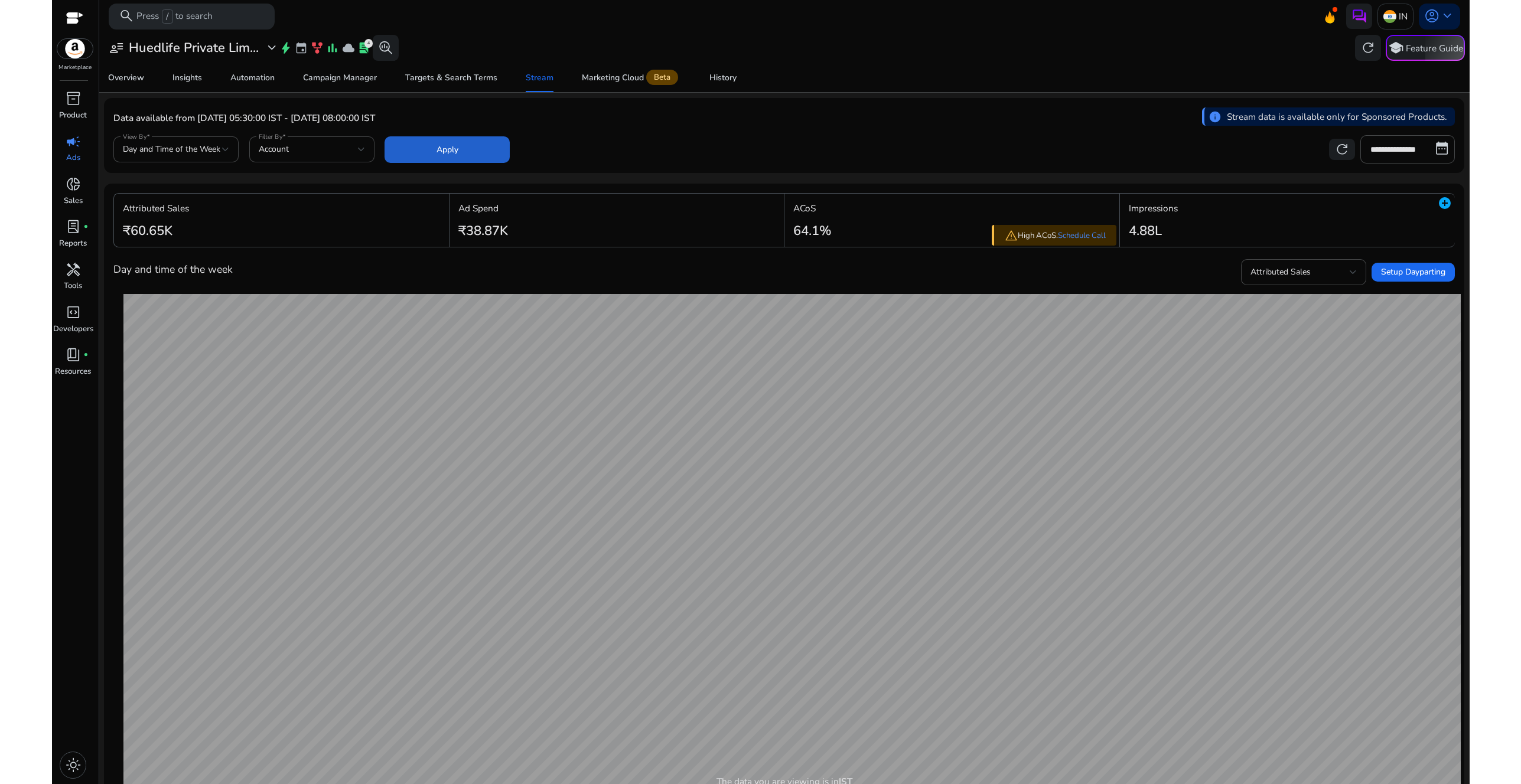
click at [482, 153] on span at bounding box center [447, 149] width 124 height 28
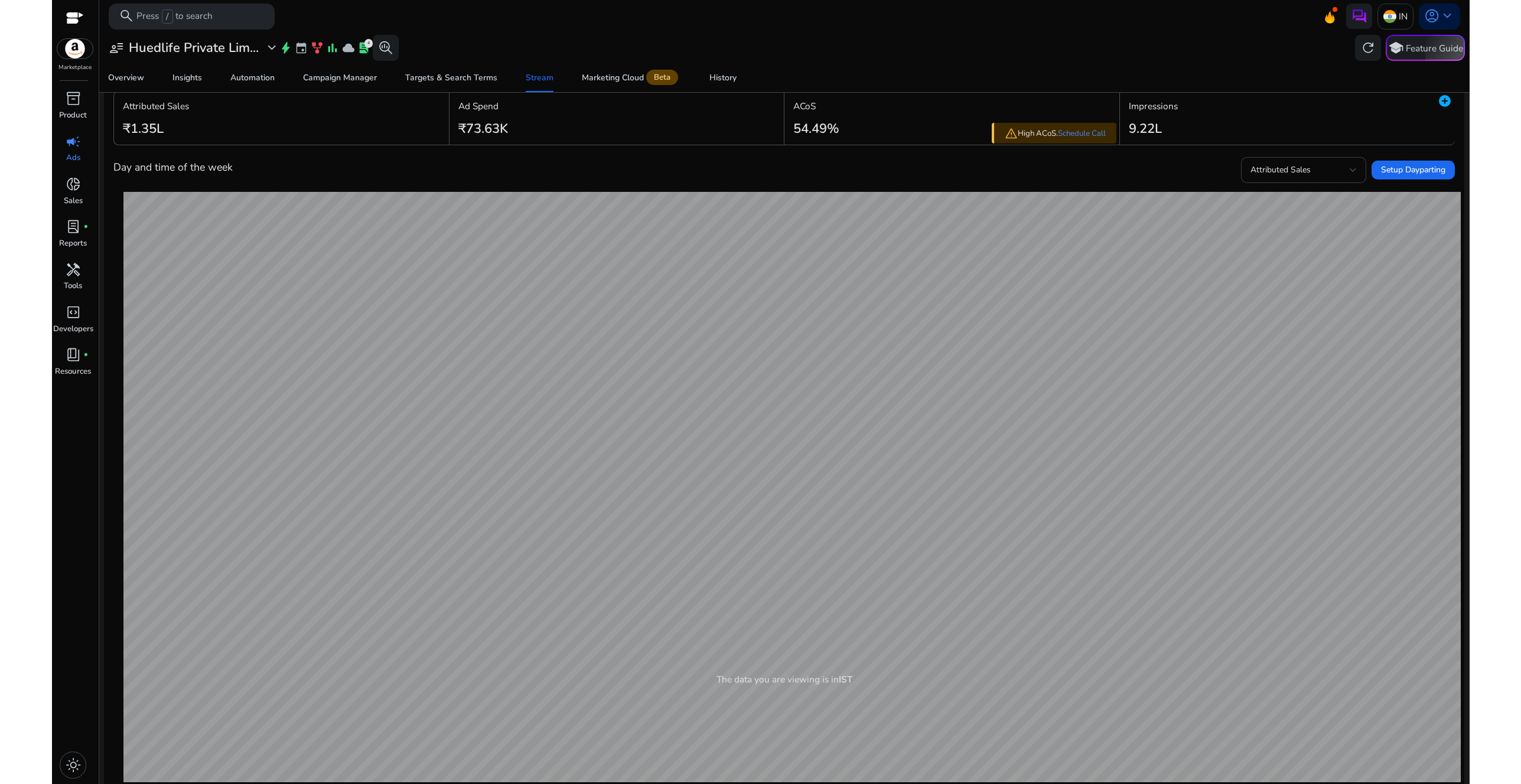
click at [1297, 168] on span "Attributed Sales" at bounding box center [1281, 170] width 60 height 11
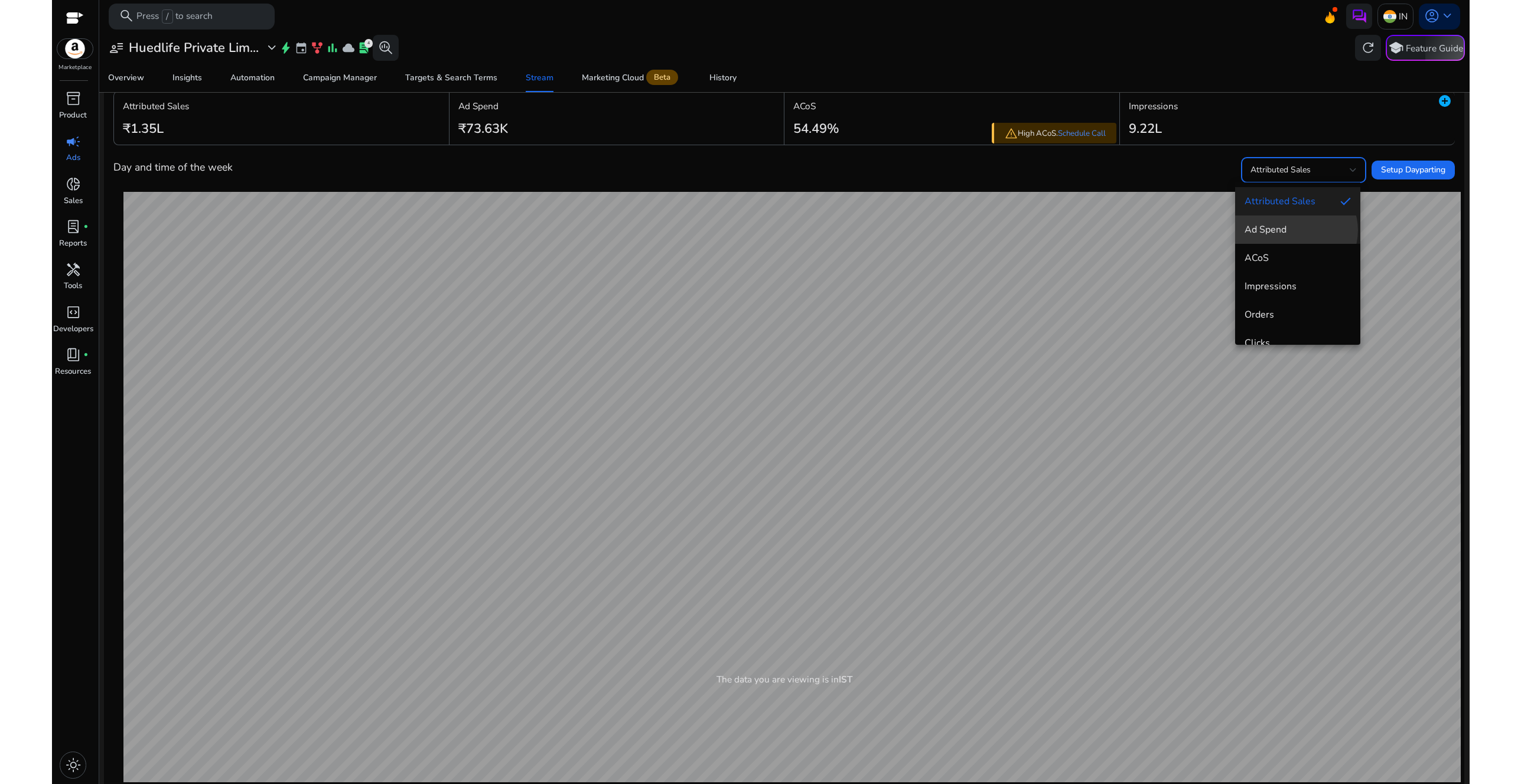
click at [1295, 230] on span "Ad Spend" at bounding box center [1298, 230] width 106 height 13
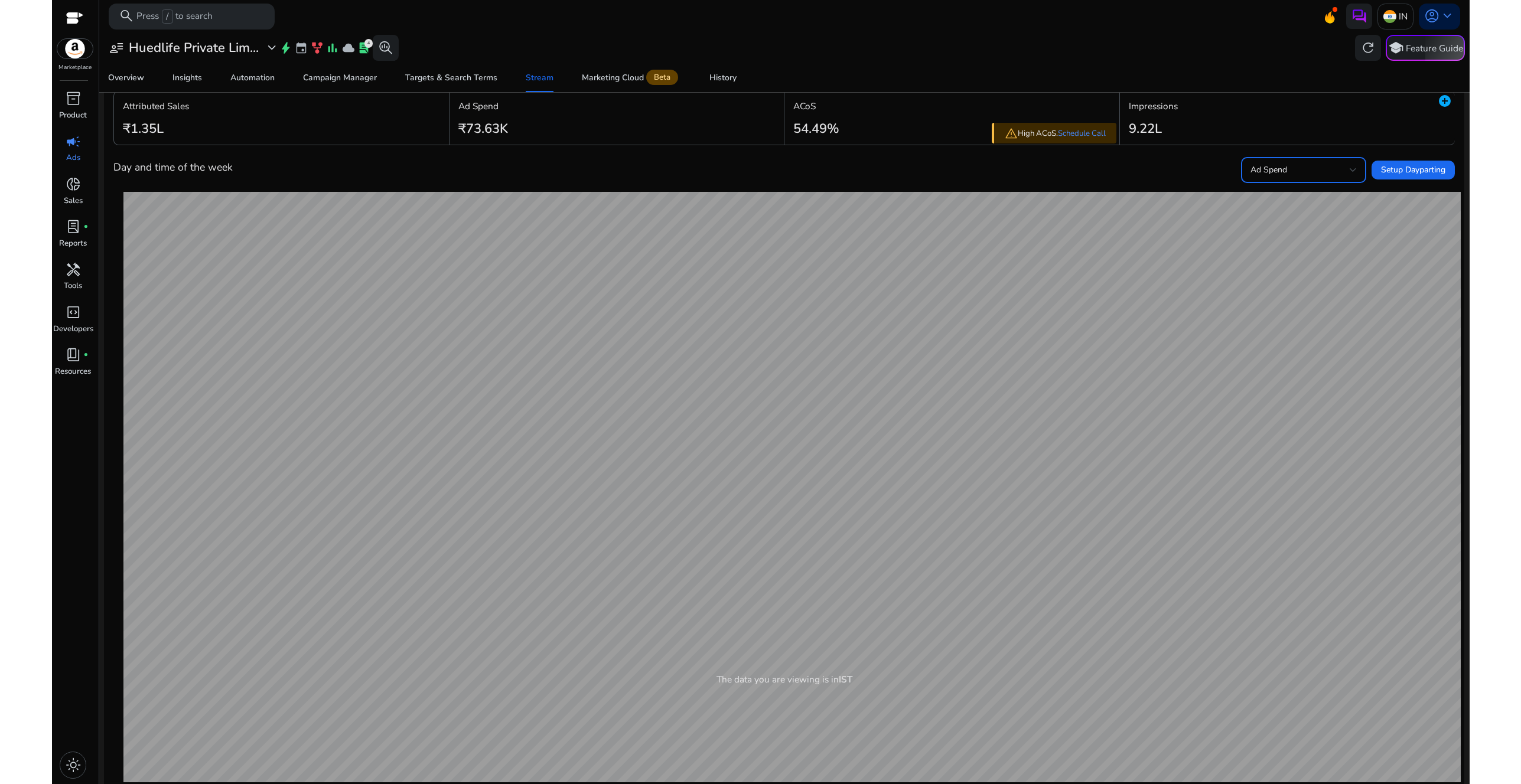
click at [1283, 170] on div "Ad Spend" at bounding box center [1300, 170] width 99 height 13
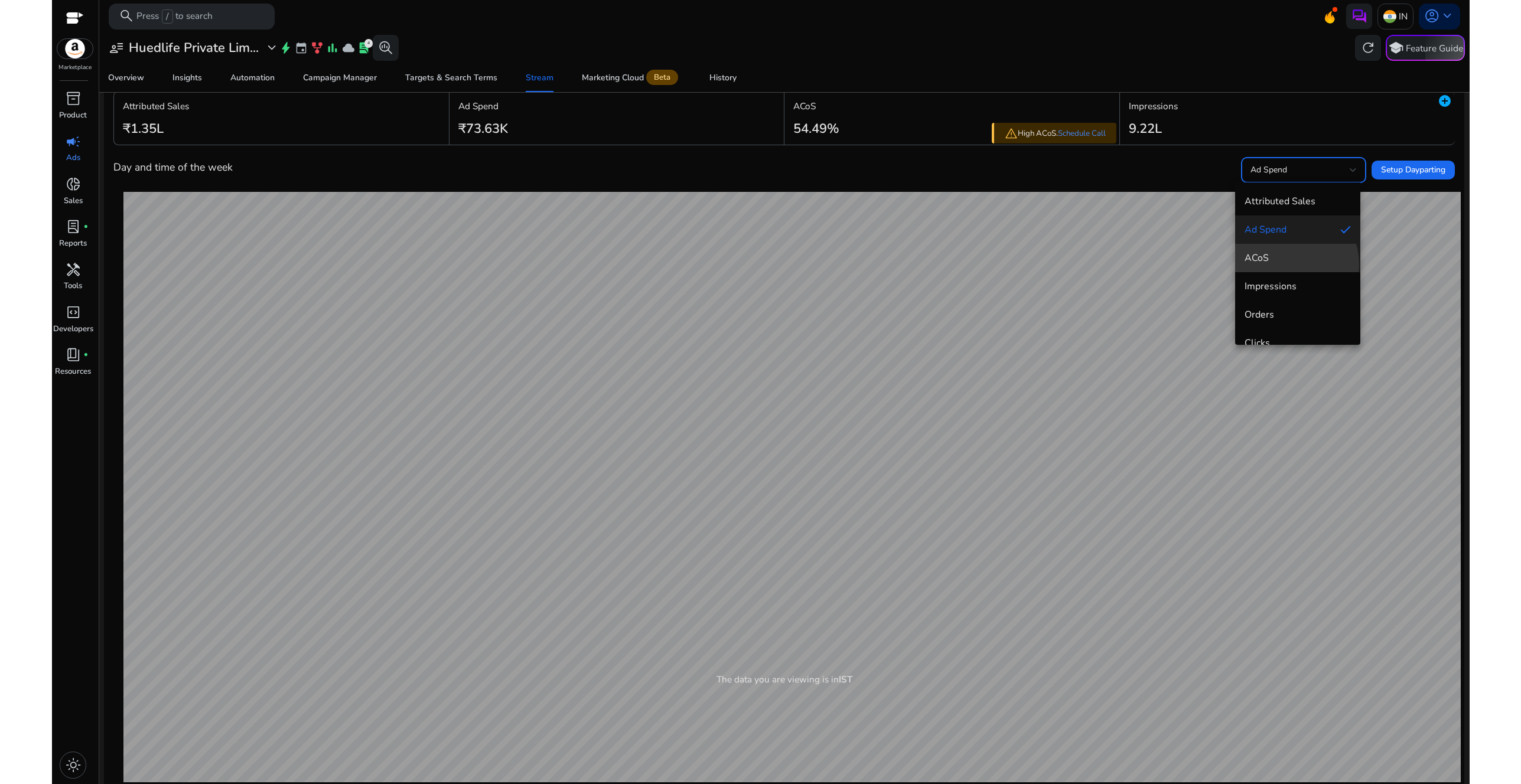
click at [1279, 266] on mat-option "ACoS" at bounding box center [1297, 258] width 125 height 28
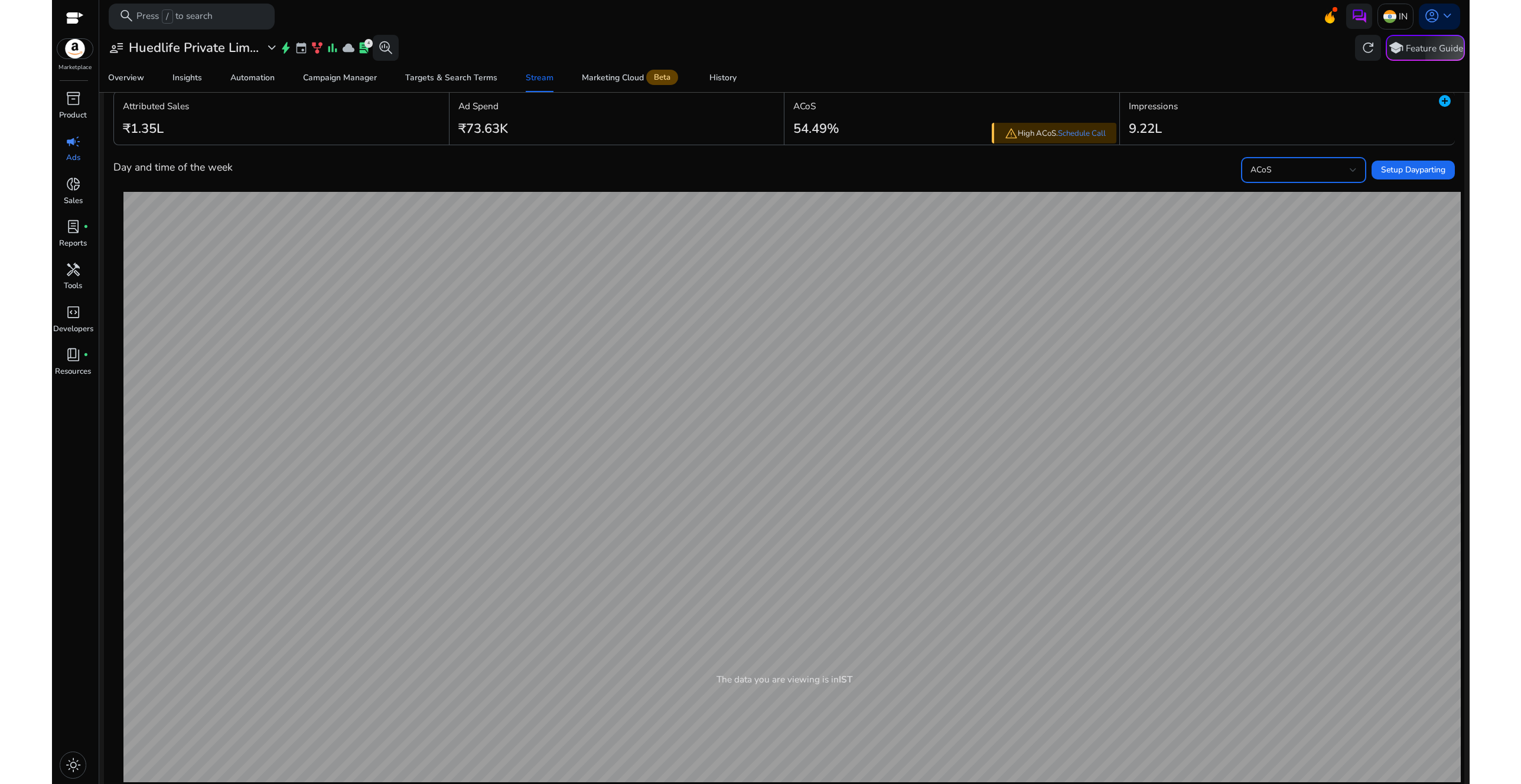
click at [1276, 164] on div "ACoS" at bounding box center [1300, 170] width 99 height 13
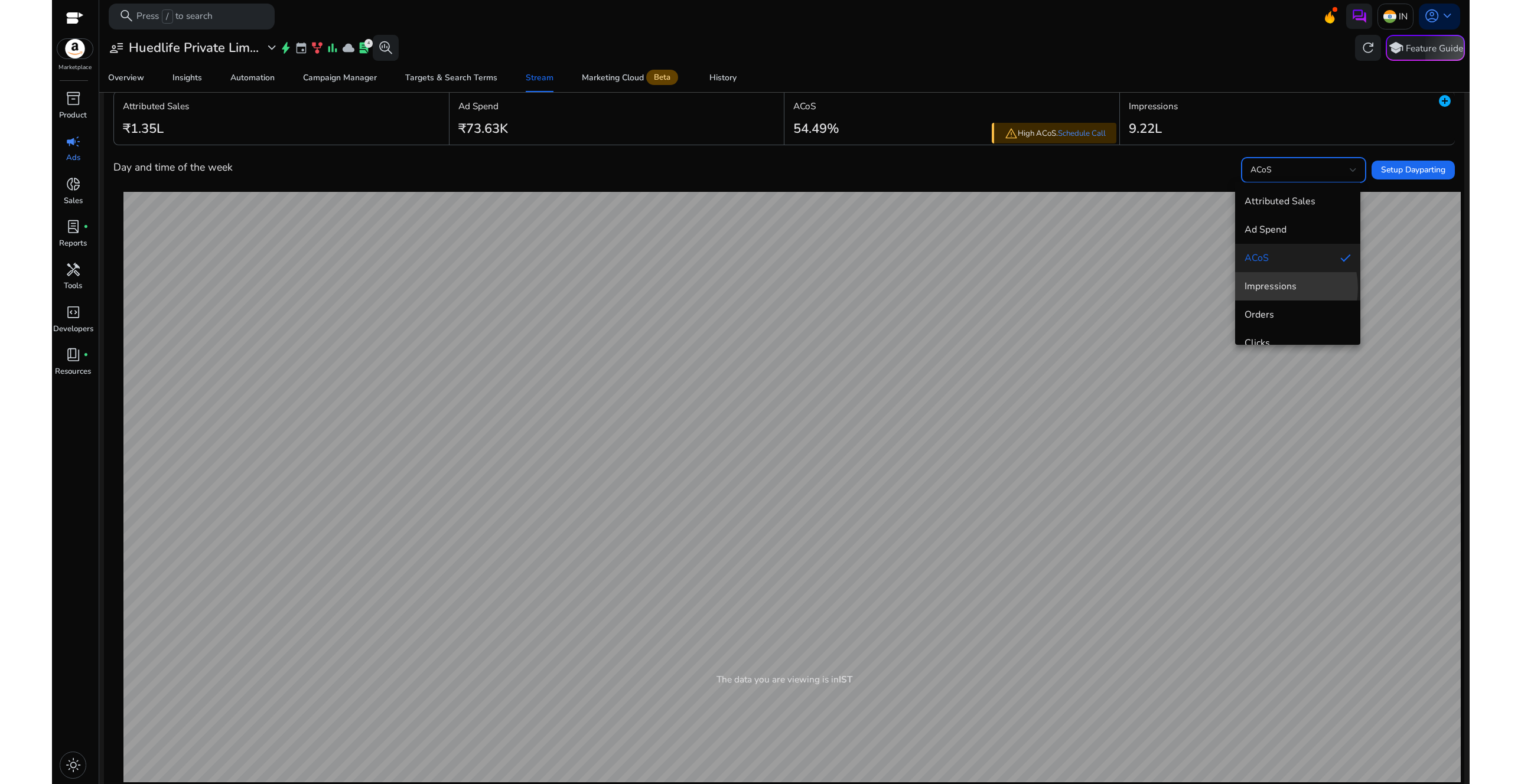
click at [1276, 288] on span "Impressions" at bounding box center [1298, 286] width 106 height 13
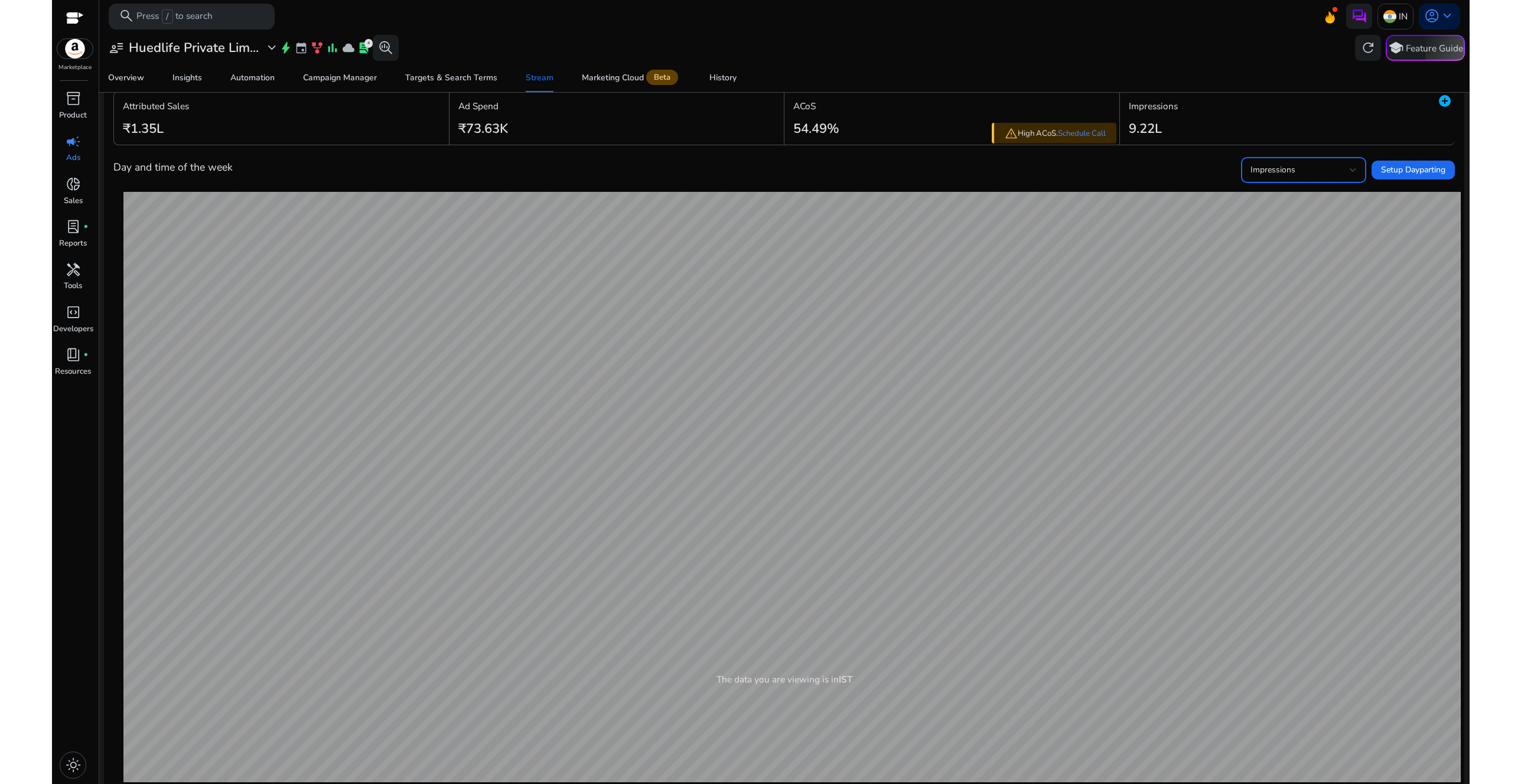
click at [1283, 164] on span "Impressions" at bounding box center [1273, 170] width 45 height 11
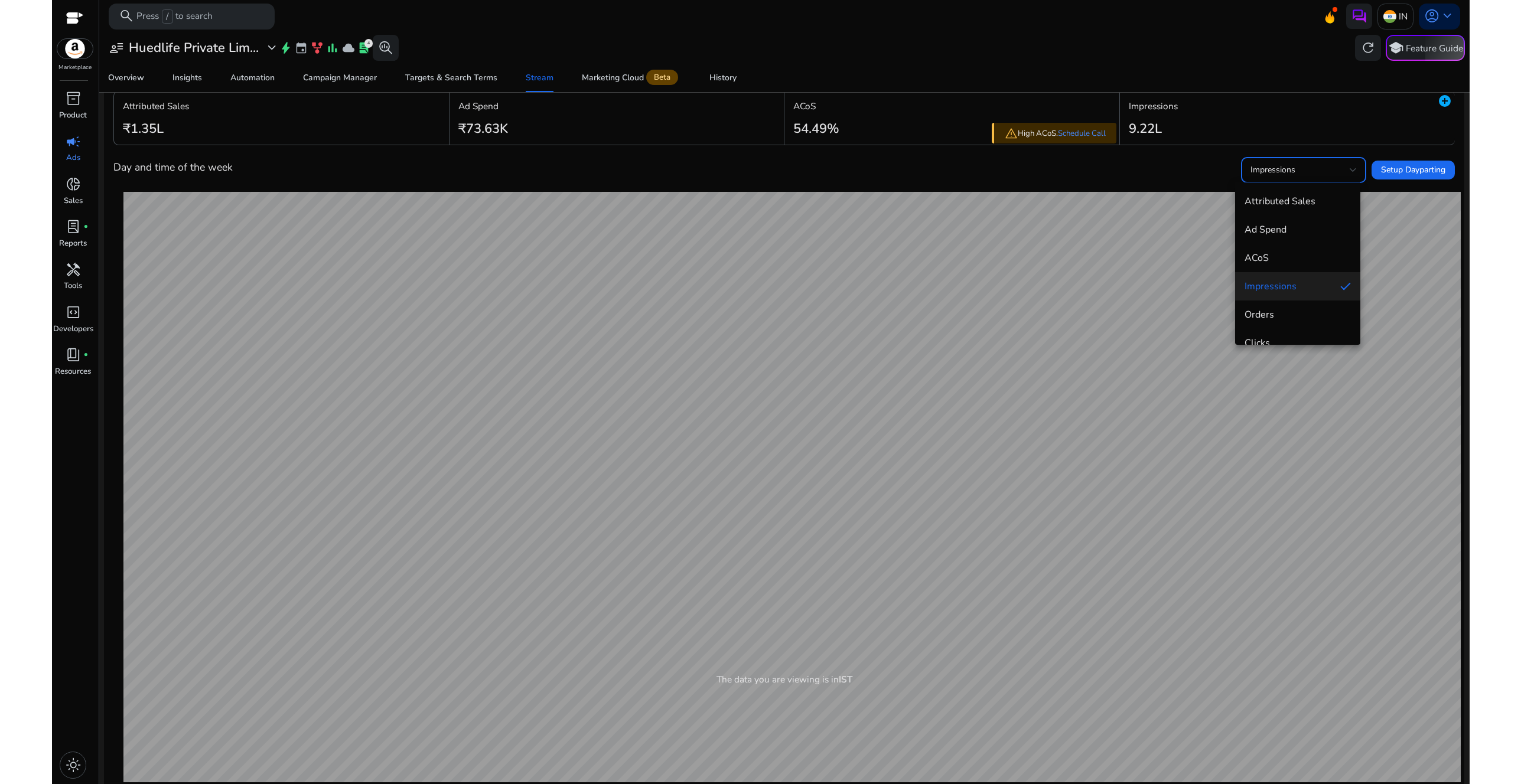
click at [1147, 184] on div at bounding box center [760, 392] width 1521 height 784
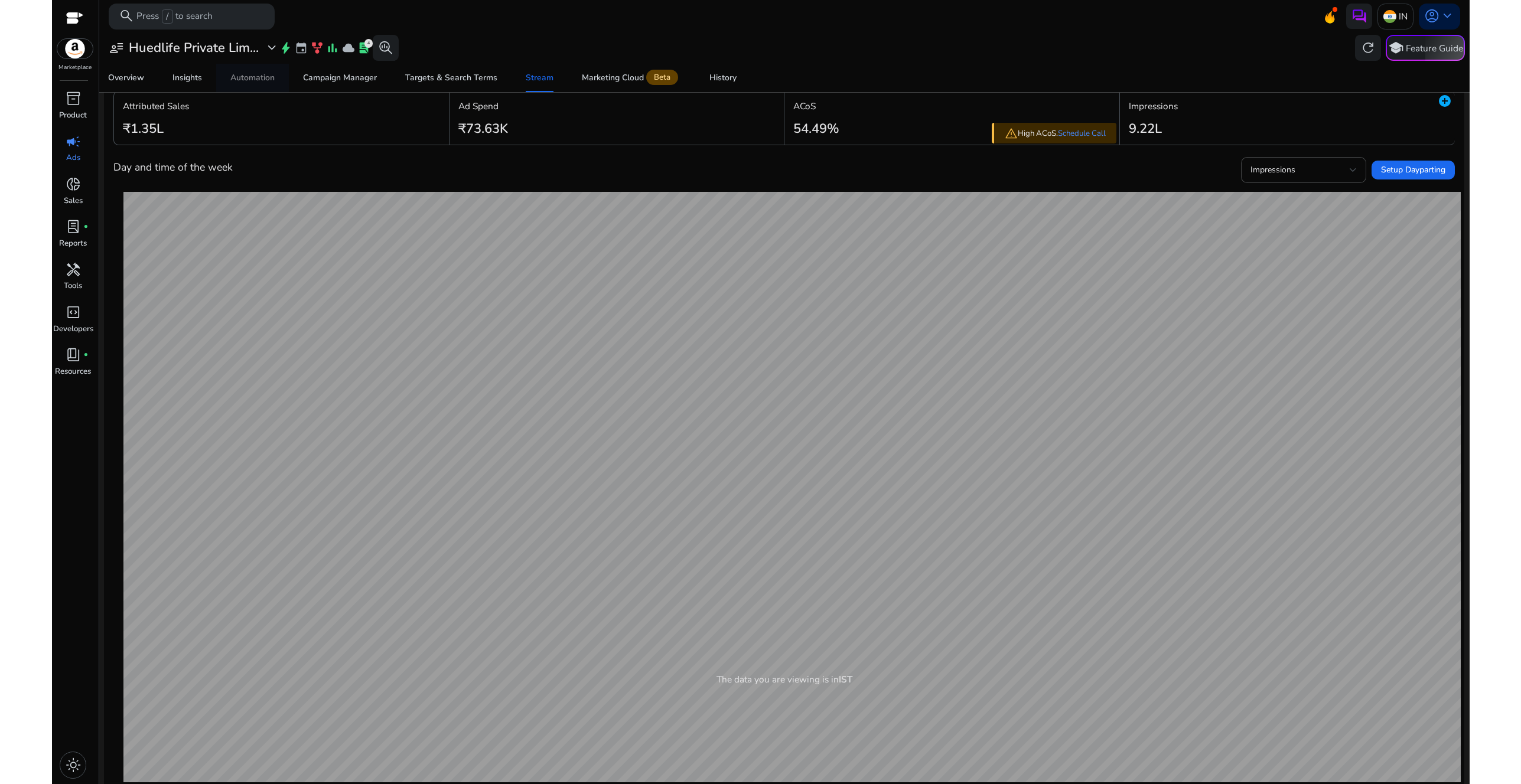
click at [241, 71] on span "Automation" at bounding box center [252, 78] width 44 height 28
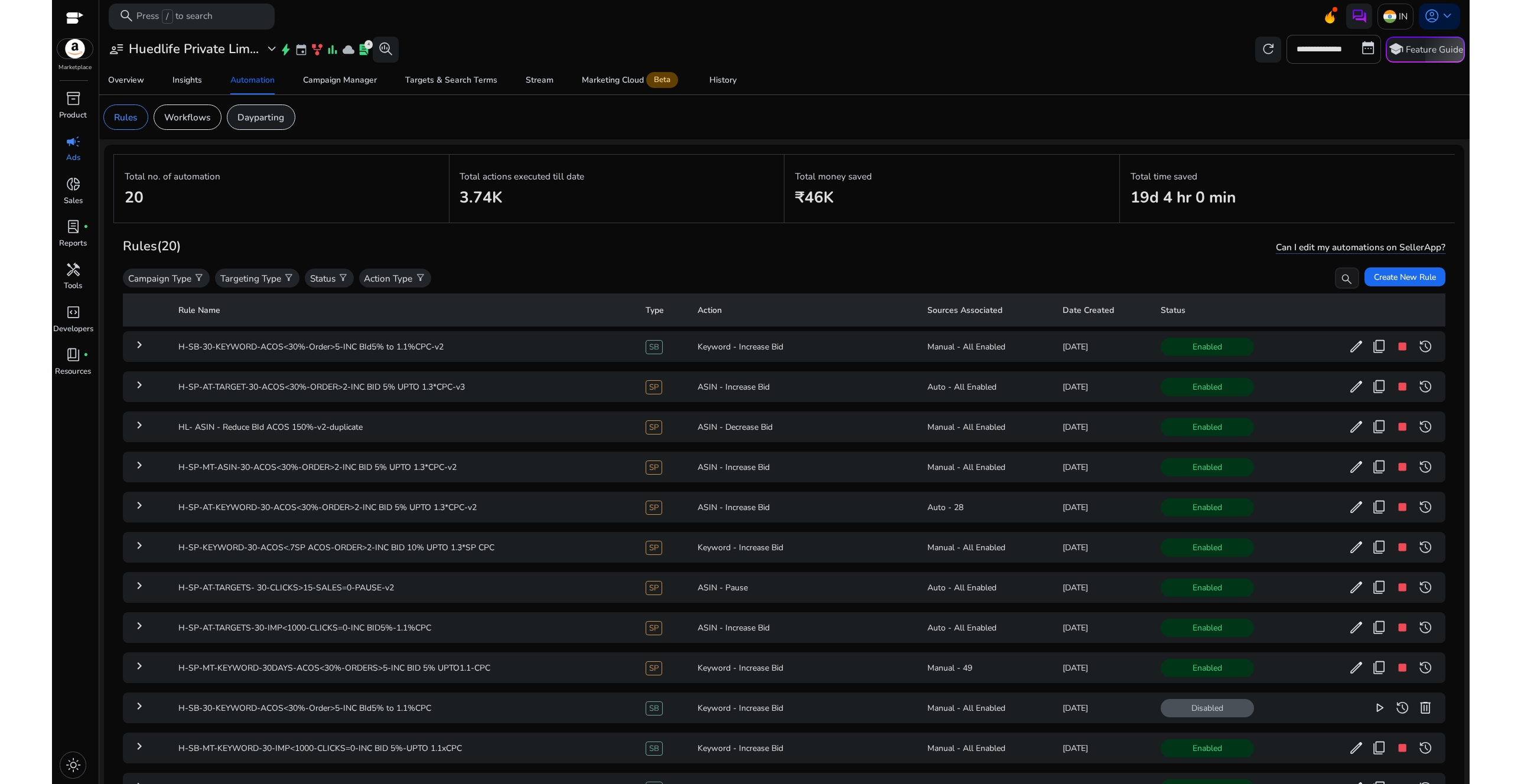
click at [273, 120] on p "Dayparting" at bounding box center [261, 117] width 47 height 14
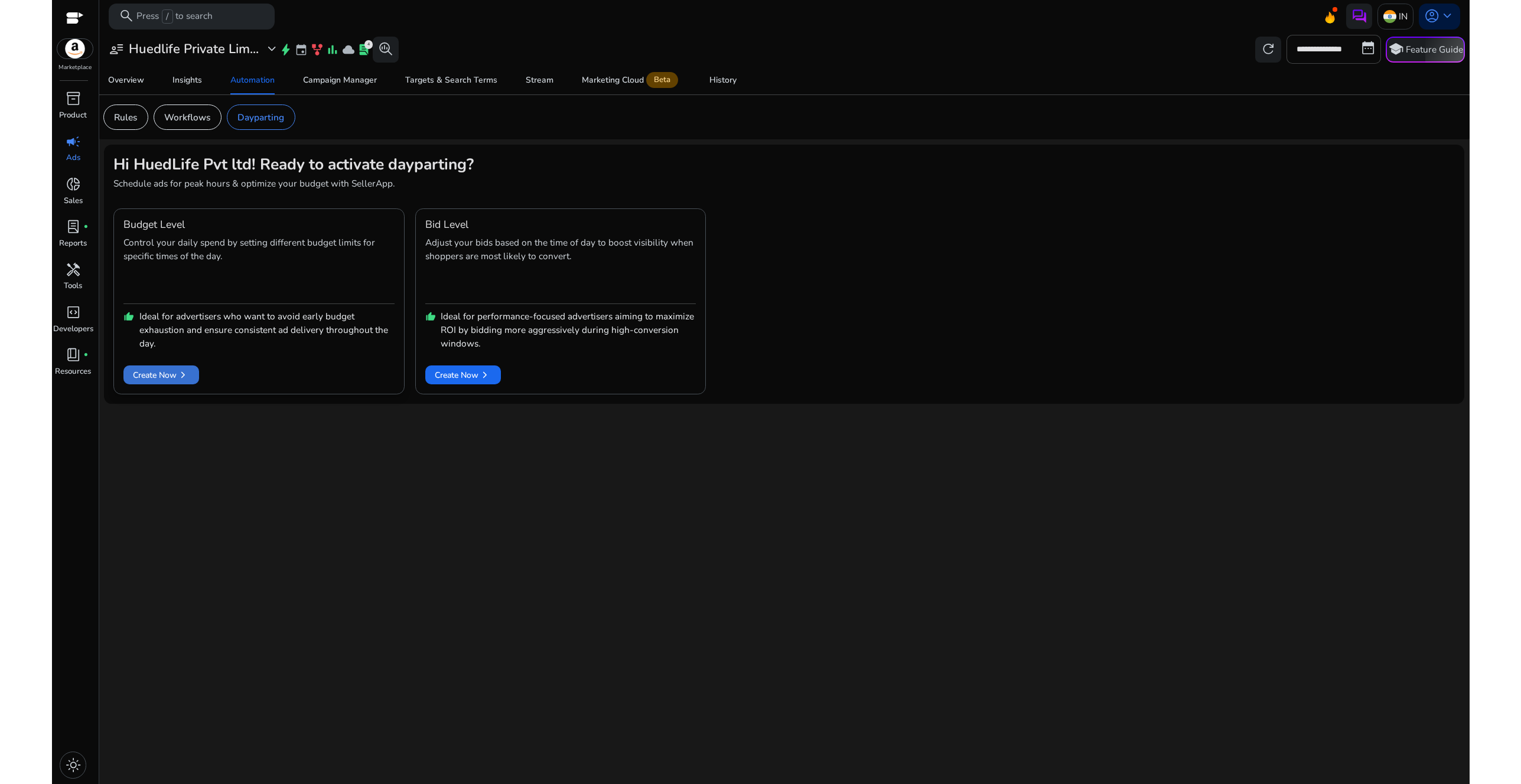
click at [167, 380] on span "Create Now chevron_right" at bounding box center [161, 375] width 57 height 13
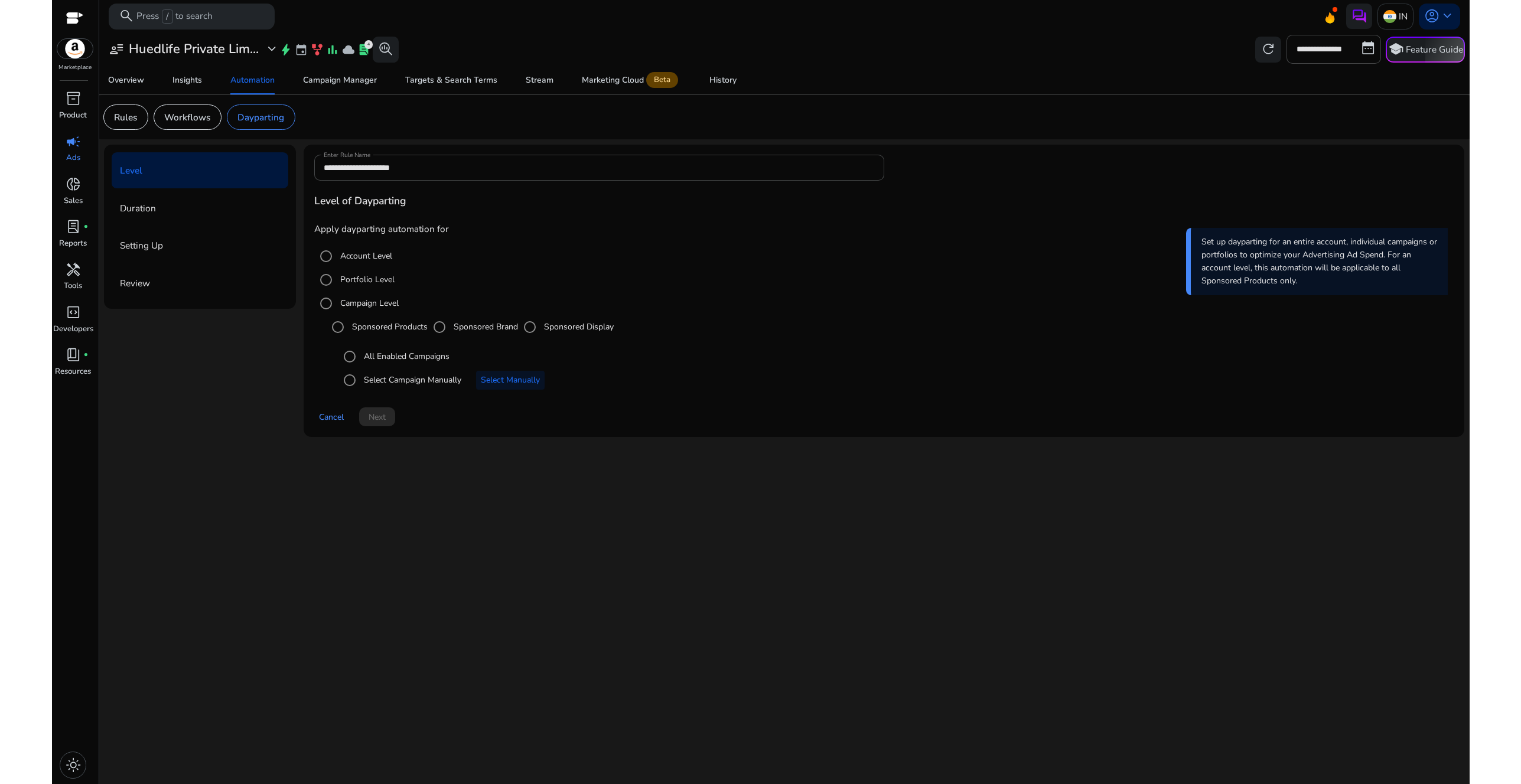
click at [362, 307] on label "Campaign Level" at bounding box center [368, 303] width 61 height 13
click at [396, 328] on label "Sponsored Products" at bounding box center [389, 327] width 78 height 13
click at [401, 362] on label "All Enabled Campaigns" at bounding box center [405, 356] width 88 height 13
click at [381, 422] on span "Next" at bounding box center [377, 417] width 17 height 13
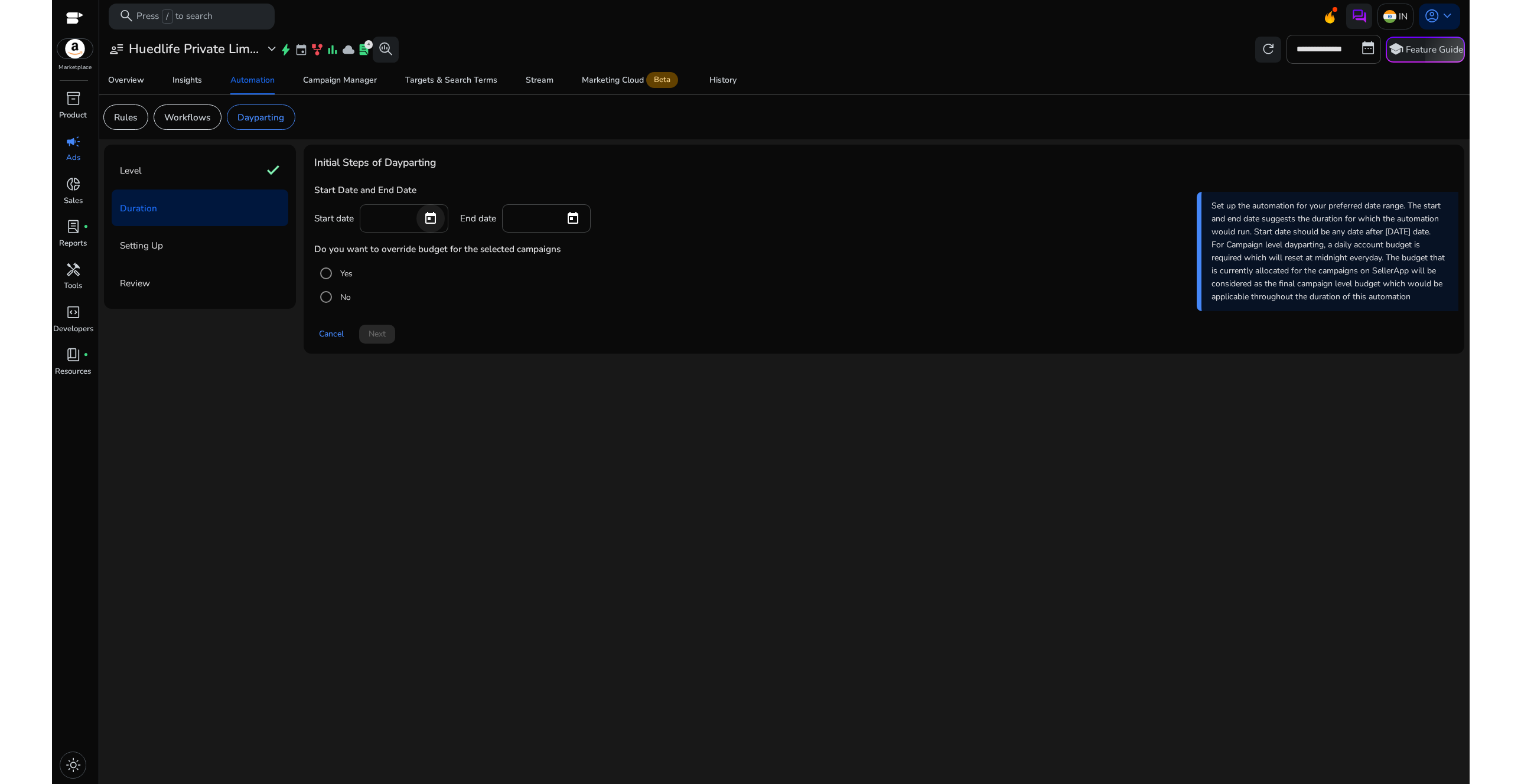
click at [433, 212] on span "Open calendar" at bounding box center [430, 218] width 28 height 28
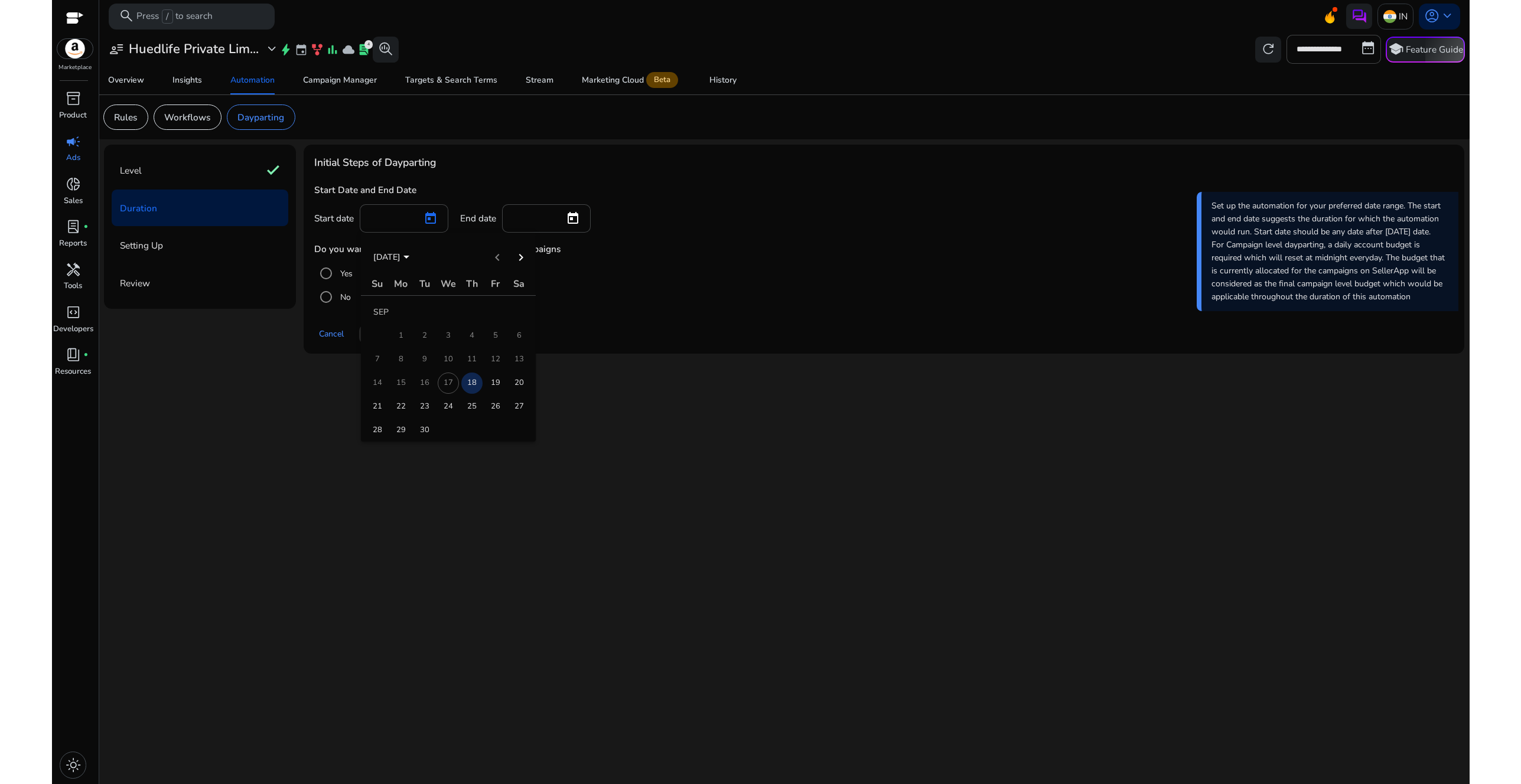
click at [469, 389] on span "18" at bounding box center [472, 383] width 22 height 22
type input "*********"
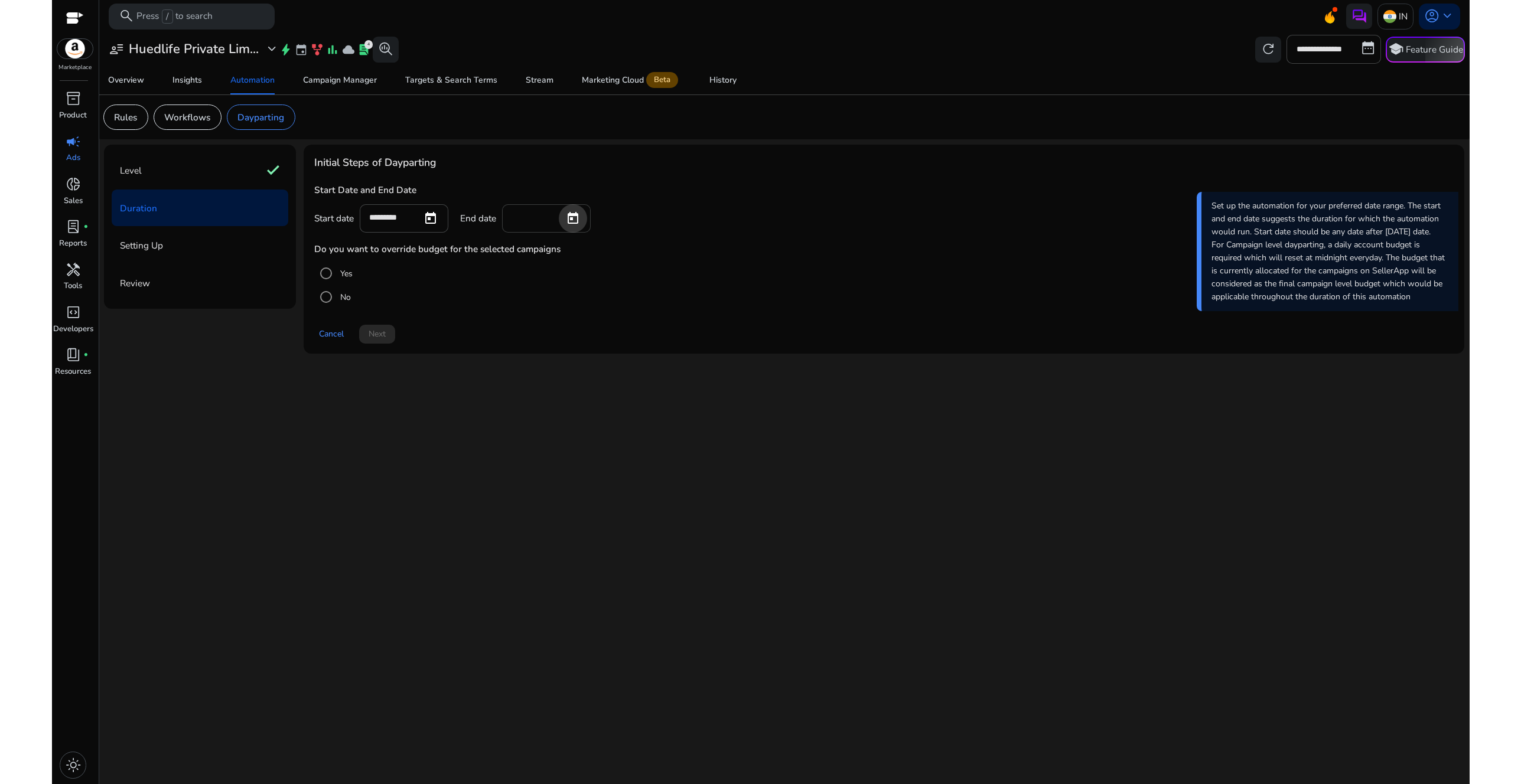
click at [573, 216] on span "Open calendar" at bounding box center [573, 218] width 28 height 28
click at [545, 405] on span "22" at bounding box center [543, 407] width 22 height 22
click at [570, 220] on span "Open calendar" at bounding box center [573, 218] width 28 height 28
click at [658, 401] on span "27" at bounding box center [662, 407] width 22 height 22
type input "*********"
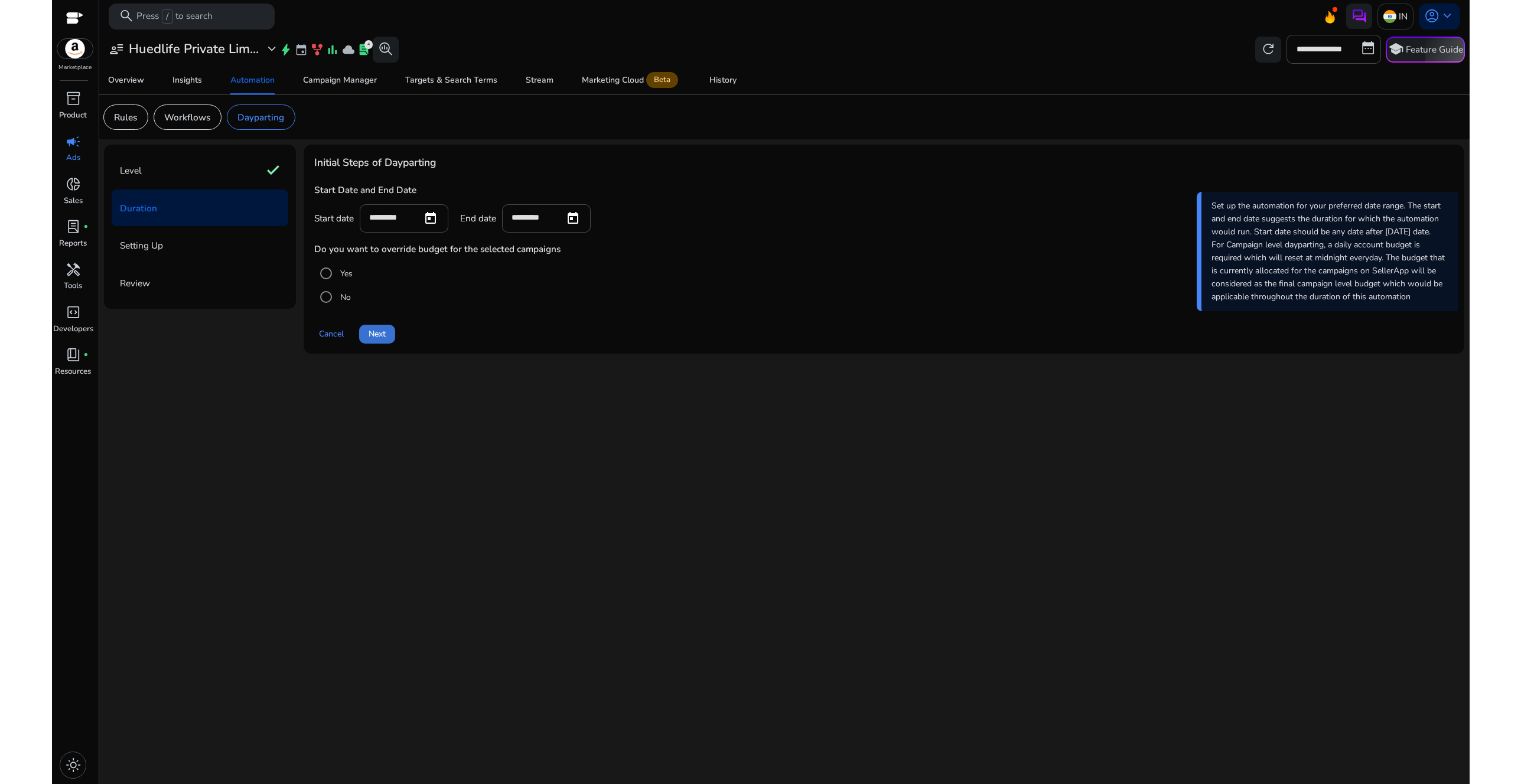
click at [379, 330] on span "Next" at bounding box center [377, 333] width 17 height 13
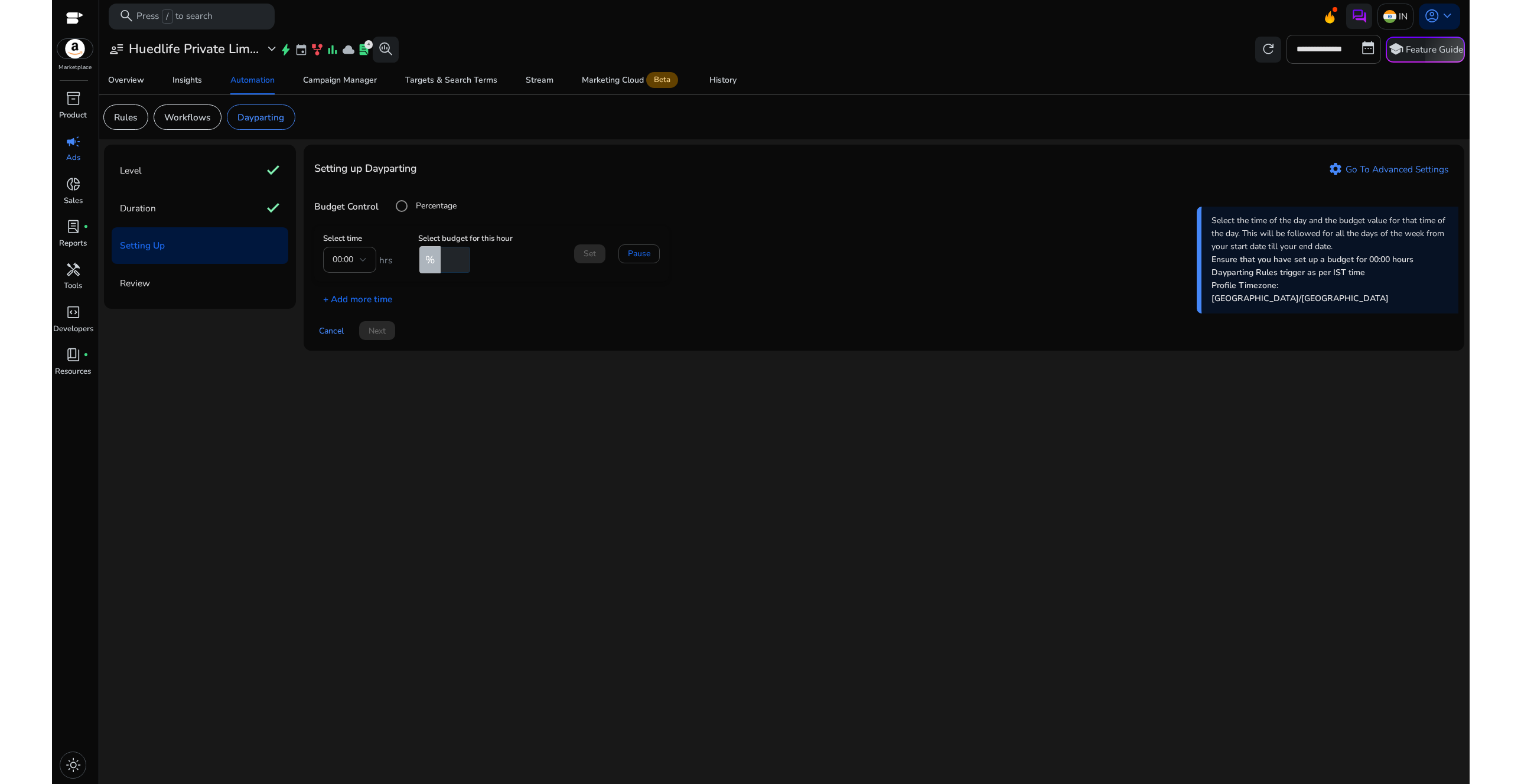
click at [360, 259] on mat-form-field "00:00" at bounding box center [349, 259] width 53 height 26
click at [1421, 167] on link "settings Go To Advanced Settings" at bounding box center [1389, 169] width 130 height 20
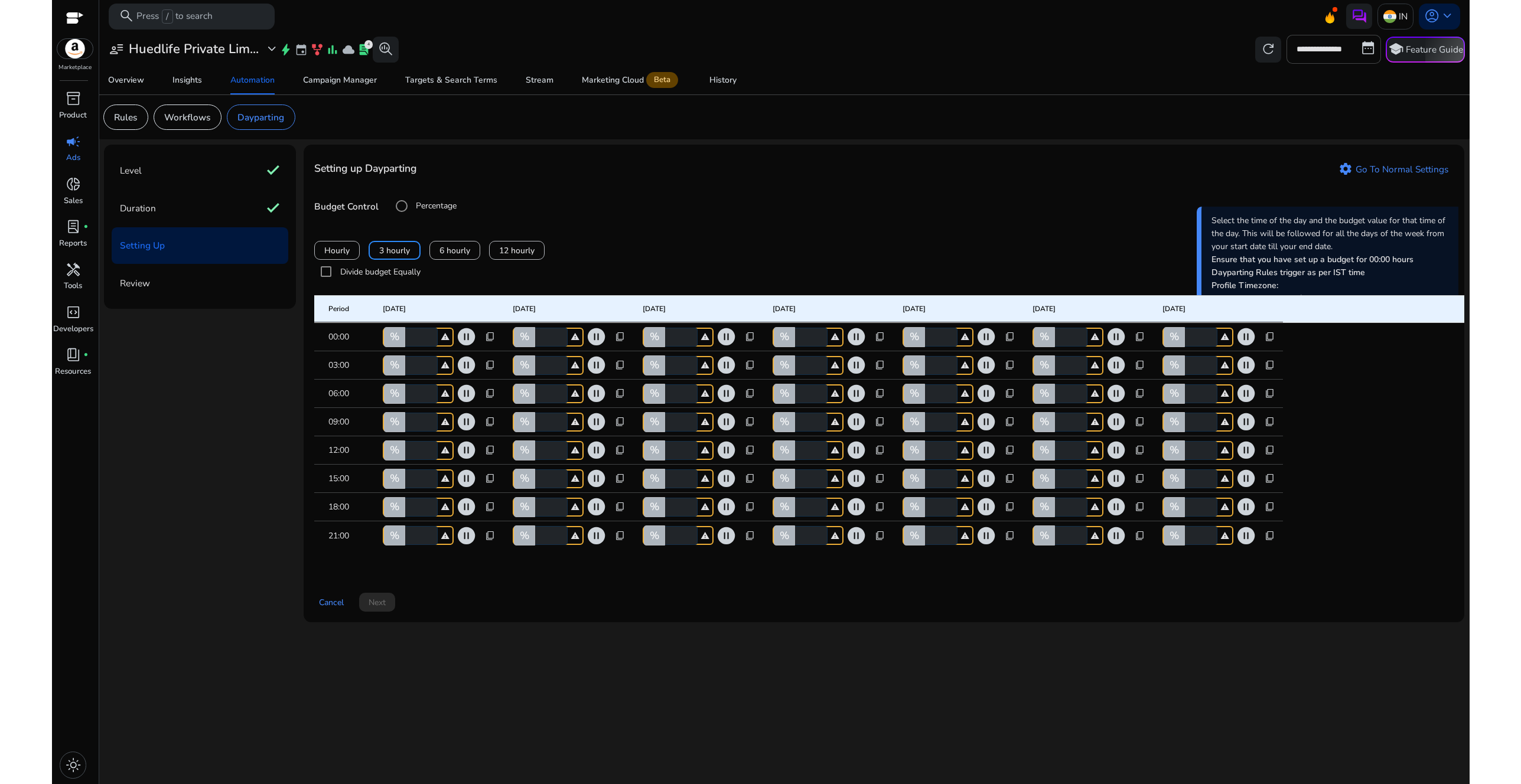
drag, startPoint x: 419, startPoint y: 523, endPoint x: 401, endPoint y: 520, distance: 18.2
click at [401, 517] on div "% * warning" at bounding box center [418, 507] width 71 height 19
type input "**"
click at [540, 517] on input "*" at bounding box center [550, 507] width 35 height 19
type input "**"
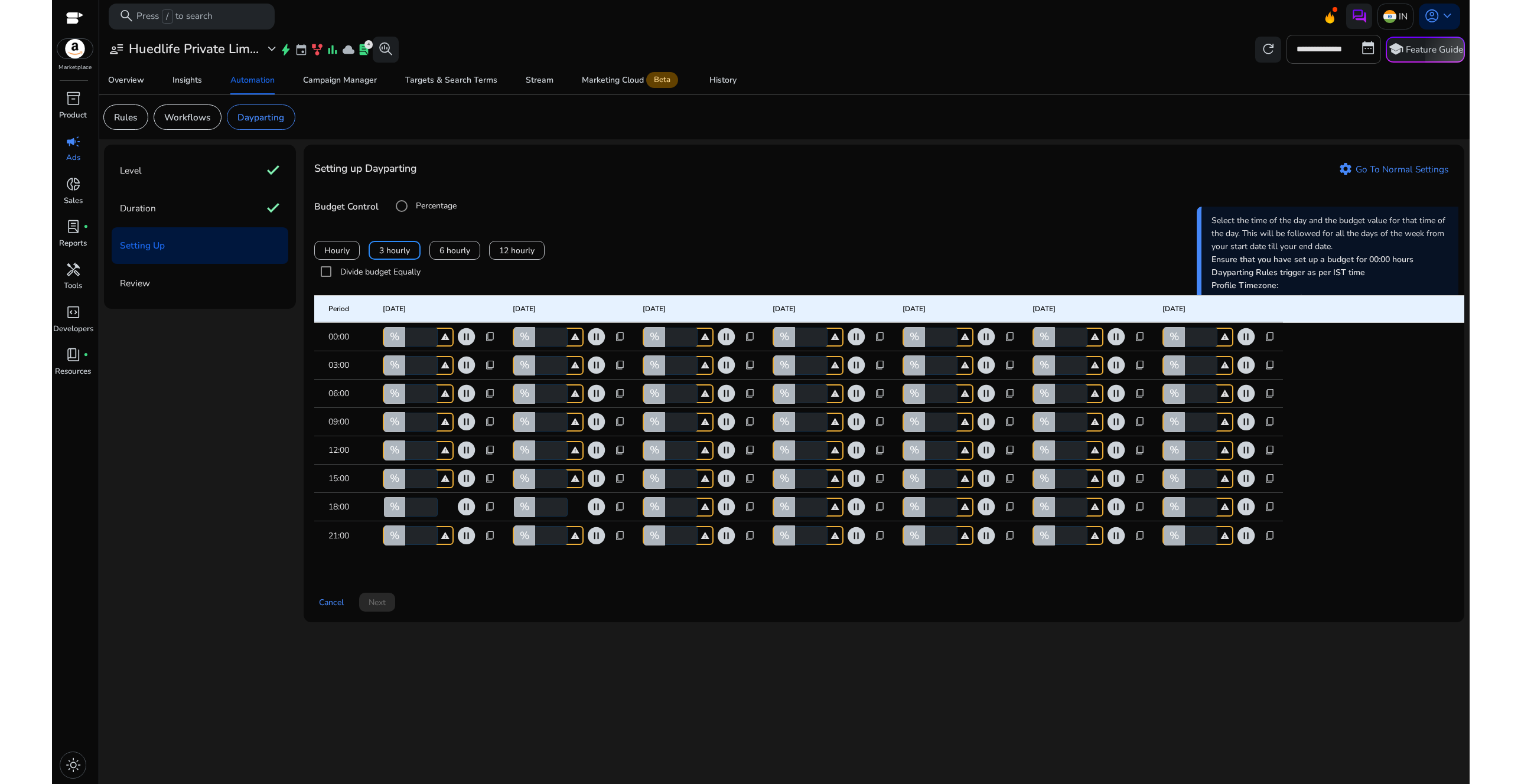
click at [670, 517] on input "*" at bounding box center [680, 507] width 35 height 19
click at [801, 520] on div "Pause your existing campaigns selected for this dayparting rule for any particu…" at bounding box center [726, 509] width 260 height 53
type input "**"
click at [804, 545] on input "*" at bounding box center [810, 535] width 35 height 19
click at [801, 517] on input "*" at bounding box center [810, 507] width 35 height 19
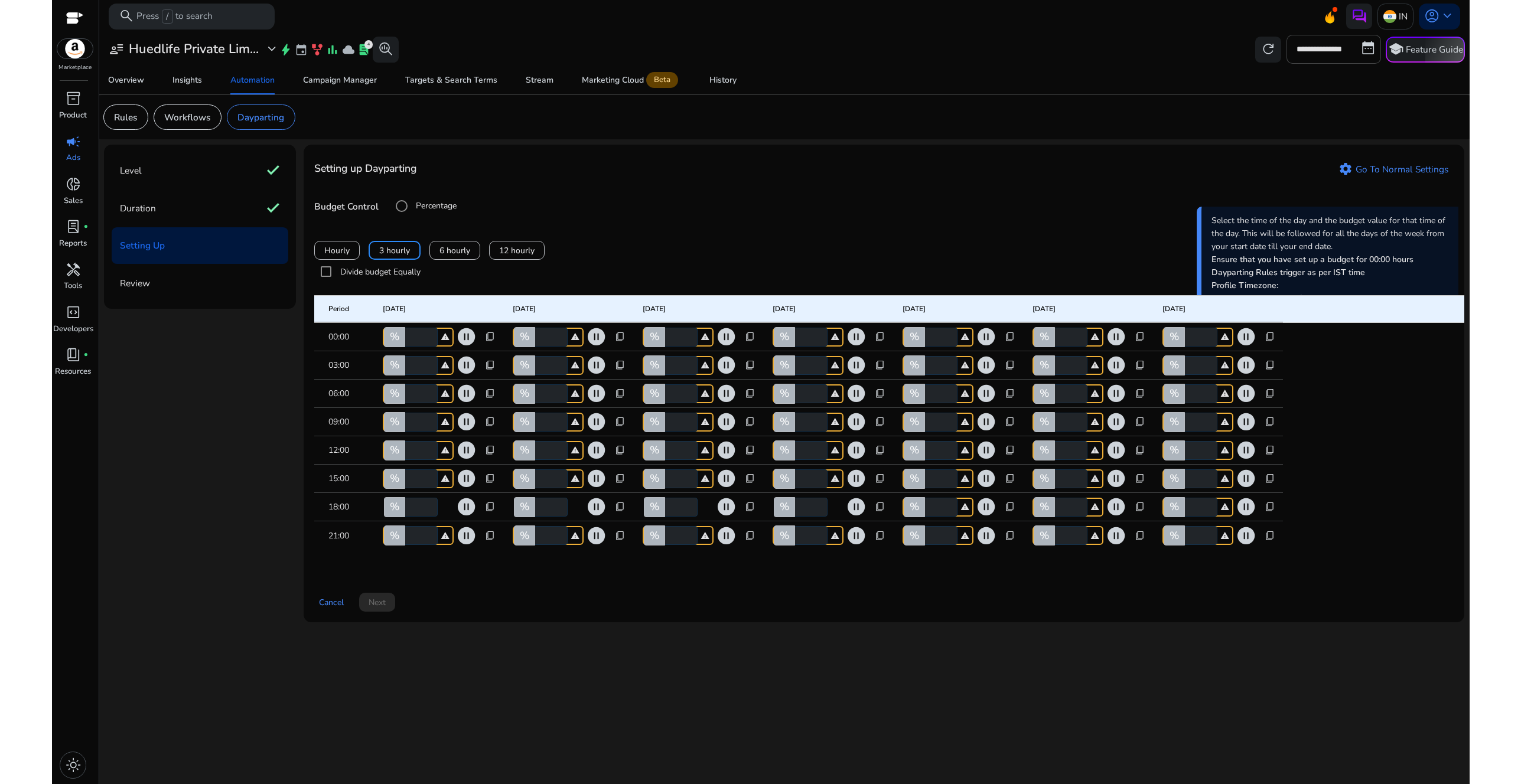
type input "**"
click at [929, 517] on input "*" at bounding box center [940, 507] width 35 height 19
type input "**"
click at [1058, 517] on input "*" at bounding box center [1070, 507] width 35 height 19
type input "**"
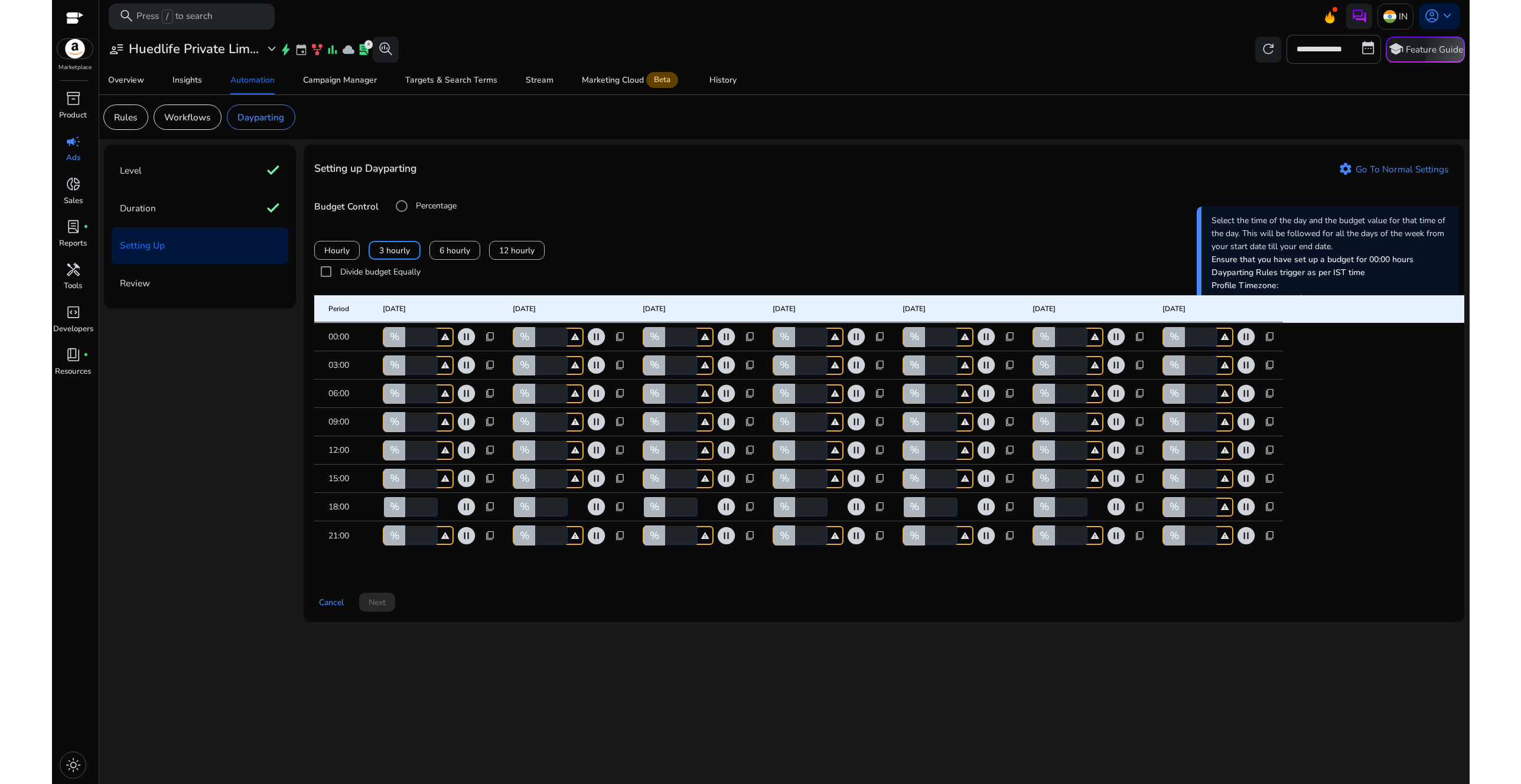
click at [1189, 517] on input "*" at bounding box center [1200, 507] width 35 height 19
type input "**"
click at [1335, 408] on mat-row "06:00 % * warning pause_circle content_copy % * warning pause_circle content_co…" at bounding box center [900, 393] width 1172 height 28
drag, startPoint x: 416, startPoint y: 355, endPoint x: 404, endPoint y: 354, distance: 12.0
click at [404, 347] on div "% * warning" at bounding box center [418, 337] width 71 height 19
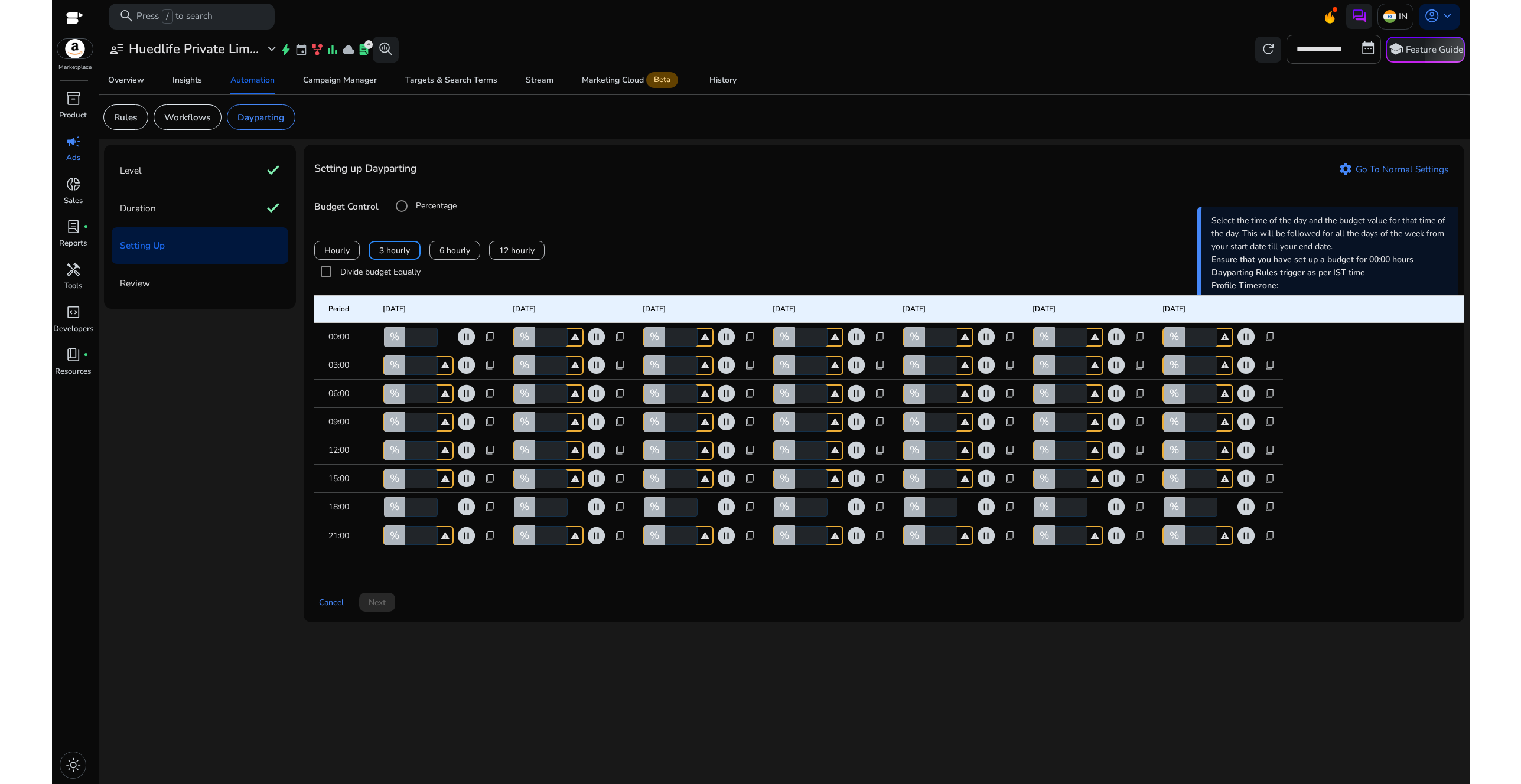
type input "*"
drag, startPoint x: 417, startPoint y: 381, endPoint x: 404, endPoint y: 381, distance: 13.0
click at [404, 375] on div "% * warning" at bounding box center [418, 366] width 71 height 19
type input "**"
drag, startPoint x: 422, startPoint y: 409, endPoint x: 397, endPoint y: 405, distance: 25.3
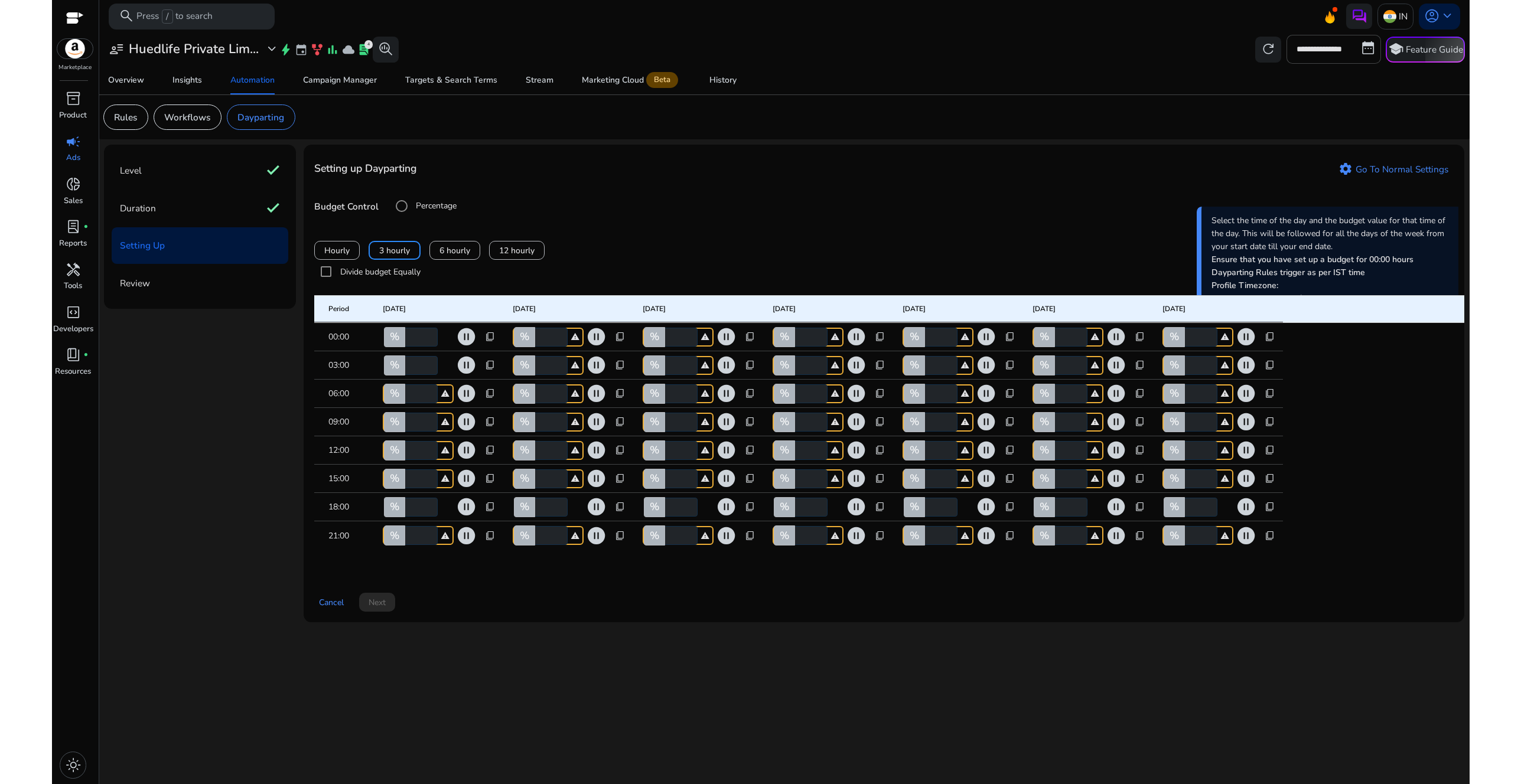
click at [397, 403] on div "% * warning" at bounding box center [418, 394] width 71 height 19
type input "**"
drag, startPoint x: 417, startPoint y: 434, endPoint x: 407, endPoint y: 434, distance: 10.0
click at [407, 431] on input "*" at bounding box center [420, 422] width 35 height 19
type input "*"
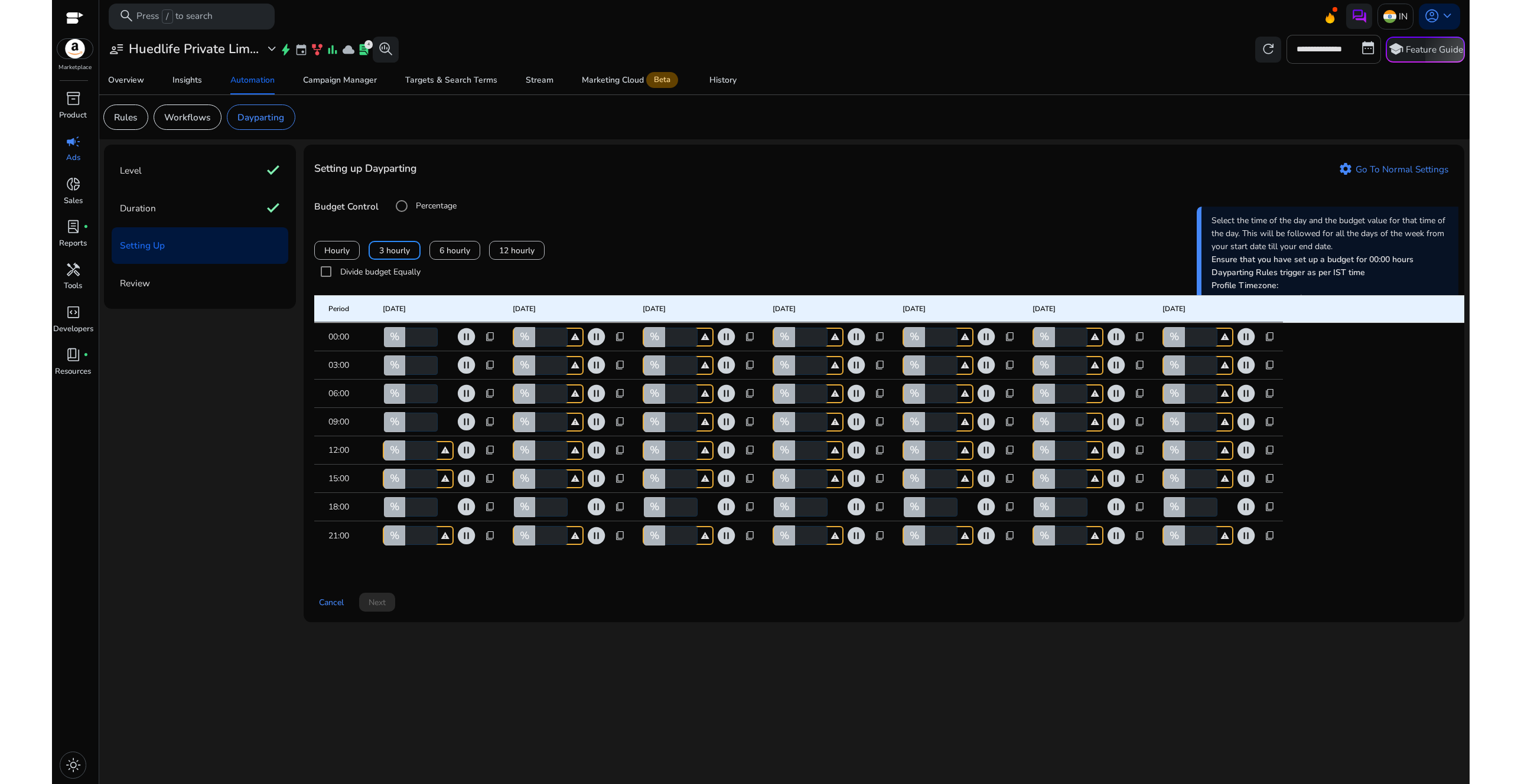
type input "**"
drag, startPoint x: 417, startPoint y: 382, endPoint x: 411, endPoint y: 380, distance: 6.3
click at [411, 375] on input "**" at bounding box center [420, 366] width 35 height 19
type input "**"
drag, startPoint x: 422, startPoint y: 415, endPoint x: 406, endPoint y: 410, distance: 16.8
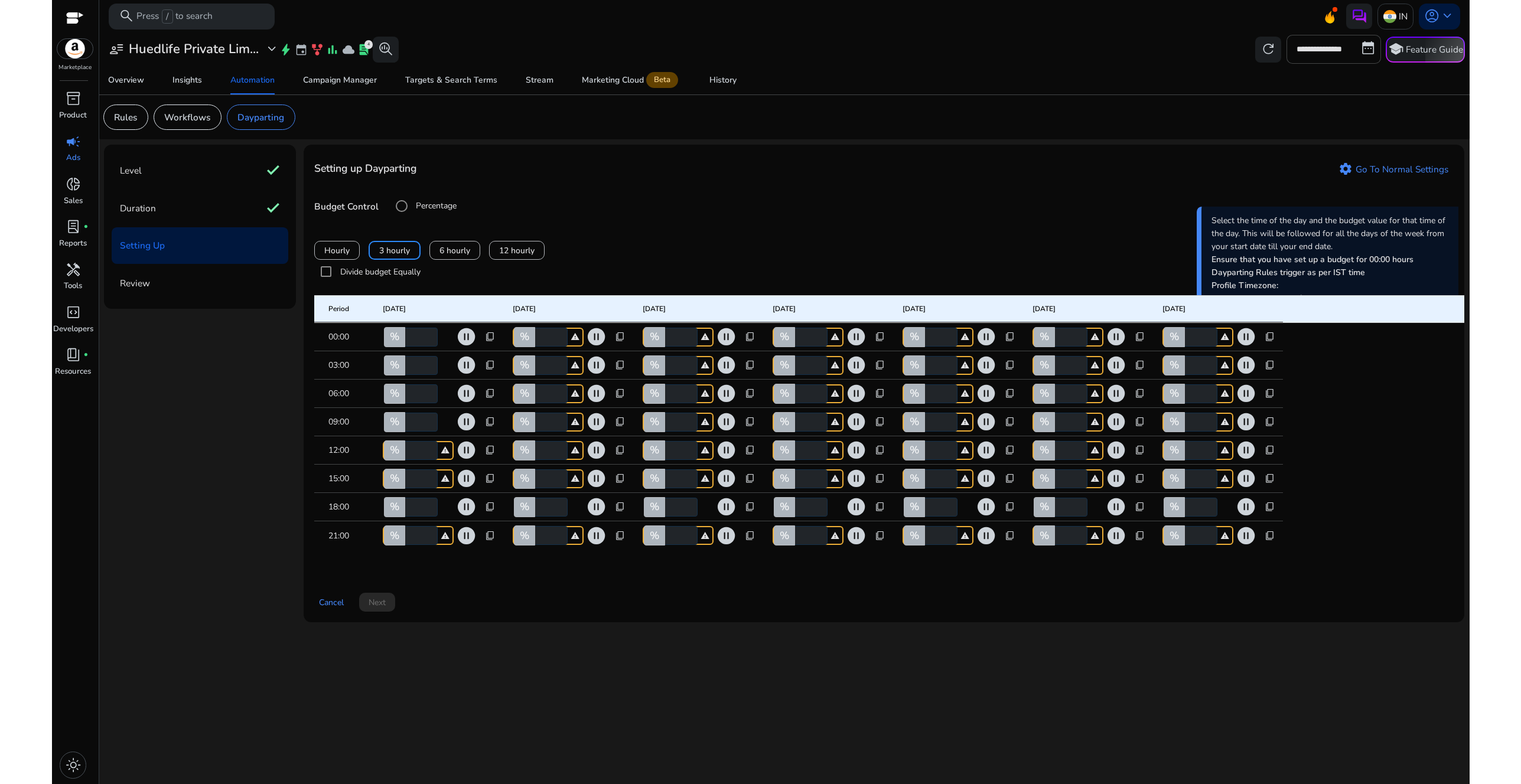
click at [406, 403] on input "**" at bounding box center [420, 394] width 35 height 19
type input "**"
drag, startPoint x: 416, startPoint y: 469, endPoint x: 399, endPoint y: 467, distance: 17.1
click at [399, 460] on div "% * warning" at bounding box center [418, 451] width 71 height 19
type input "***"
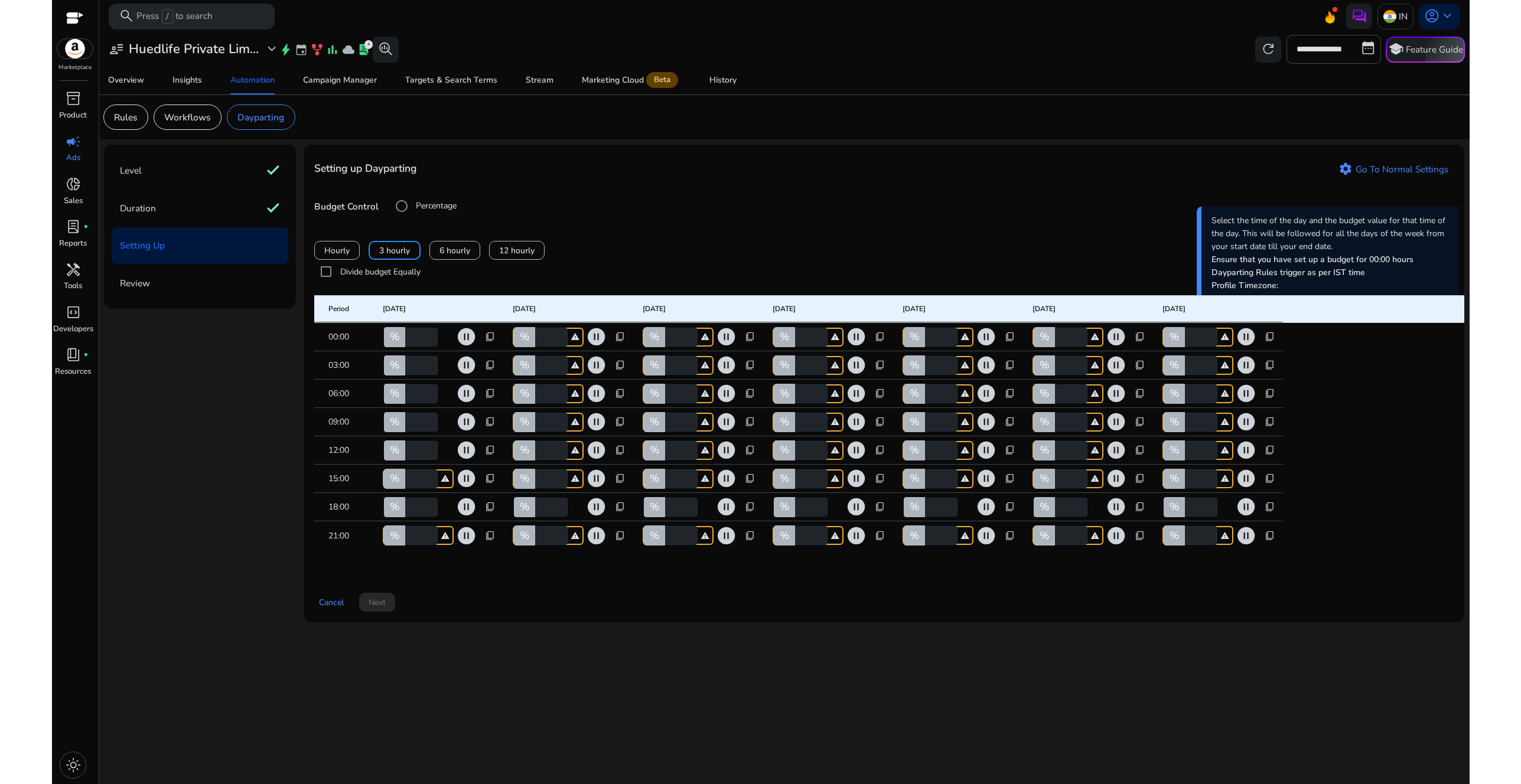
drag, startPoint x: 412, startPoint y: 494, endPoint x: 403, endPoint y: 491, distance: 9.5
click at [403, 488] on div "% * warning" at bounding box center [418, 479] width 71 height 19
type input "**"
drag, startPoint x: 409, startPoint y: 525, endPoint x: 402, endPoint y: 523, distance: 7.3
click at [402, 517] on div "% **" at bounding box center [418, 507] width 71 height 19
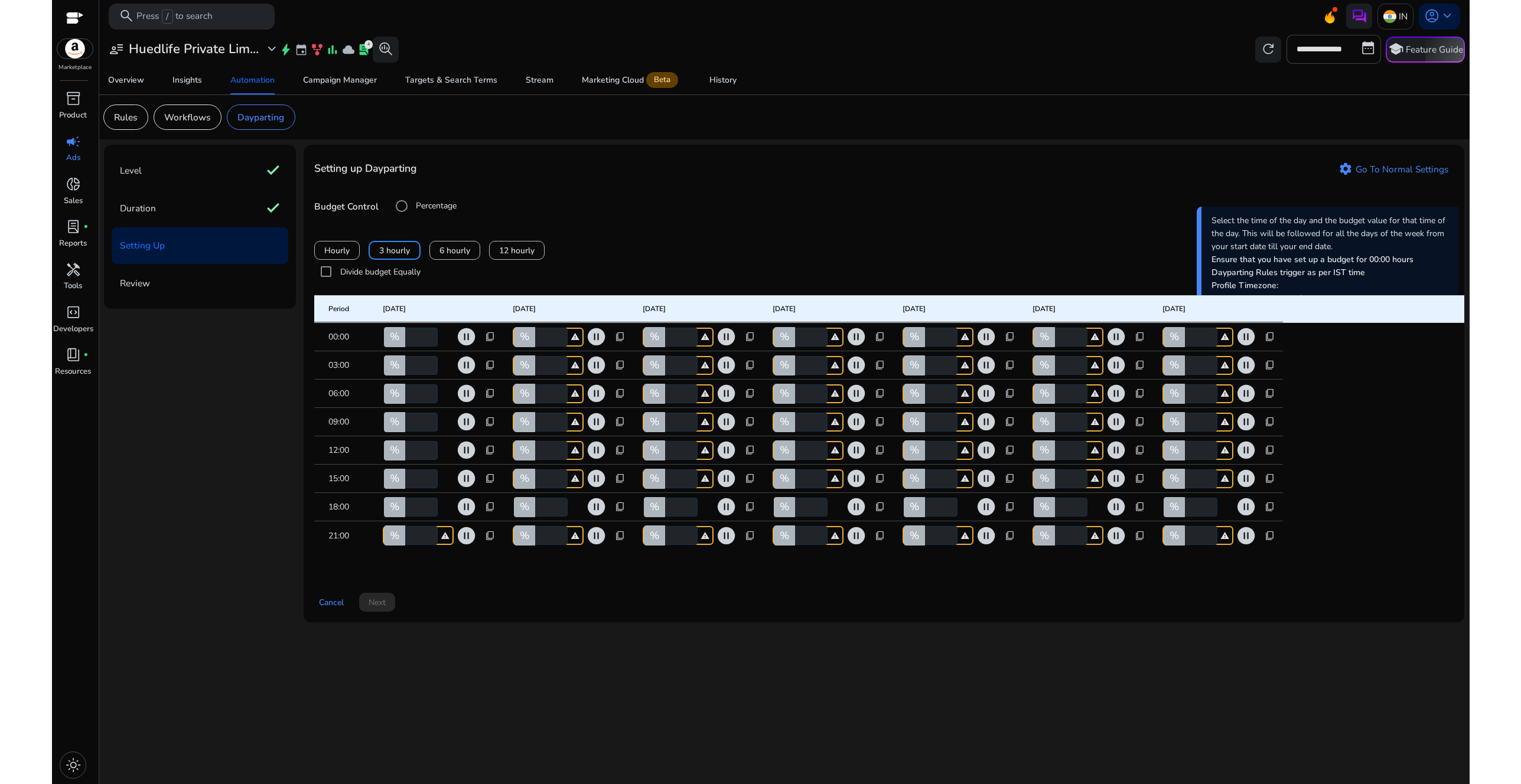
type input "**"
drag, startPoint x: 419, startPoint y: 551, endPoint x: 407, endPoint y: 549, distance: 12.2
click at [407, 545] on input "*" at bounding box center [420, 535] width 35 height 19
type input "**"
click at [451, 601] on div "Setting up Dayparting settings Go To Normal Settings Budget Control Percentage …" at bounding box center [884, 383] width 1160 height 477
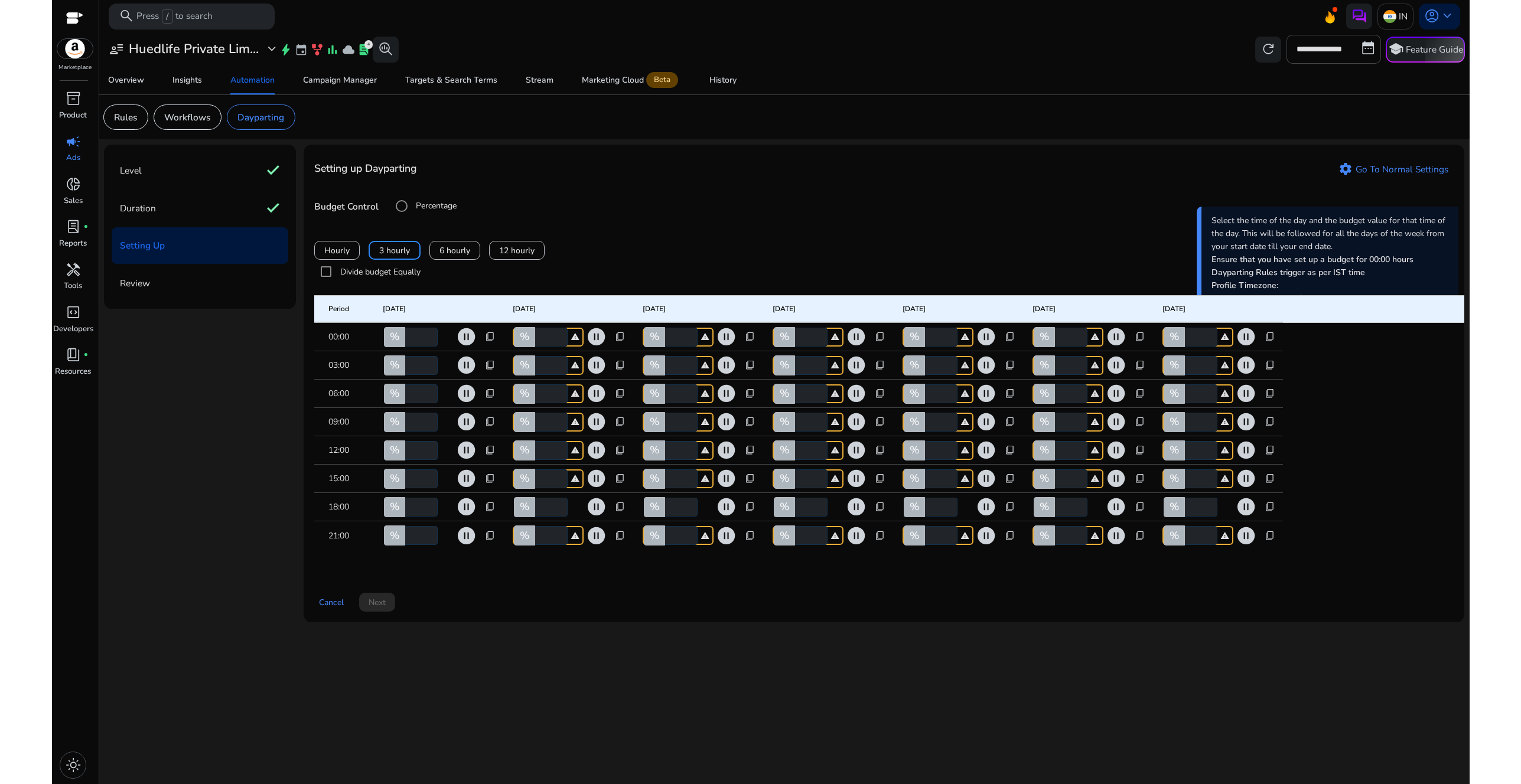
click at [490, 342] on span "content_copy" at bounding box center [490, 337] width 11 height 11
click at [478, 369] on span "Copy to all rows" at bounding box center [453, 369] width 62 height 13
type input "*"
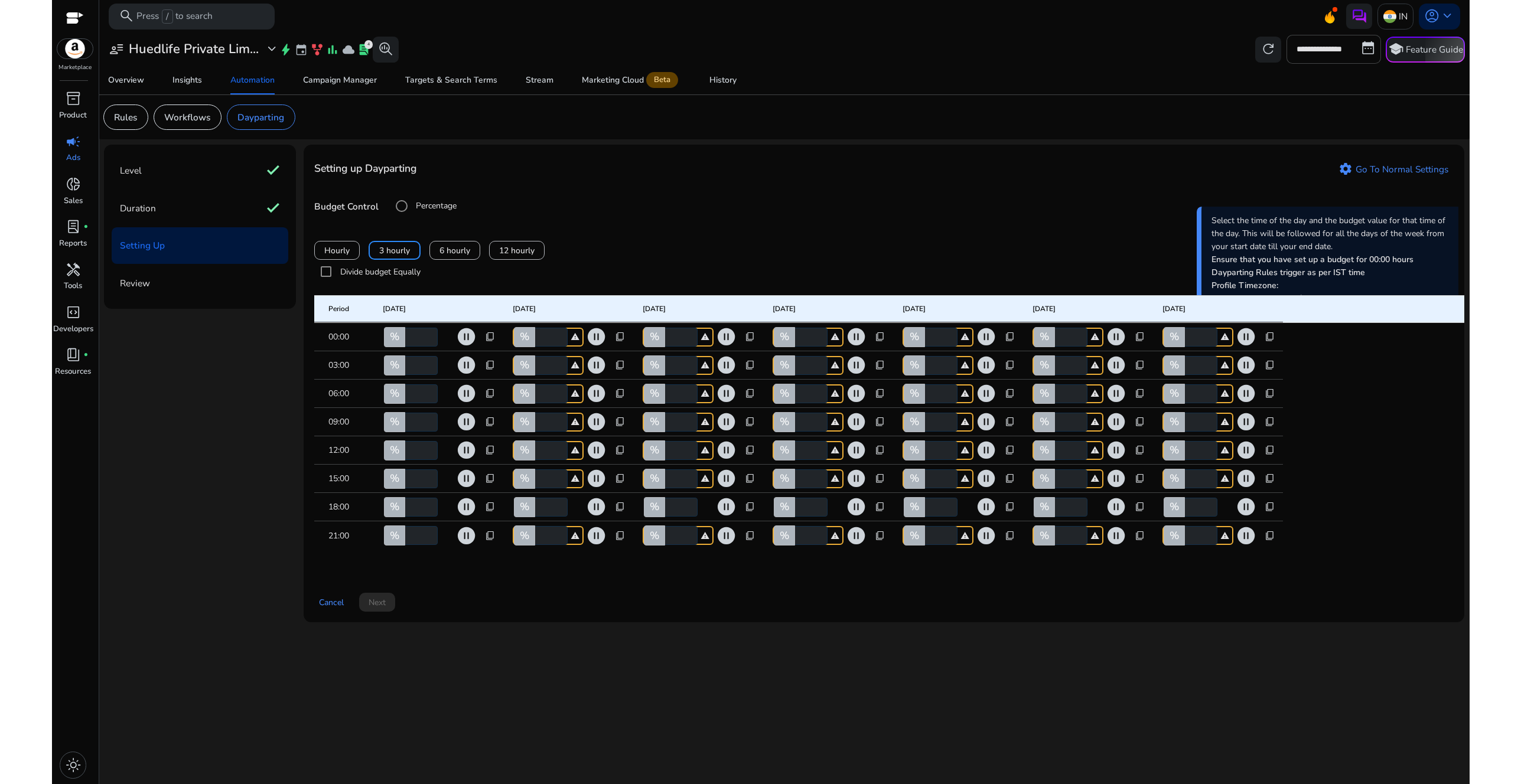
type input "*"
click at [491, 371] on span "content_copy" at bounding box center [490, 366] width 11 height 11
click at [482, 401] on span "Copy to all rows" at bounding box center [453, 397] width 62 height 13
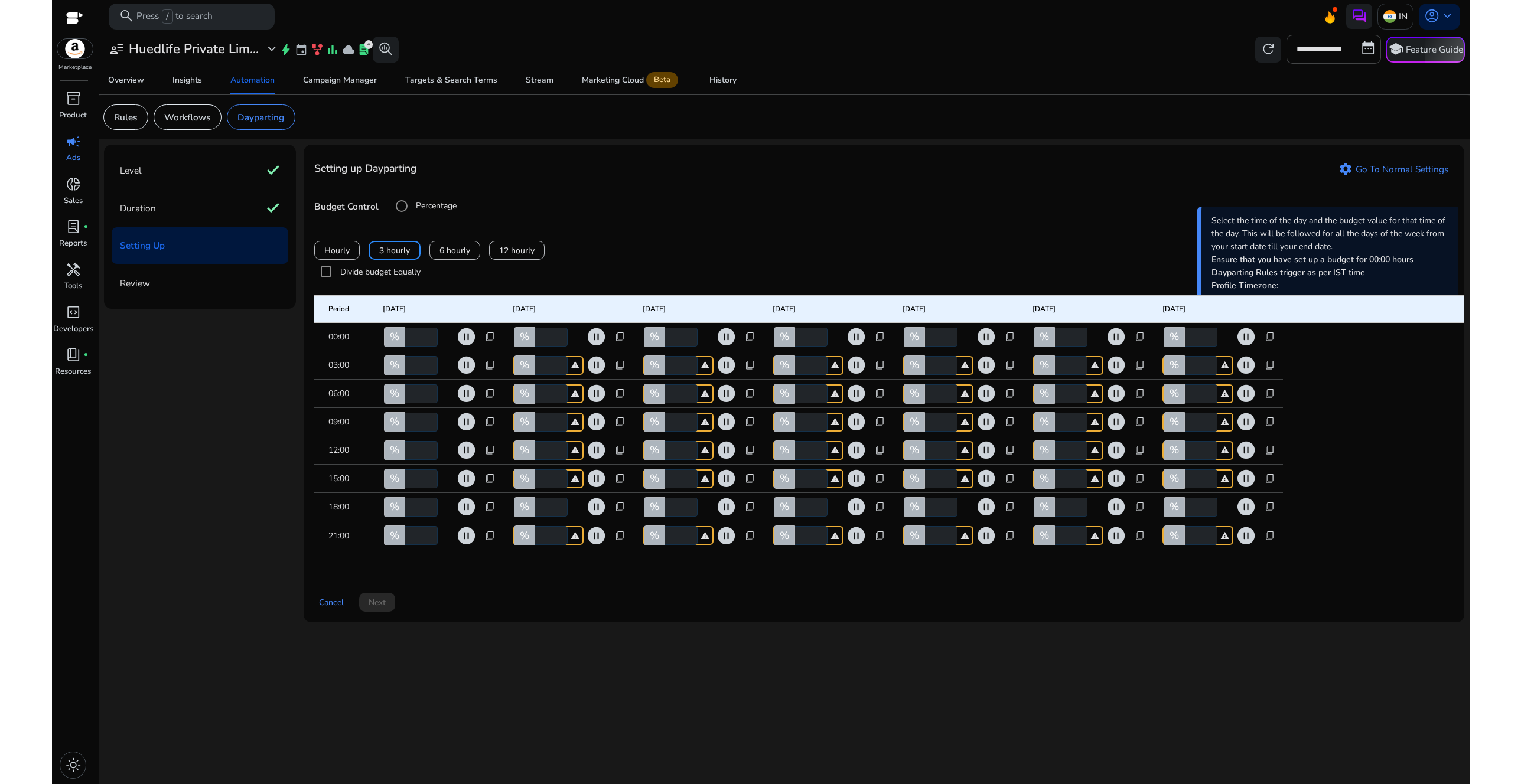
type input "*"
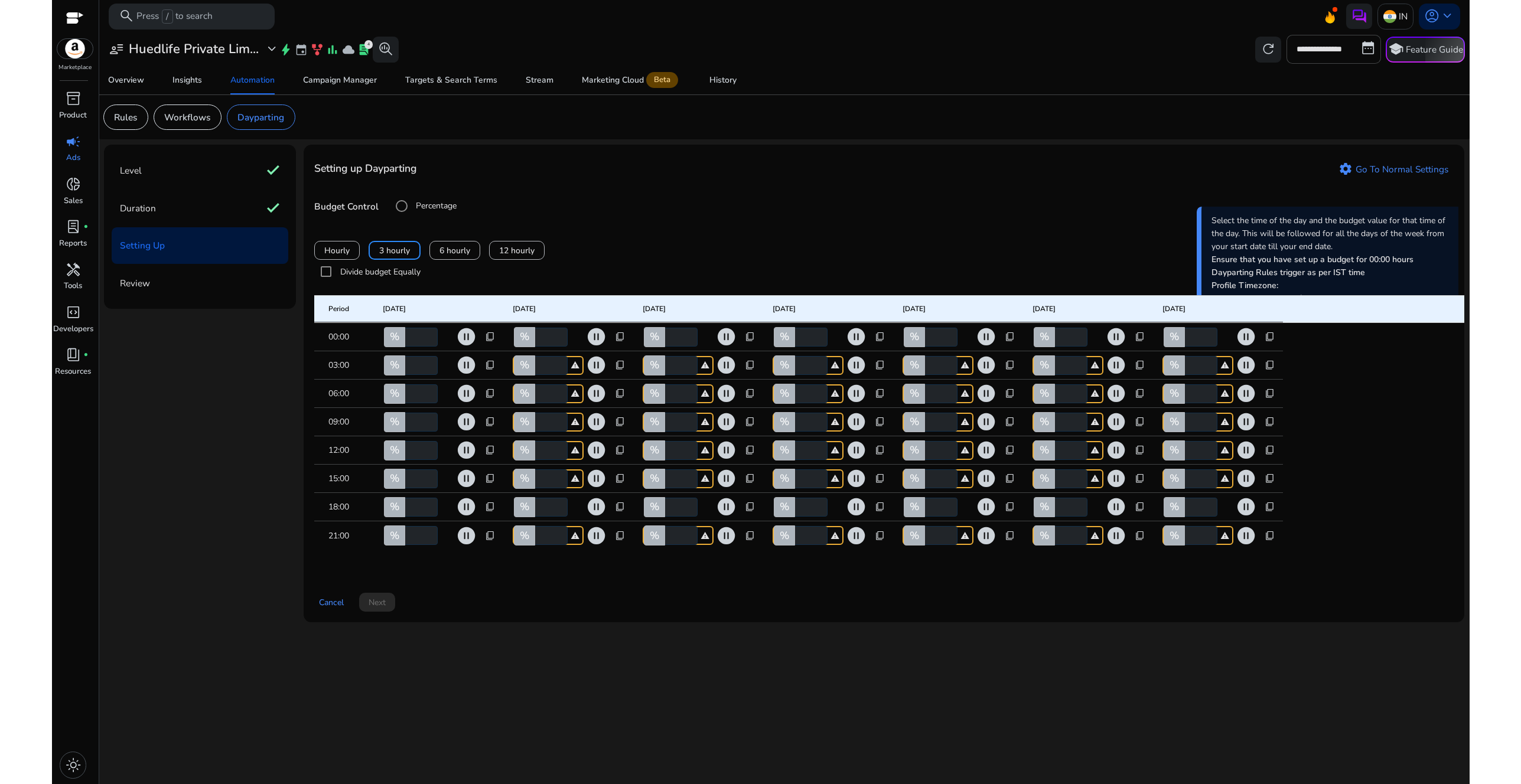
type input "*"
click at [495, 399] on span "content_copy" at bounding box center [490, 394] width 11 height 11
click at [471, 431] on span "Copy to all rows" at bounding box center [453, 426] width 62 height 13
type input "*"
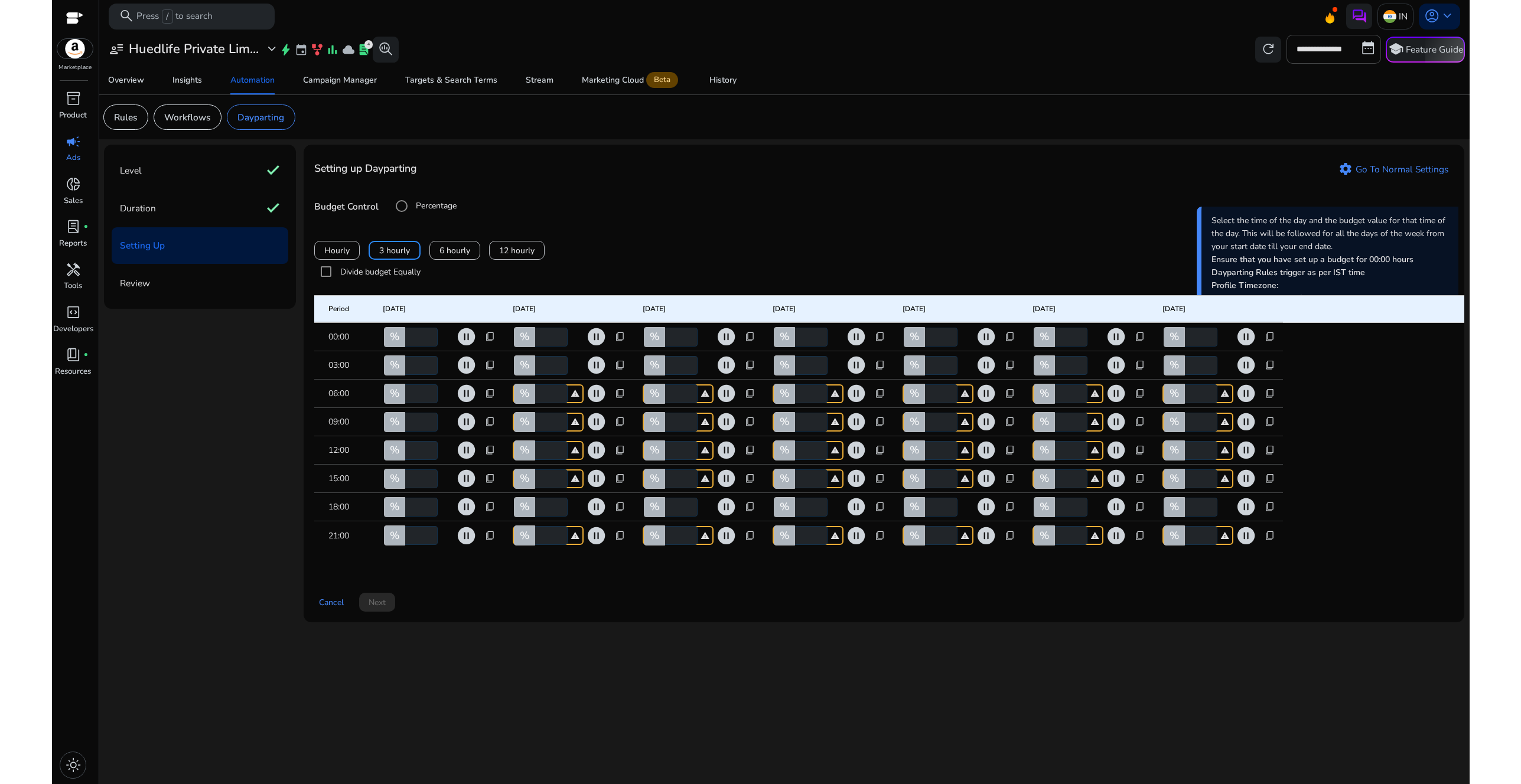
type input "*"
click at [493, 427] on span "content_copy" at bounding box center [490, 422] width 11 height 11
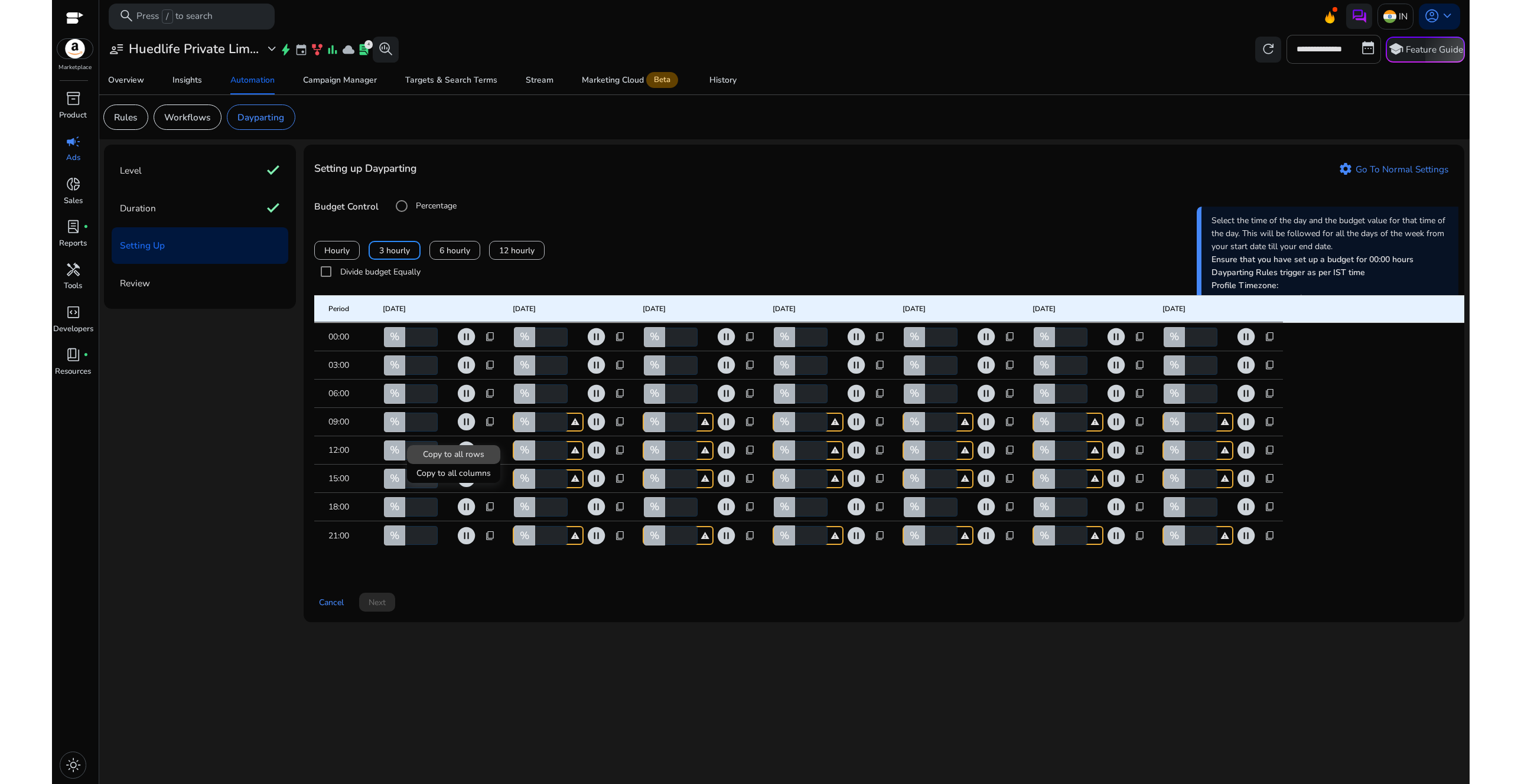
click at [486, 451] on span at bounding box center [454, 454] width 93 height 28
type input "**"
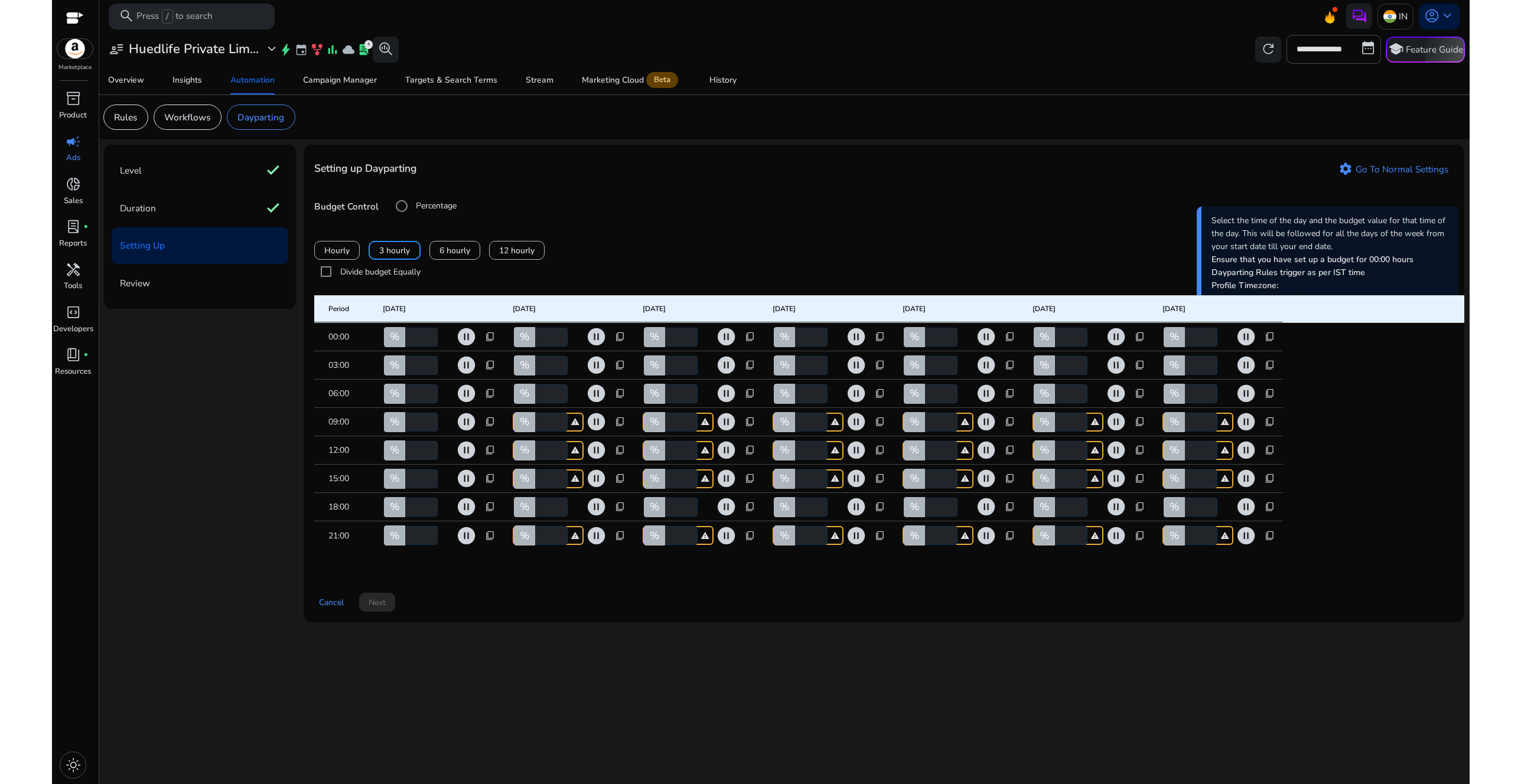
type input "**"
click at [488, 456] on span "content_copy" at bounding box center [490, 451] width 11 height 11
click at [471, 482] on span "Copy to all rows" at bounding box center [453, 482] width 62 height 13
type input "**"
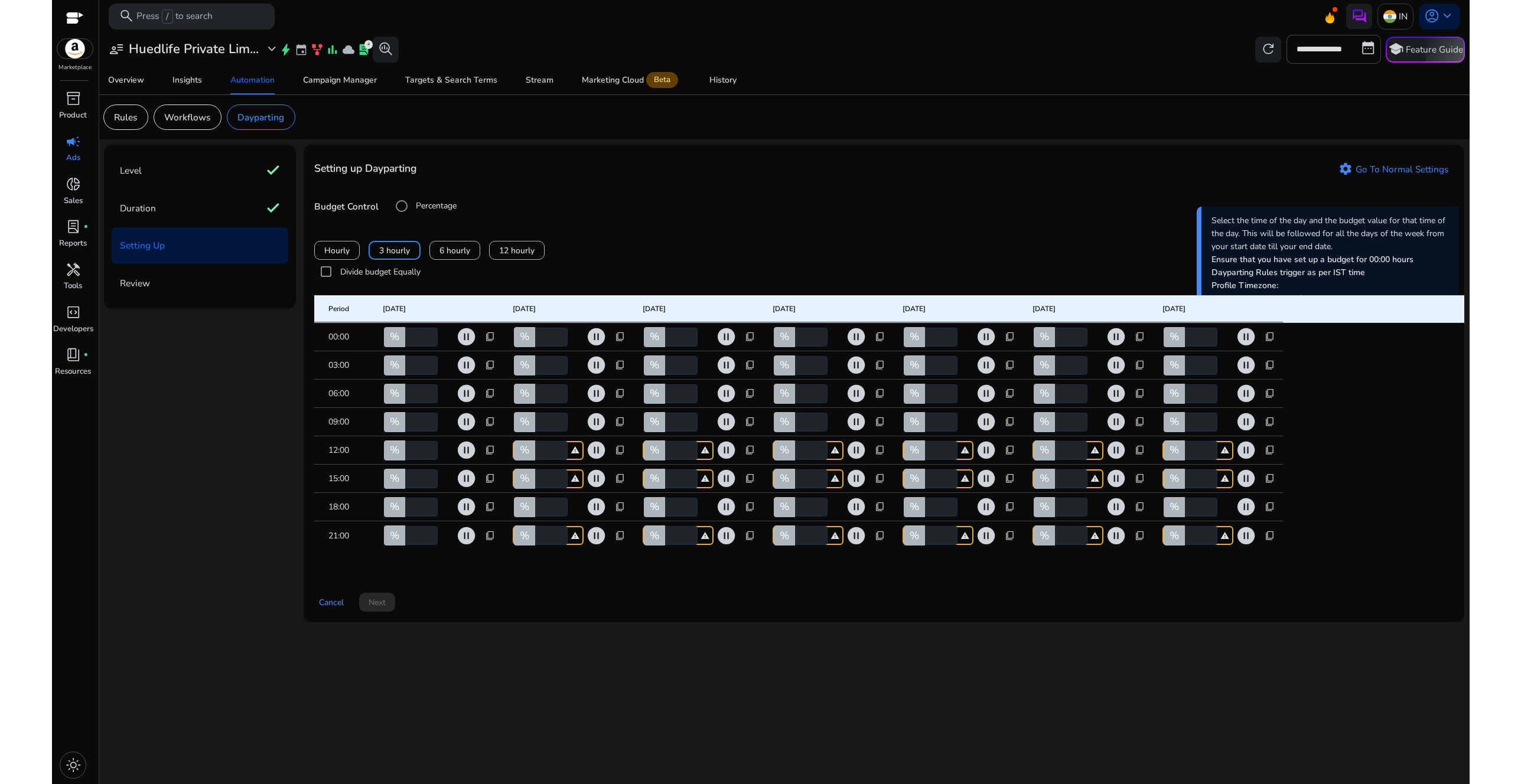
type input "**"
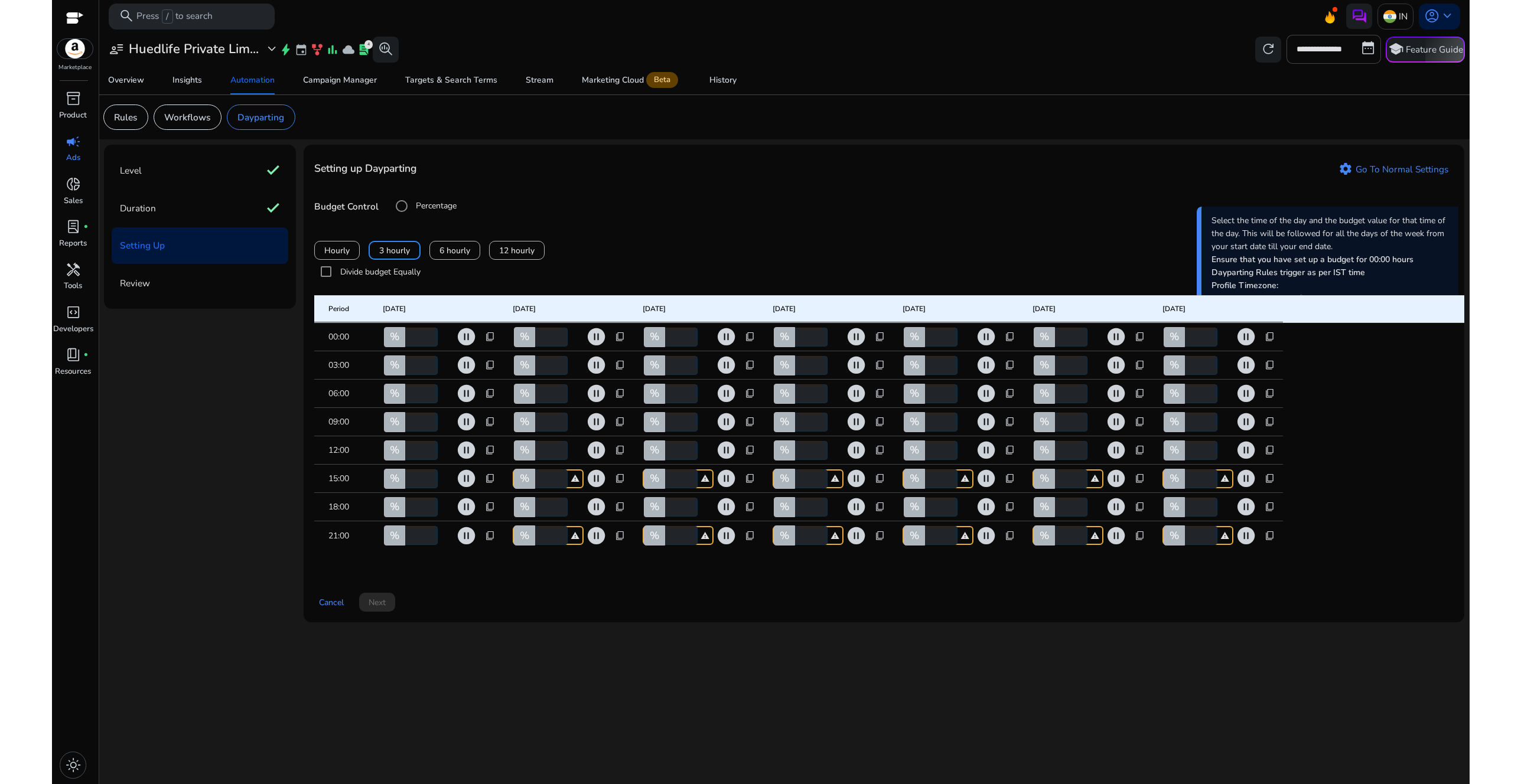
click at [494, 484] on span "content_copy" at bounding box center [490, 479] width 11 height 11
click at [466, 510] on span "Copy to all rows" at bounding box center [453, 511] width 62 height 13
type input "**"
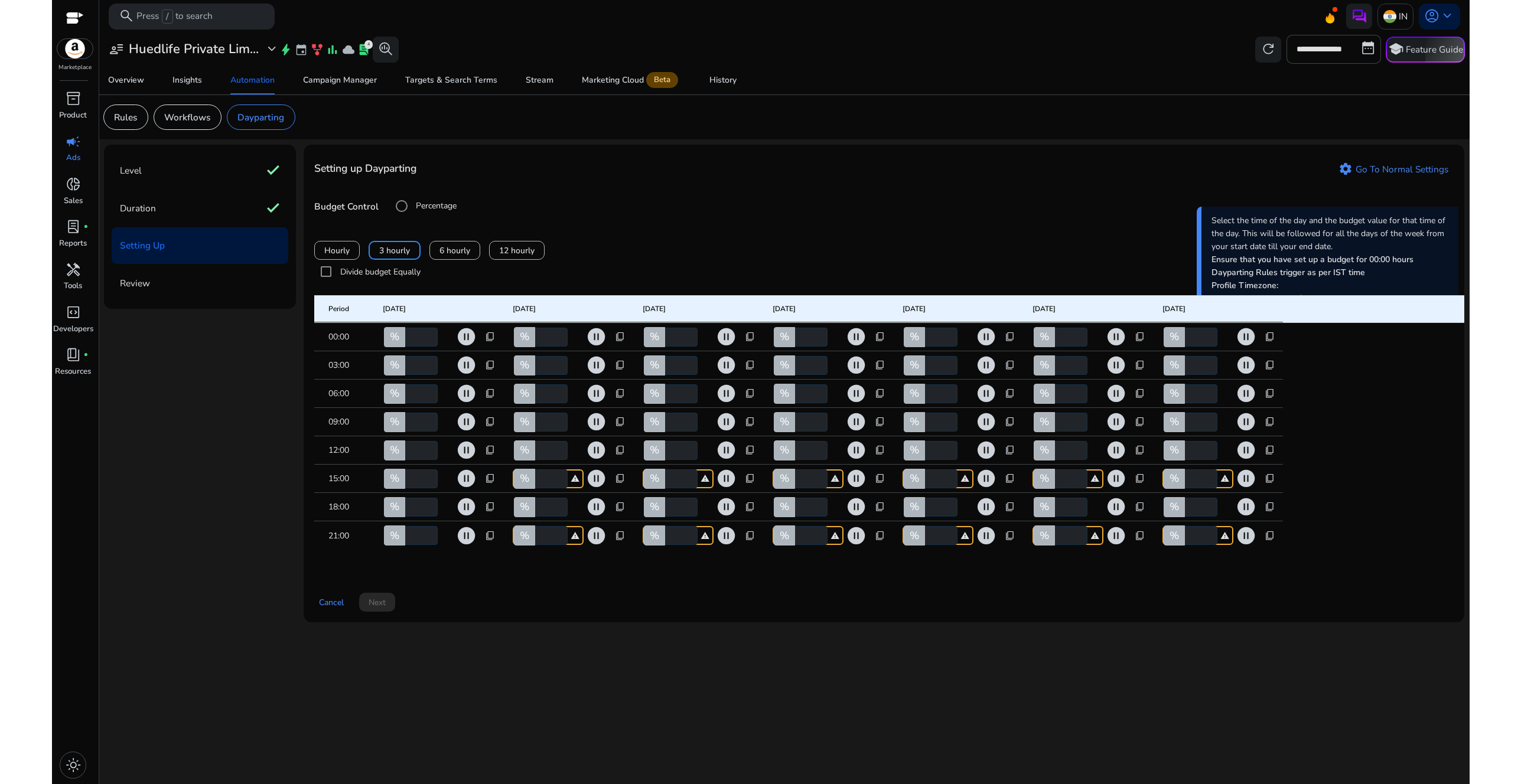
type input "**"
click at [491, 513] on span "content_copy" at bounding box center [490, 507] width 11 height 11
click at [472, 539] on span "Copy to all rows" at bounding box center [453, 539] width 62 height 13
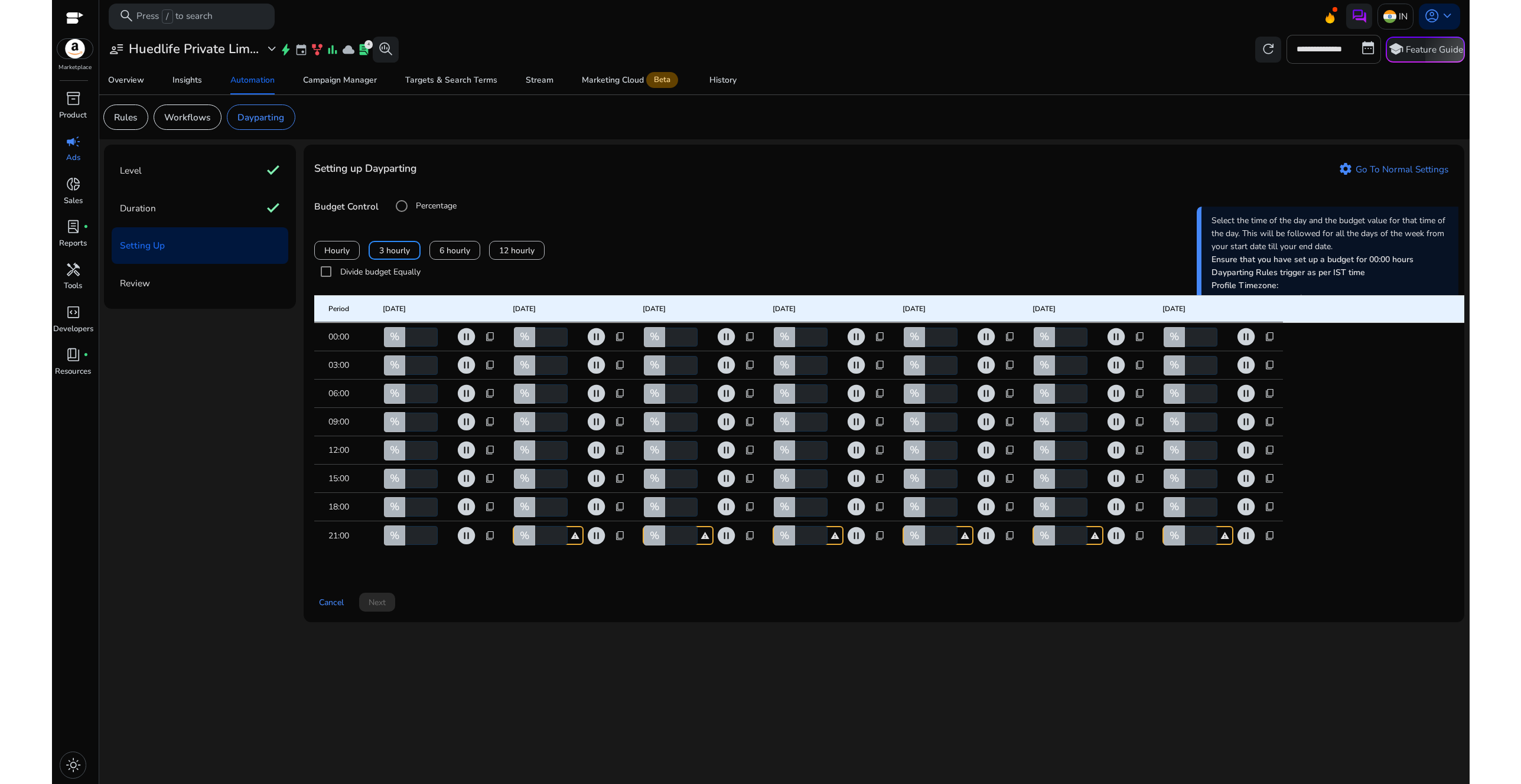
type input "**"
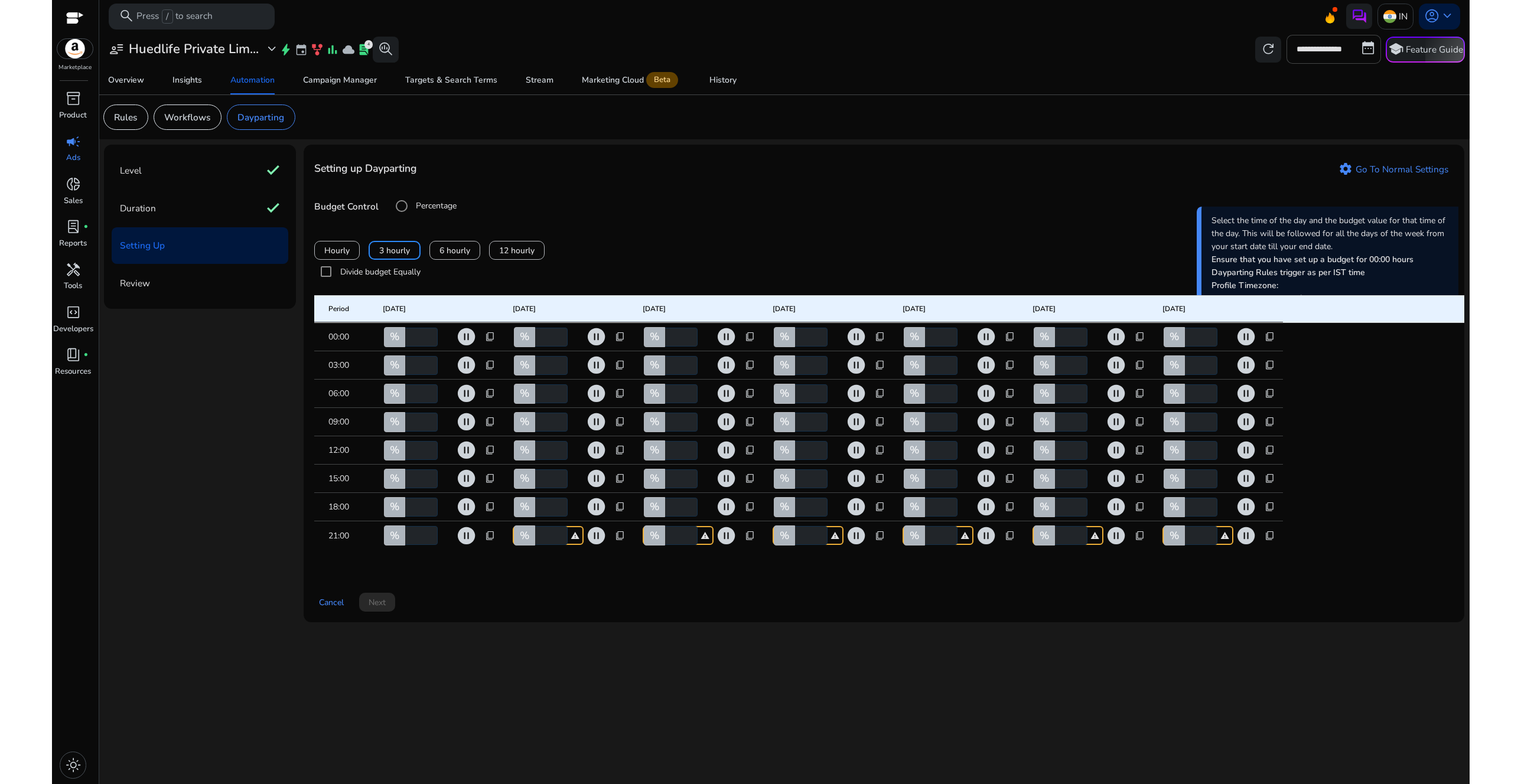
type input "**"
click at [490, 541] on span "content_copy" at bounding box center [490, 536] width 11 height 11
click at [466, 566] on span "Copy to all rows" at bounding box center [453, 568] width 62 height 13
type input "**"
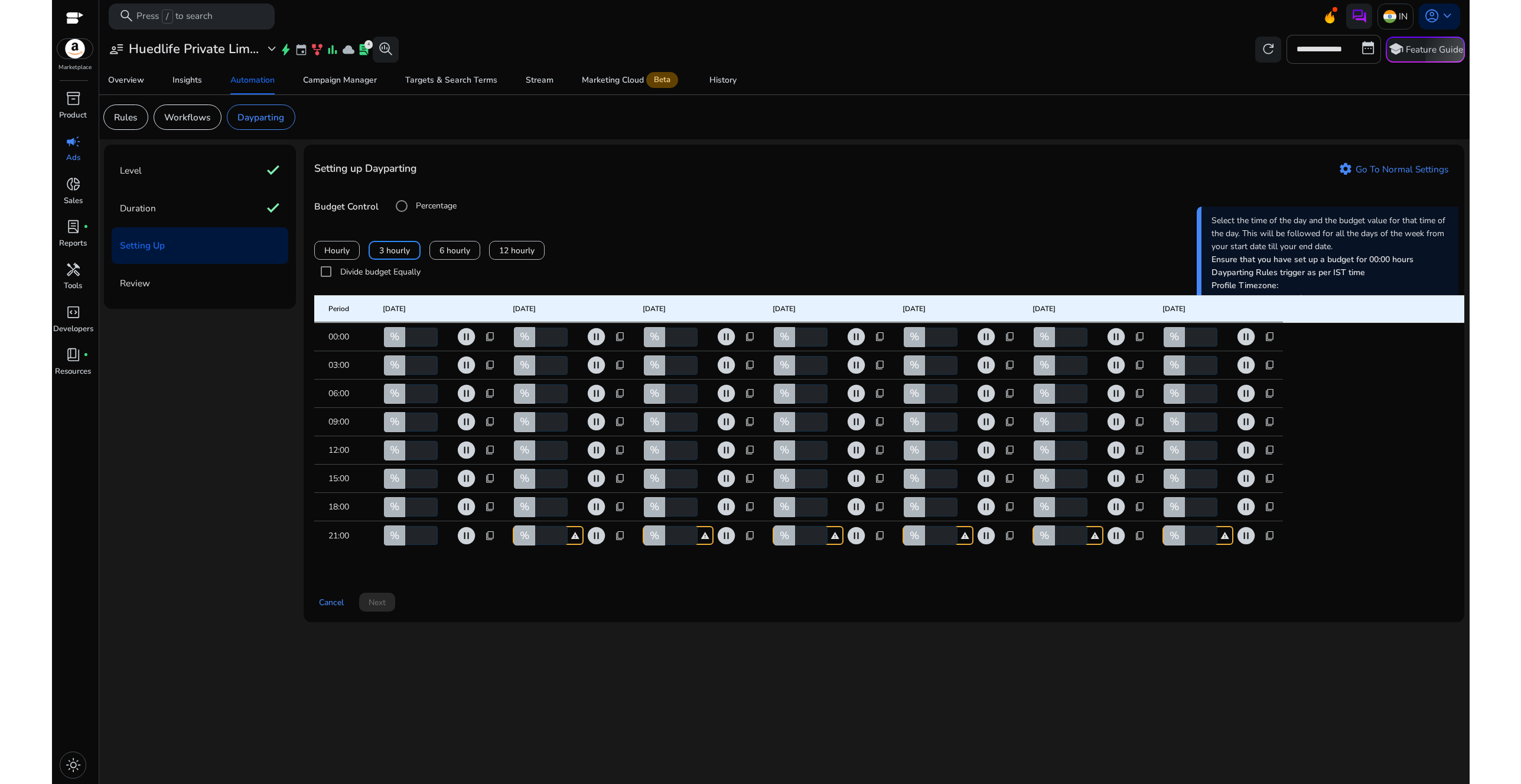
type input "**"
click at [540, 606] on div "Setting up Dayparting settings Go To Normal Settings Budget Control Percentage …" at bounding box center [884, 383] width 1160 height 477
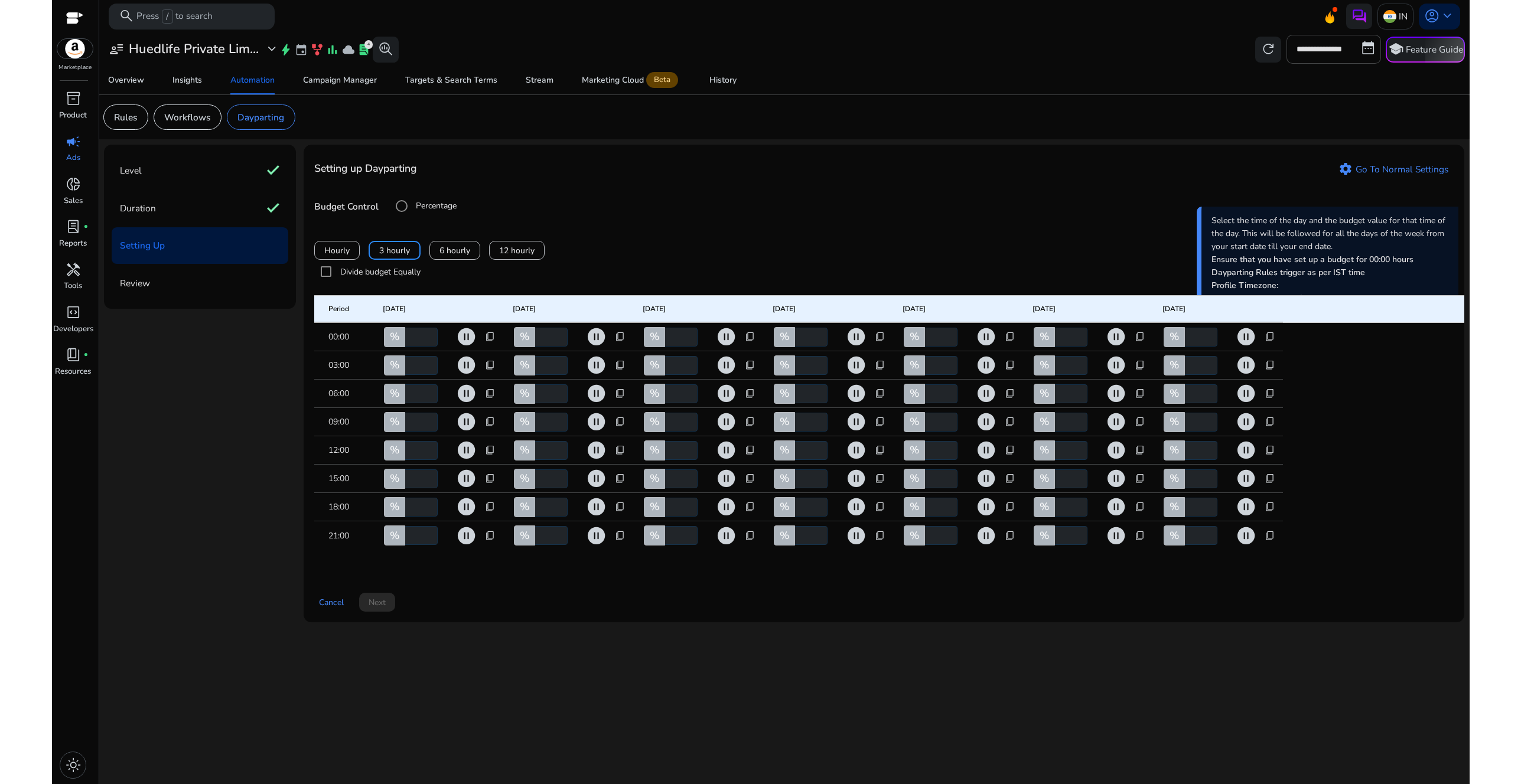
drag, startPoint x: 417, startPoint y: 354, endPoint x: 408, endPoint y: 354, distance: 9.0
click at [407, 347] on input "*" at bounding box center [420, 337] width 35 height 19
drag, startPoint x: 419, startPoint y: 526, endPoint x: 399, endPoint y: 522, distance: 20.4
click at [399, 517] on div "% **" at bounding box center [418, 507] width 71 height 19
click at [488, 513] on span "content_copy" at bounding box center [490, 507] width 11 height 11
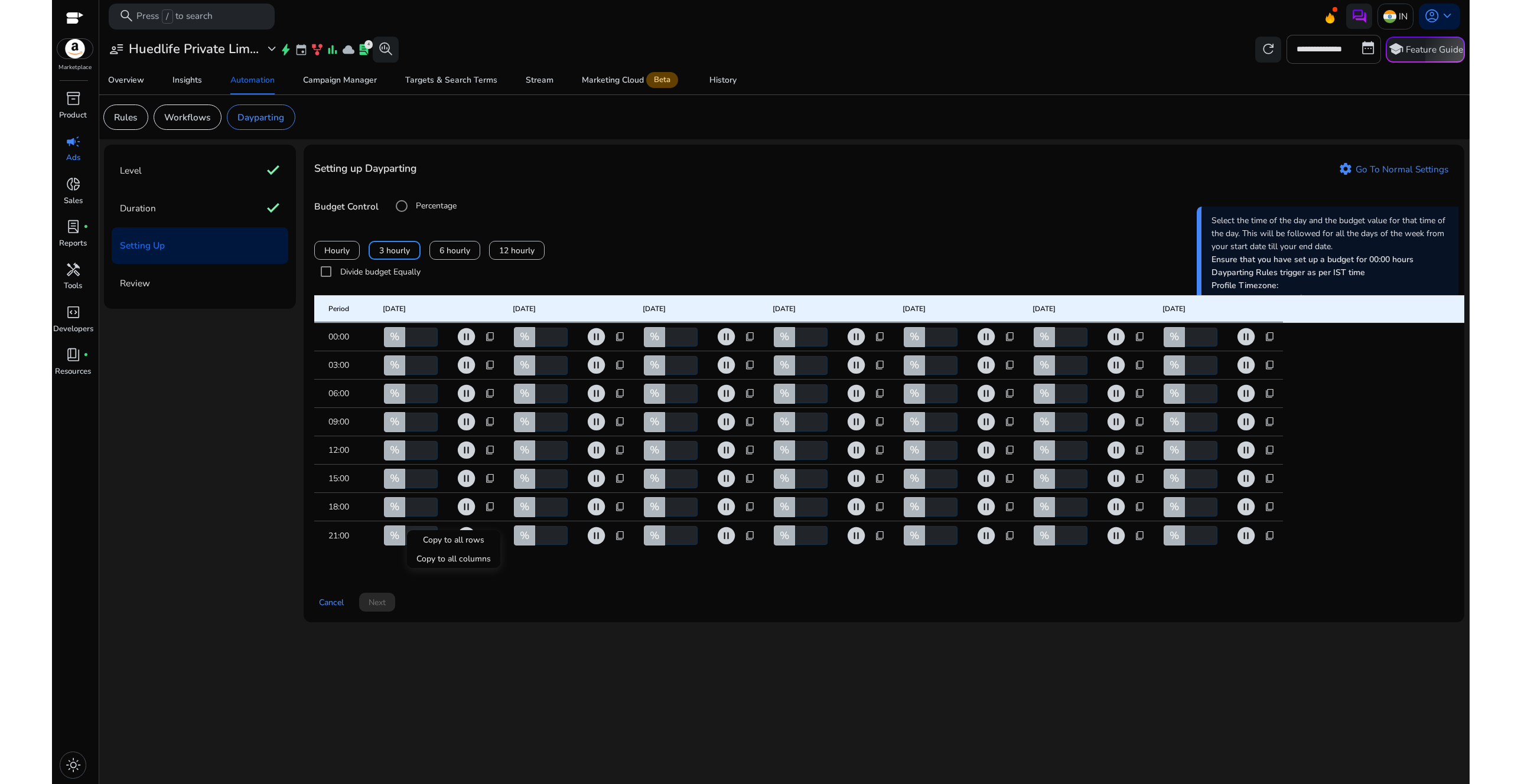
type input "***"
click at [488, 520] on div at bounding box center [760, 392] width 1521 height 784
click at [488, 513] on span "content_copy" at bounding box center [490, 507] width 11 height 11
click at [478, 533] on span "Copy to all rows" at bounding box center [453, 539] width 62 height 13
type input "***"
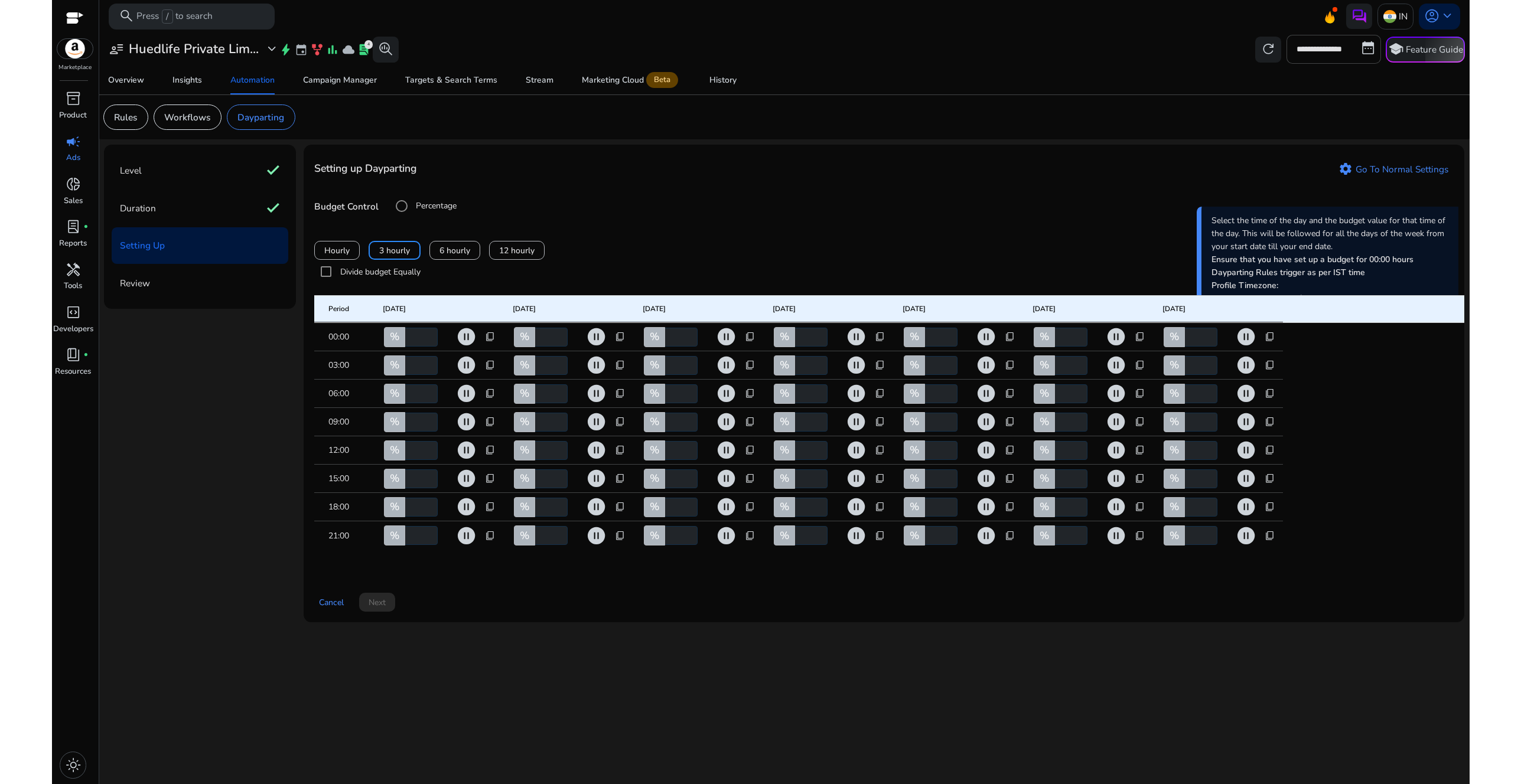
type input "***"
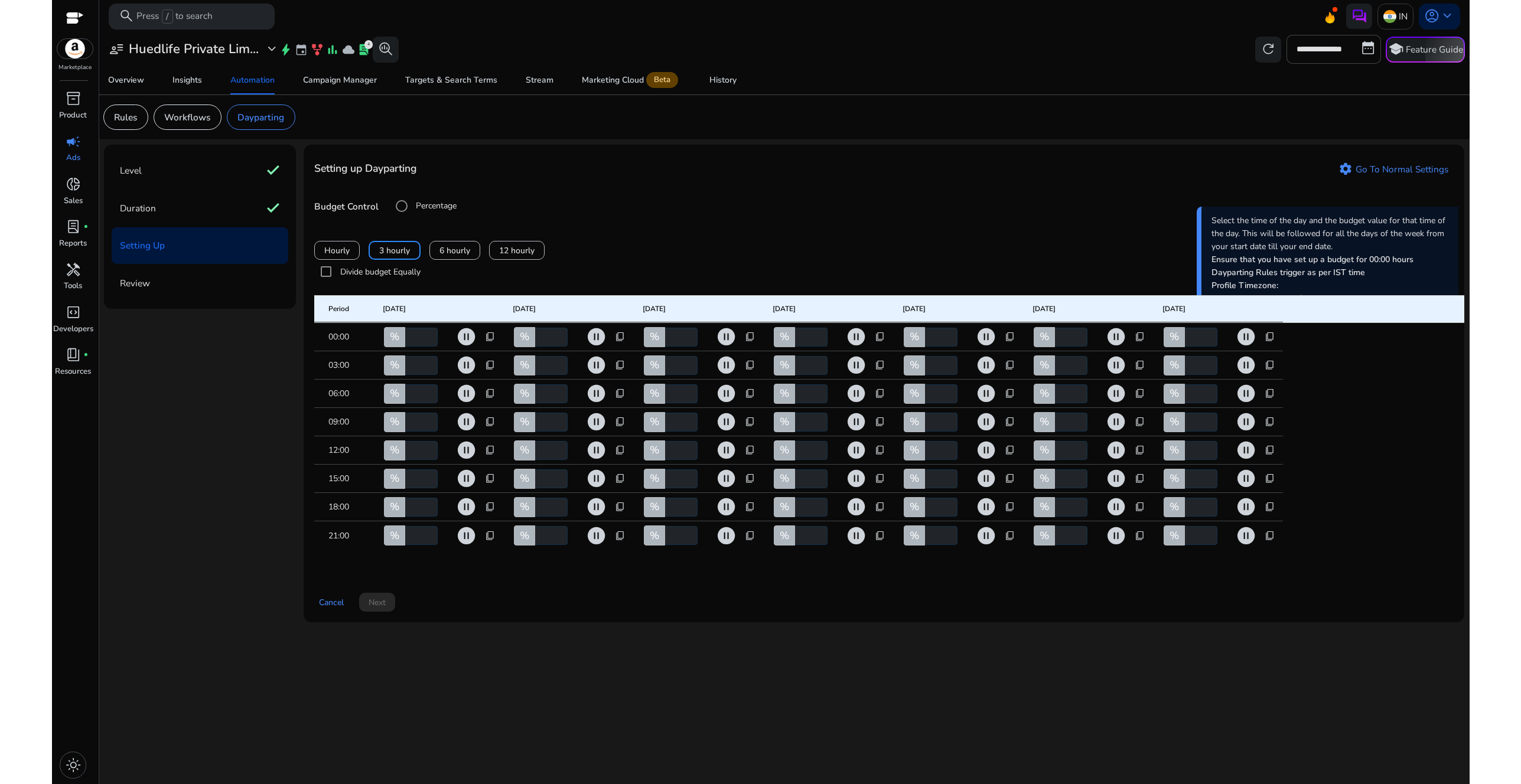
click at [491, 513] on span "content_copy" at bounding box center [490, 507] width 11 height 11
click at [475, 538] on span "Copy to all rows" at bounding box center [453, 539] width 62 height 13
click at [566, 612] on div "Cancel Next" at bounding box center [884, 597] width 1140 height 29
click at [637, 197] on div "Budget Control Percentage Amount In ₹" at bounding box center [884, 206] width 1140 height 24
click at [497, 612] on div "Cancel Next" at bounding box center [884, 597] width 1140 height 29
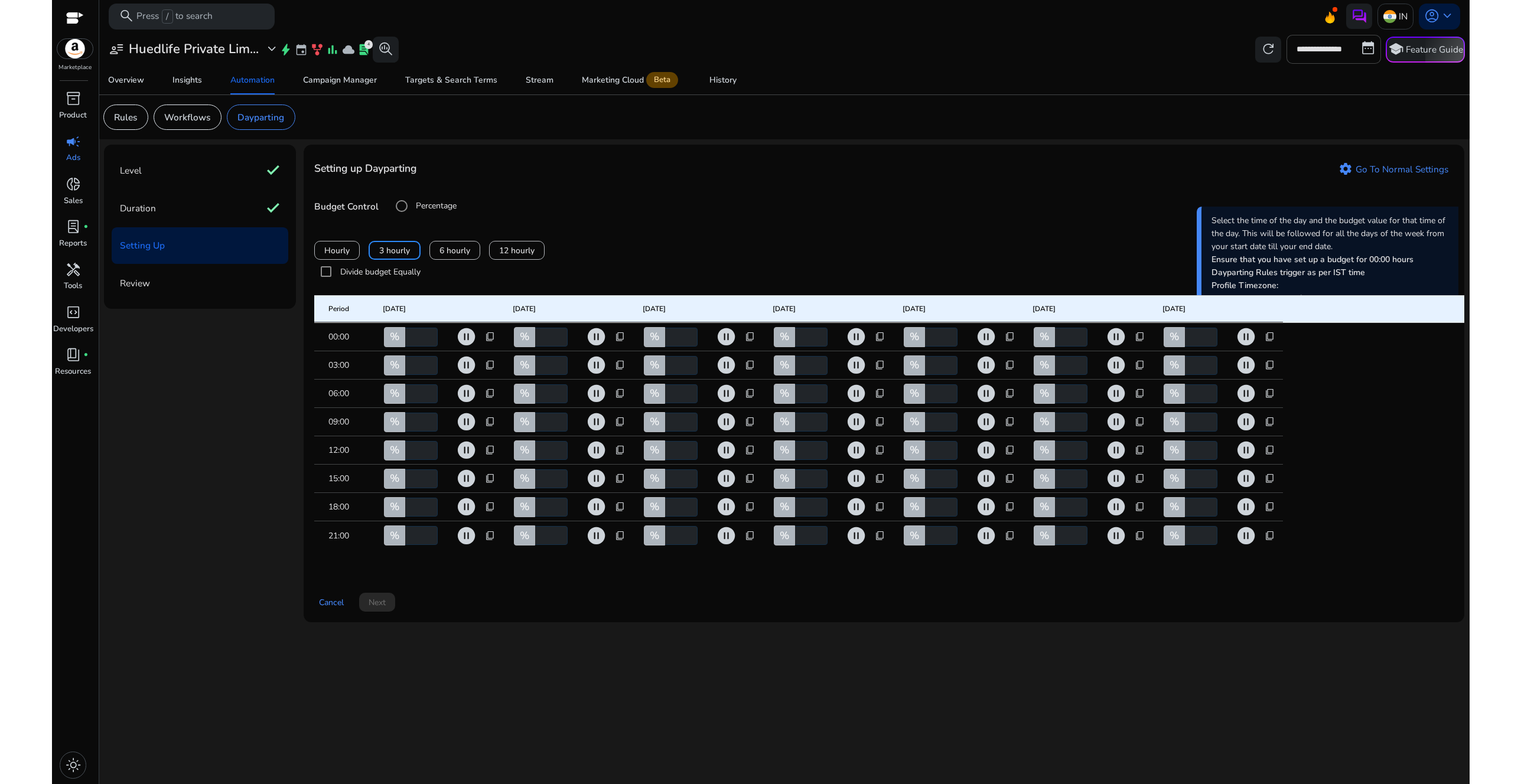
click at [206, 250] on div "Setting Up" at bounding box center [200, 245] width 176 height 36
click at [607, 199] on div "Budget Control Percentage Amount In ₹" at bounding box center [884, 206] width 1140 height 24
click at [795, 612] on div "Cancel Next" at bounding box center [884, 597] width 1140 height 29
click at [381, 612] on div "Cancel Next" at bounding box center [884, 597] width 1140 height 29
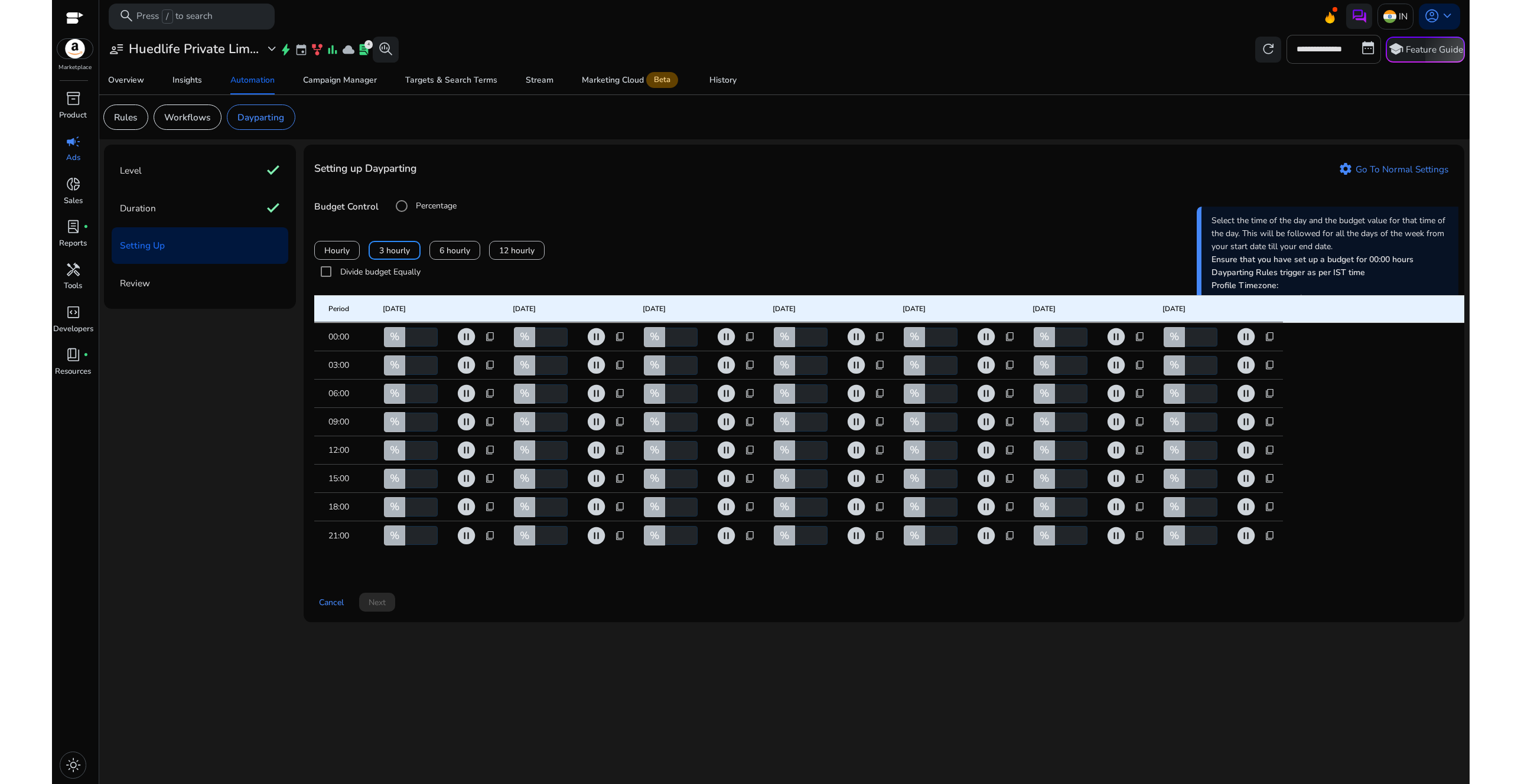
click at [223, 633] on div "Level check Duration check Setting Up Review Setting up Dayparting settings Go …" at bounding box center [784, 388] width 1360 height 488
click at [741, 203] on div "Budget Control Percentage Amount In ₹" at bounding box center [884, 206] width 1140 height 24
click at [665, 193] on div "Setting up Dayparting settings Go To Normal Settings" at bounding box center [884, 174] width 1140 height 39
click at [491, 342] on span "content_copy" at bounding box center [490, 337] width 11 height 11
click at [479, 363] on span "Copy to all rows" at bounding box center [453, 369] width 62 height 13
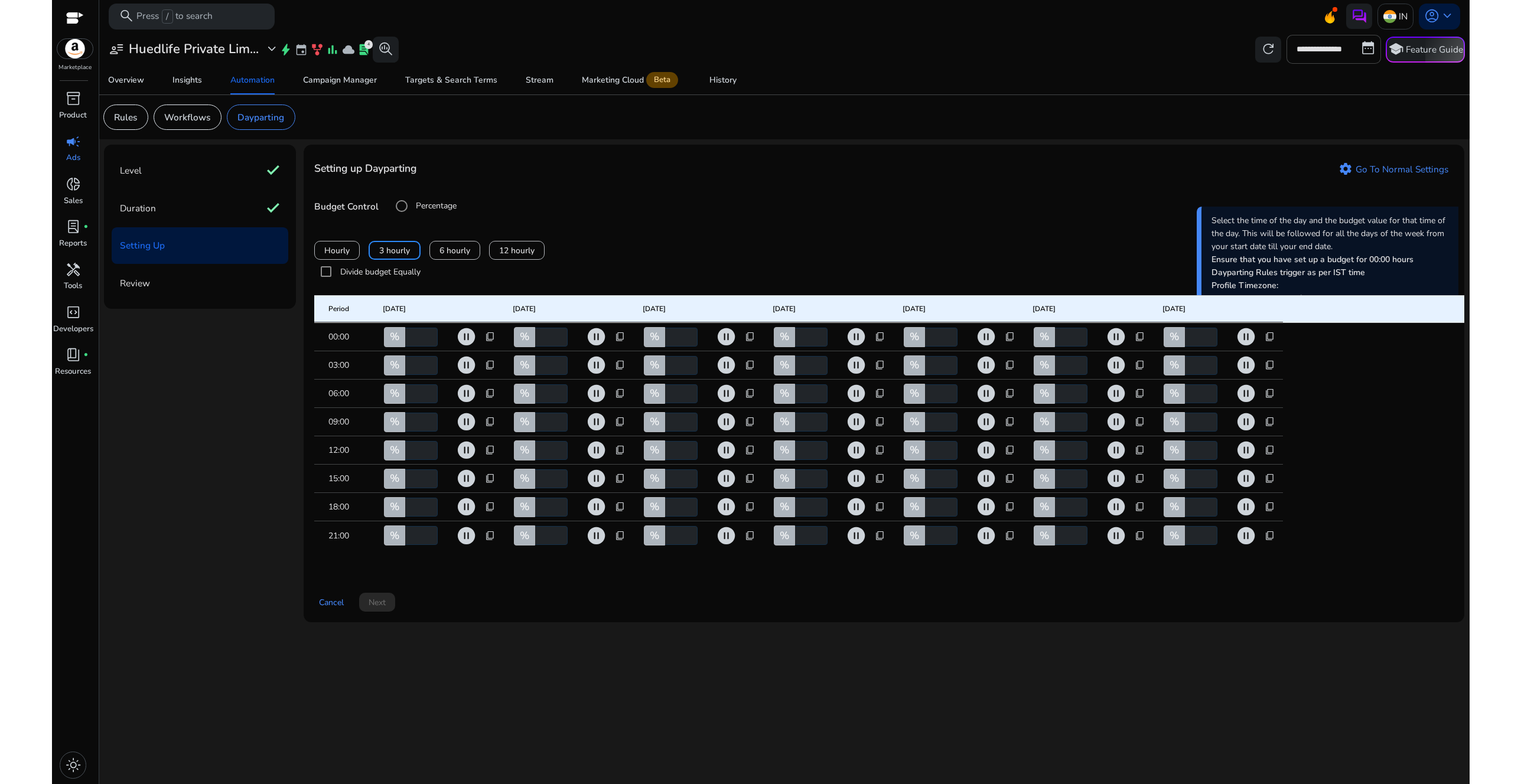
click at [493, 371] on span "content_copy" at bounding box center [490, 366] width 11 height 11
click at [486, 400] on span at bounding box center [454, 397] width 93 height 28
click at [490, 399] on span "content_copy" at bounding box center [490, 394] width 11 height 11
click at [478, 433] on span at bounding box center [454, 445] width 93 height 28
type input "*"
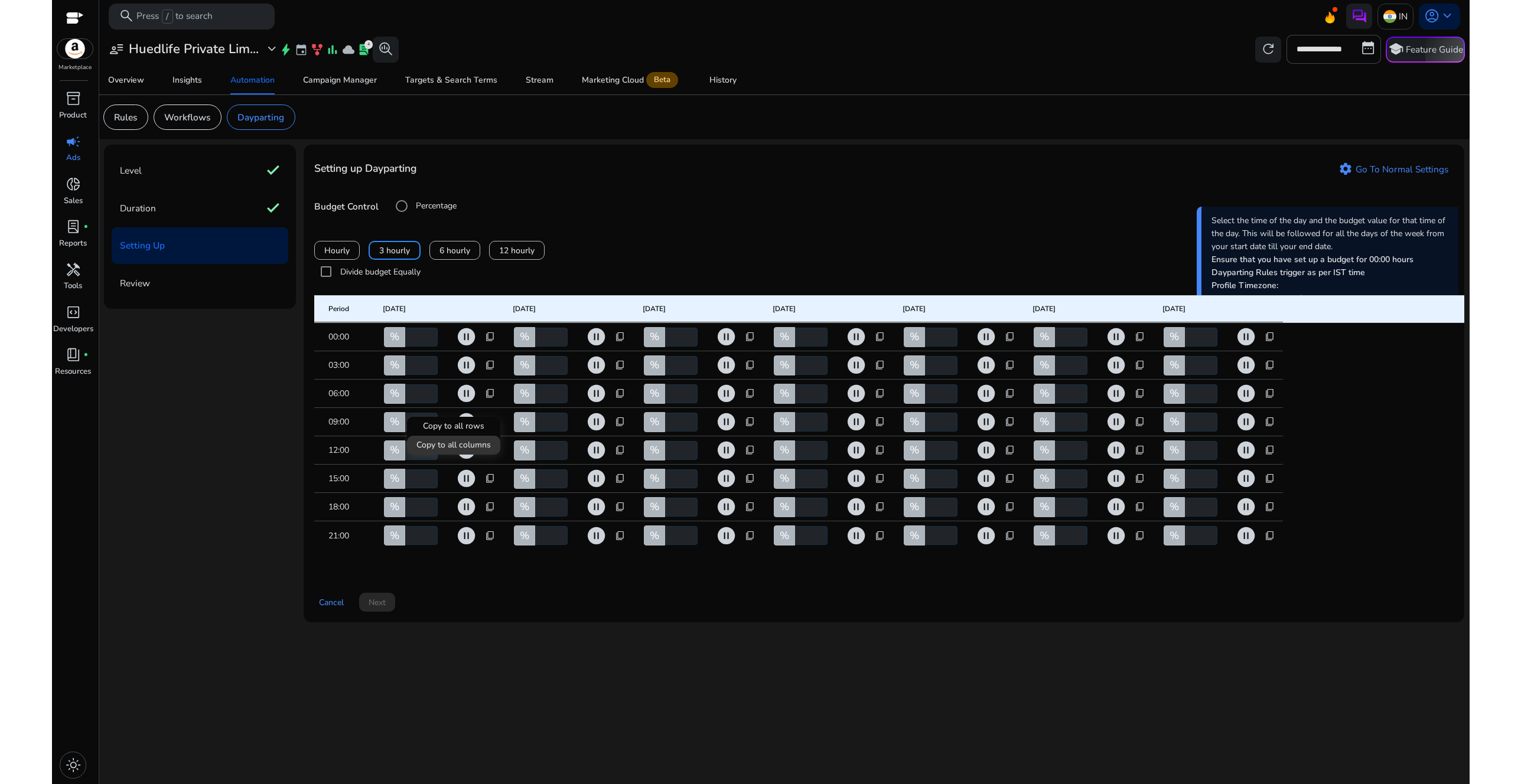
type input "*"
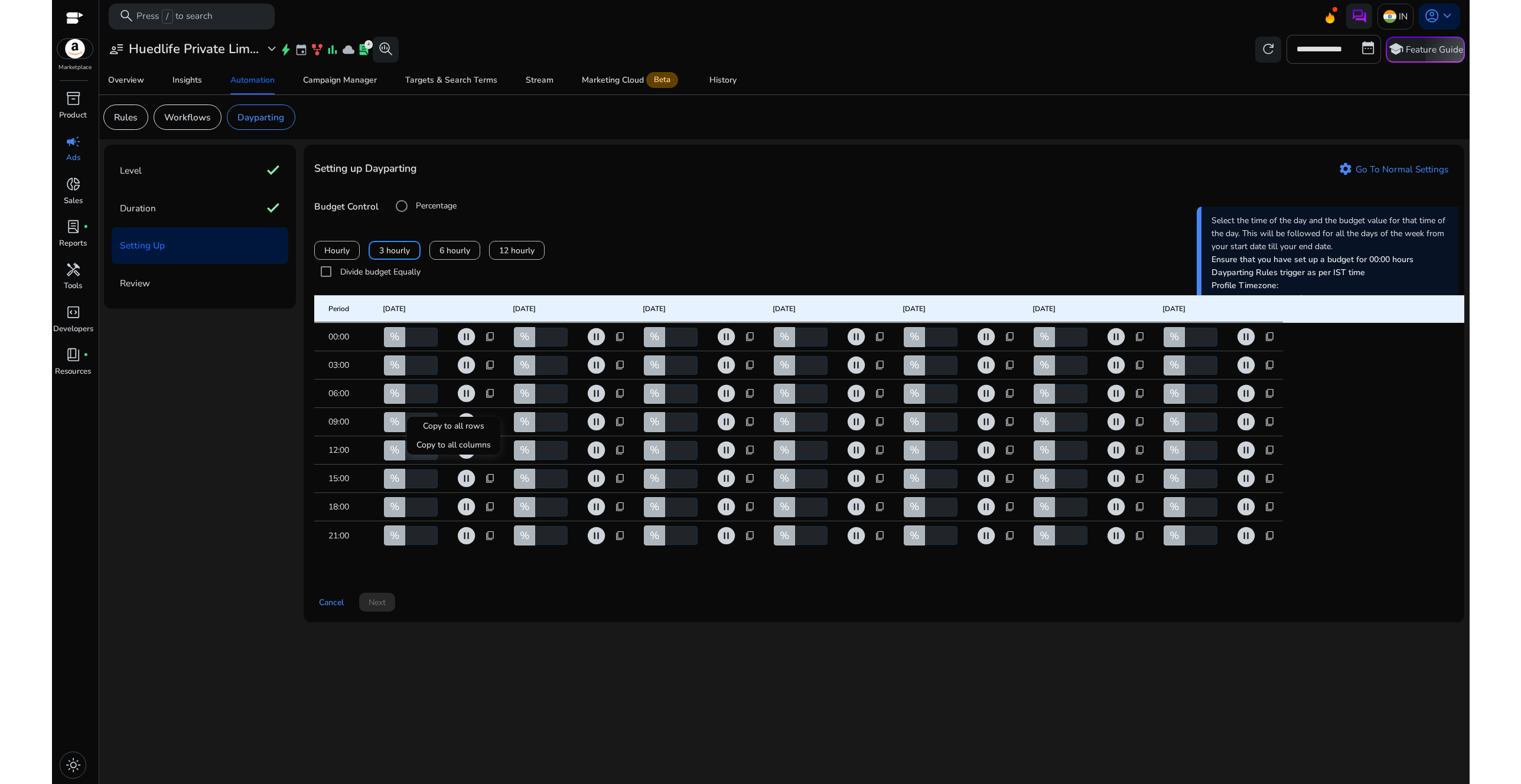
click at [490, 467] on div at bounding box center [760, 392] width 1521 height 784
click at [491, 456] on span "content_copy" at bounding box center [490, 451] width 11 height 11
click at [472, 480] on span "Copy to all rows" at bounding box center [453, 482] width 62 height 13
type input "*"
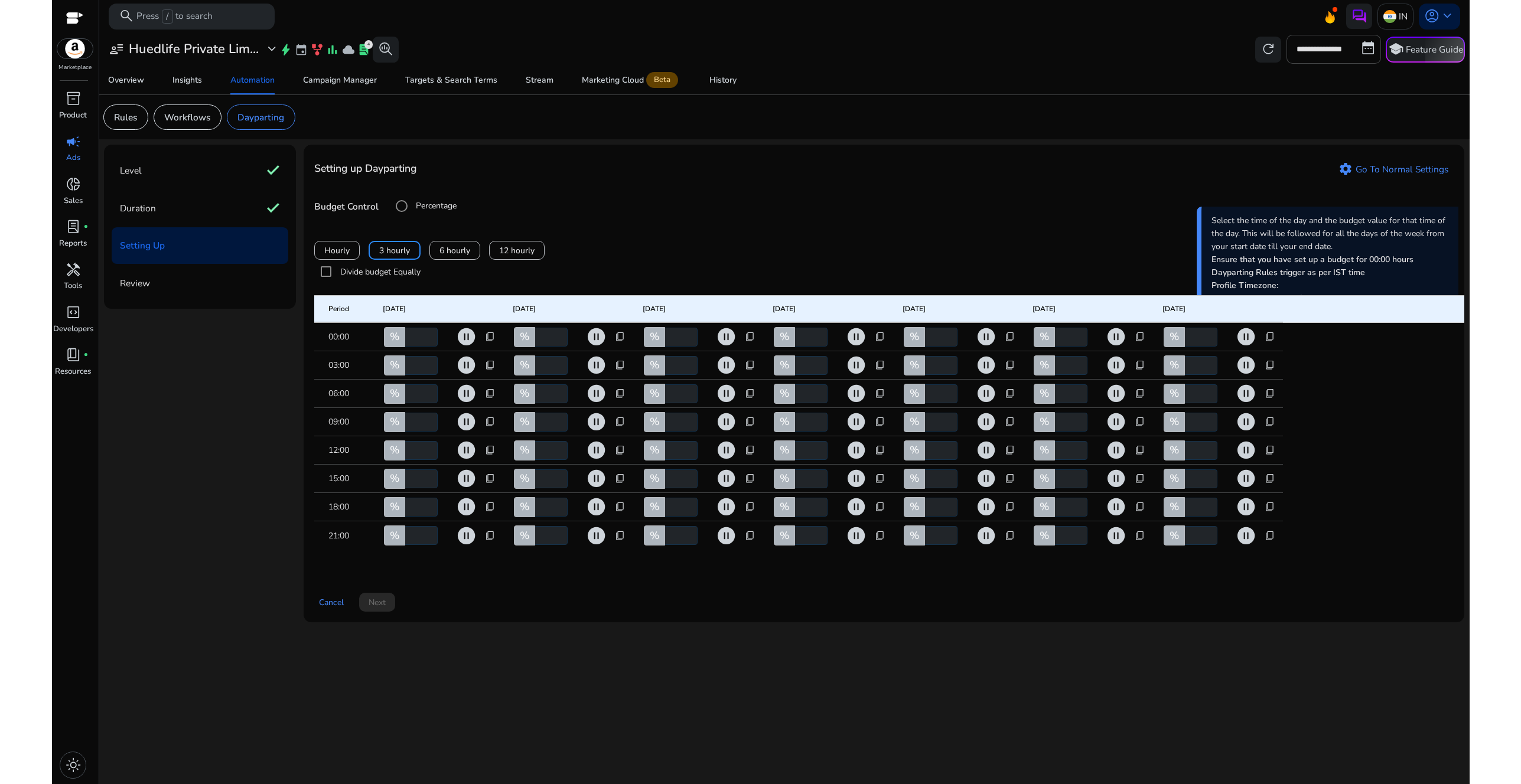
type input "*"
click at [490, 484] on span "content_copy" at bounding box center [490, 479] width 11 height 11
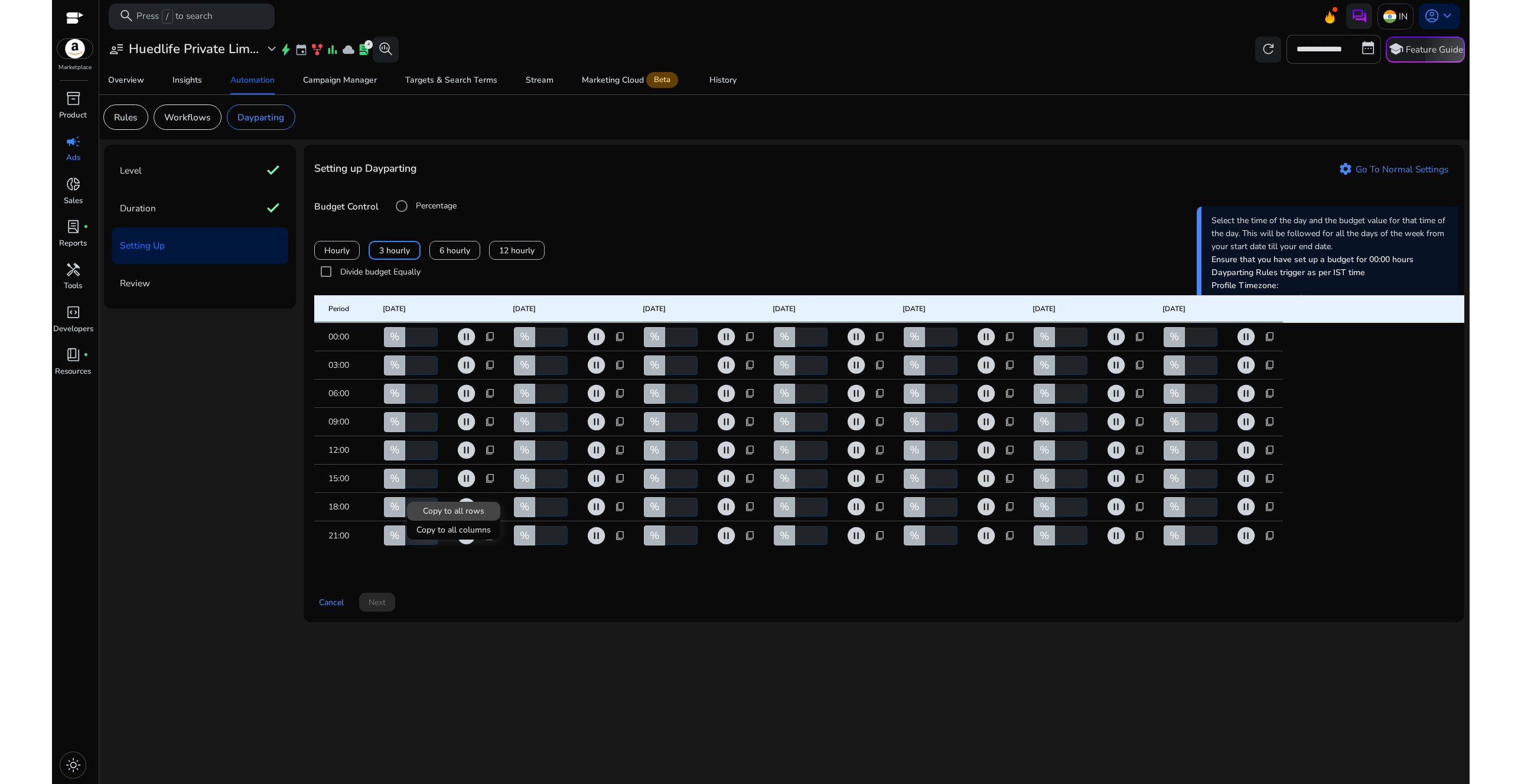
click at [477, 516] on span "Copy to all rows" at bounding box center [453, 511] width 62 height 13
type input "*"
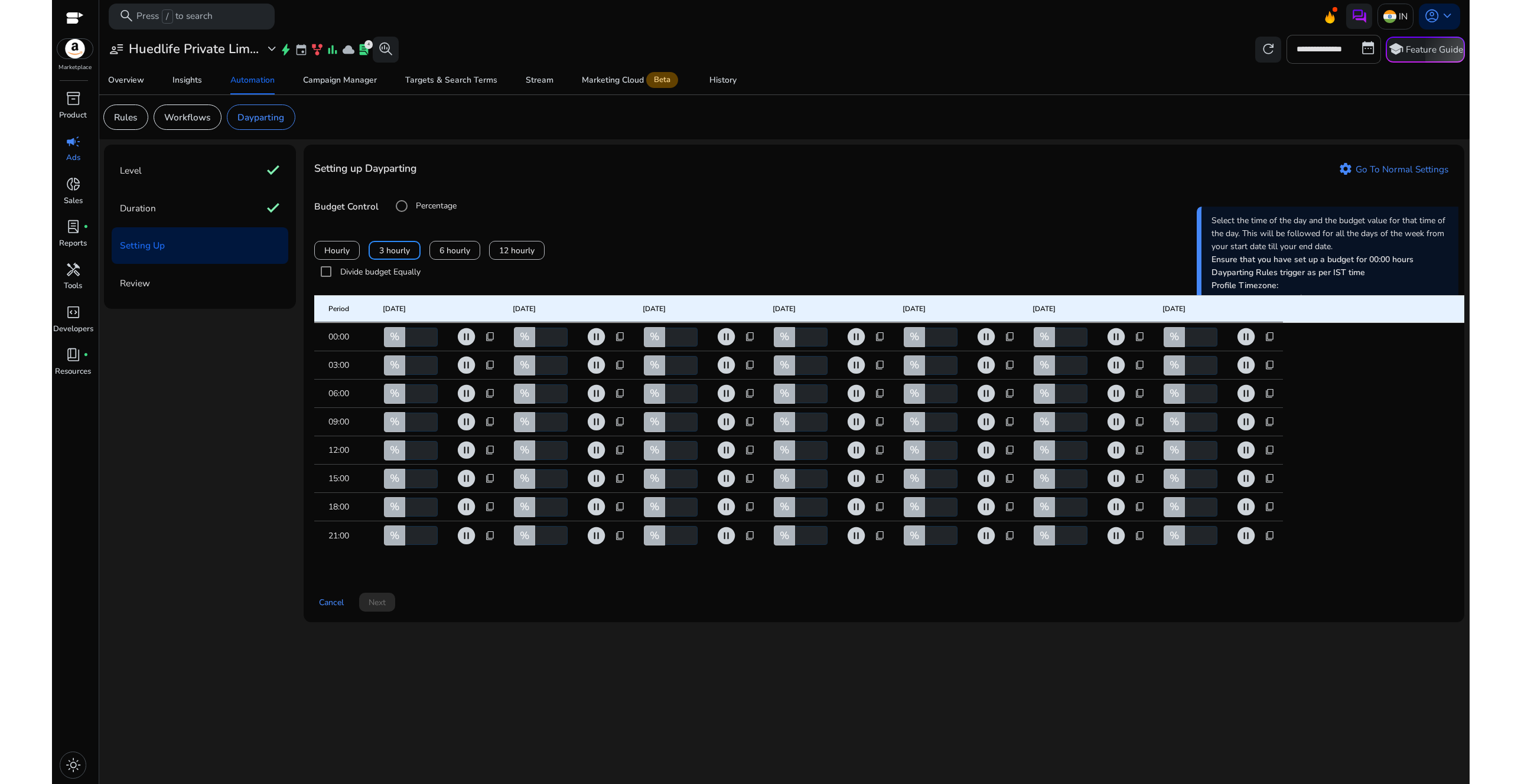
type input "*"
click at [490, 513] on span "content_copy" at bounding box center [490, 507] width 11 height 11
click at [477, 540] on span "Copy to all rows" at bounding box center [453, 539] width 62 height 13
type input "*"
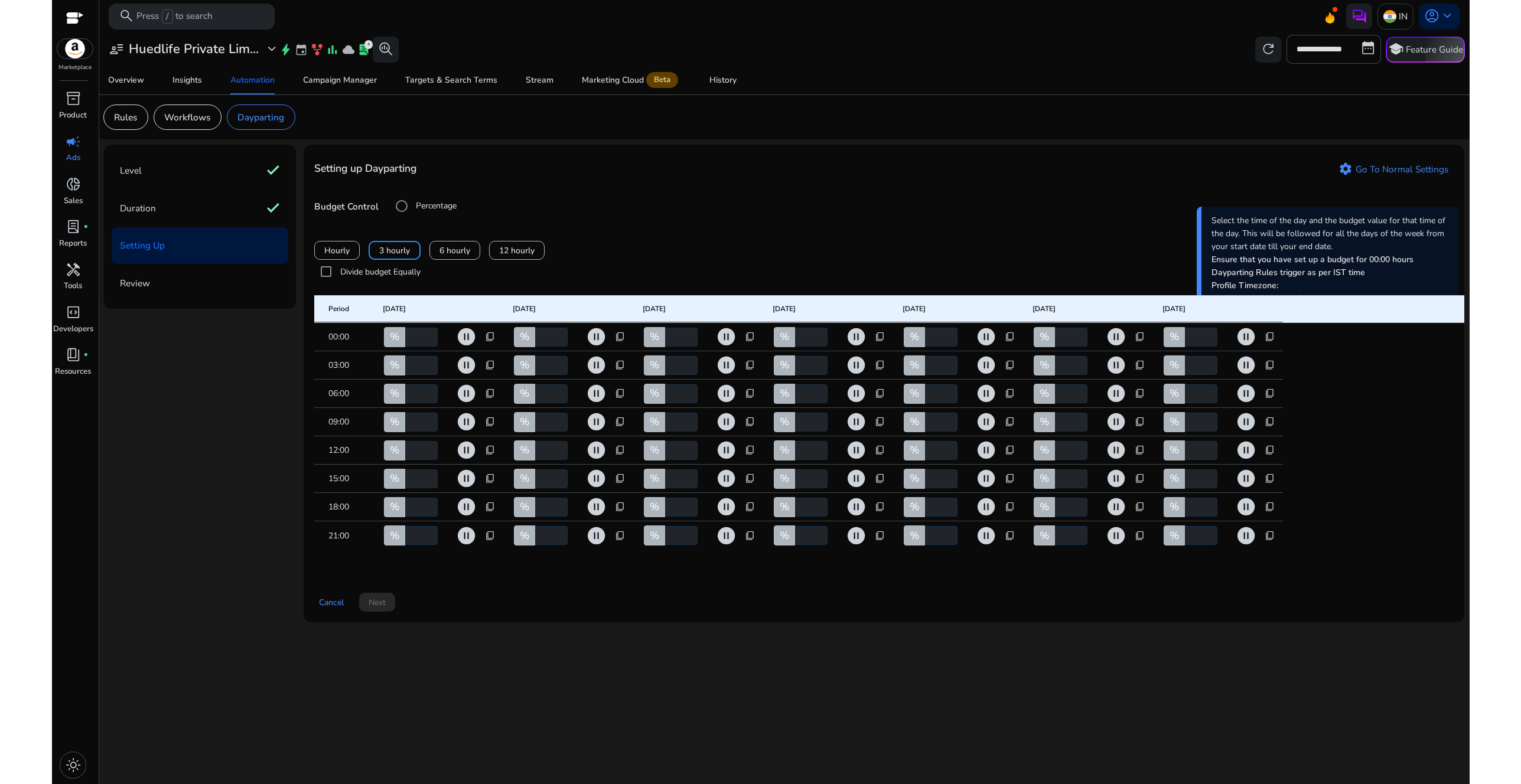
type input "*"
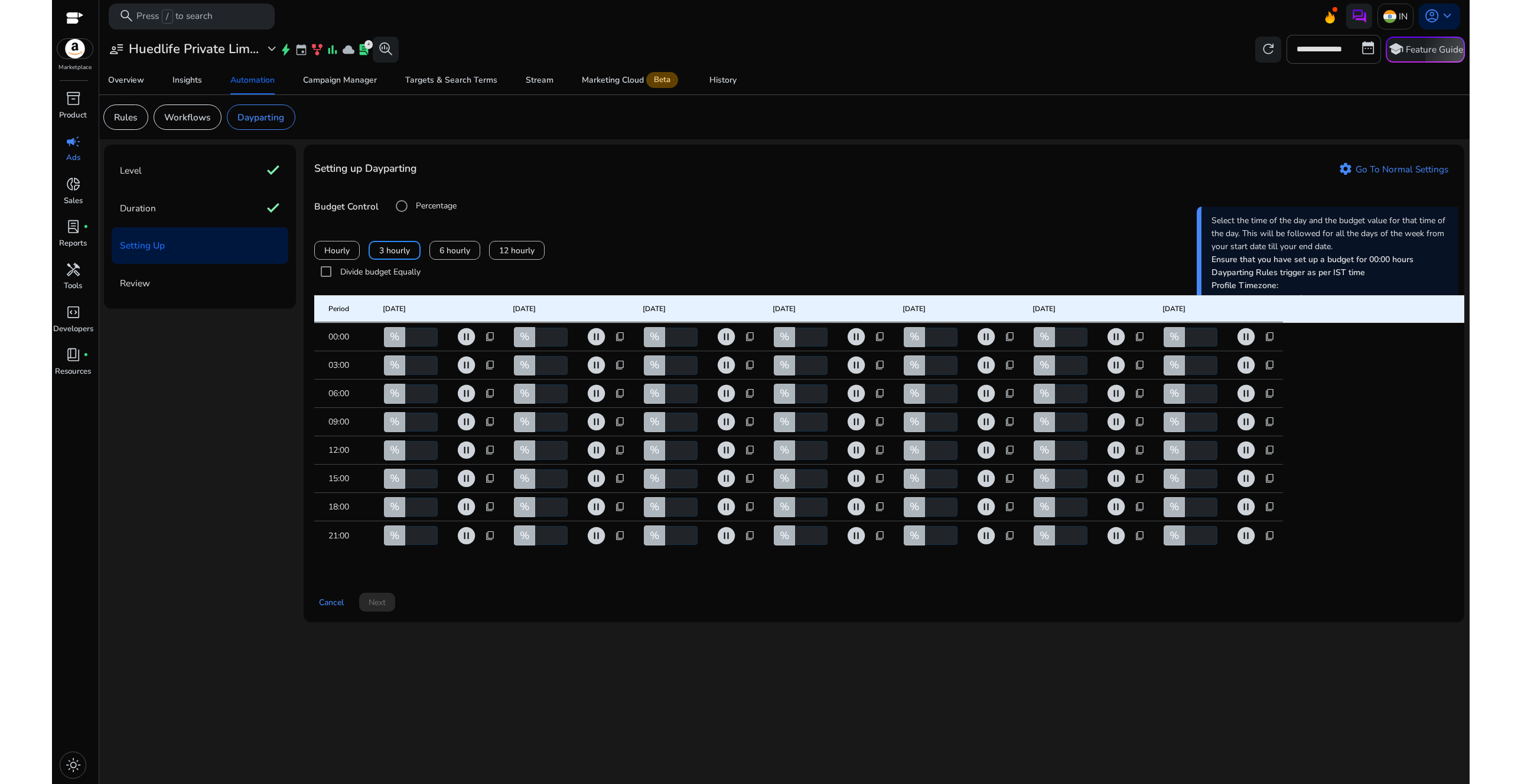
click at [491, 342] on span "content_copy" at bounding box center [490, 337] width 11 height 11
click at [472, 383] on span "Copy to all columns" at bounding box center [454, 388] width 75 height 13
click at [604, 624] on div at bounding box center [760, 392] width 1521 height 784
click at [687, 599] on div "Setting up Dayparting settings Go To Normal Settings Budget Control Percentage …" at bounding box center [884, 383] width 1160 height 477
click at [539, 612] on div "Cancel Next" at bounding box center [884, 597] width 1140 height 29
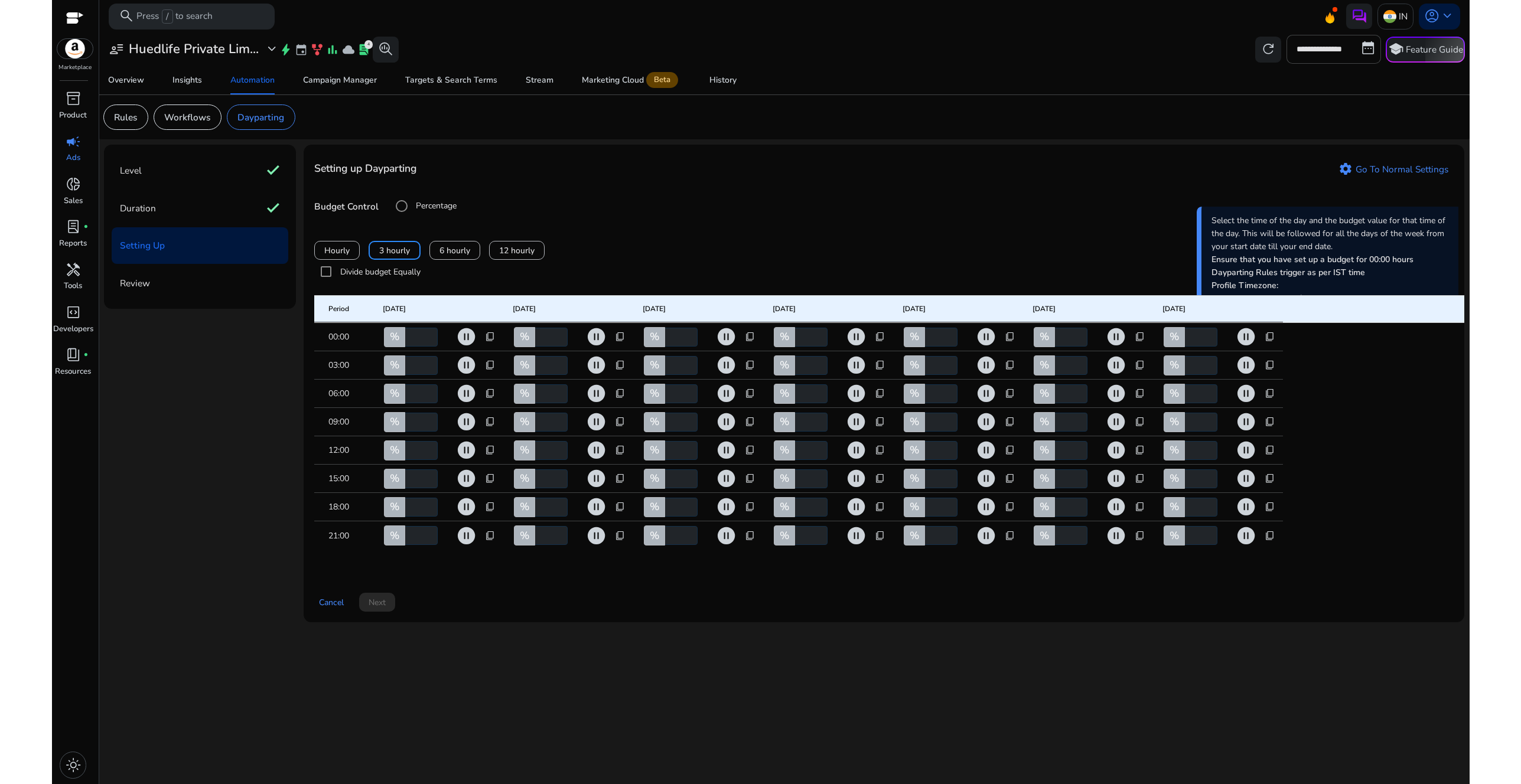
drag, startPoint x: 407, startPoint y: 351, endPoint x: 393, endPoint y: 346, distance: 14.9
click at [393, 346] on div "% *" at bounding box center [418, 337] width 71 height 19
type input "*"
drag, startPoint x: 419, startPoint y: 383, endPoint x: 402, endPoint y: 382, distance: 17.0
click at [402, 375] on div "% *" at bounding box center [418, 366] width 71 height 19
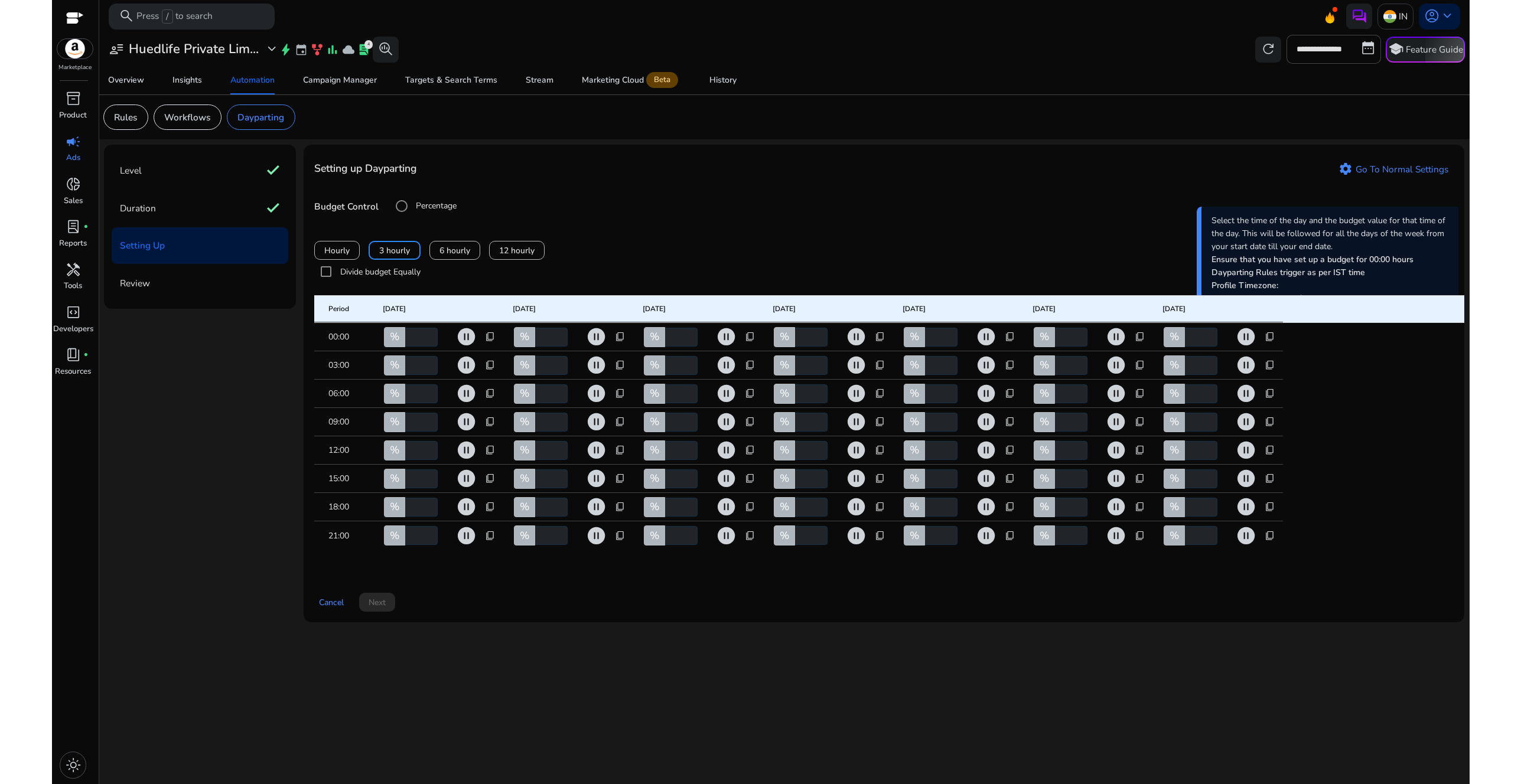
drag, startPoint x: 420, startPoint y: 412, endPoint x: 408, endPoint y: 411, distance: 12.0
click at [408, 403] on input "**" at bounding box center [420, 394] width 35 height 19
type input "**"
drag, startPoint x: 417, startPoint y: 441, endPoint x: 397, endPoint y: 437, distance: 20.4
click at [397, 431] on div "% *" at bounding box center [418, 422] width 71 height 19
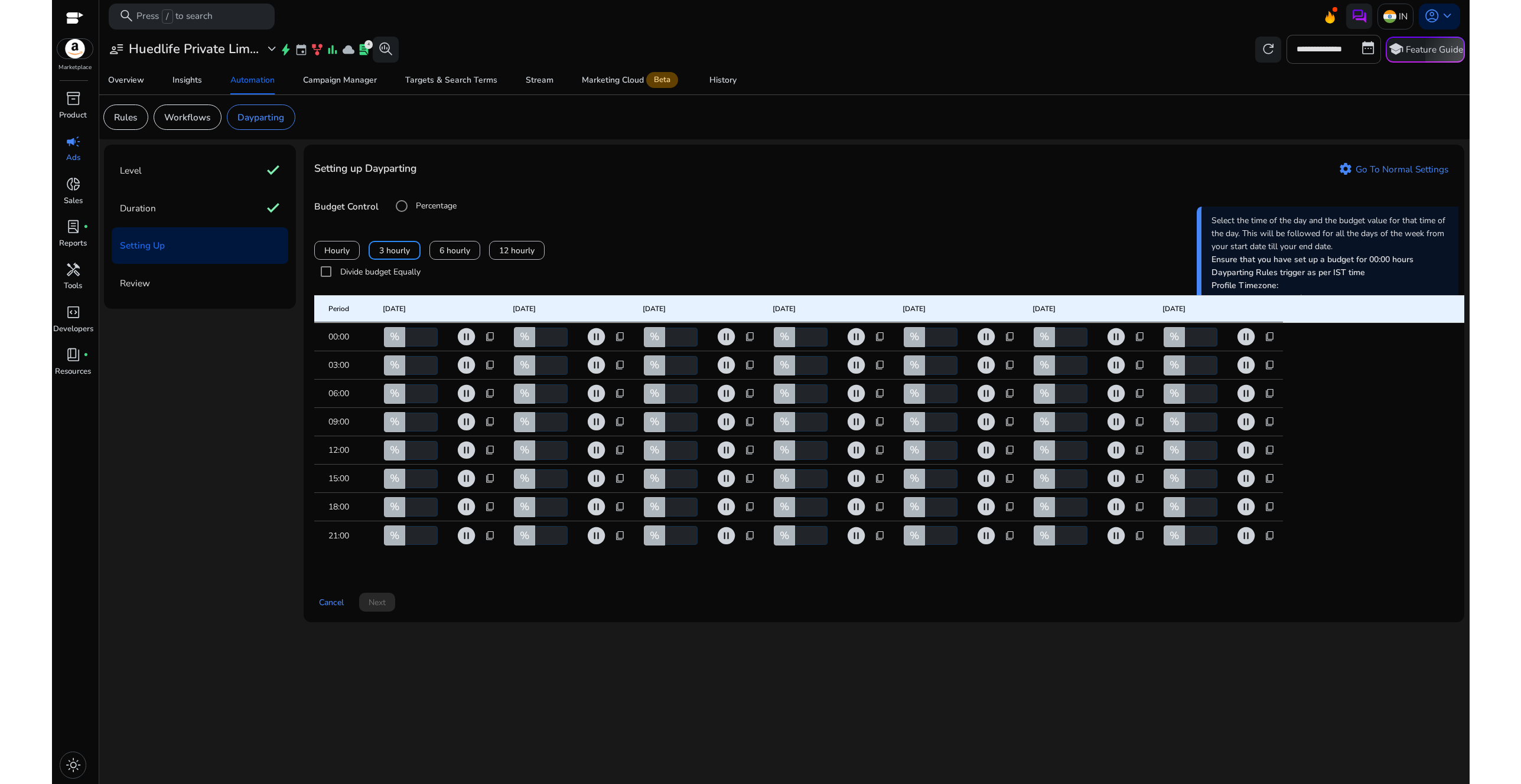
type input "**"
drag, startPoint x: 585, startPoint y: 198, endPoint x: 275, endPoint y: 152, distance: 313.4
click at [585, 197] on div "Budget Control Percentage Amount In ₹" at bounding box center [884, 206] width 1140 height 24
click at [134, 120] on p "Rules" at bounding box center [126, 117] width 23 height 14
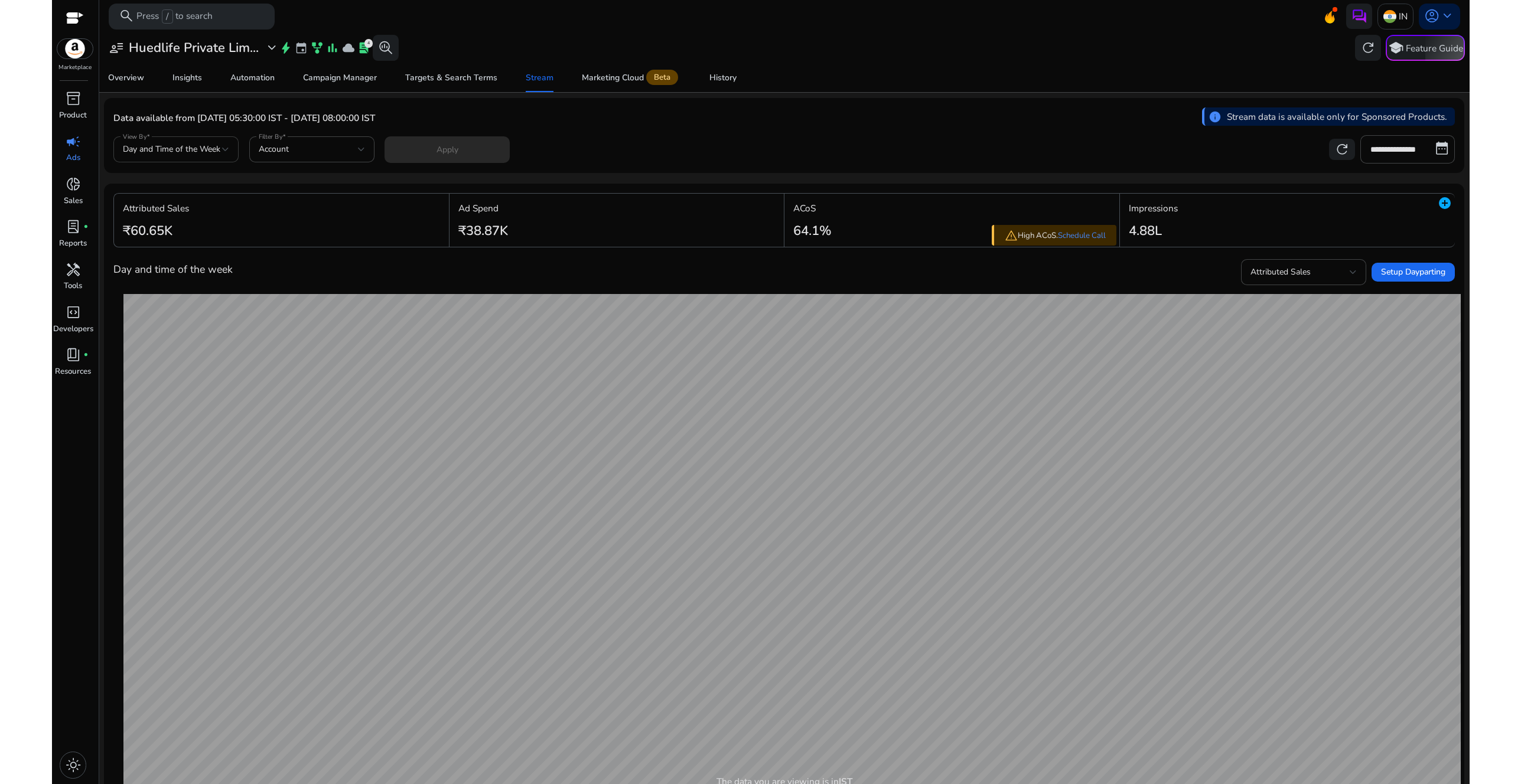
click at [220, 151] on span "Day and Time of the Week" at bounding box center [172, 149] width 97 height 11
click at [309, 150] on div at bounding box center [760, 392] width 1521 height 784
click at [335, 149] on div "Account" at bounding box center [309, 149] width 99 height 13
click at [899, 166] on div at bounding box center [760, 392] width 1521 height 784
click at [1395, 156] on input "**********" at bounding box center [1408, 149] width 94 height 28
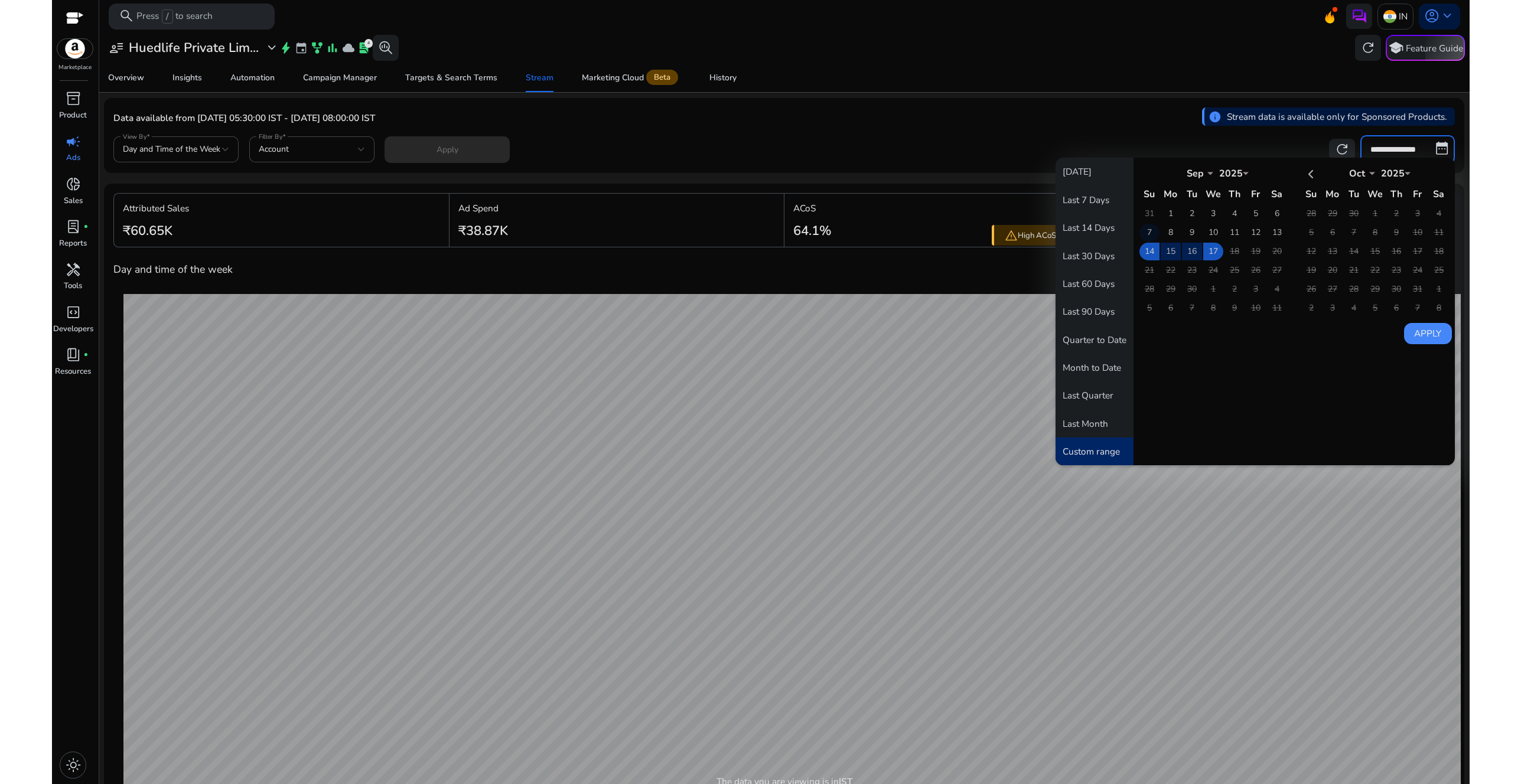
click at [1145, 232] on td "7" at bounding box center [1150, 232] width 20 height 18
click at [1272, 231] on td "13" at bounding box center [1277, 232] width 20 height 18
click at [1415, 329] on button "Apply" at bounding box center [1428, 333] width 48 height 22
type input "**********"
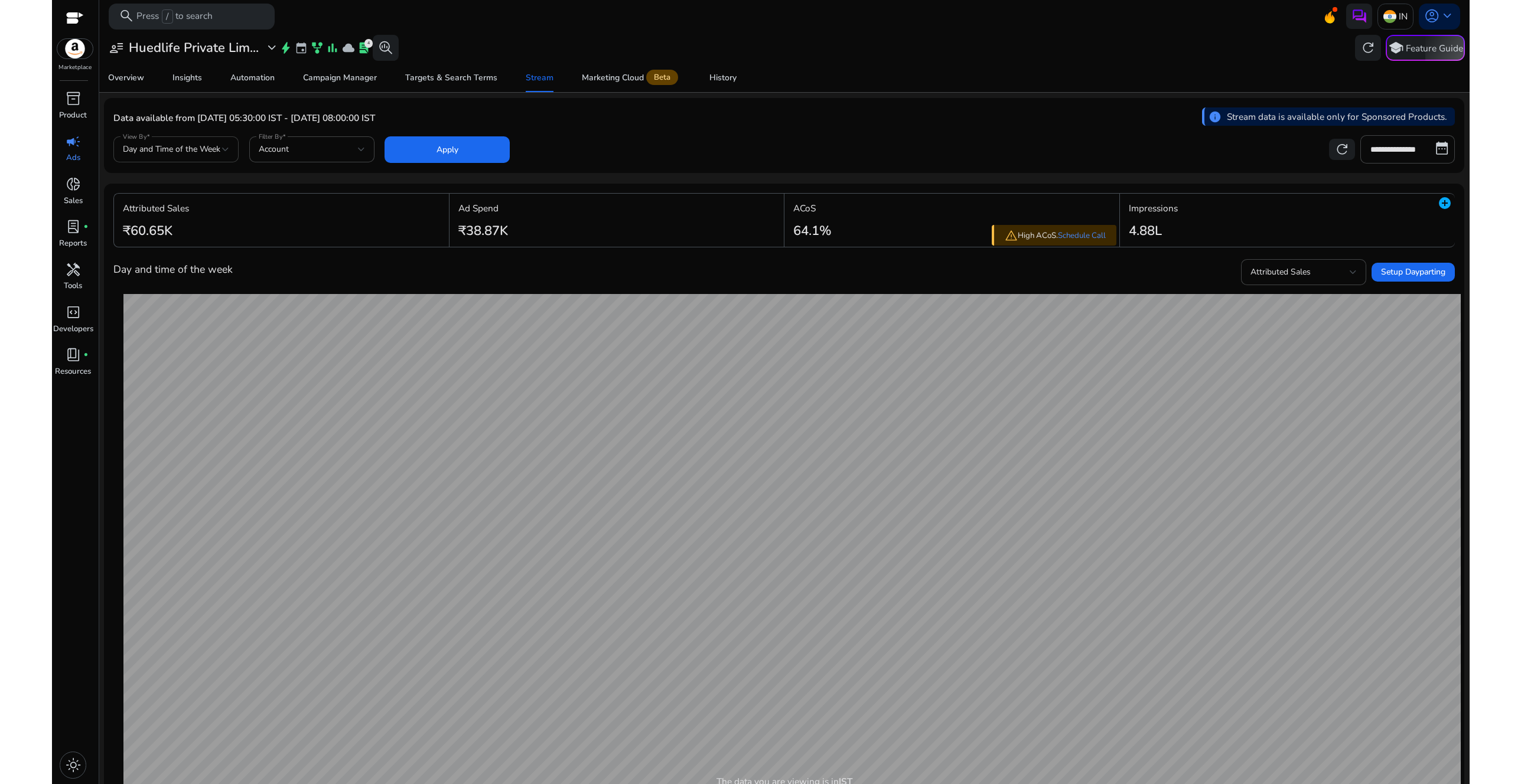
click at [207, 151] on span "Day and Time of the Week" at bounding box center [172, 149] width 97 height 11
click at [293, 148] on div at bounding box center [760, 392] width 1521 height 784
click at [336, 149] on div "Account" at bounding box center [309, 149] width 99 height 13
click at [325, 182] on span "Account" at bounding box center [302, 181] width 86 height 13
click at [475, 152] on span at bounding box center [447, 149] width 124 height 28
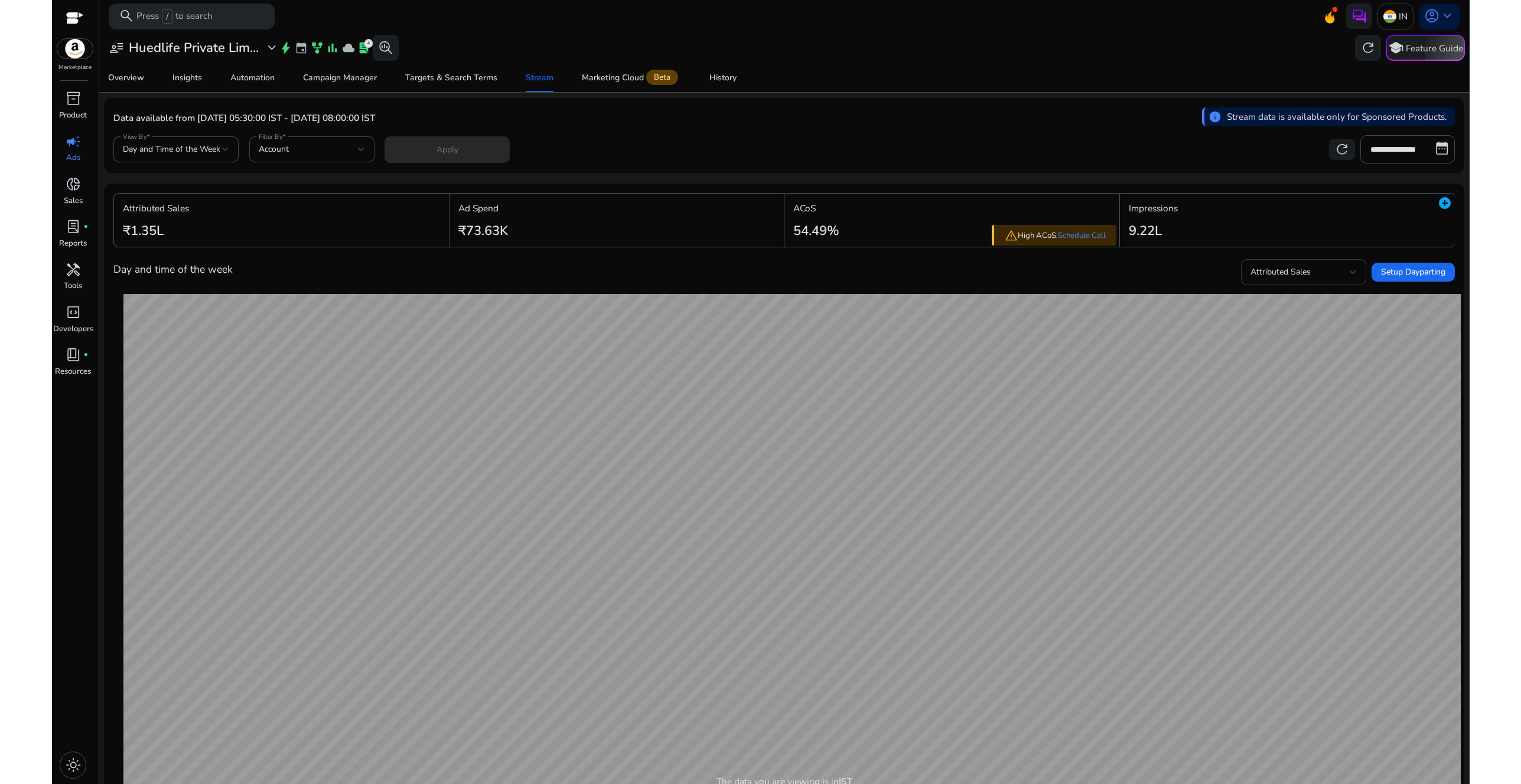
click at [1288, 272] on span "Attributed Sales" at bounding box center [1281, 272] width 60 height 11
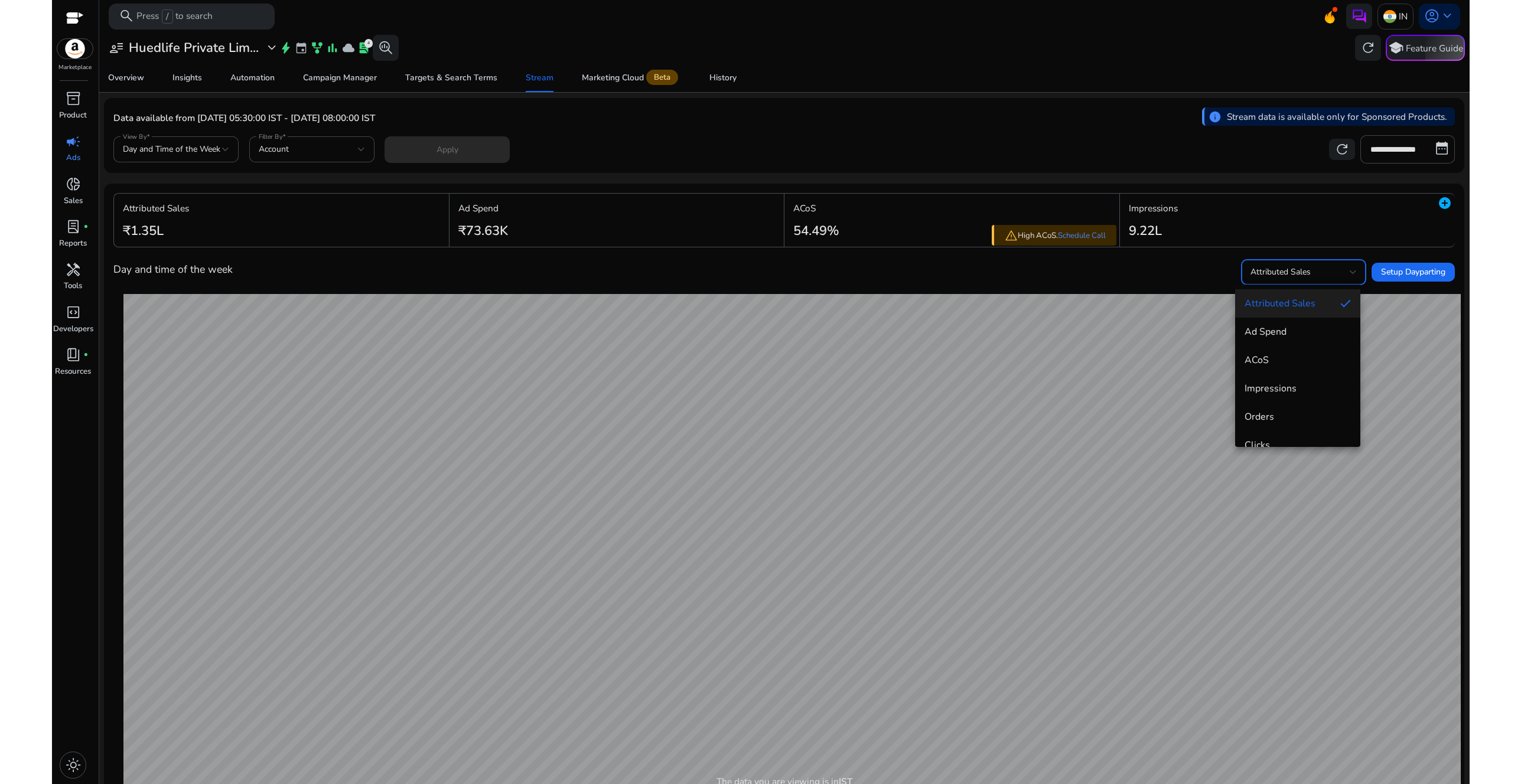
click at [1163, 275] on div at bounding box center [760, 392] width 1521 height 784
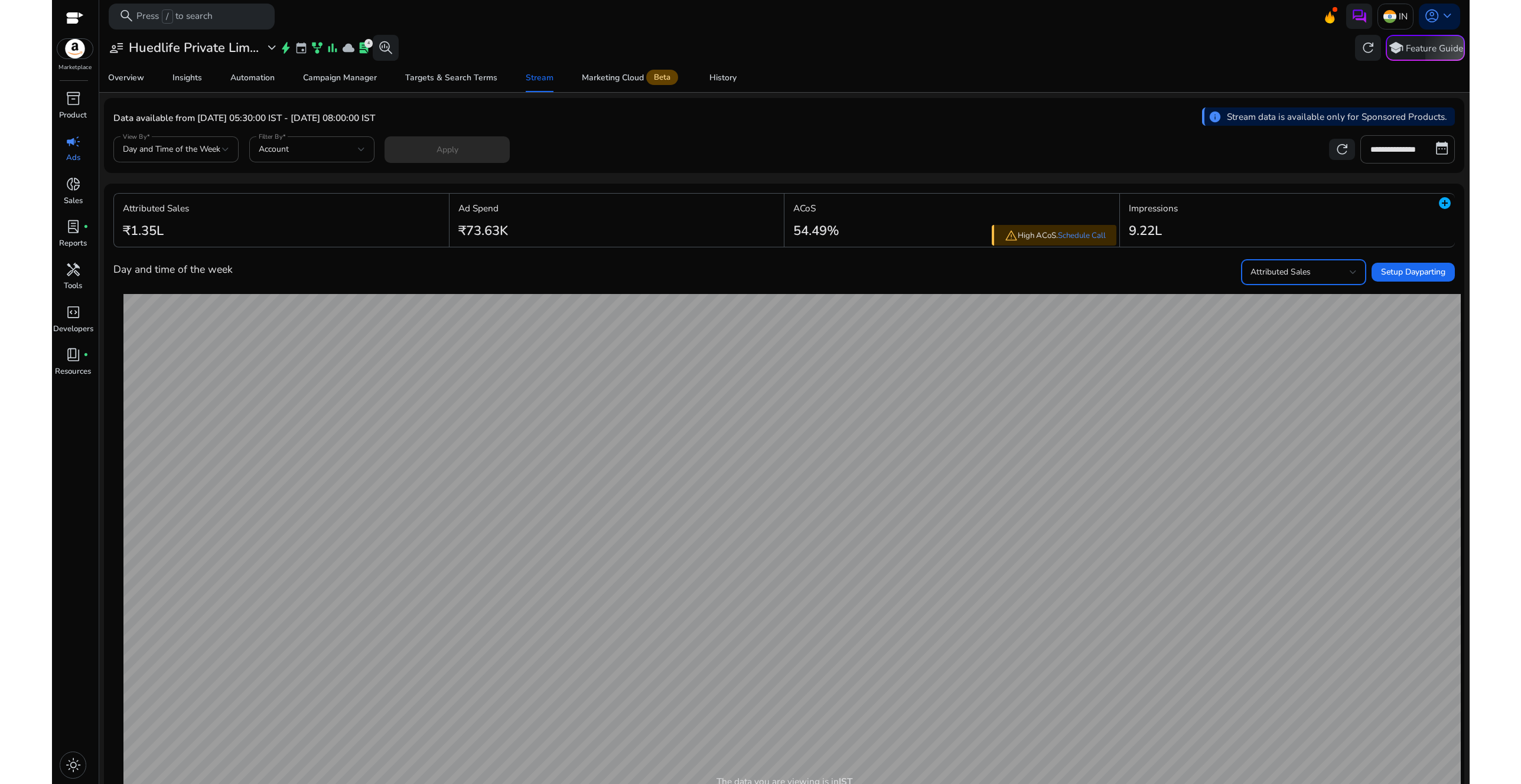
click at [1302, 270] on span "Attributed Sales" at bounding box center [1281, 272] width 60 height 11
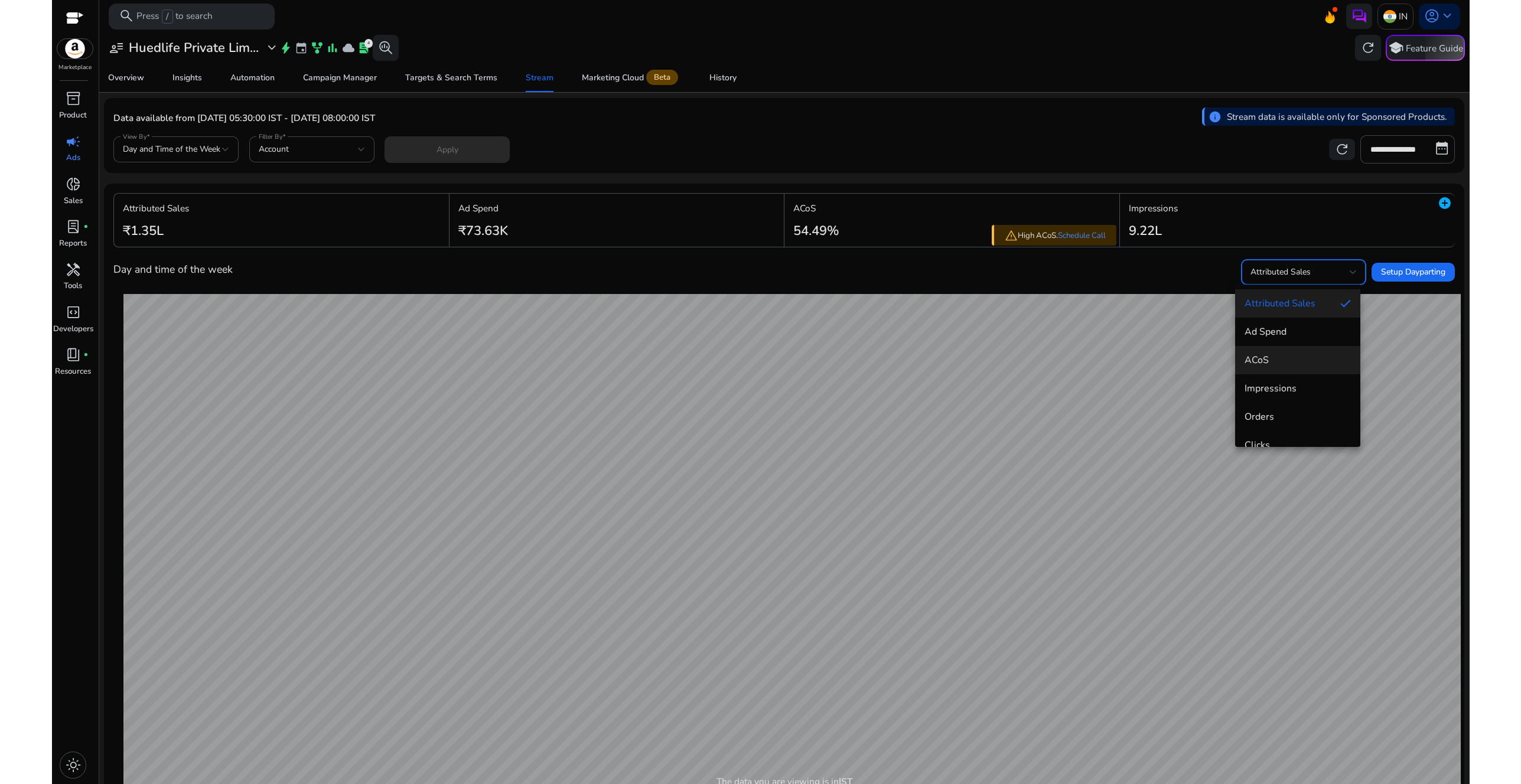
click at [1300, 362] on span "ACoS" at bounding box center [1298, 360] width 106 height 13
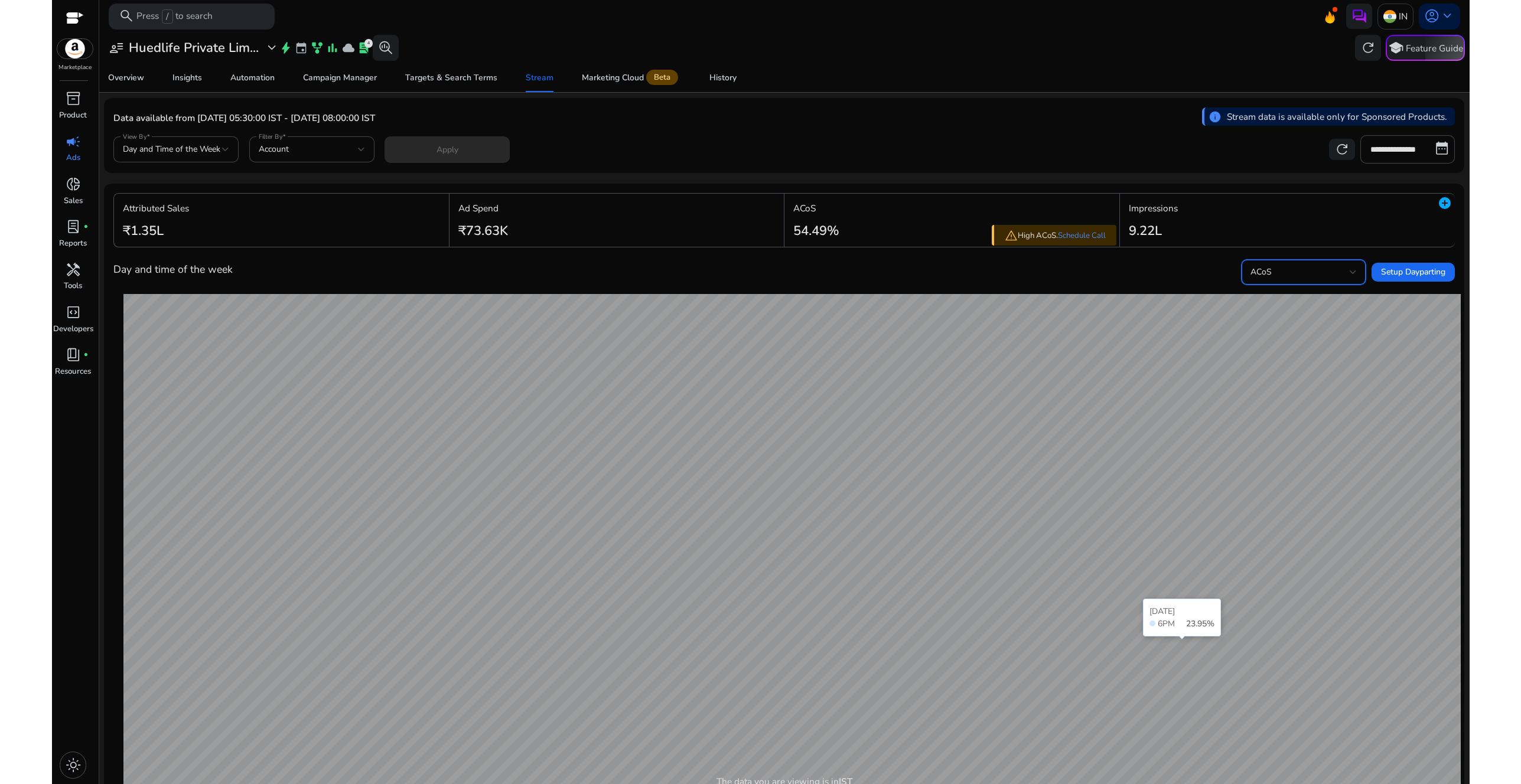
scroll to position [20, 0]
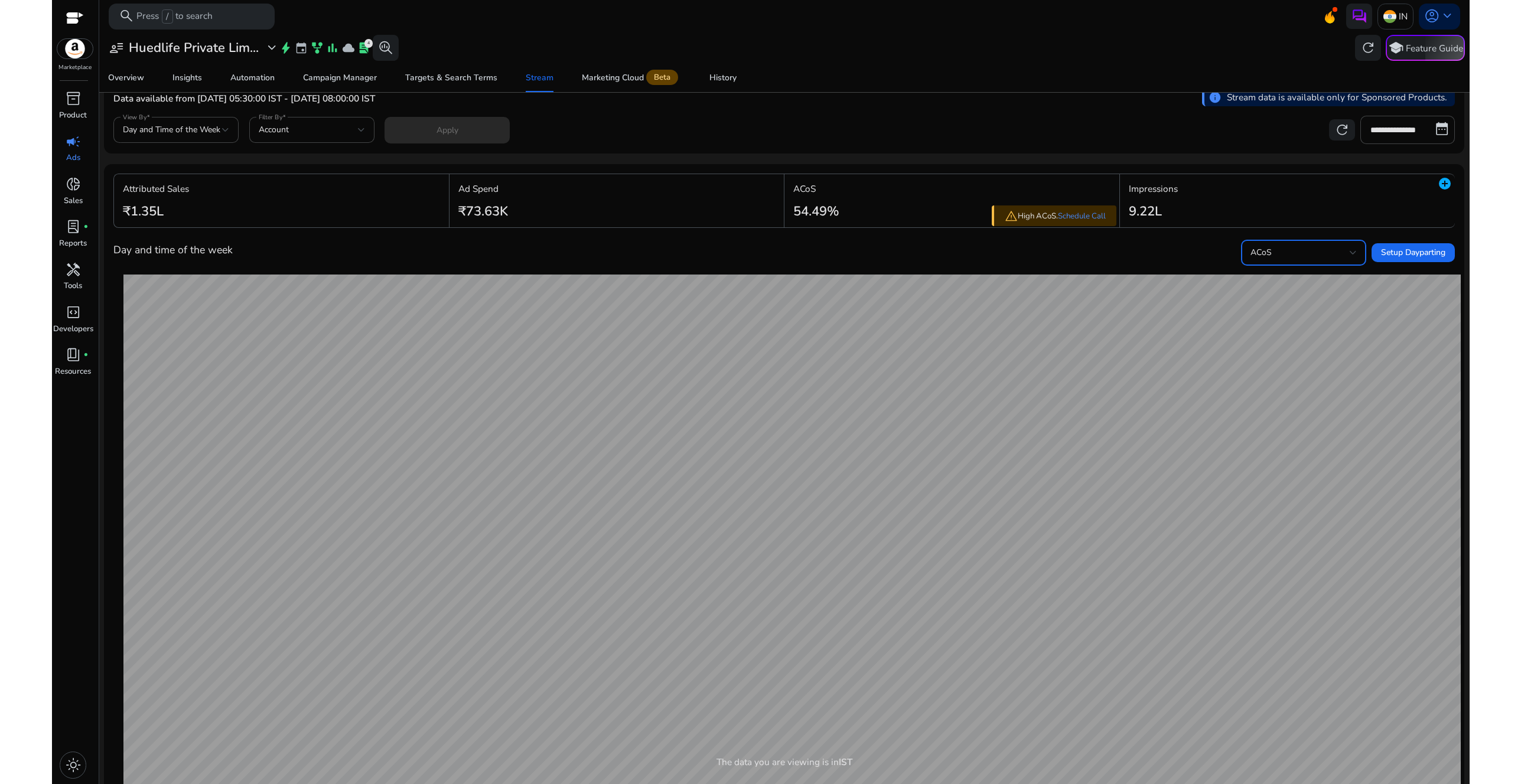
click at [1294, 253] on div "ACoS" at bounding box center [1300, 253] width 99 height 13
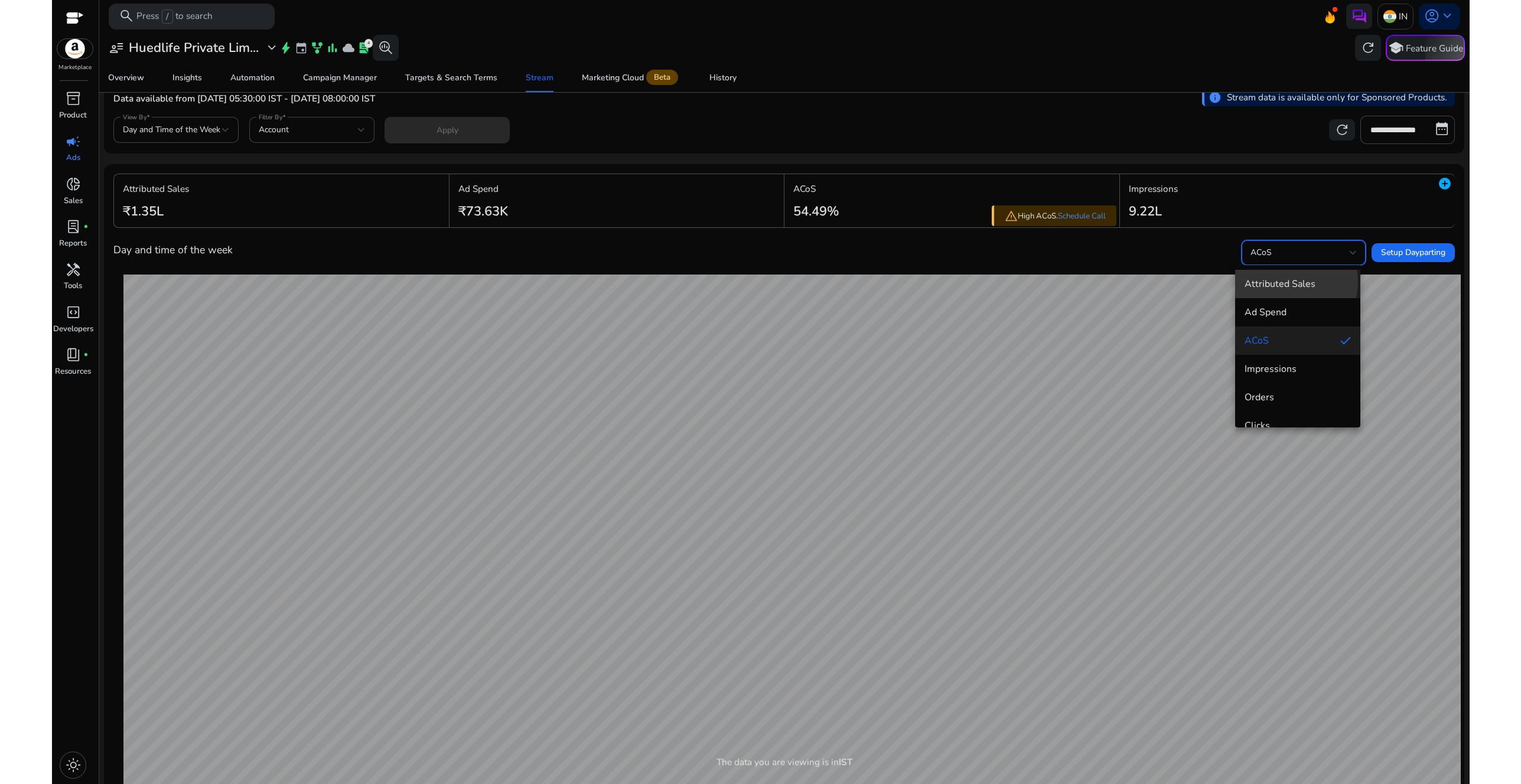
click at [1283, 281] on span "Attributed Sales" at bounding box center [1298, 284] width 106 height 13
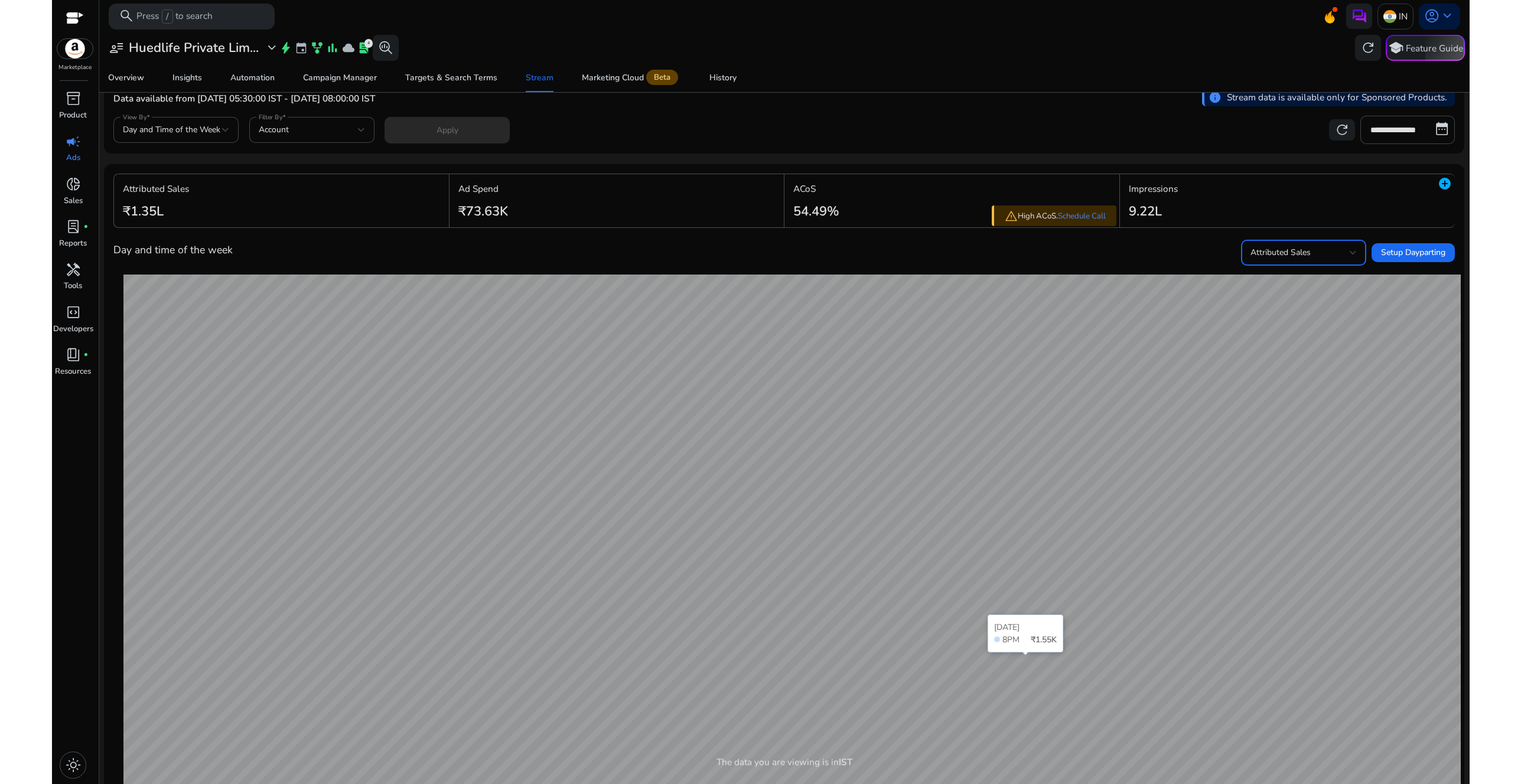
scroll to position [110, 0]
